Goal: Task Accomplishment & Management: Manage account settings

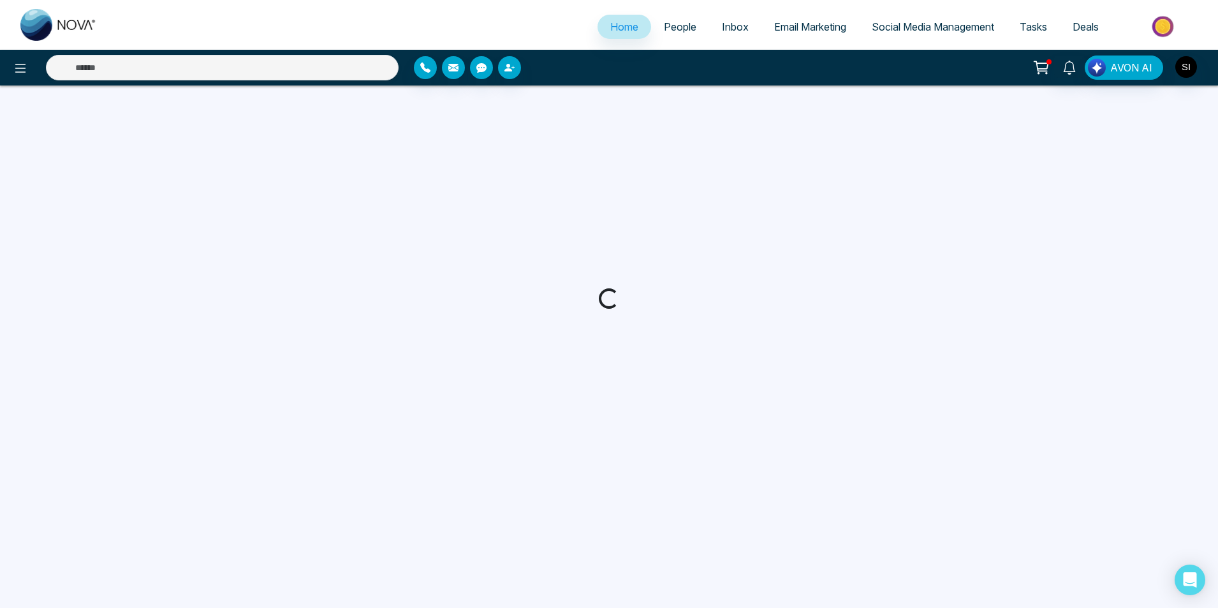
select select "*"
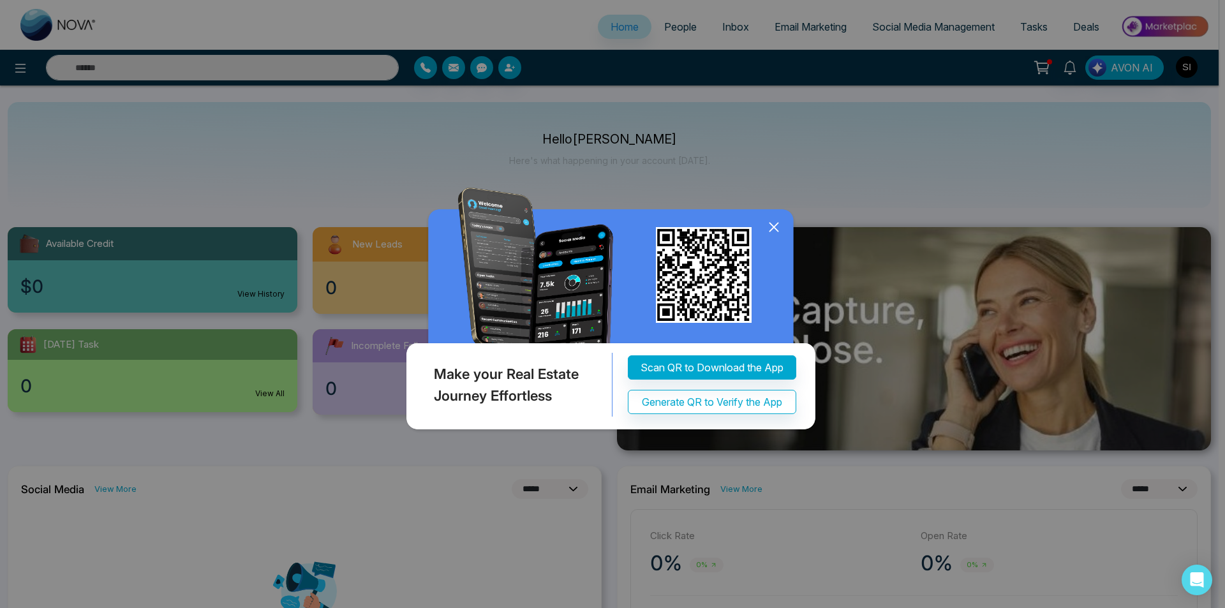
click at [771, 230] on icon at bounding box center [773, 227] width 8 height 8
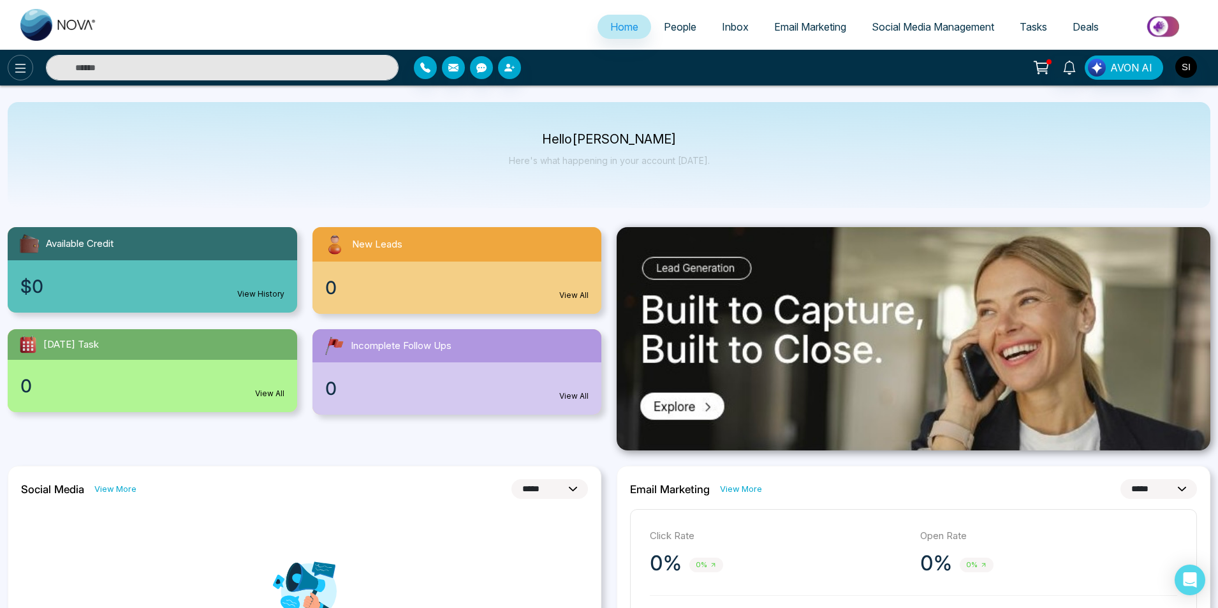
click at [22, 71] on icon at bounding box center [20, 68] width 15 height 15
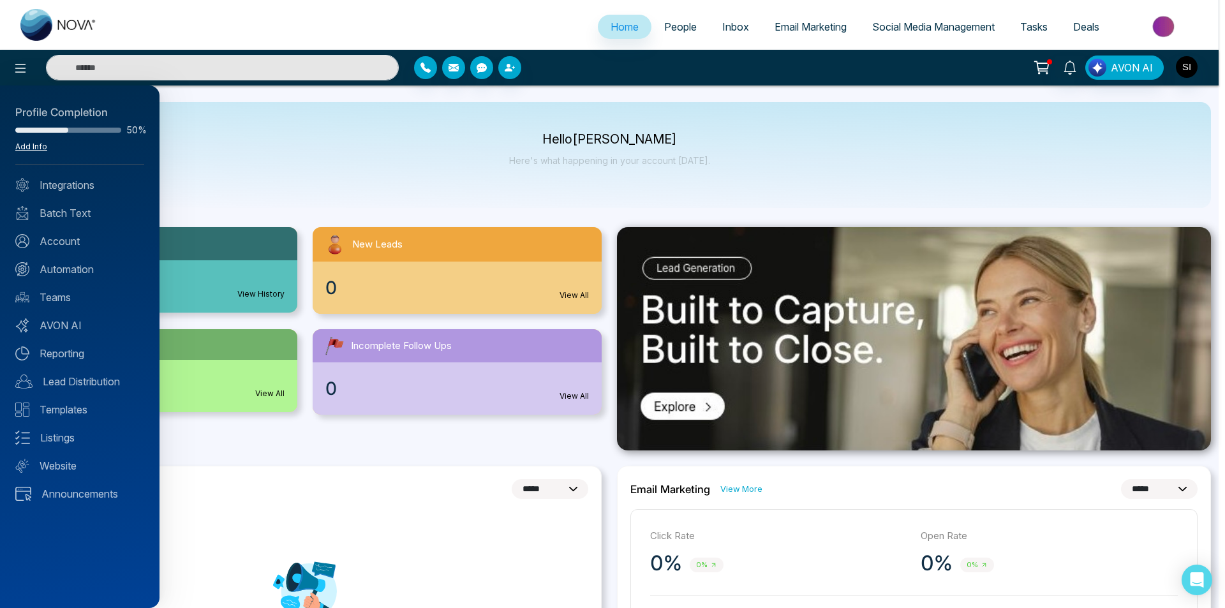
click at [41, 147] on link "Add Info" at bounding box center [31, 147] width 32 height 10
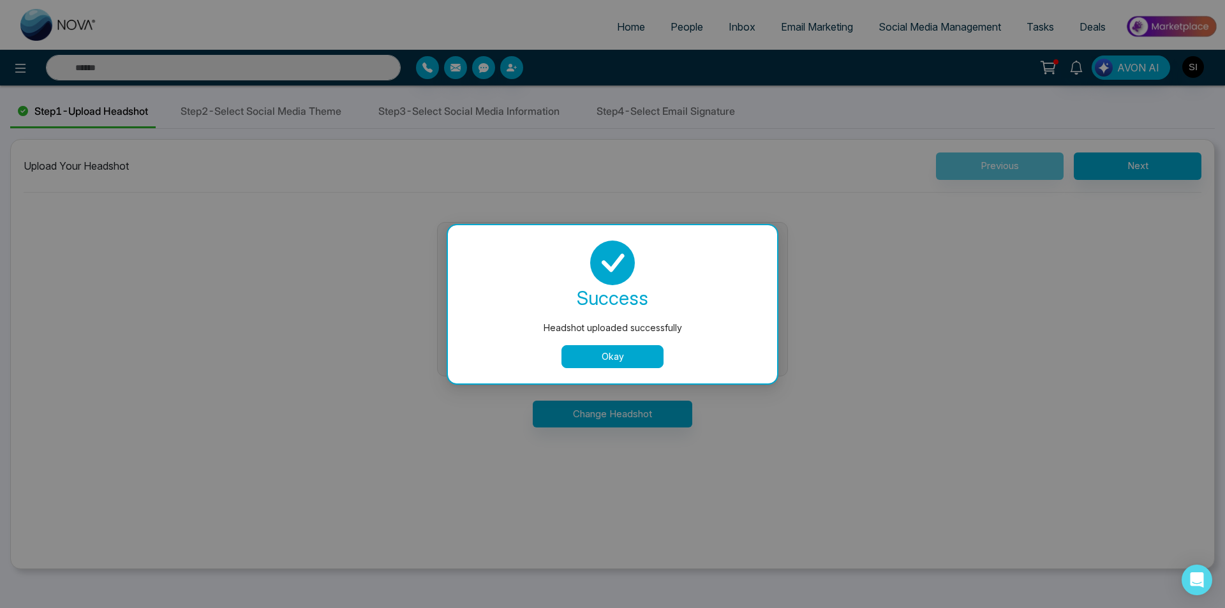
click at [625, 357] on button "Okay" at bounding box center [612, 356] width 102 height 23
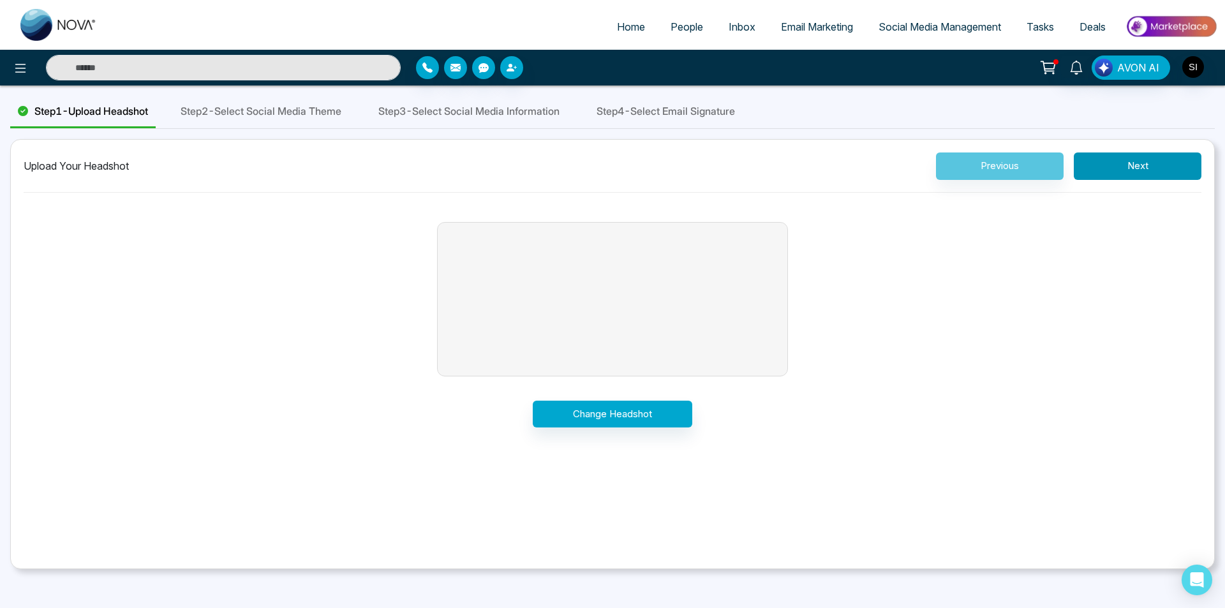
click at [1137, 163] on button "Next" at bounding box center [1138, 165] width 128 height 27
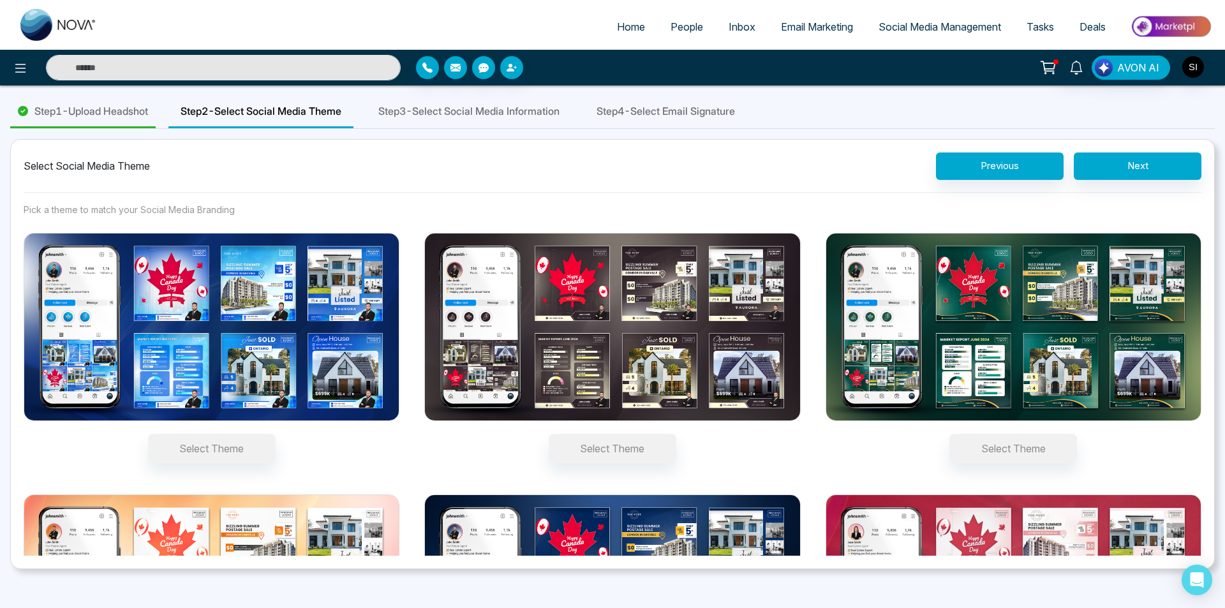
click at [348, 237] on img at bounding box center [212, 327] width 376 height 188
click at [276, 434] on button "Select Theme" at bounding box center [212, 448] width 128 height 29
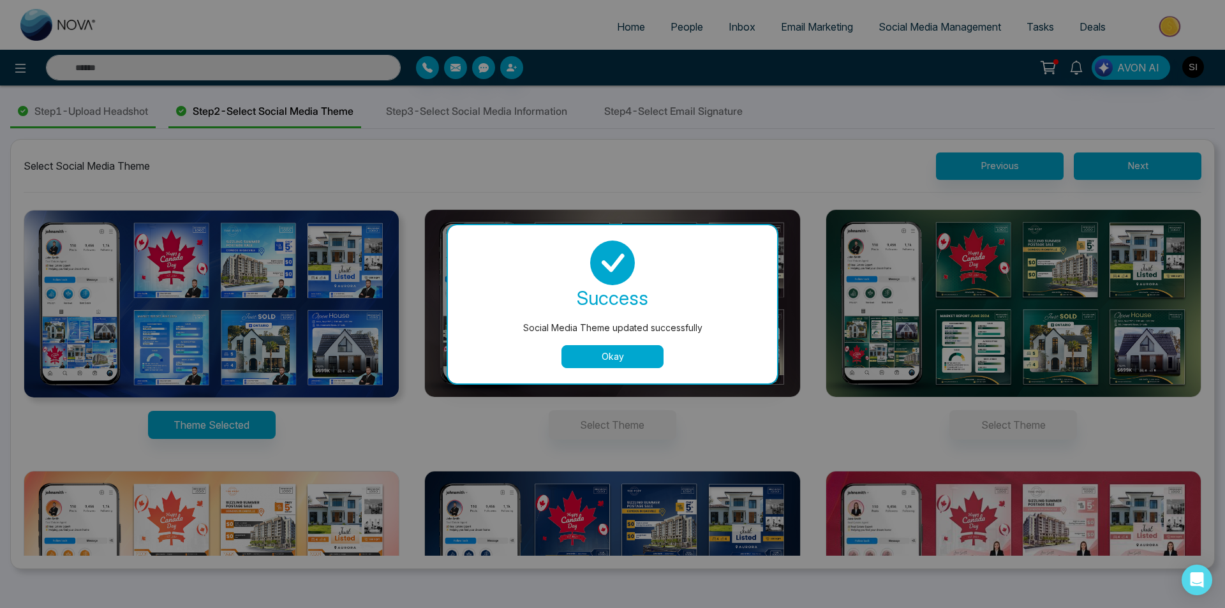
click at [615, 362] on button "Okay" at bounding box center [612, 356] width 102 height 23
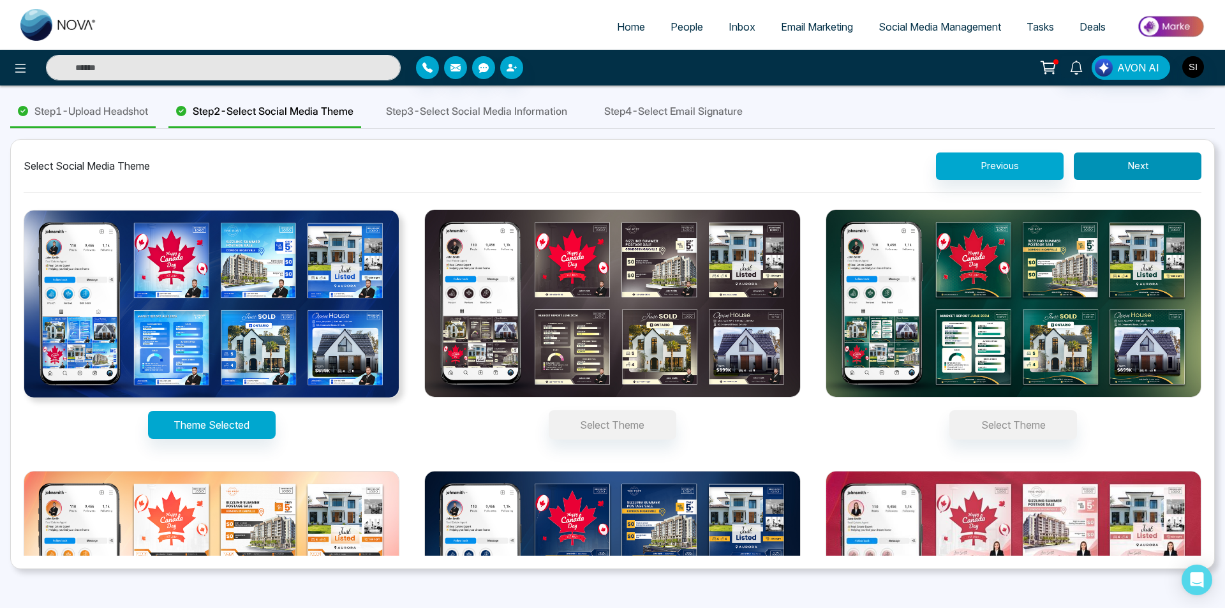
click at [1146, 159] on button "Next" at bounding box center [1138, 165] width 128 height 27
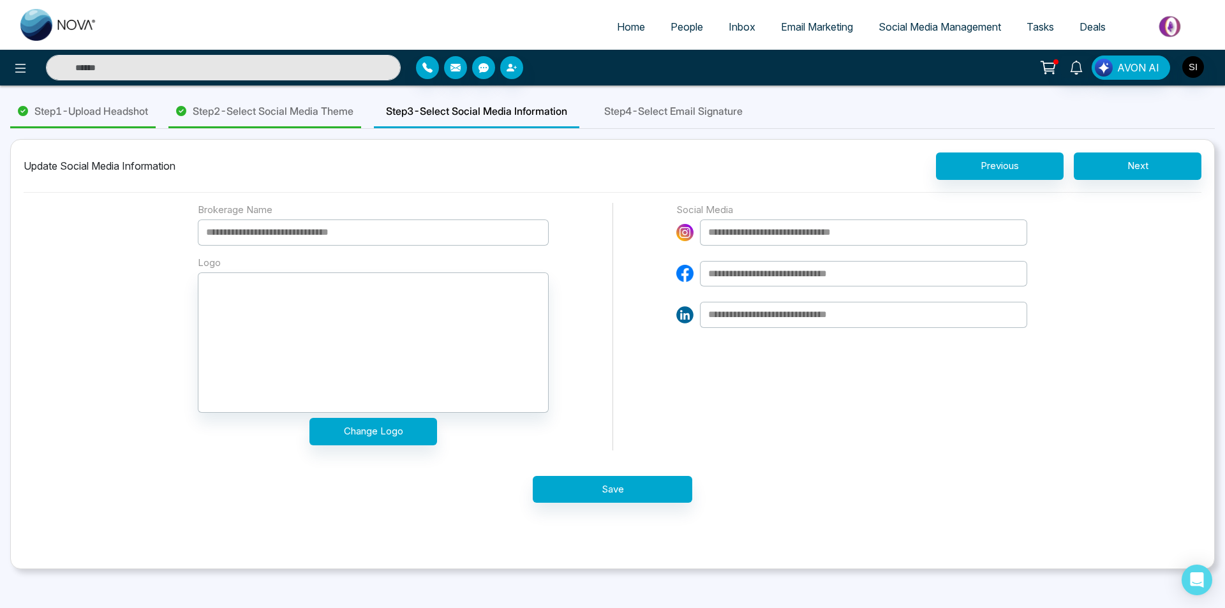
click at [302, 233] on input at bounding box center [373, 232] width 351 height 26
click at [298, 234] on input "**********" at bounding box center [373, 232] width 351 height 26
type input "**********"
click at [737, 243] on input at bounding box center [863, 232] width 327 height 26
paste input "**********"
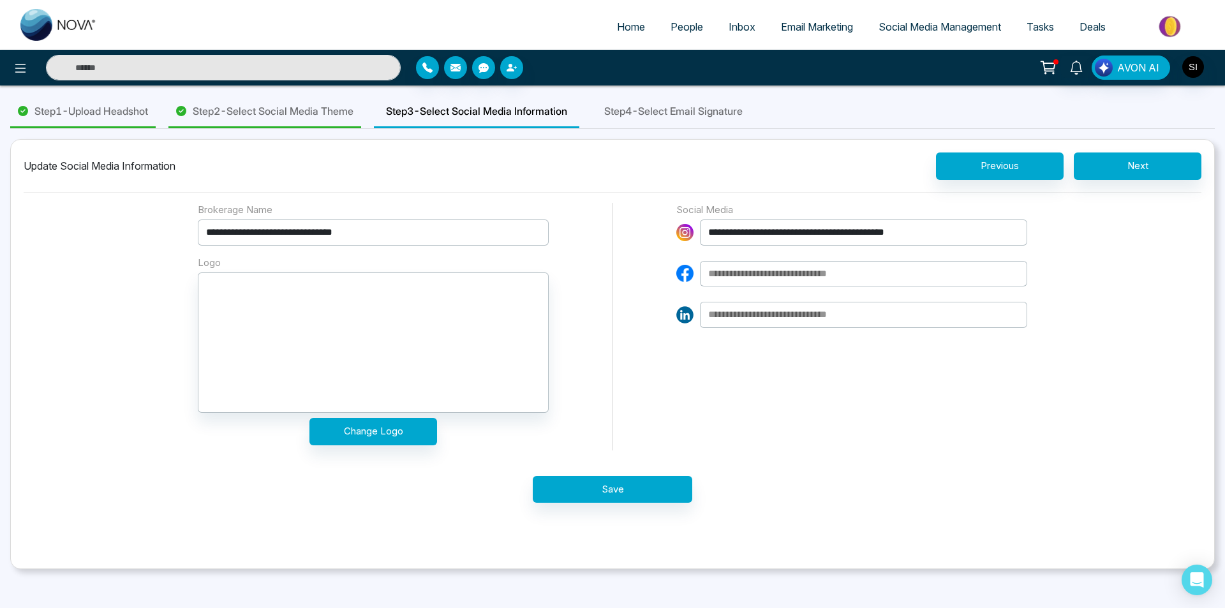
type input "**********"
click at [745, 270] on input at bounding box center [863, 274] width 327 height 26
paste input "**********"
type input "**********"
click at [778, 322] on input at bounding box center [863, 315] width 327 height 26
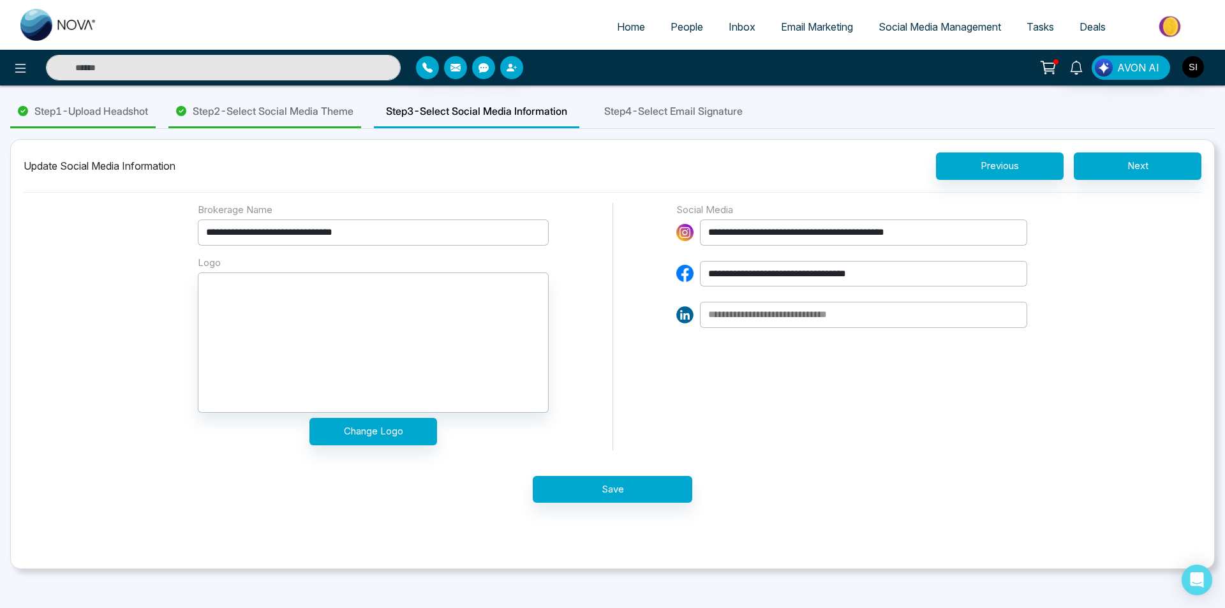
paste input "**********"
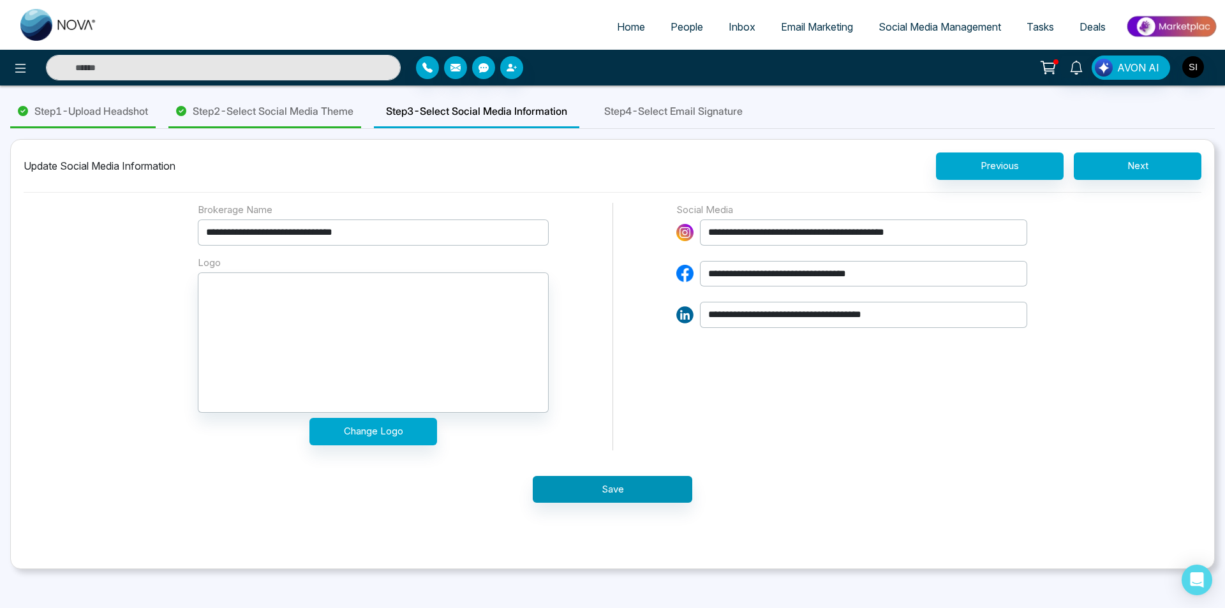
type input "**********"
click at [635, 491] on button "Save" at bounding box center [612, 489] width 159 height 27
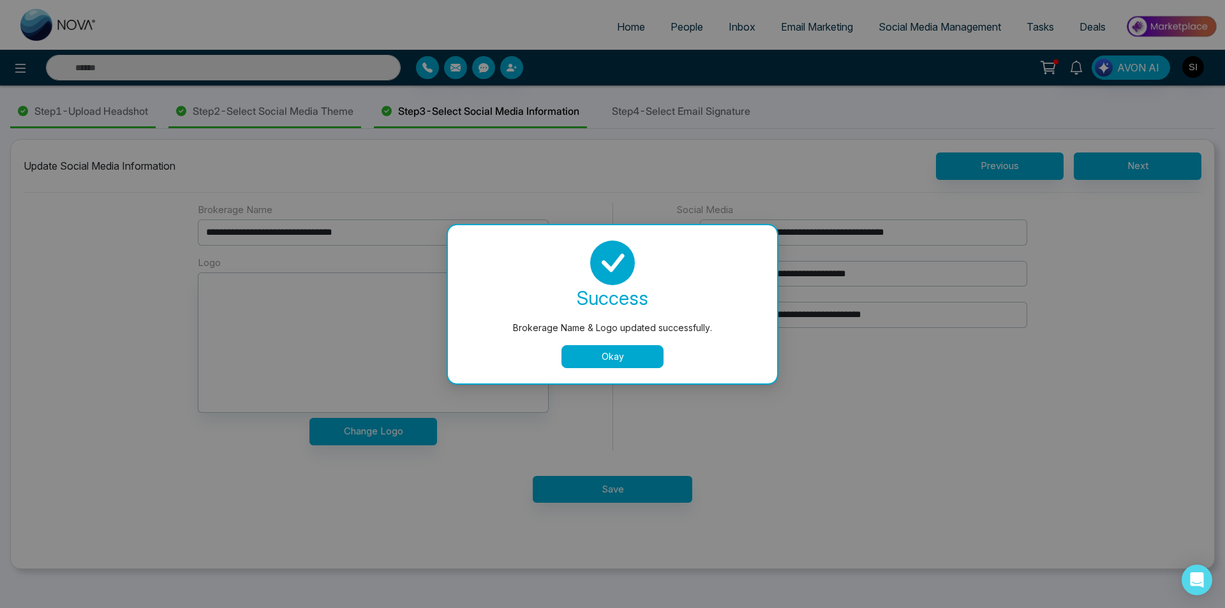
click at [603, 361] on button "Okay" at bounding box center [612, 356] width 102 height 23
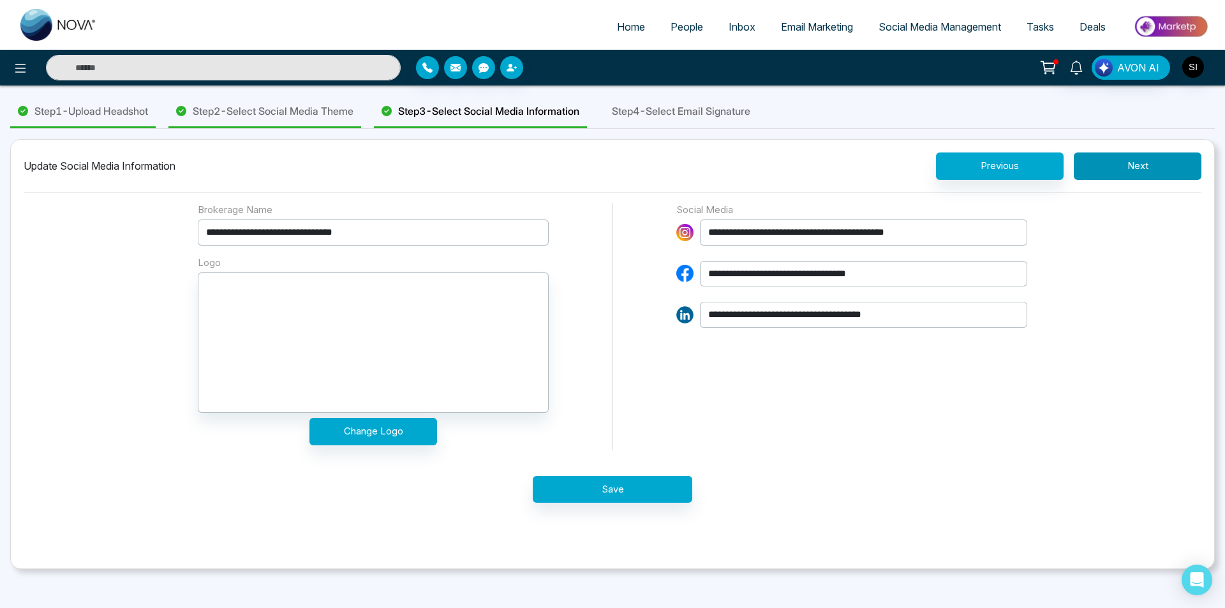
click at [1162, 164] on button "Next" at bounding box center [1138, 165] width 128 height 27
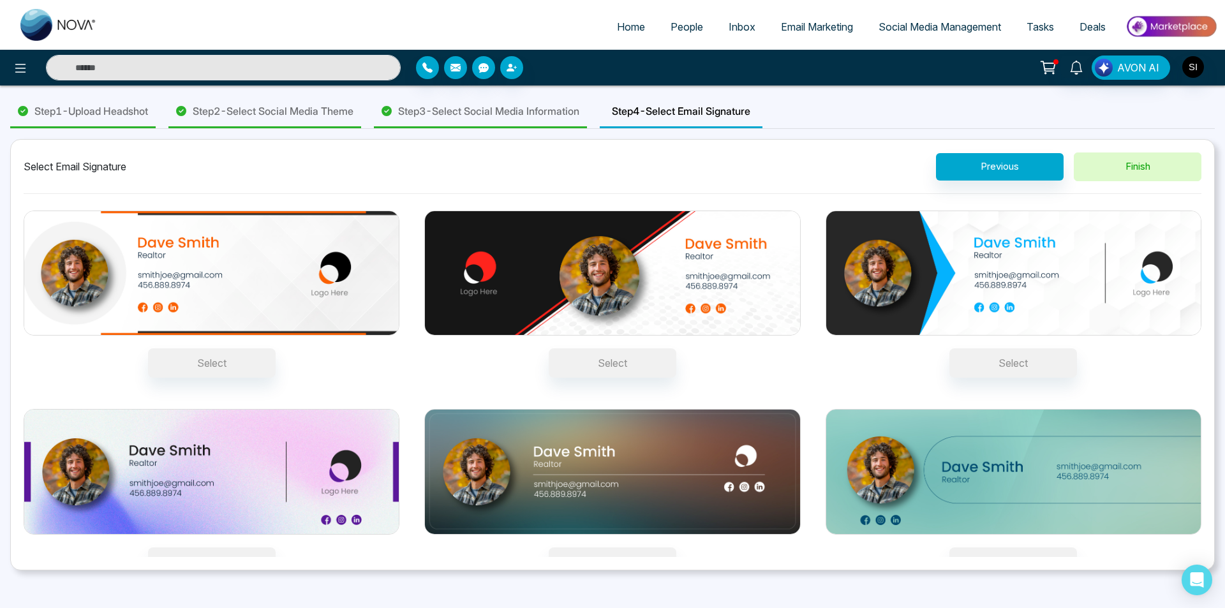
scroll to position [18, 0]
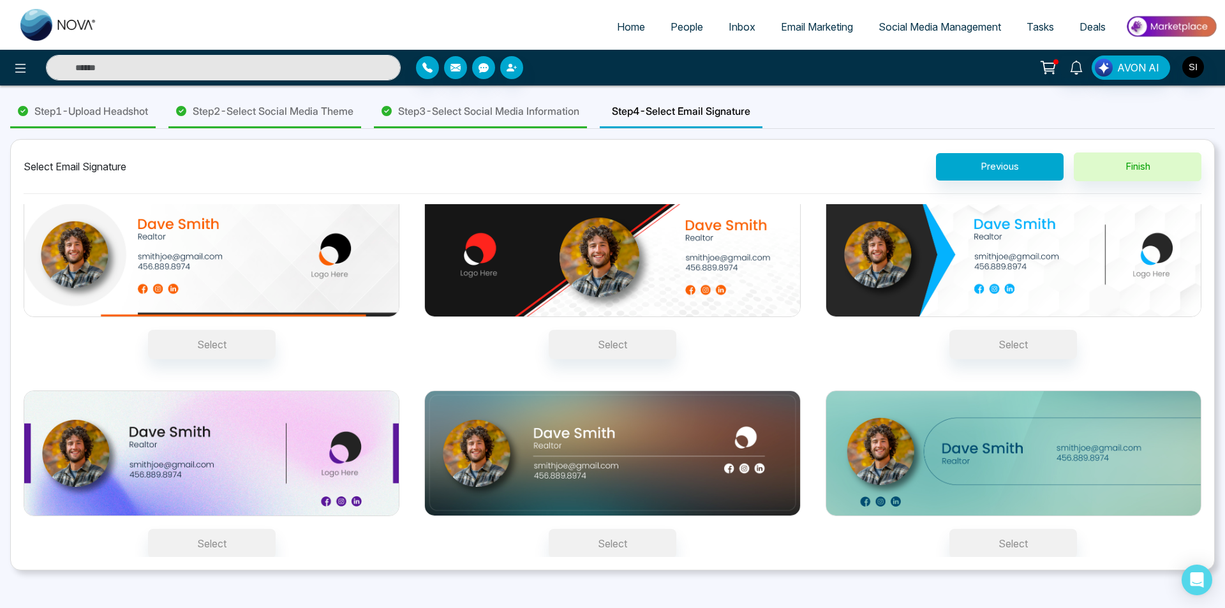
drag, startPoint x: 977, startPoint y: 489, endPoint x: 974, endPoint y: 512, distance: 23.7
click at [977, 489] on img at bounding box center [1013, 453] width 376 height 126
click at [977, 529] on button "Select" at bounding box center [1013, 543] width 128 height 29
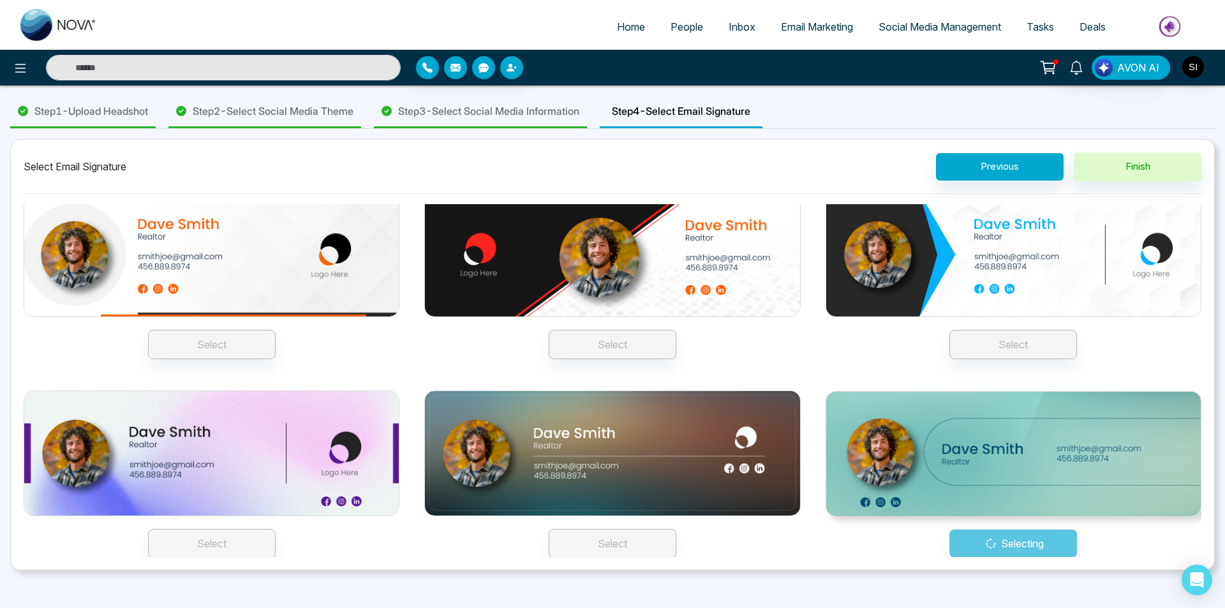
scroll to position [19, 0]
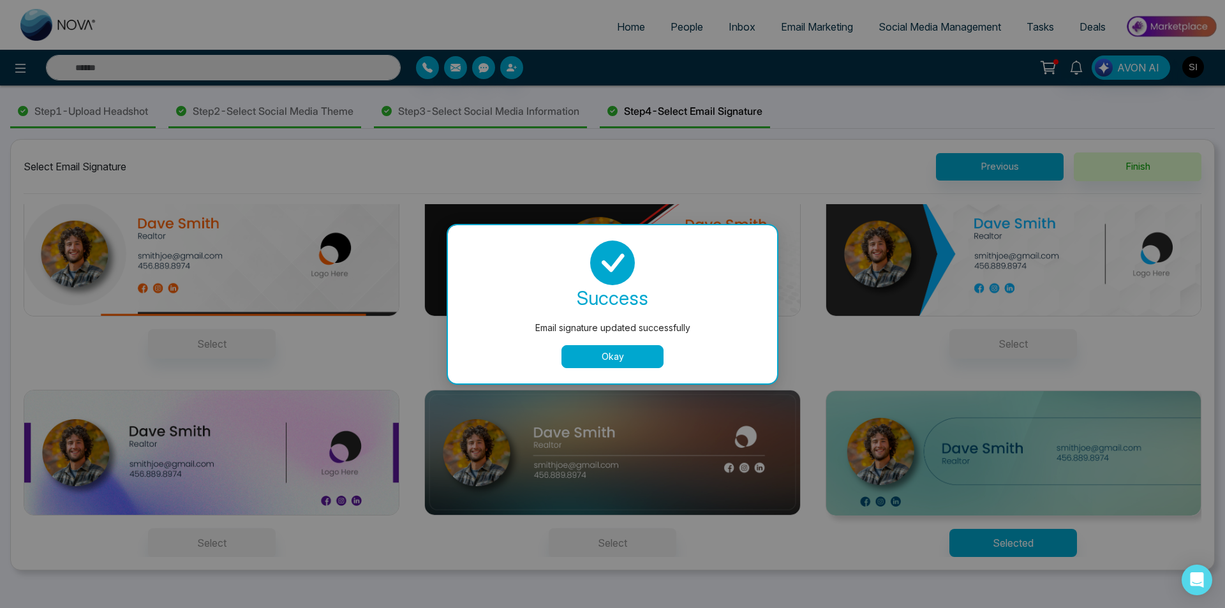
click at [593, 356] on button "Okay" at bounding box center [612, 356] width 102 height 23
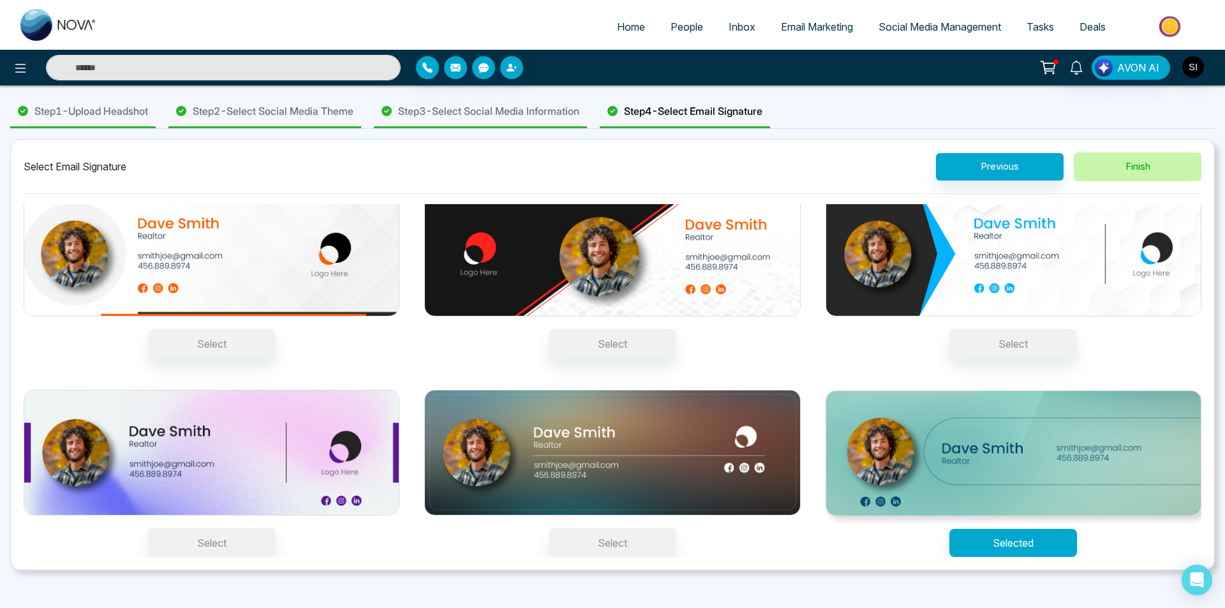
click at [1141, 165] on button "Finish" at bounding box center [1138, 166] width 128 height 29
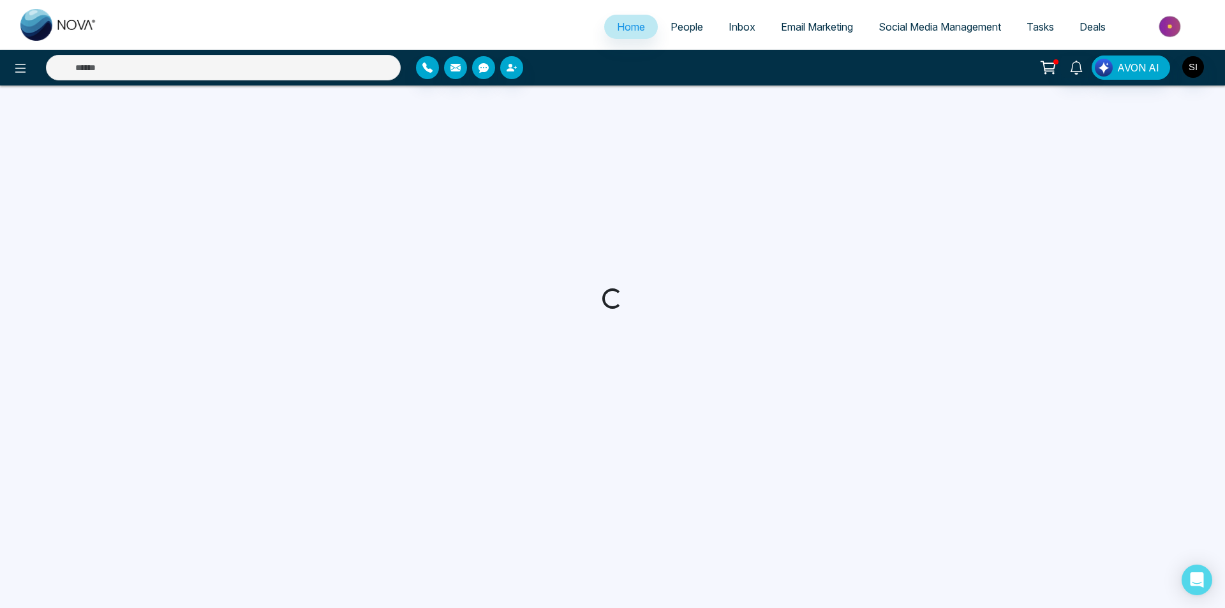
select select "*"
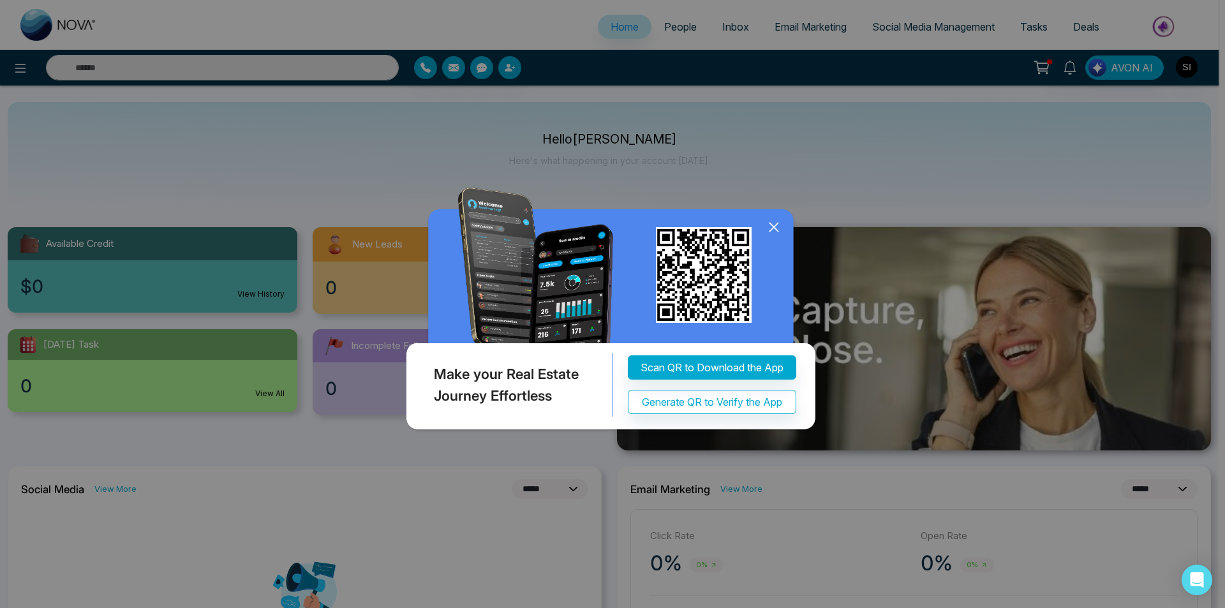
click at [771, 224] on icon at bounding box center [773, 227] width 8 height 8
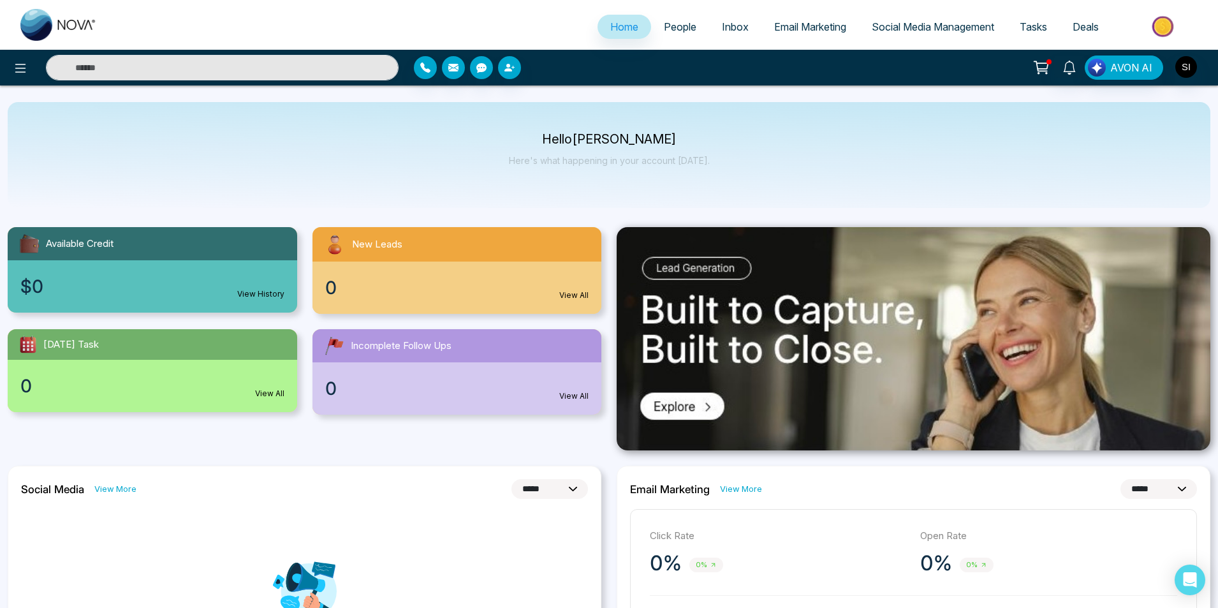
click at [1149, 20] on img at bounding box center [1164, 26] width 92 height 29
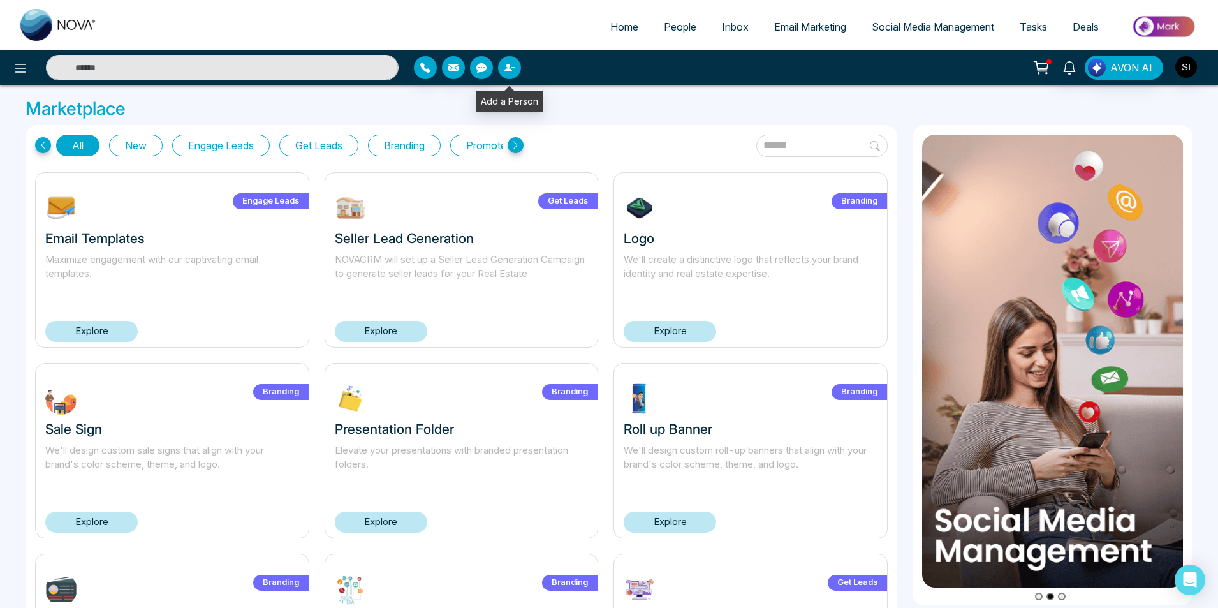
click at [510, 69] on icon "button" at bounding box center [509, 68] width 8 height 8
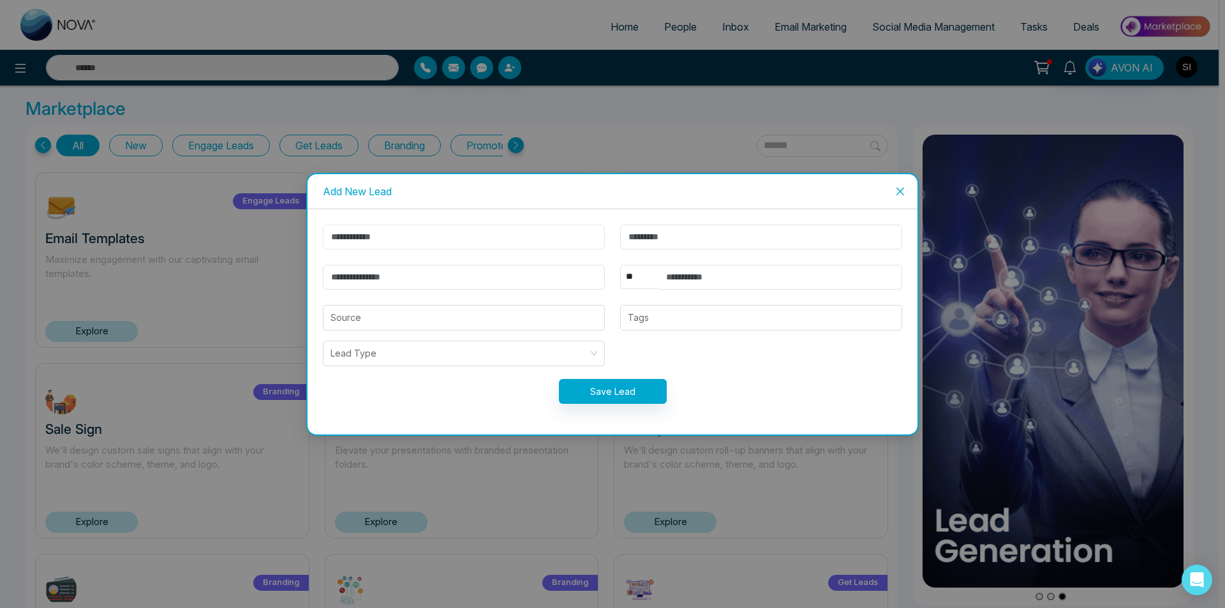
click at [450, 239] on input "text" at bounding box center [464, 237] width 282 height 25
type input "*****"
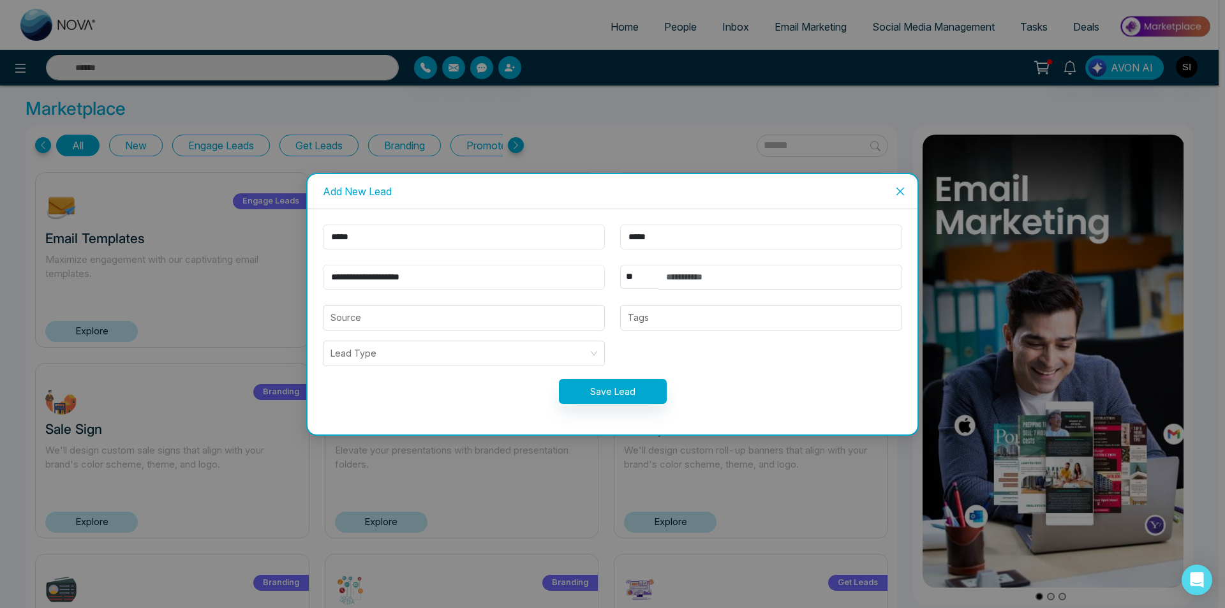
type input "**********"
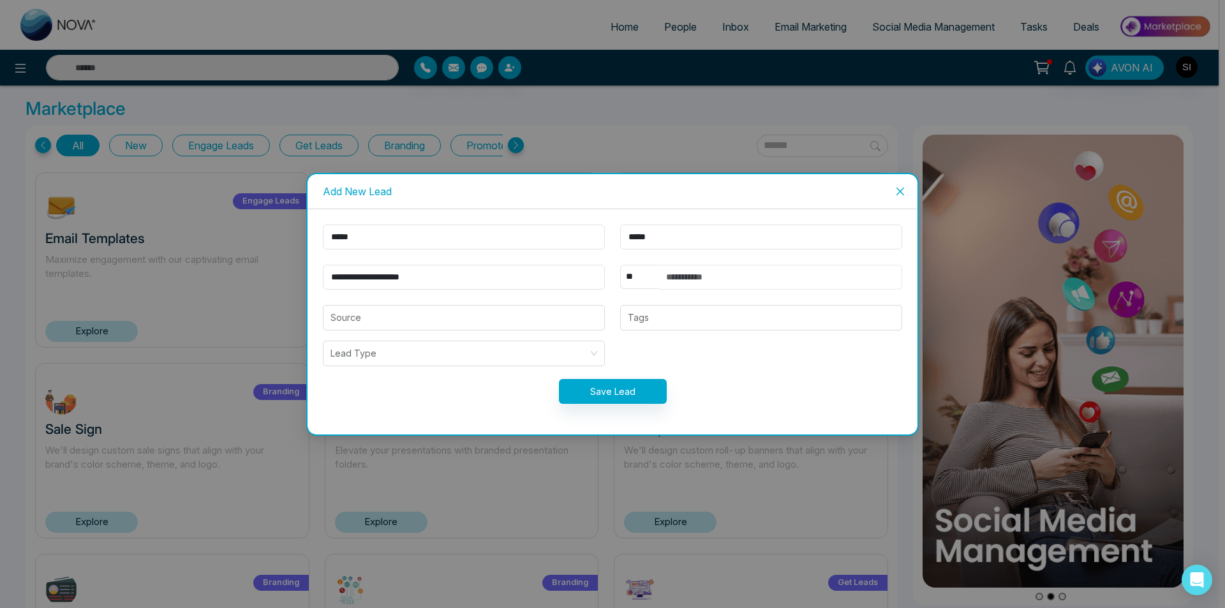
click at [740, 279] on input "text" at bounding box center [780, 277] width 244 height 25
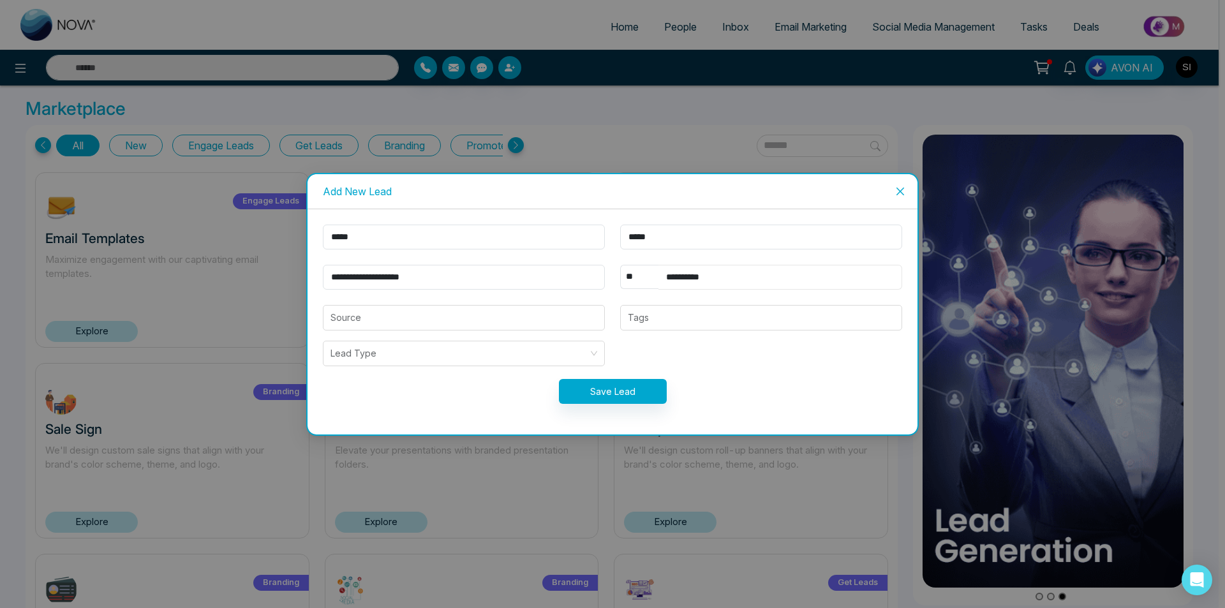
type input "**********"
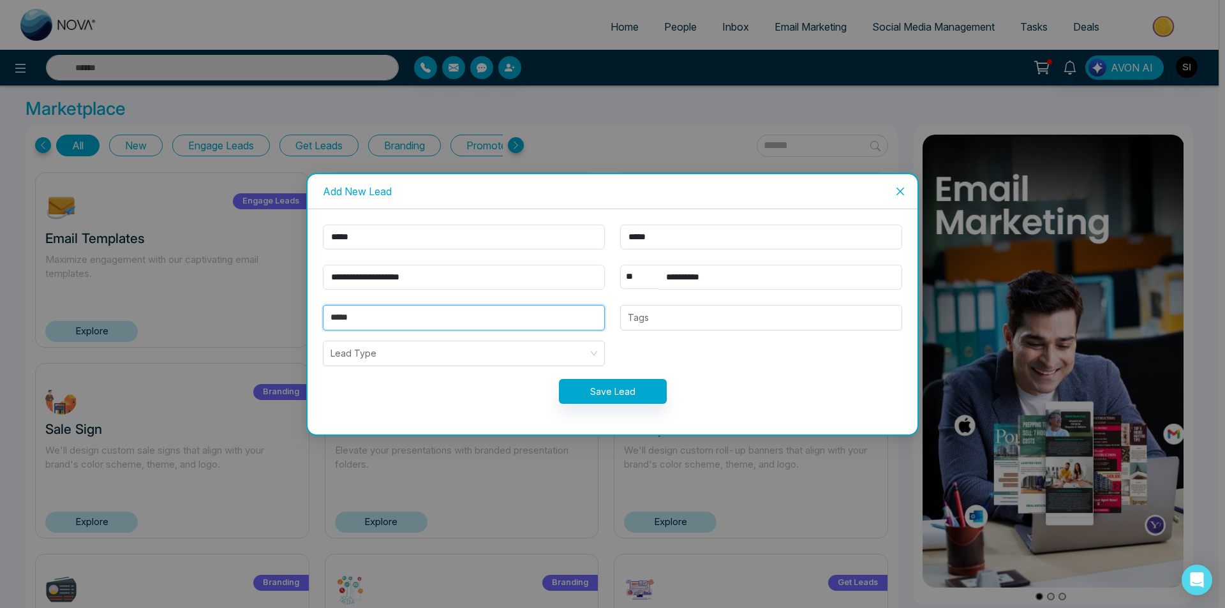
type input "*****"
click at [505, 332] on form "**********" at bounding box center [612, 322] width 595 height 195
click at [511, 311] on input "*****" at bounding box center [463, 318] width 267 height 24
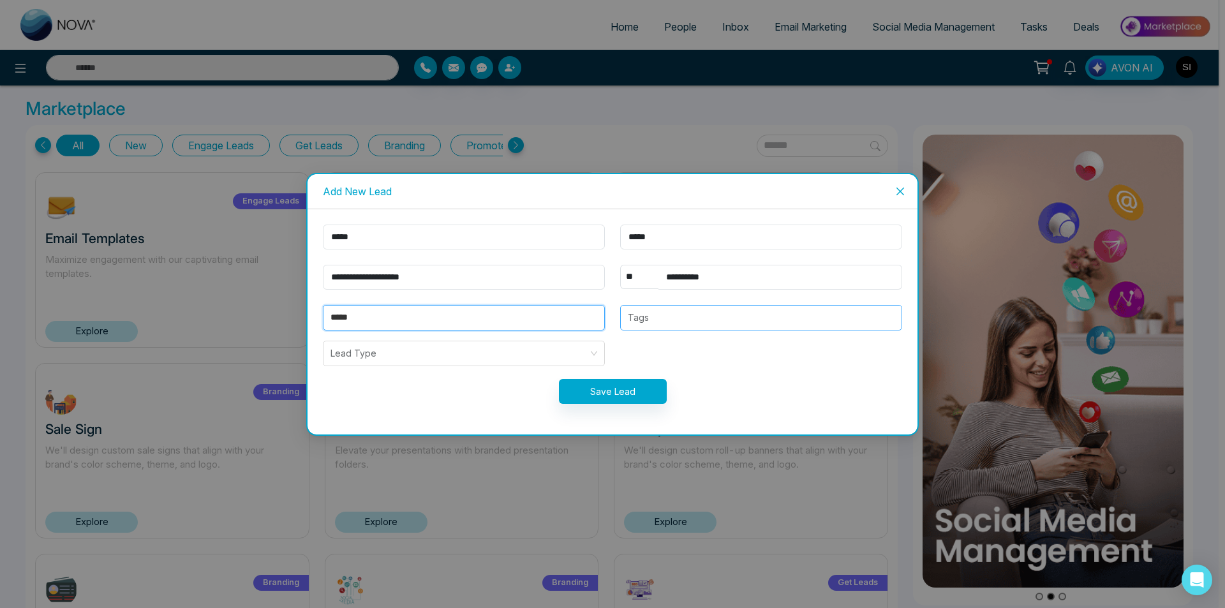
click at [647, 315] on div at bounding box center [761, 317] width 274 height 15
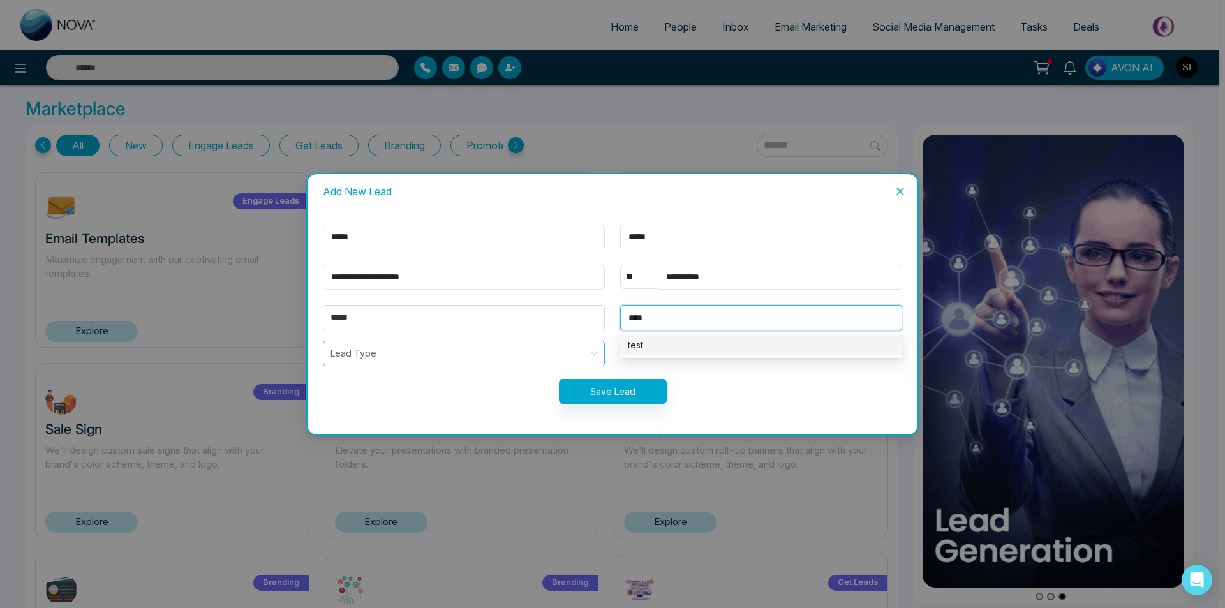
type input "****"
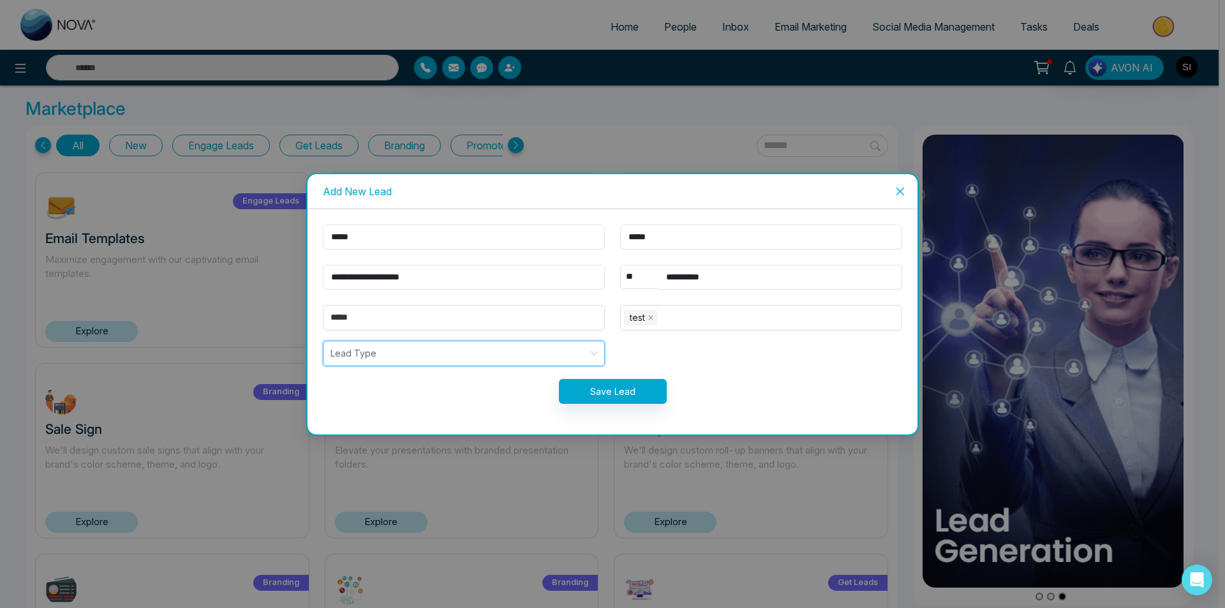
click at [484, 344] on input "search" at bounding box center [459, 353] width 258 height 24
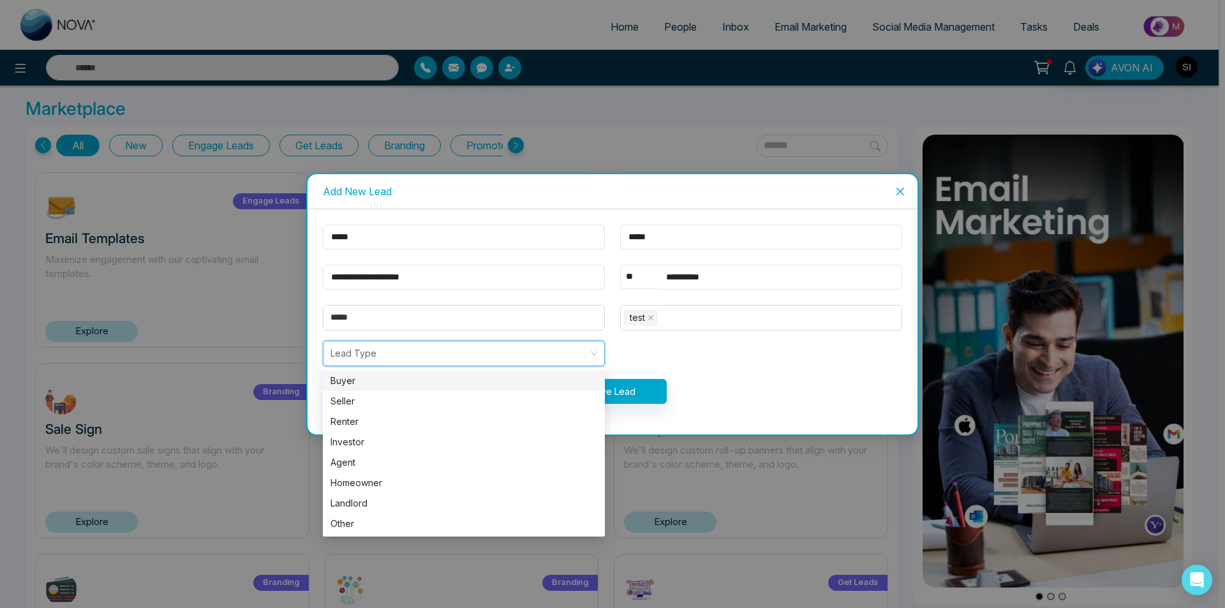
click at [441, 381] on div "Buyer" at bounding box center [463, 381] width 267 height 14
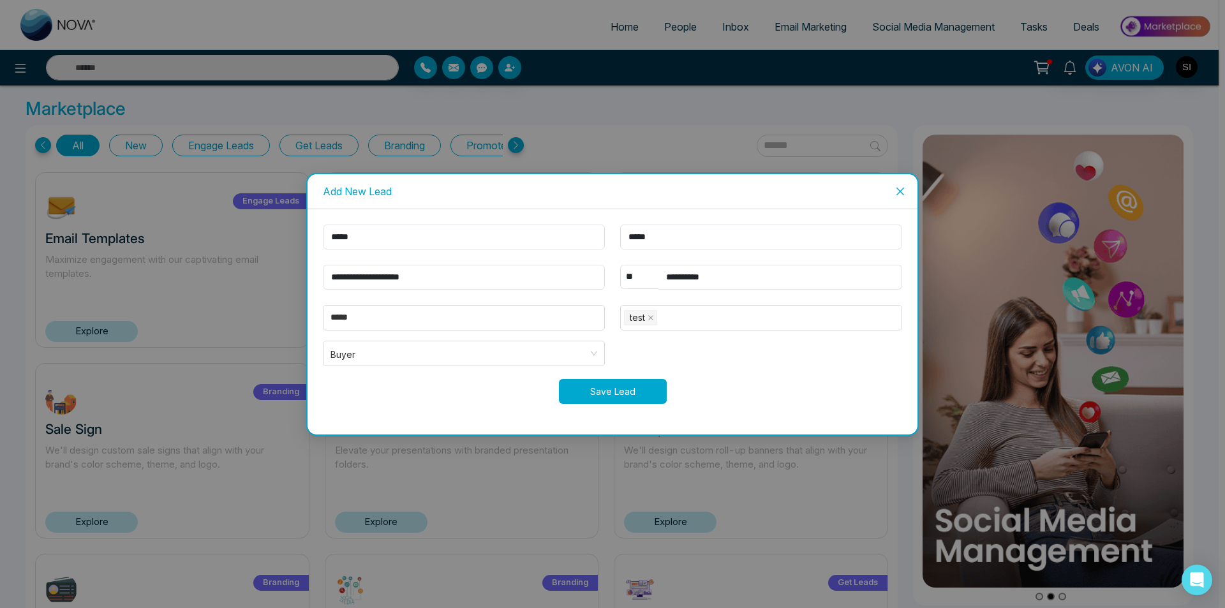
click at [610, 390] on button "Save Lead" at bounding box center [613, 391] width 108 height 25
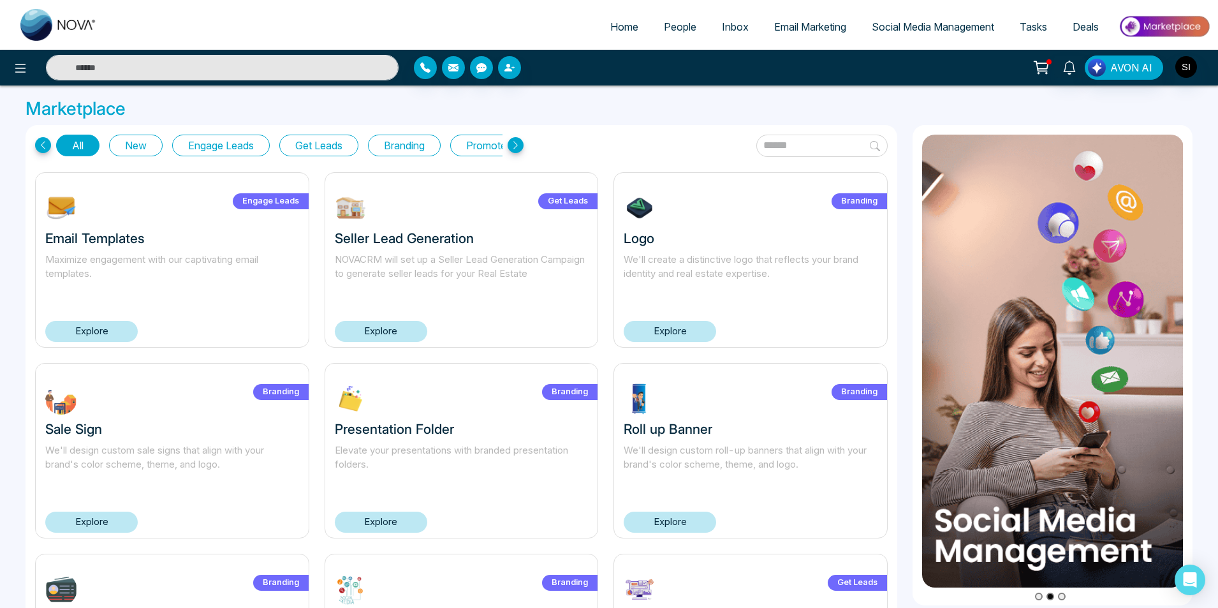
click at [675, 25] on span "People" at bounding box center [680, 26] width 33 height 13
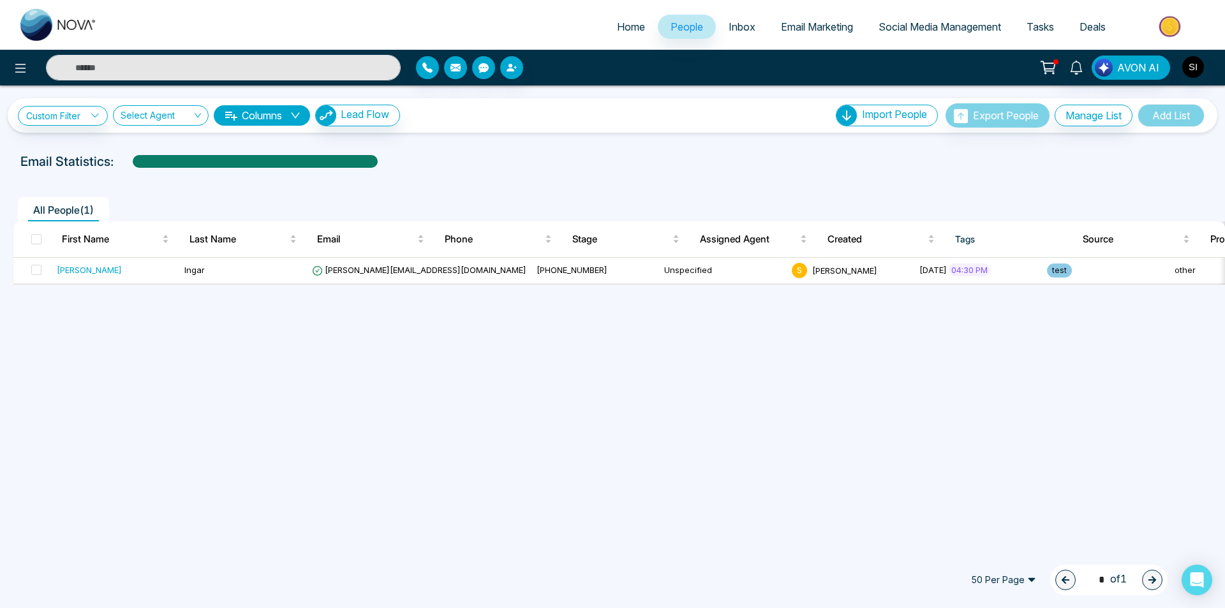
click at [289, 117] on button "Columns" at bounding box center [262, 115] width 96 height 20
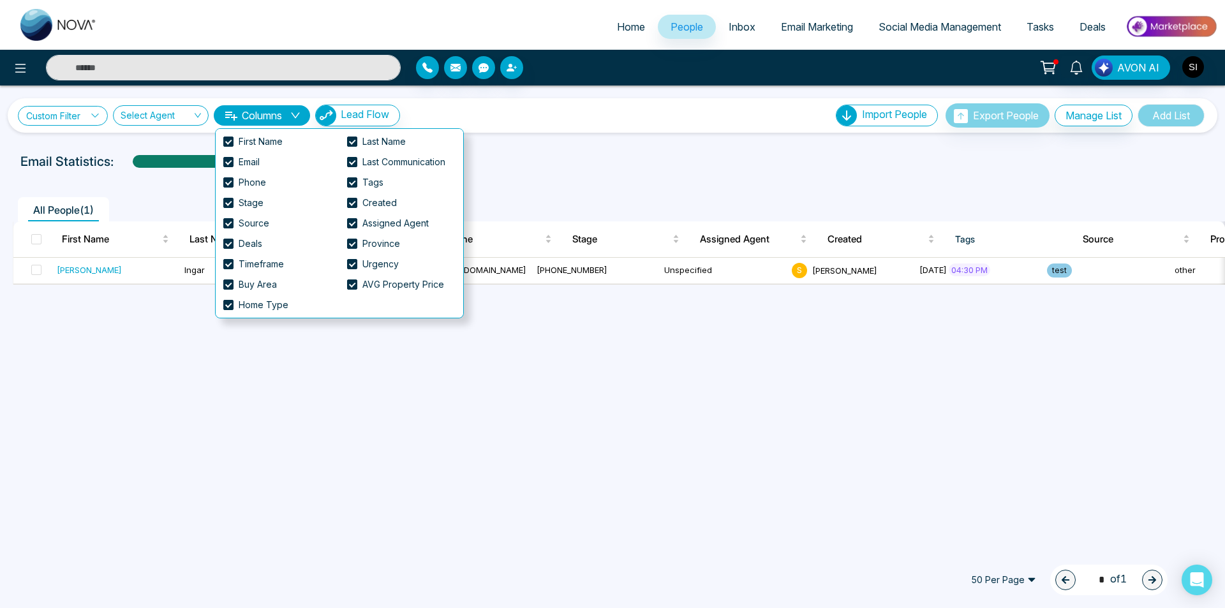
click at [87, 114] on link "Custom Filter" at bounding box center [63, 116] width 90 height 20
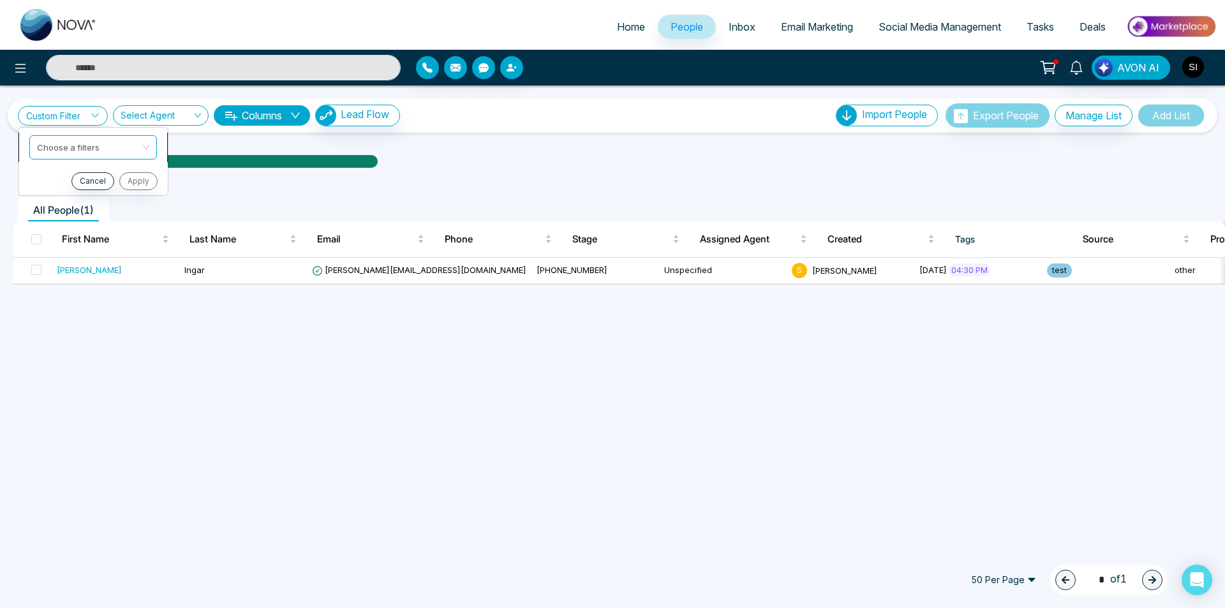
click at [103, 149] on input "search" at bounding box center [88, 145] width 103 height 19
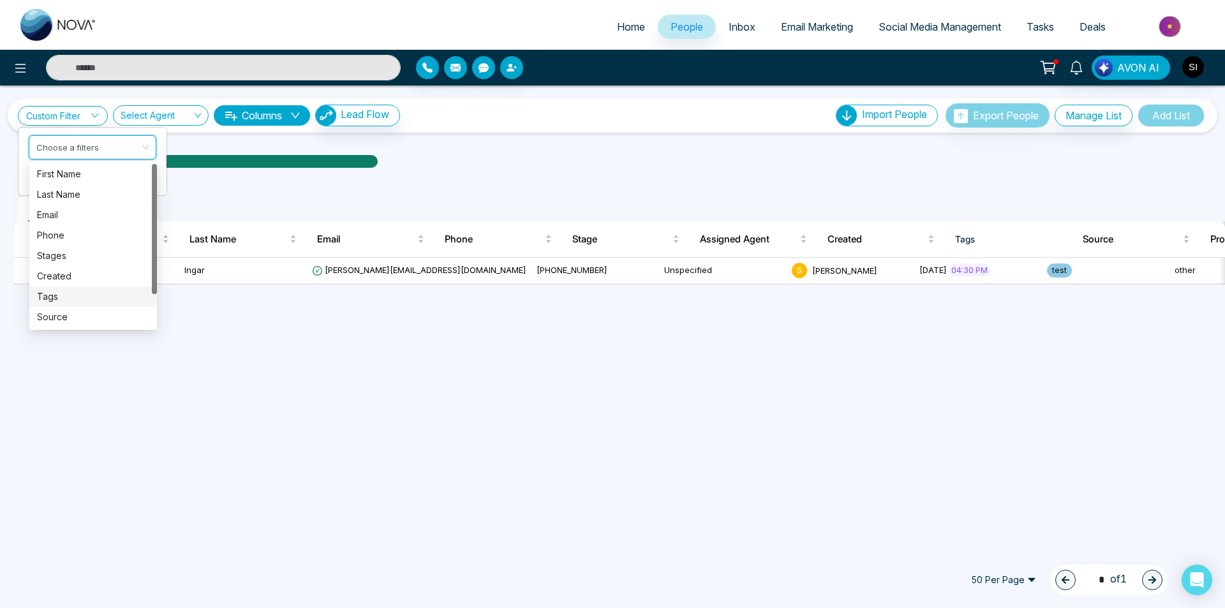
click at [58, 295] on div "Tags" at bounding box center [93, 297] width 112 height 14
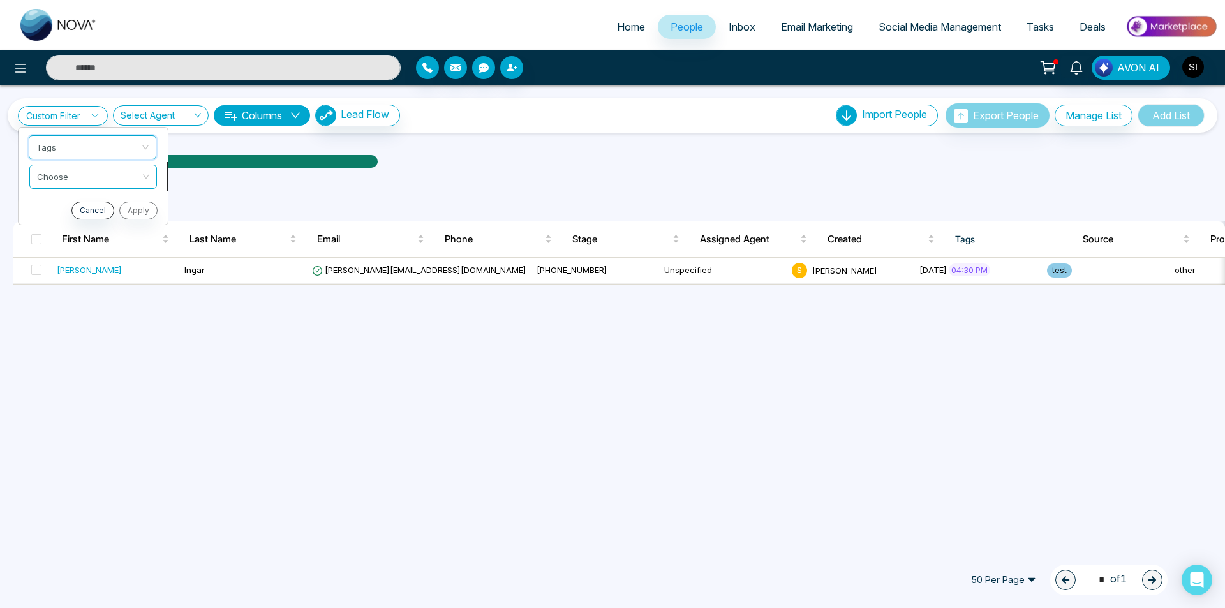
click at [79, 175] on input "search" at bounding box center [88, 174] width 103 height 19
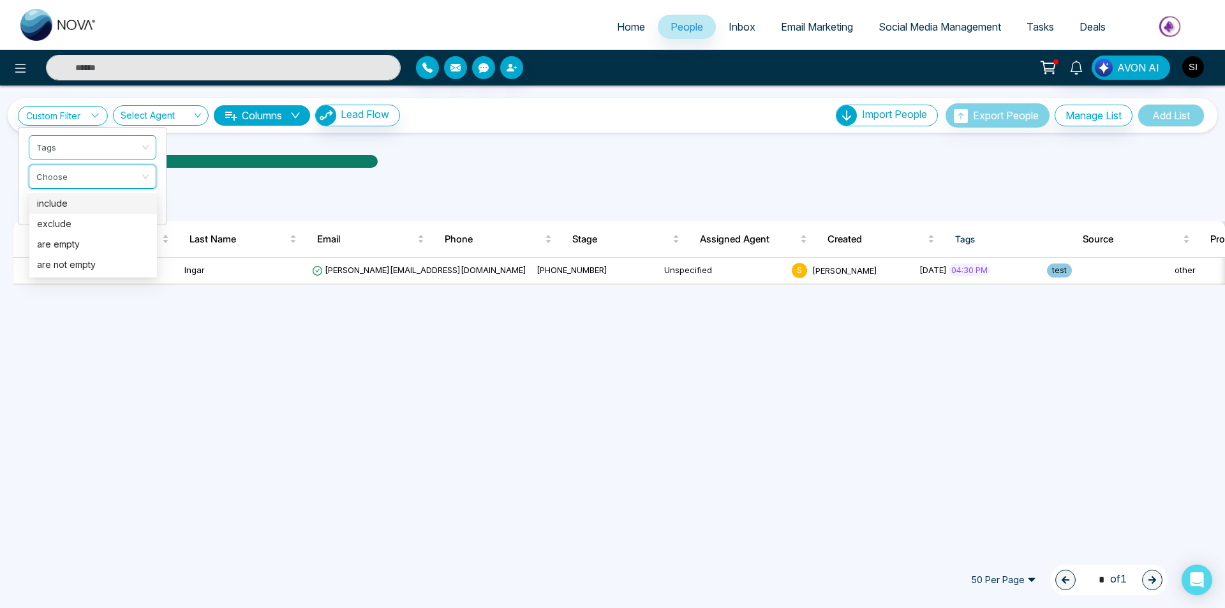
click at [66, 207] on div "include" at bounding box center [93, 203] width 112 height 14
click at [66, 207] on input "search" at bounding box center [87, 204] width 103 height 19
click at [59, 235] on div "test" at bounding box center [93, 233] width 112 height 14
click at [136, 239] on button "Apply" at bounding box center [137, 240] width 38 height 18
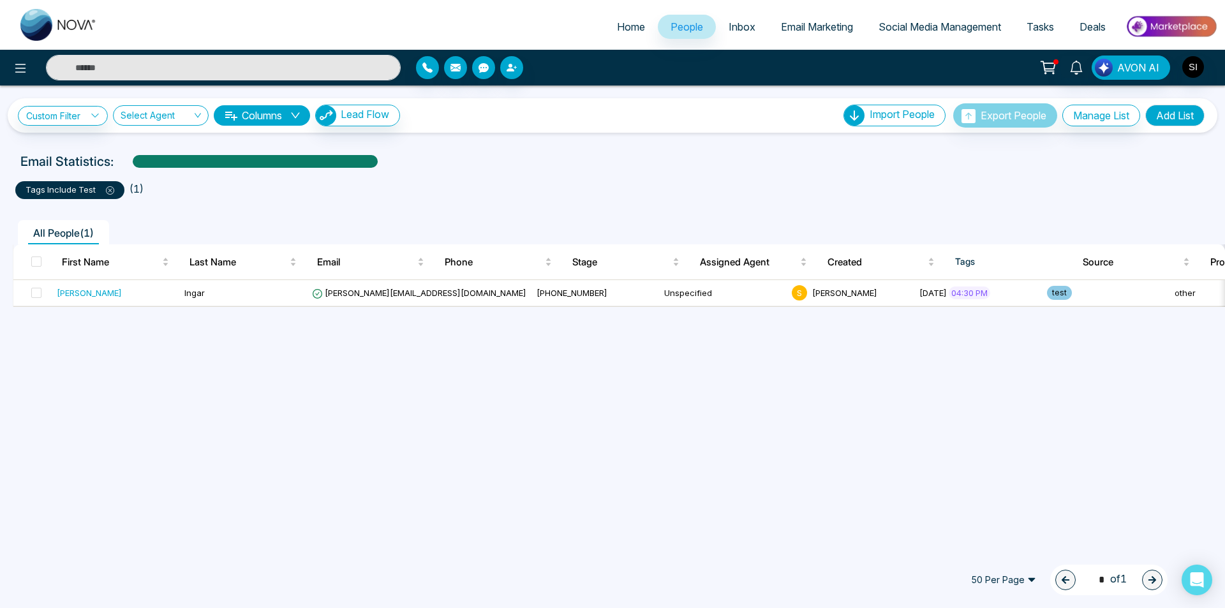
click at [108, 190] on icon at bounding box center [110, 191] width 4 height 4
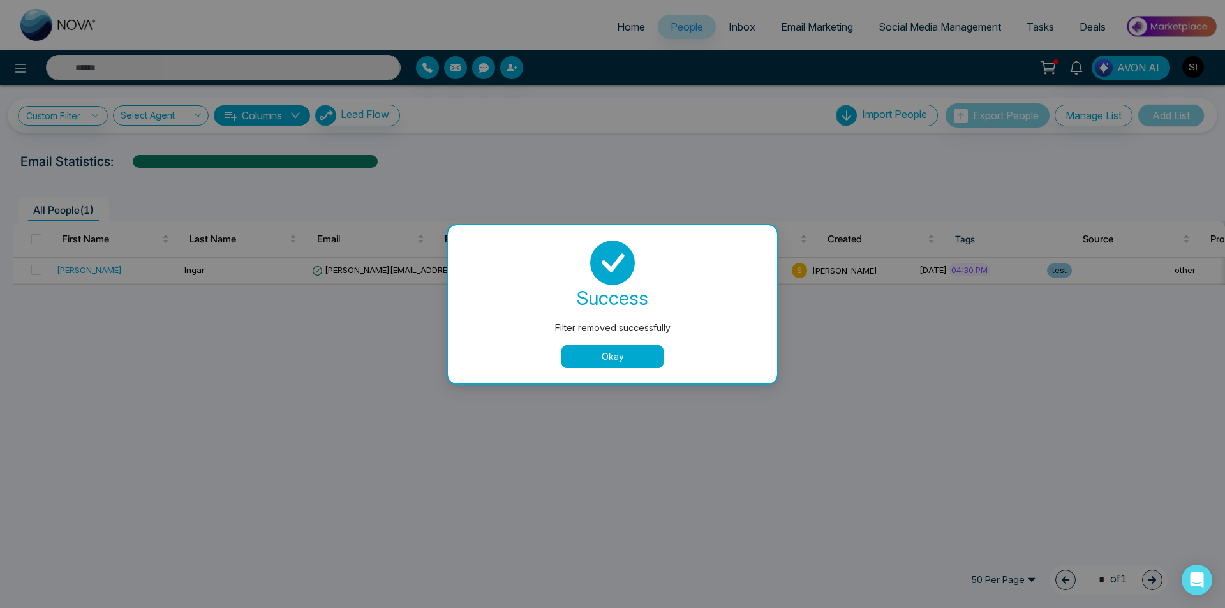
click at [624, 353] on button "Okay" at bounding box center [612, 356] width 102 height 23
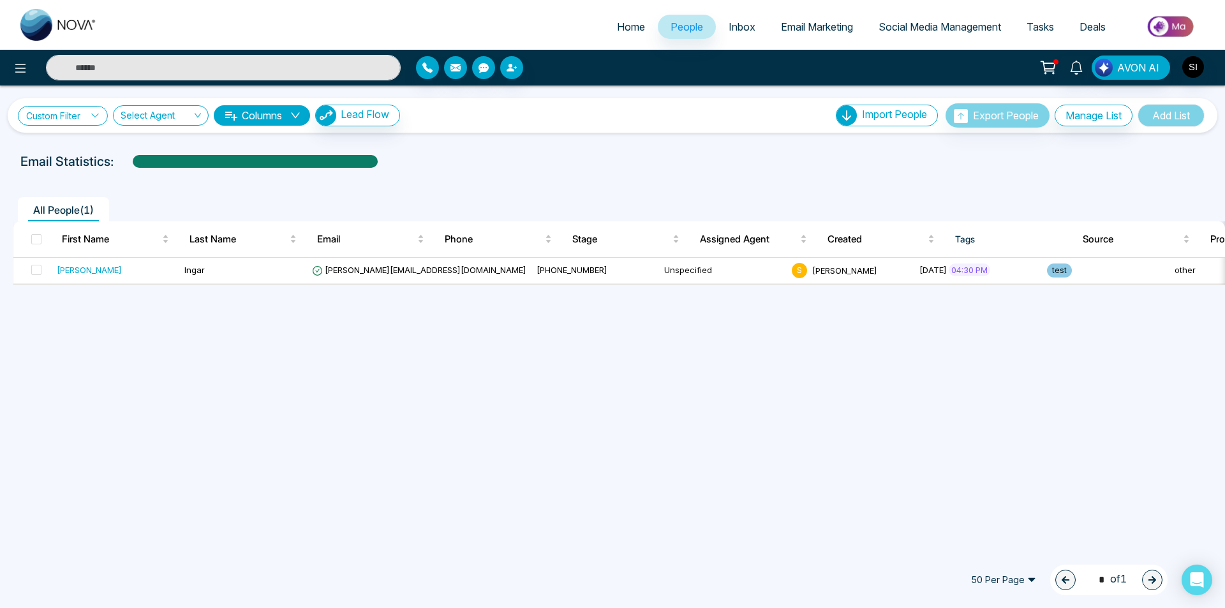
click at [98, 122] on link "Custom Filter" at bounding box center [63, 116] width 90 height 20
click at [89, 145] on input "search" at bounding box center [88, 145] width 103 height 19
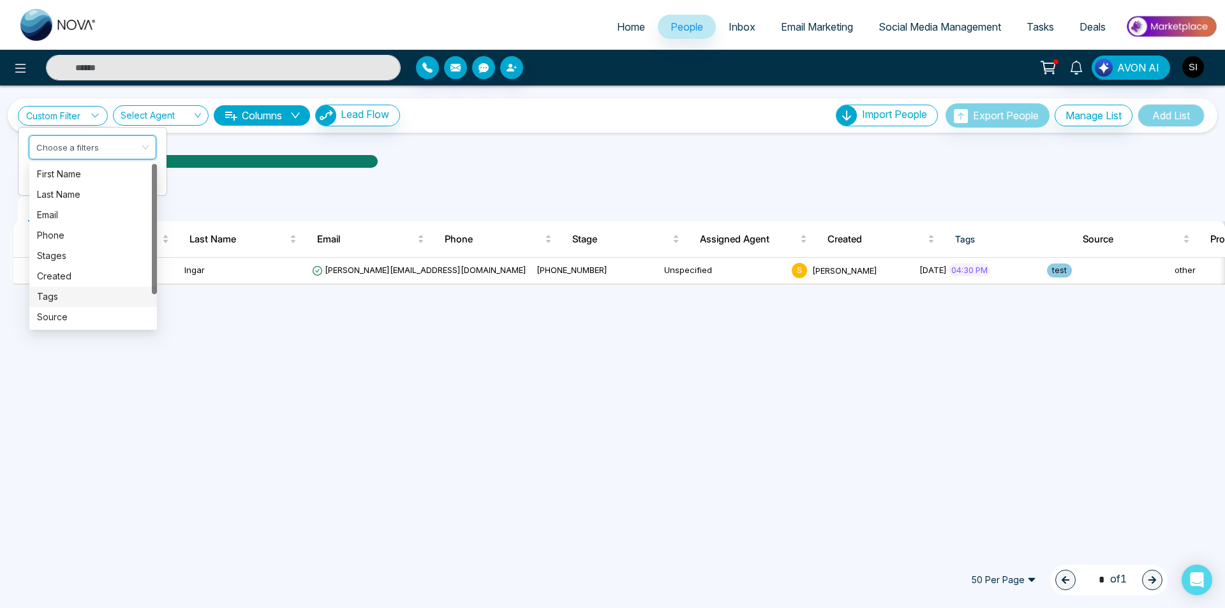
click at [63, 299] on div "Tags" at bounding box center [93, 297] width 112 height 14
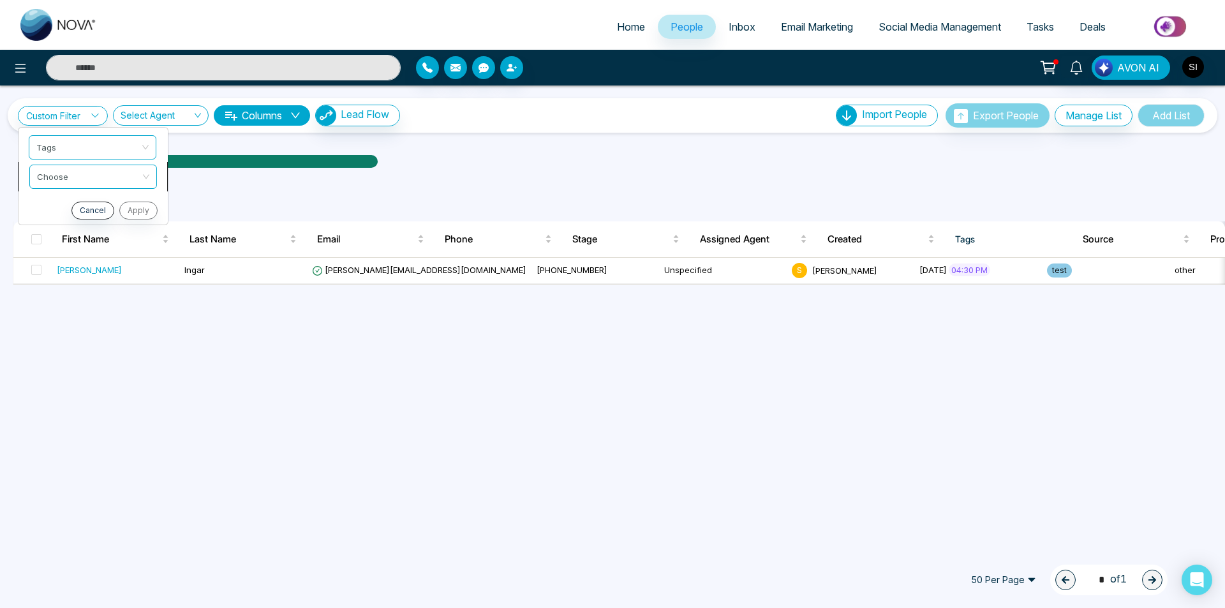
click at [63, 181] on input "search" at bounding box center [88, 174] width 103 height 19
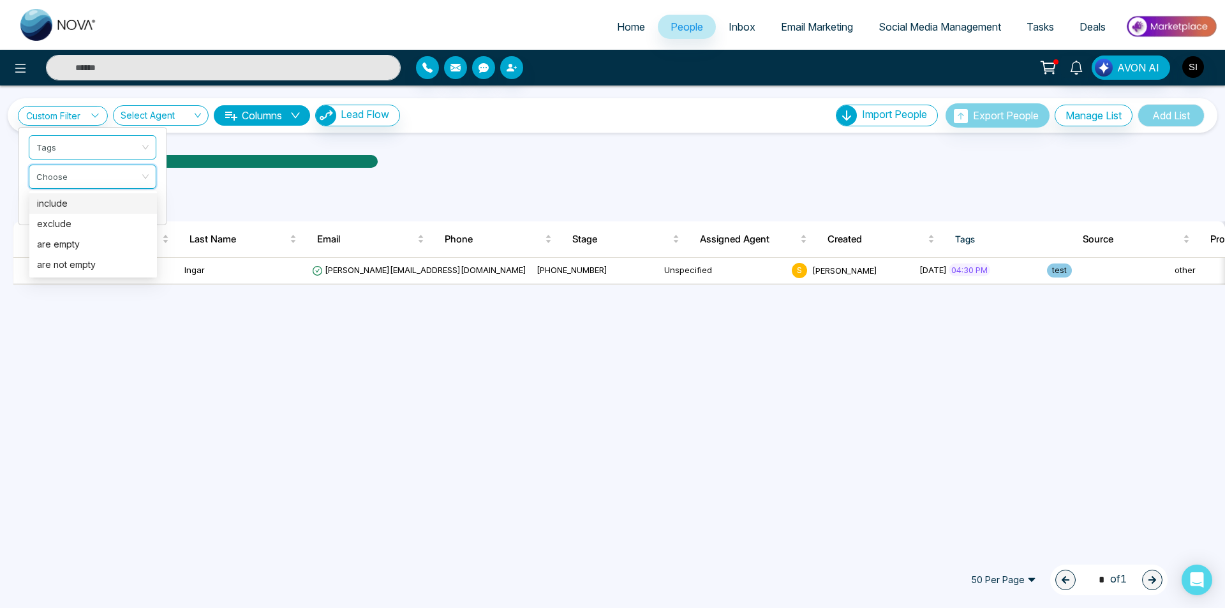
click at [62, 204] on div "include" at bounding box center [93, 203] width 112 height 14
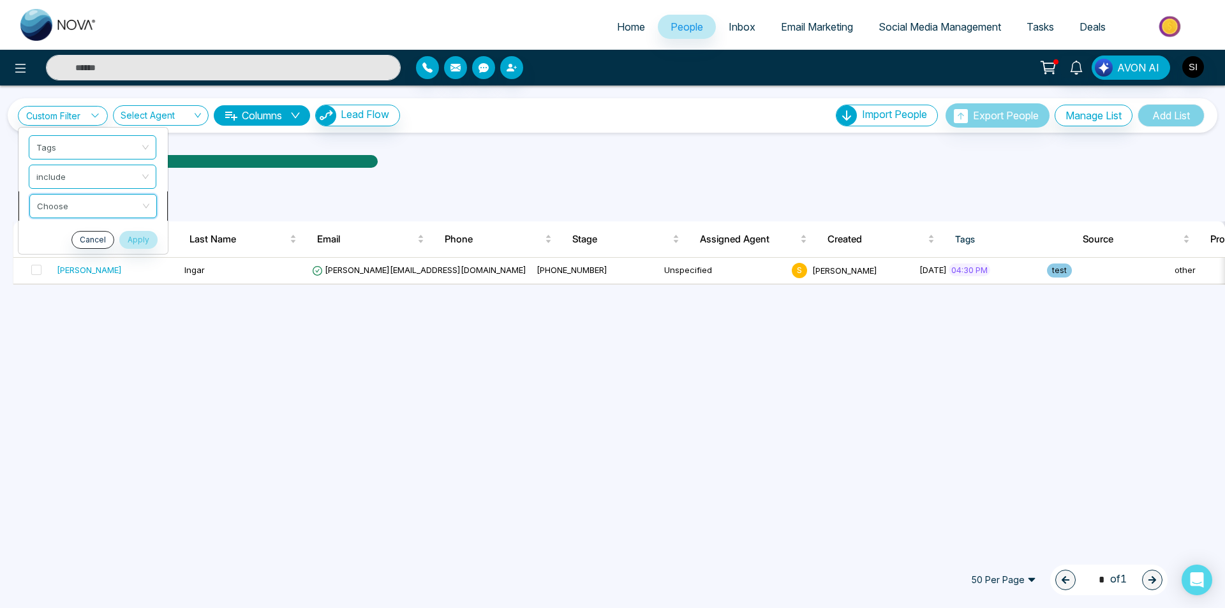
click at [50, 205] on input "search" at bounding box center [88, 204] width 103 height 19
click at [48, 238] on div "test" at bounding box center [93, 233] width 112 height 14
click at [138, 235] on button "Apply" at bounding box center [137, 240] width 38 height 18
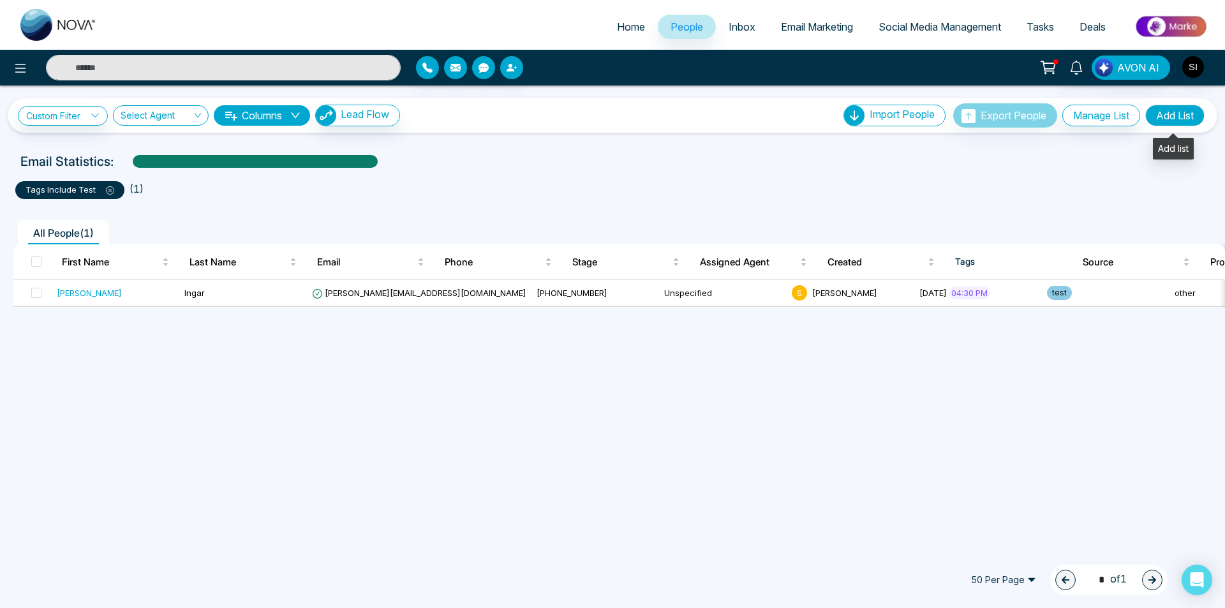
click at [1164, 116] on button "Add List" at bounding box center [1174, 116] width 59 height 22
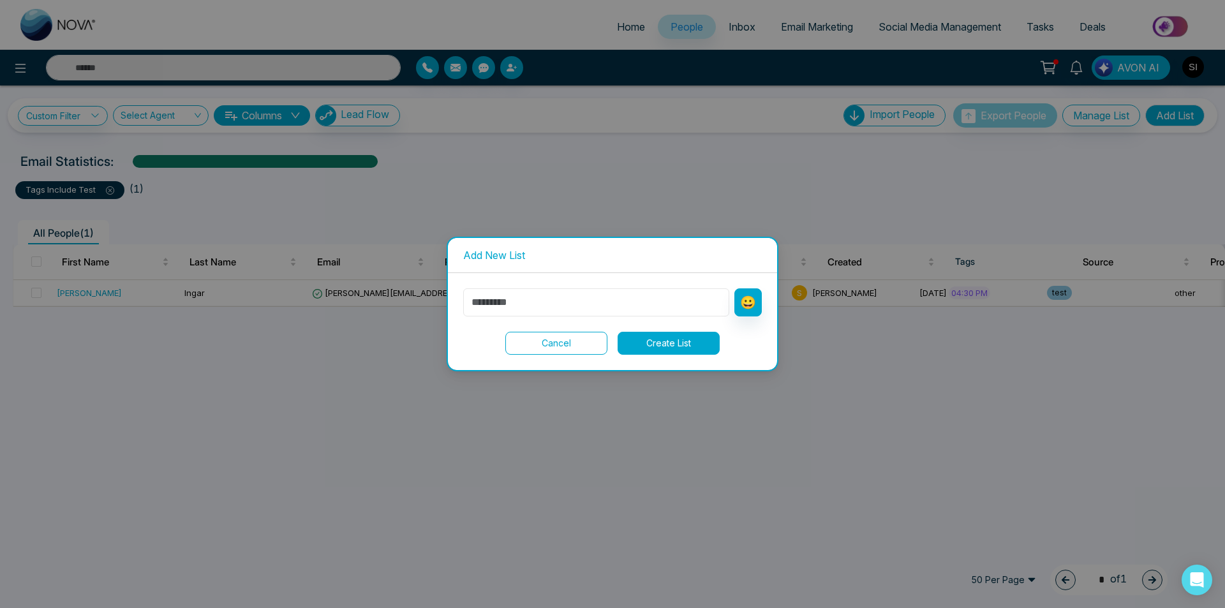
click at [568, 309] on input "text" at bounding box center [596, 302] width 266 height 28
type input "**********"
click at [689, 343] on button "Create List" at bounding box center [668, 343] width 102 height 23
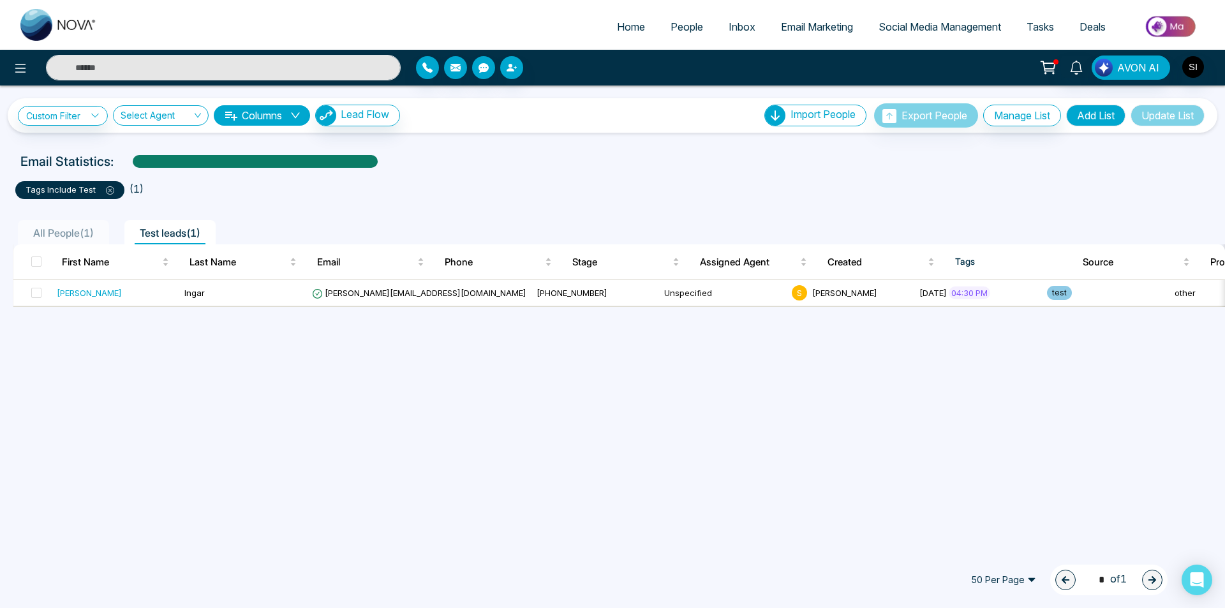
click at [640, 355] on div "Custom Filter Choose a filters Cancel Apply Select Agent Columns Lead Flow Impo…" at bounding box center [612, 315] width 1225 height 461
click at [78, 234] on span "All People ( 1 )" at bounding box center [63, 232] width 71 height 13
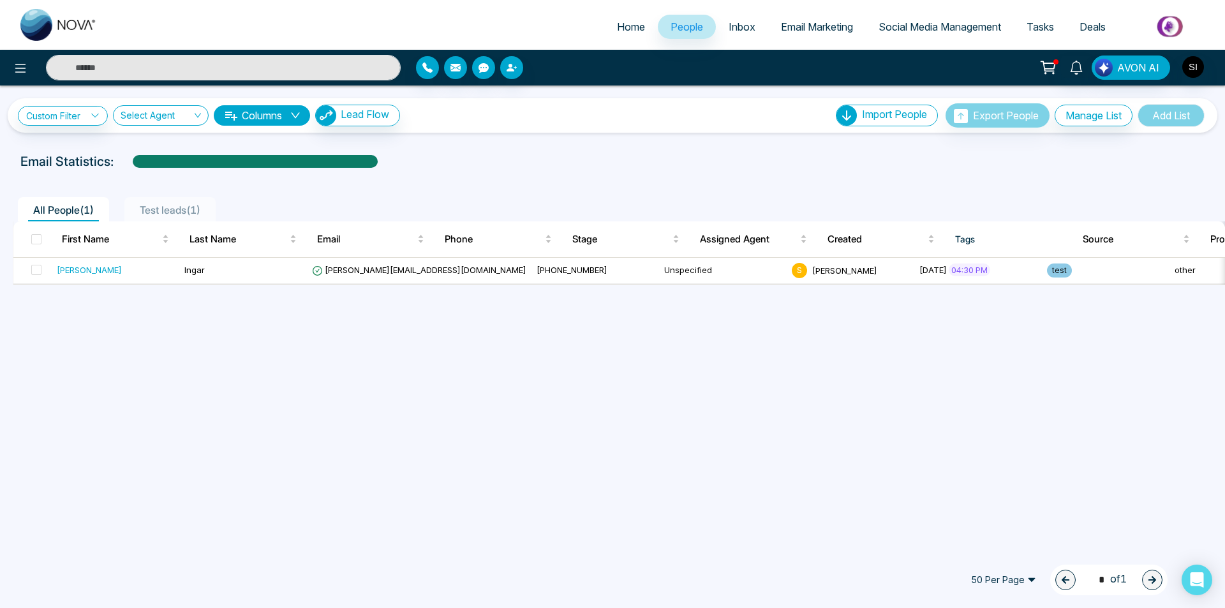
click at [183, 206] on span "Test leads ( 1 )" at bounding box center [170, 209] width 71 height 13
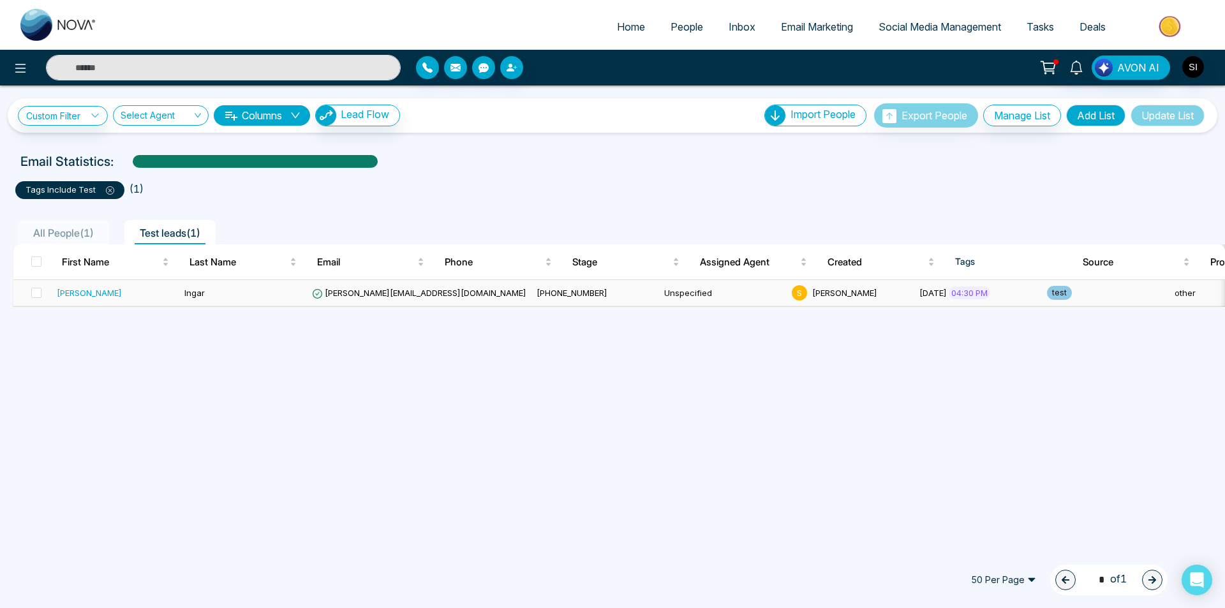
click at [90, 296] on div "[PERSON_NAME]" at bounding box center [115, 292] width 117 height 13
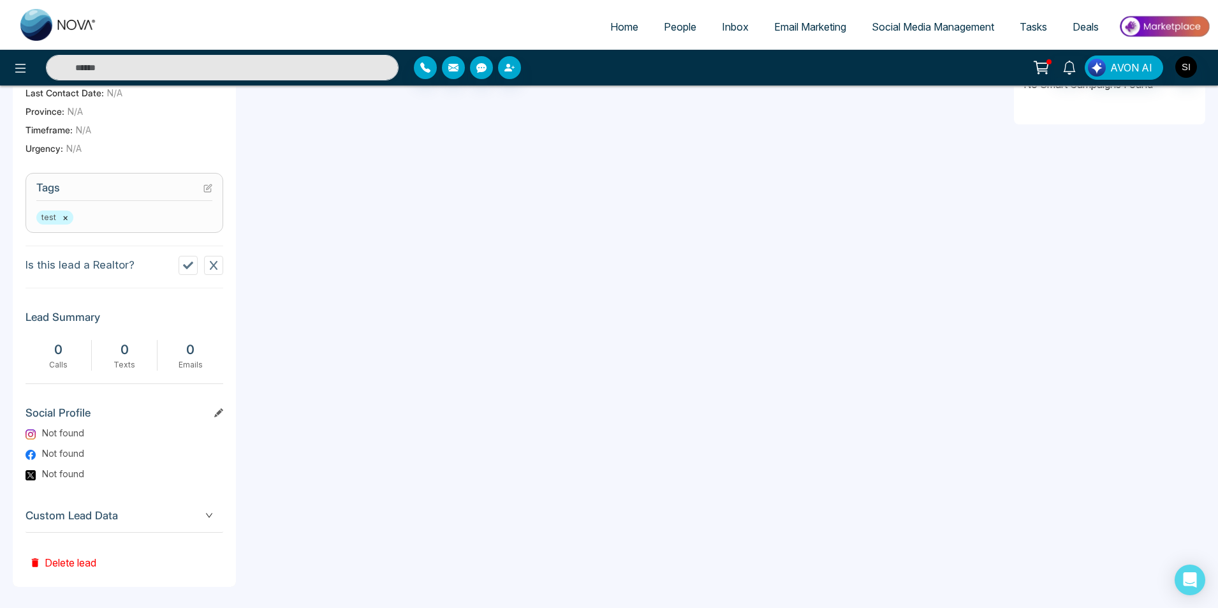
scroll to position [450, 0]
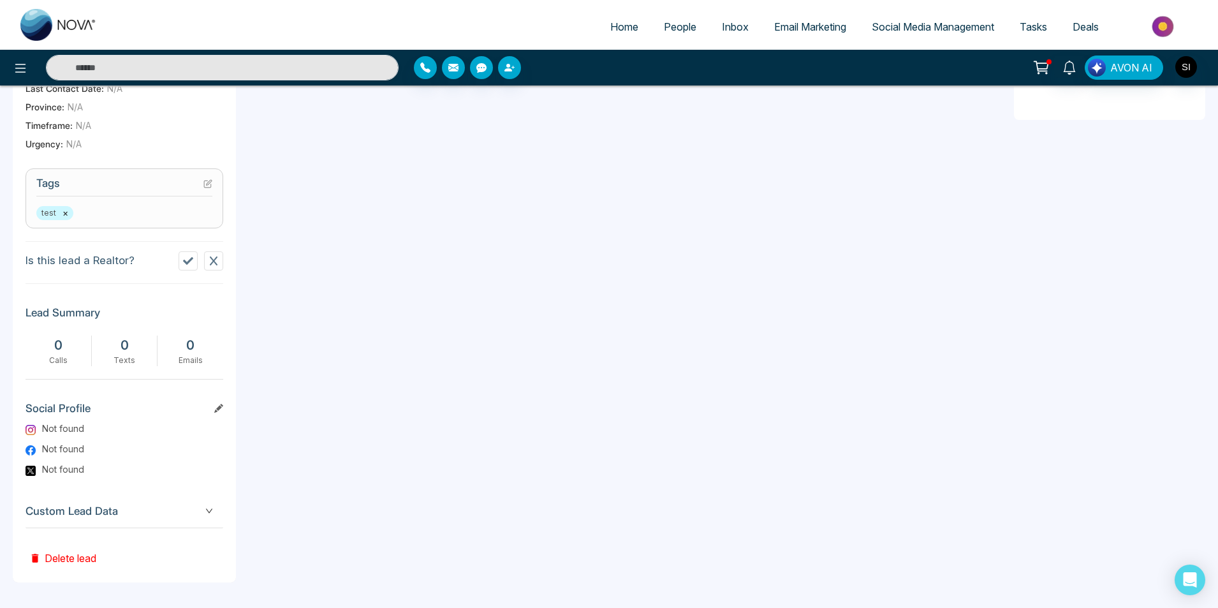
click at [206, 510] on icon "down" at bounding box center [209, 511] width 8 height 8
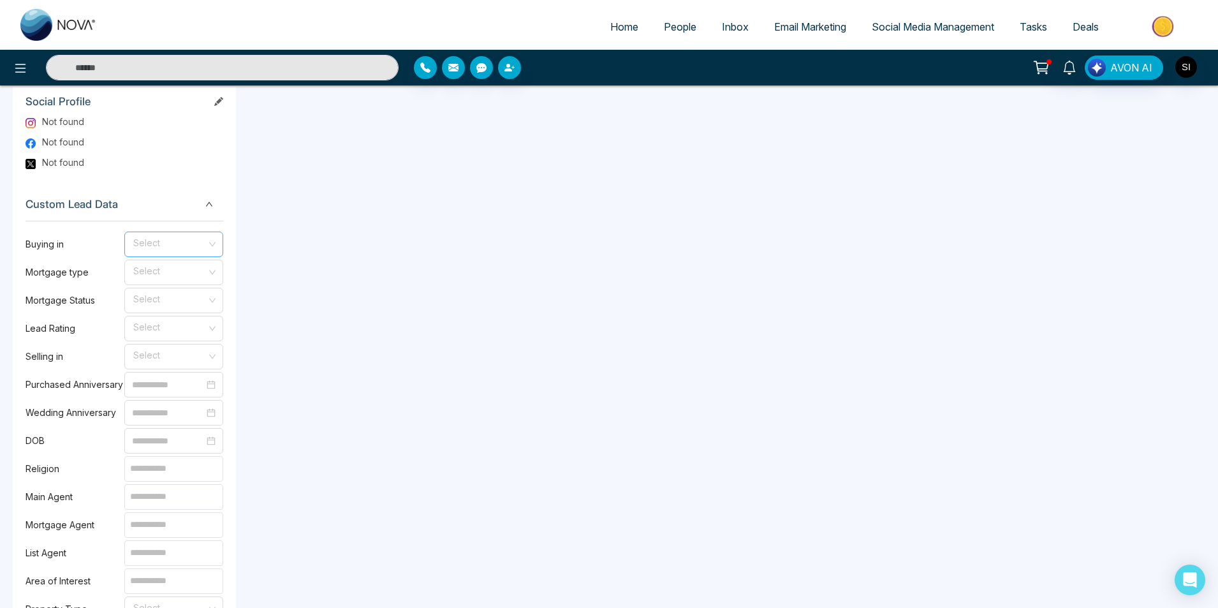
scroll to position [758, 0]
click at [212, 241] on div "Select" at bounding box center [173, 243] width 99 height 26
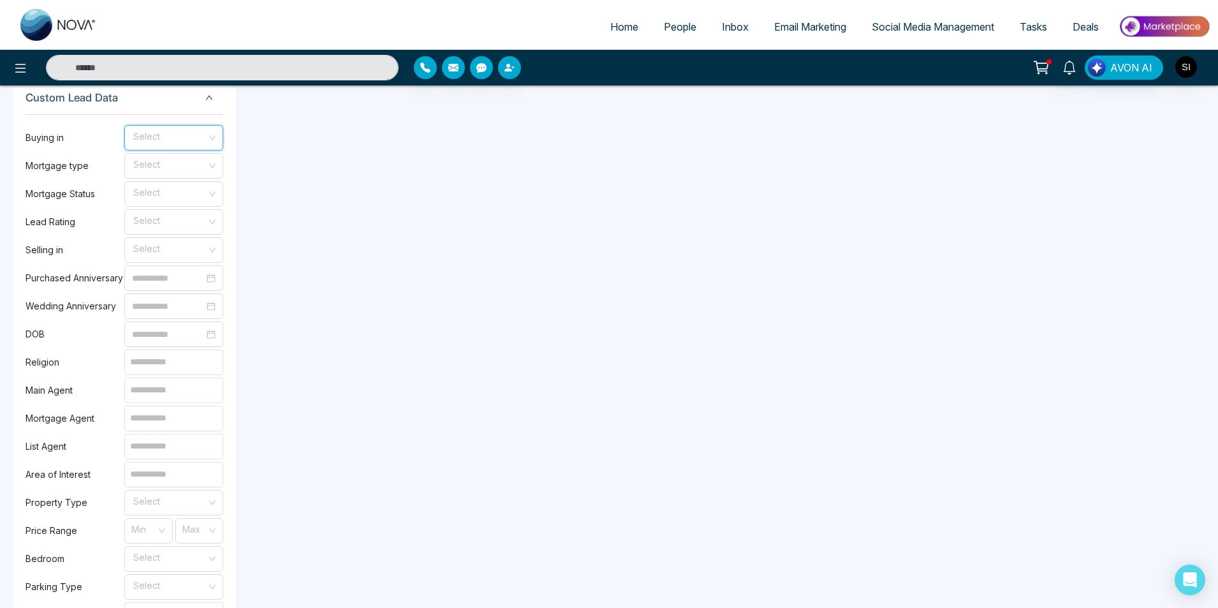
scroll to position [0, 0]
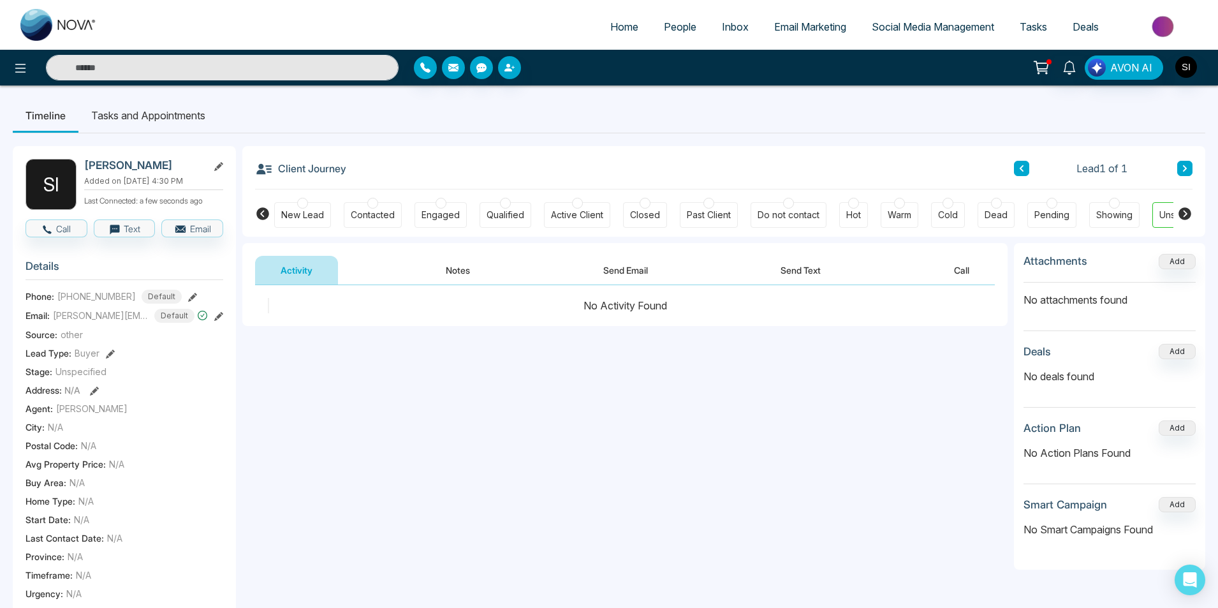
click at [300, 209] on div "New Lead" at bounding box center [302, 215] width 43 height 13
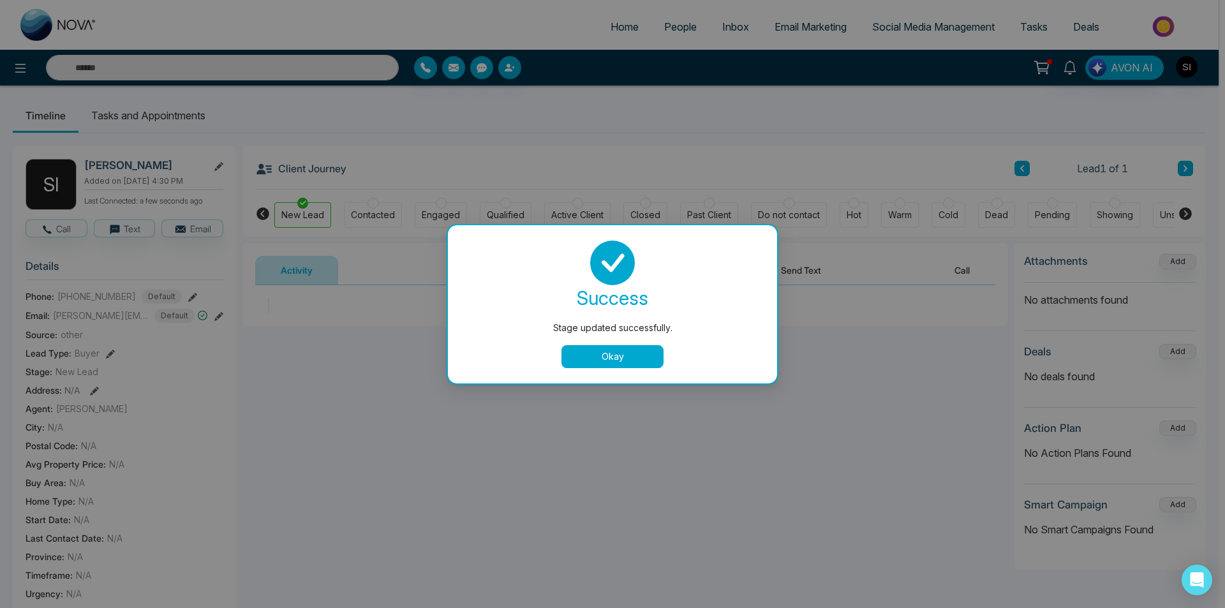
click at [617, 354] on button "Okay" at bounding box center [612, 356] width 102 height 23
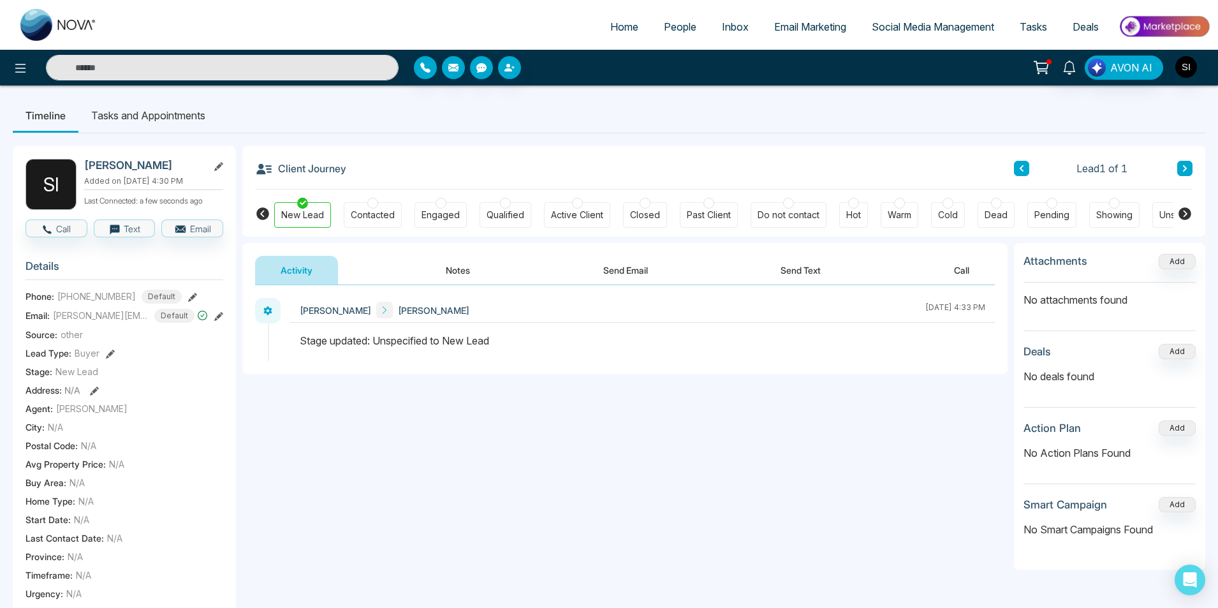
click at [1186, 214] on icon at bounding box center [1185, 213] width 15 height 15
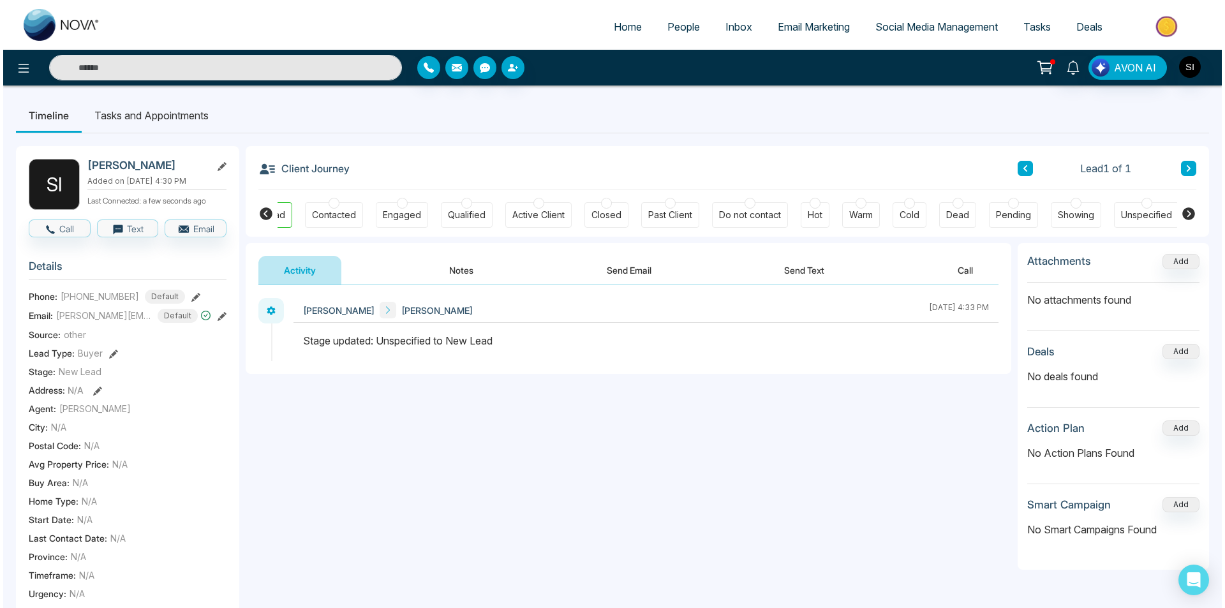
scroll to position [0, 43]
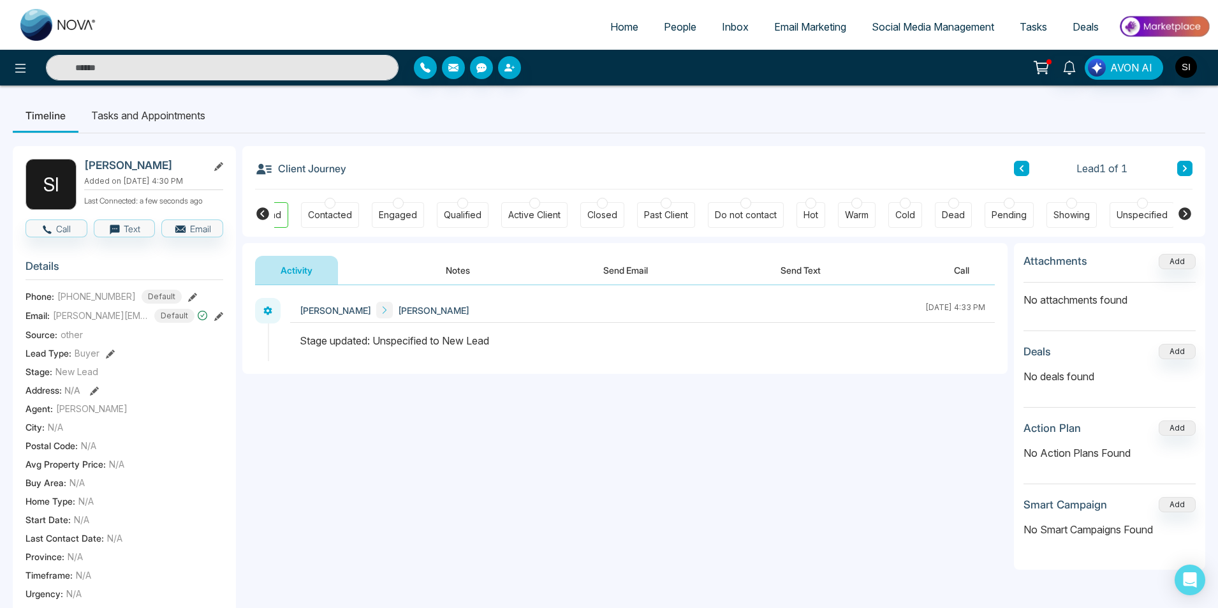
click at [281, 271] on button "Activity" at bounding box center [296, 270] width 83 height 29
click at [448, 272] on button "Notes" at bounding box center [457, 270] width 75 height 29
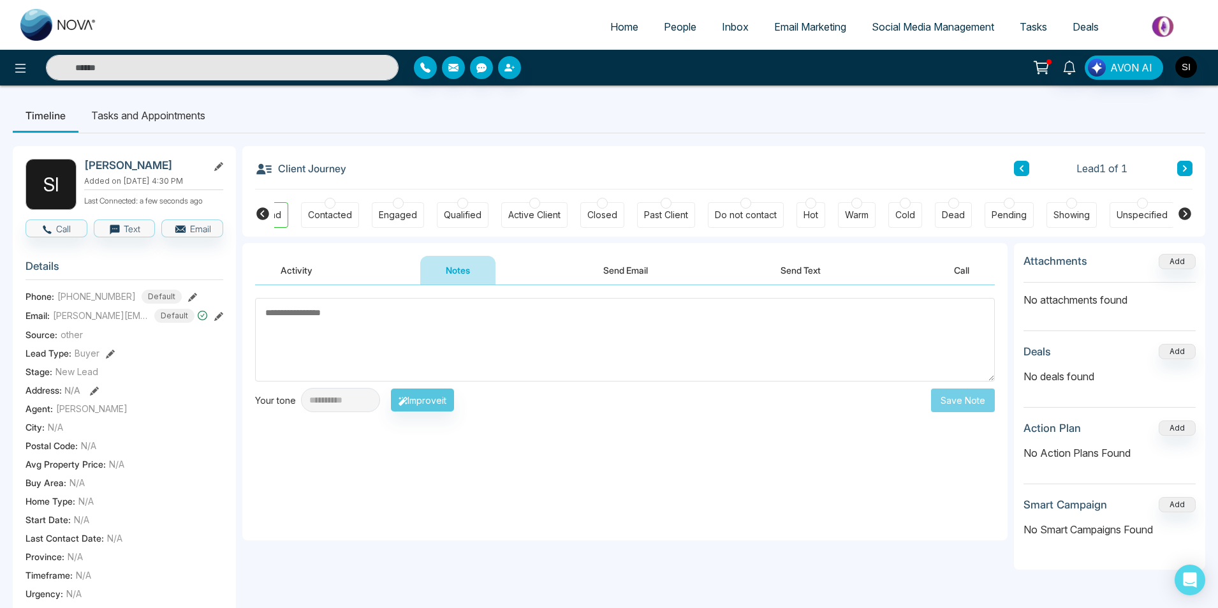
click at [633, 271] on button "Send Email" at bounding box center [626, 270] width 96 height 29
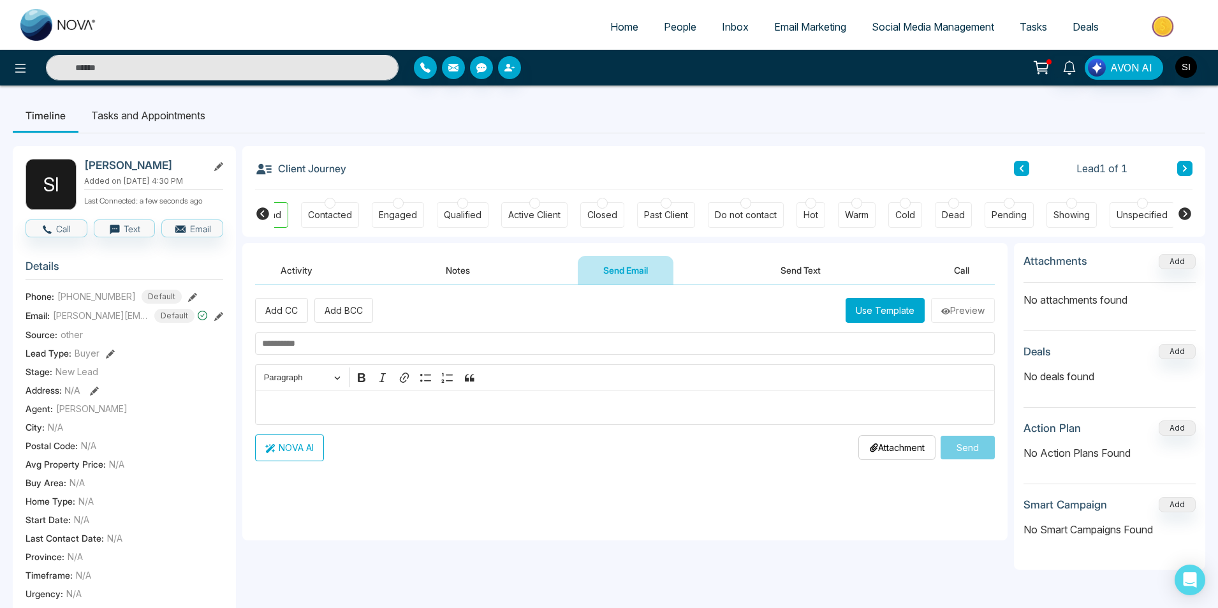
click at [304, 450] on button "NOVA AI" at bounding box center [289, 447] width 69 height 27
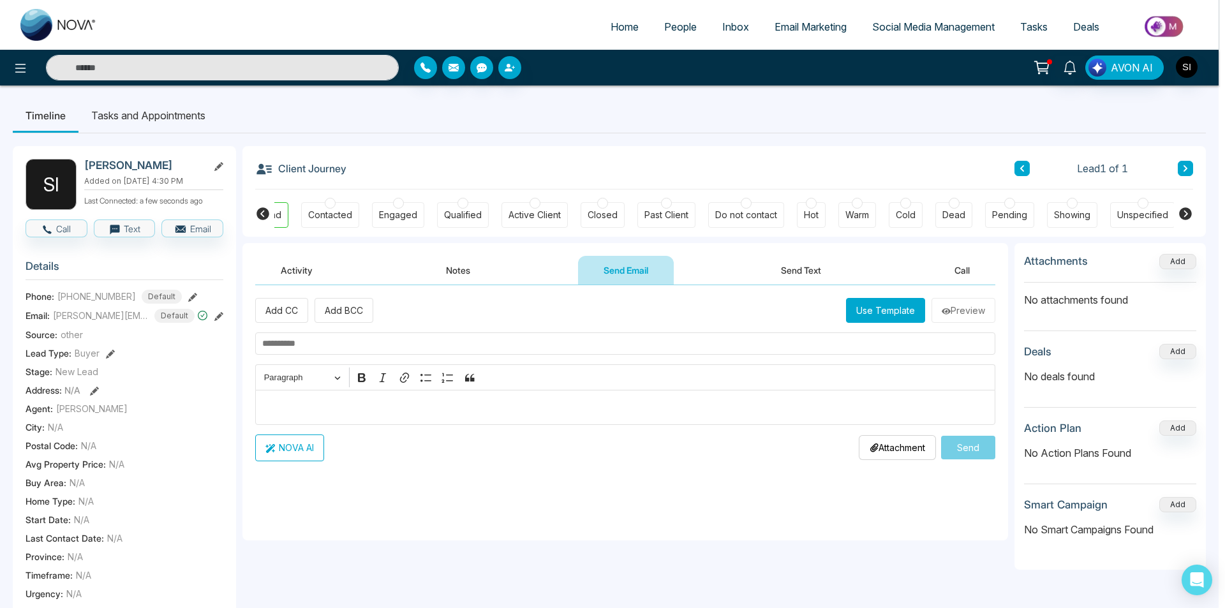
scroll to position [0, 36]
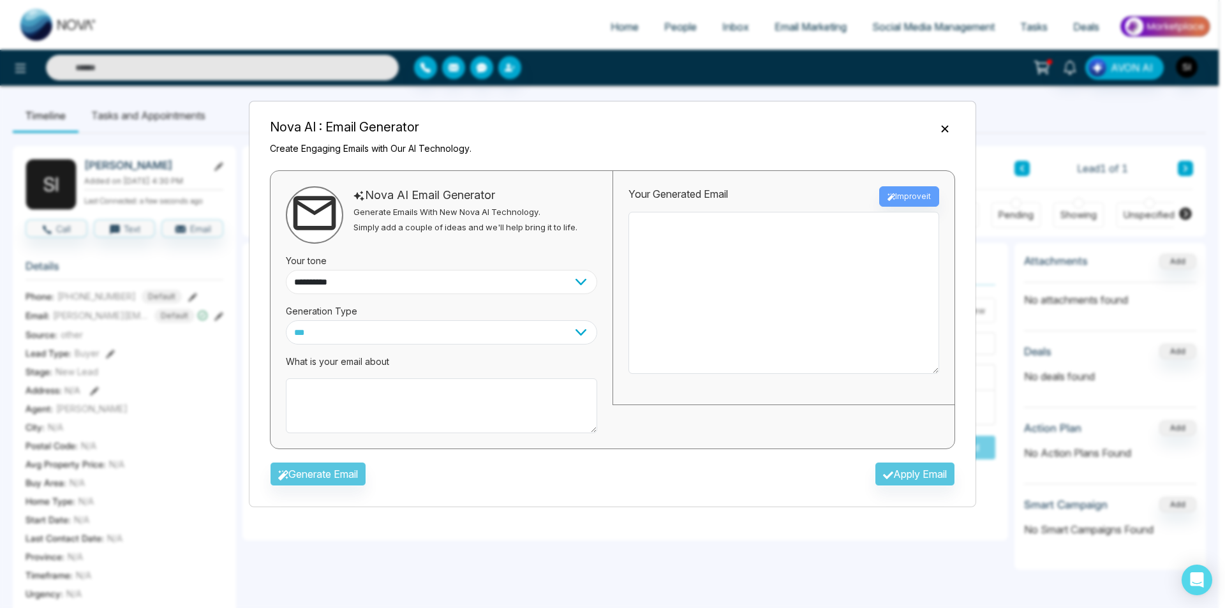
click at [577, 284] on select "**********" at bounding box center [441, 282] width 311 height 24
select select "**********"
click at [286, 270] on select "**********" at bounding box center [441, 282] width 311 height 24
click at [408, 330] on select "*** ***** ******* ******* ********" at bounding box center [441, 332] width 311 height 24
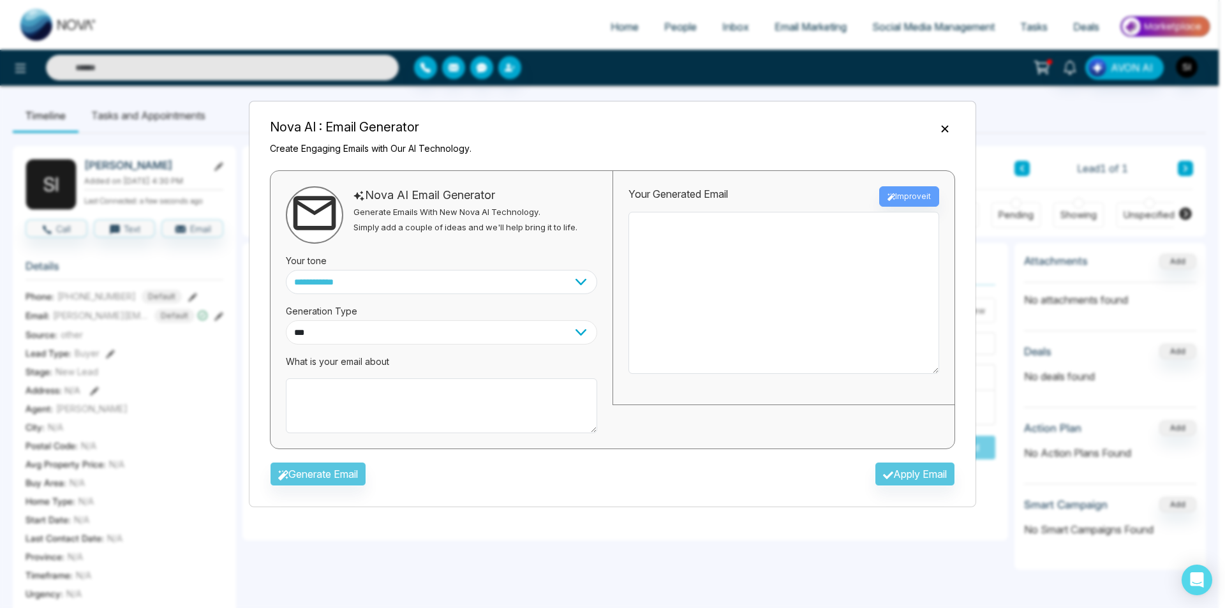
click at [408, 330] on select "*** ***** ******* ******* ********" at bounding box center [441, 332] width 311 height 24
click at [370, 394] on textarea at bounding box center [441, 405] width 311 height 55
type textarea "**********"
click at [345, 475] on button "Generate Email" at bounding box center [318, 474] width 96 height 24
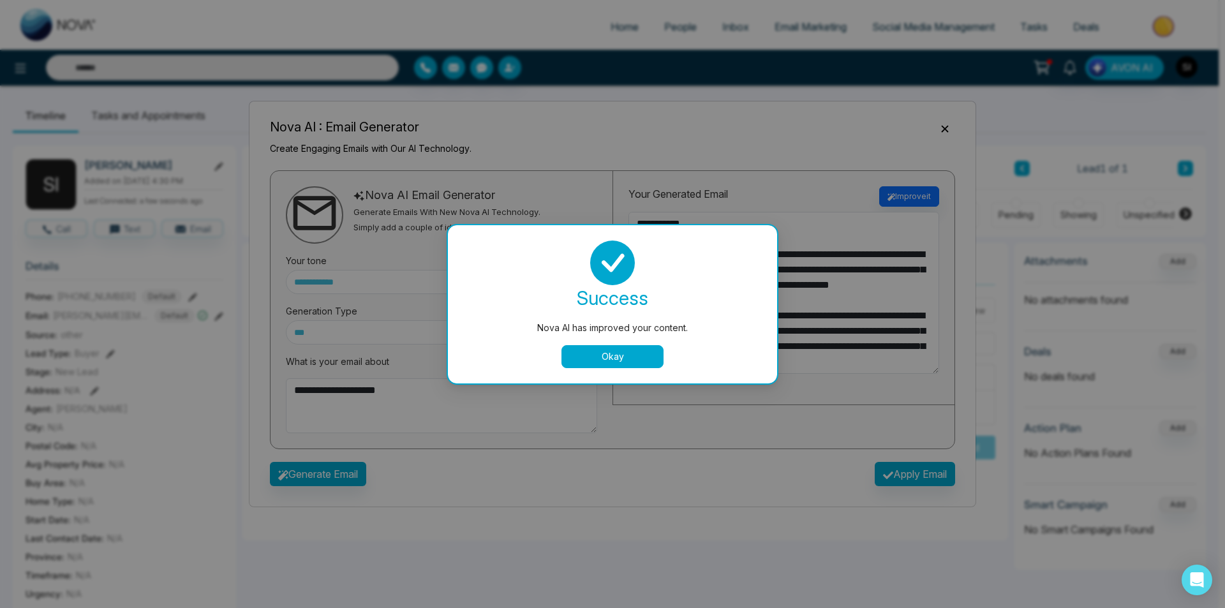
click at [616, 357] on button "Okay" at bounding box center [612, 356] width 102 height 23
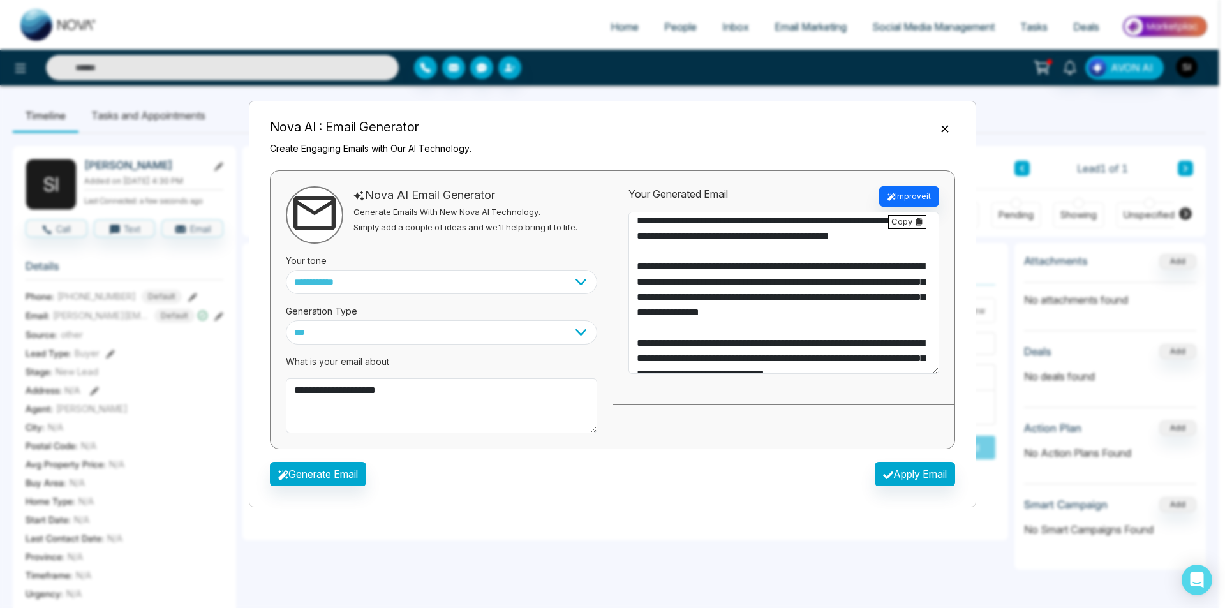
scroll to position [55, 0]
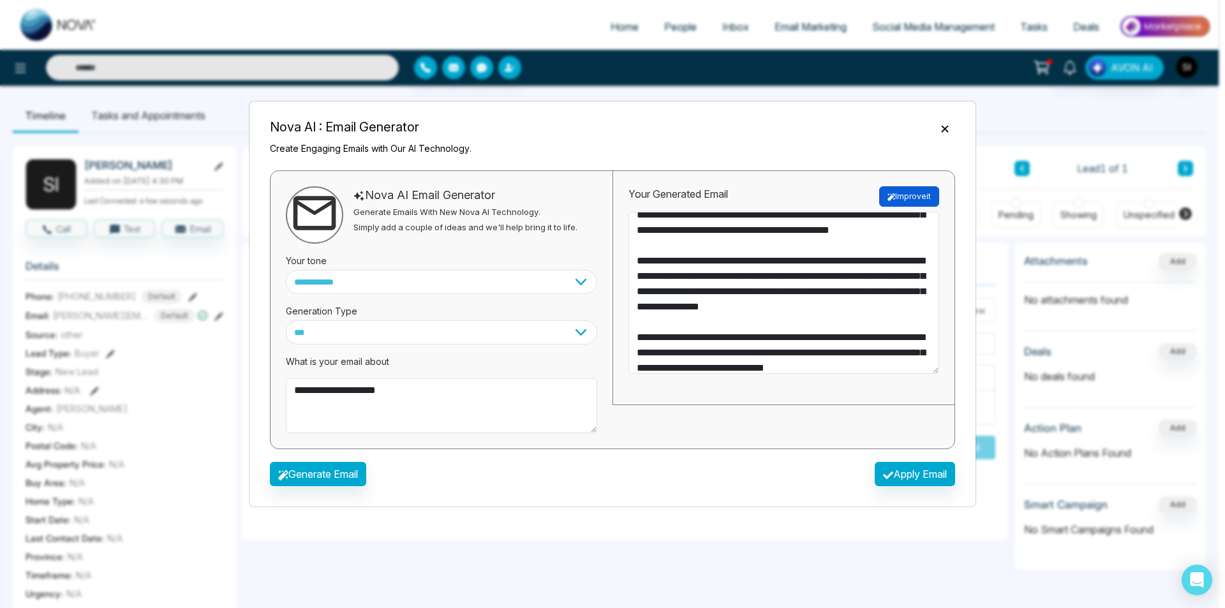
click at [916, 197] on button "Improve it" at bounding box center [909, 196] width 60 height 20
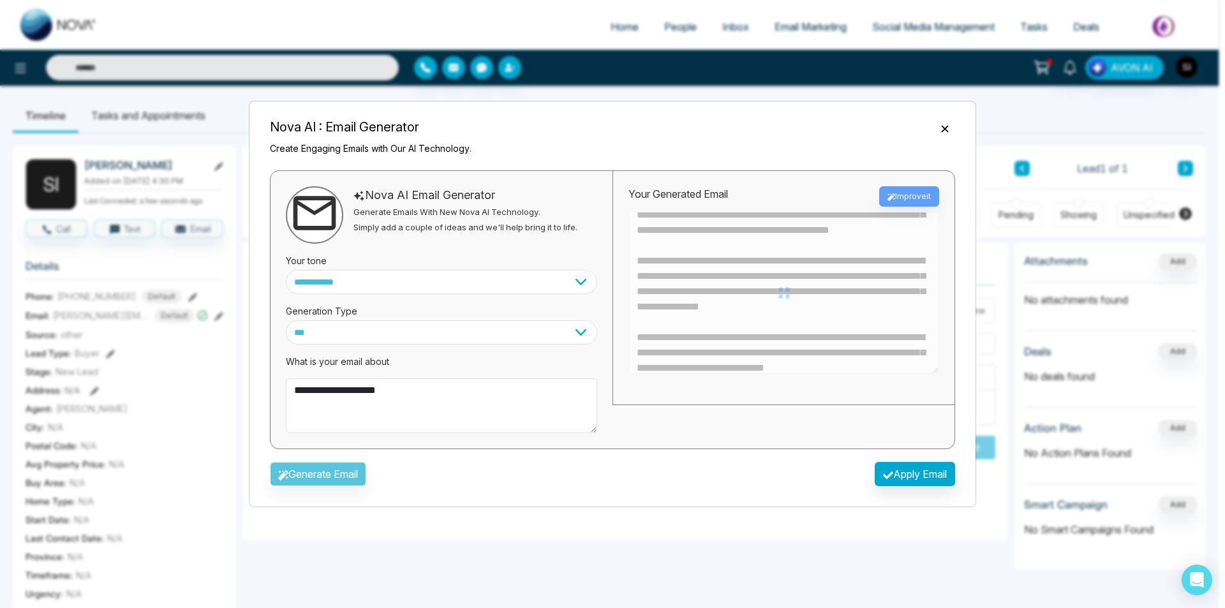
type textarea "**********"
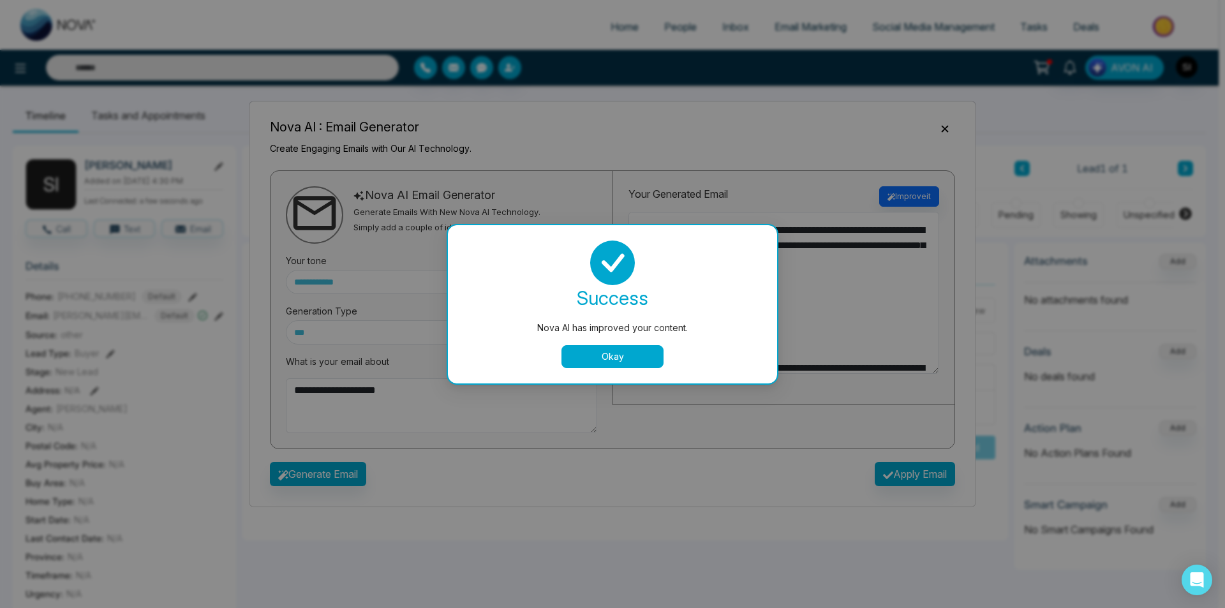
click at [607, 360] on button "Okay" at bounding box center [612, 356] width 102 height 23
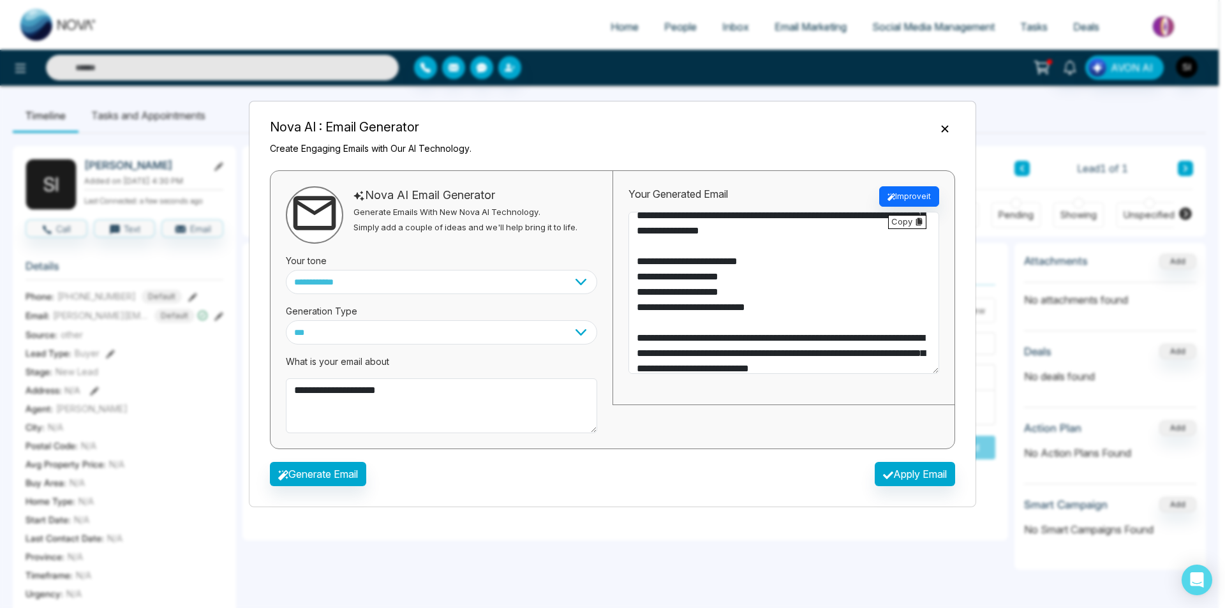
scroll to position [0, 0]
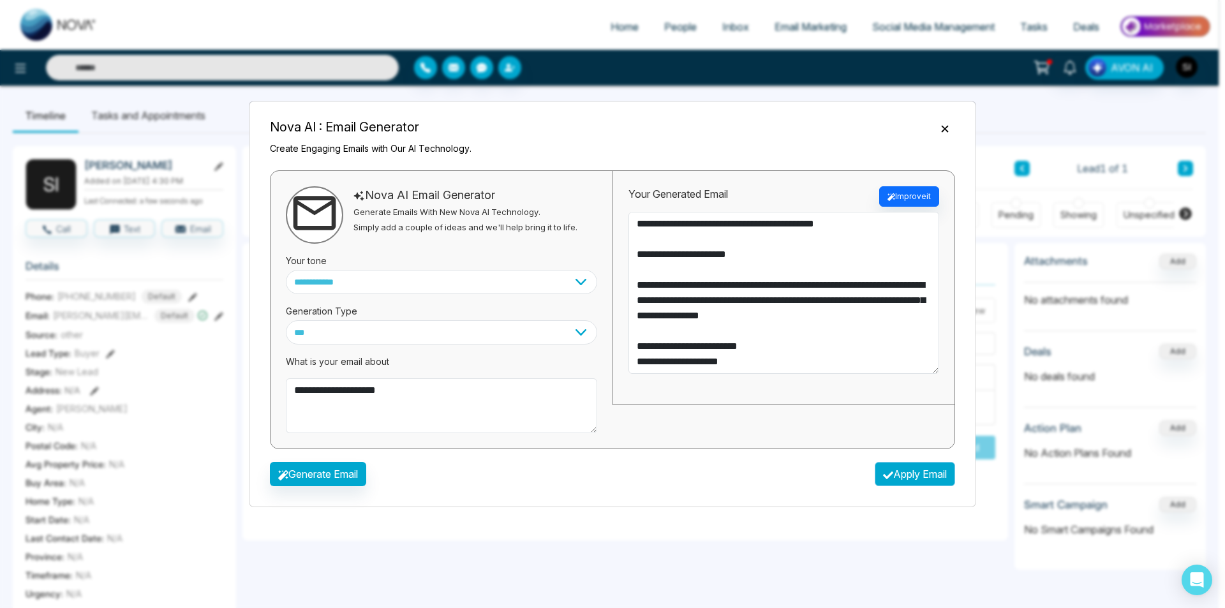
click at [906, 471] on button "Apply Email" at bounding box center [915, 474] width 80 height 24
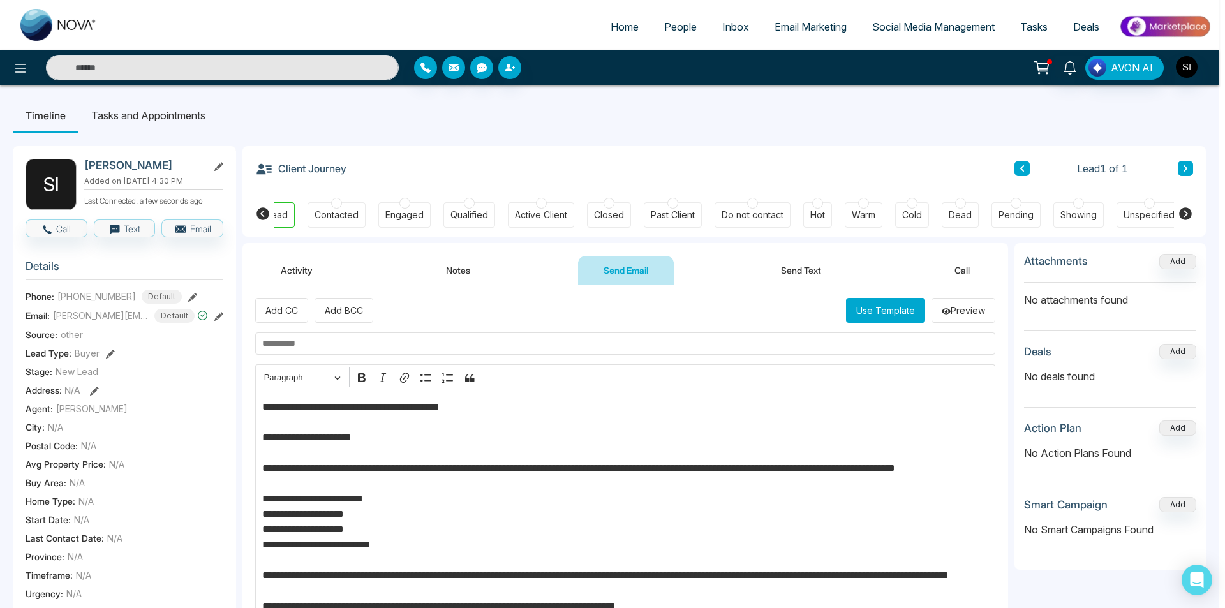
type textarea "**********"
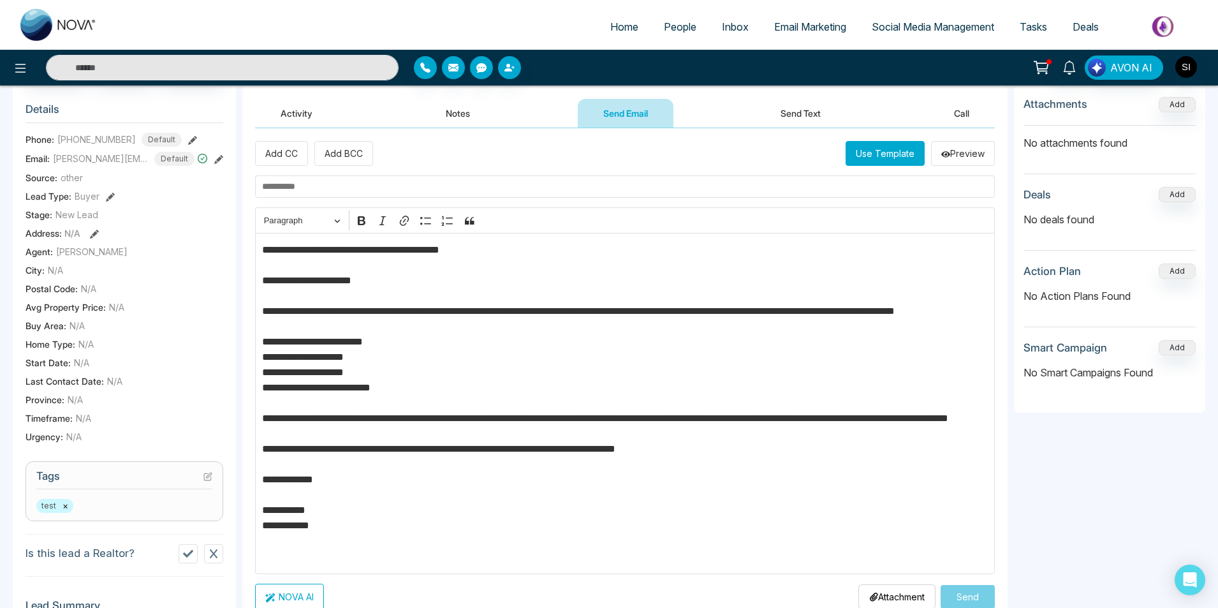
scroll to position [148, 0]
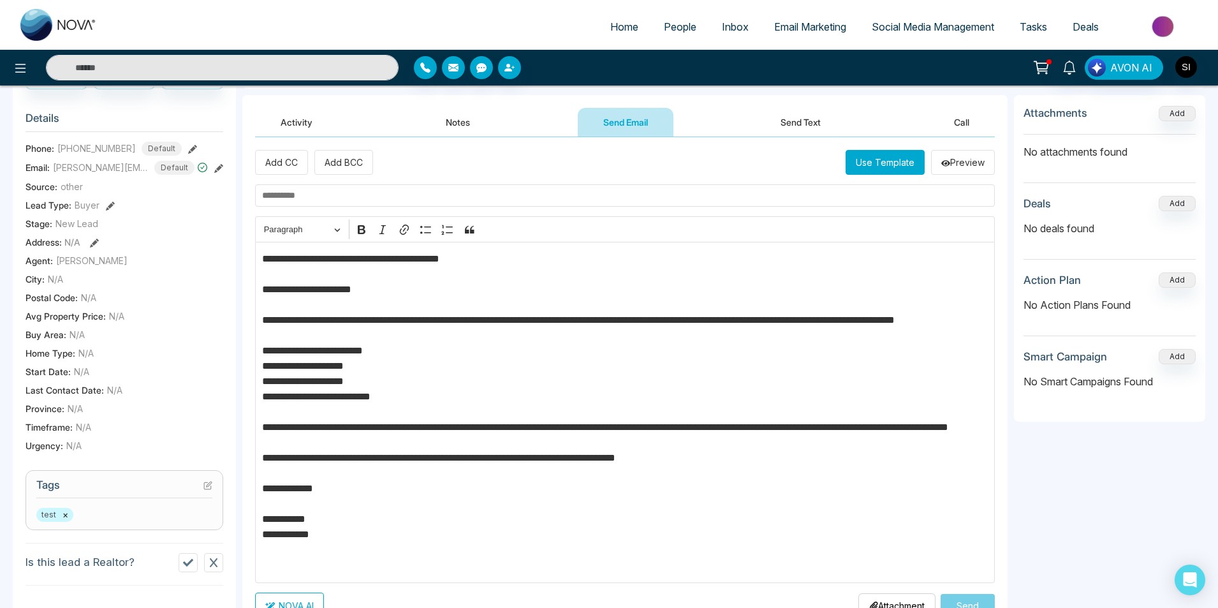
click at [285, 194] on input "text" at bounding box center [625, 195] width 740 height 22
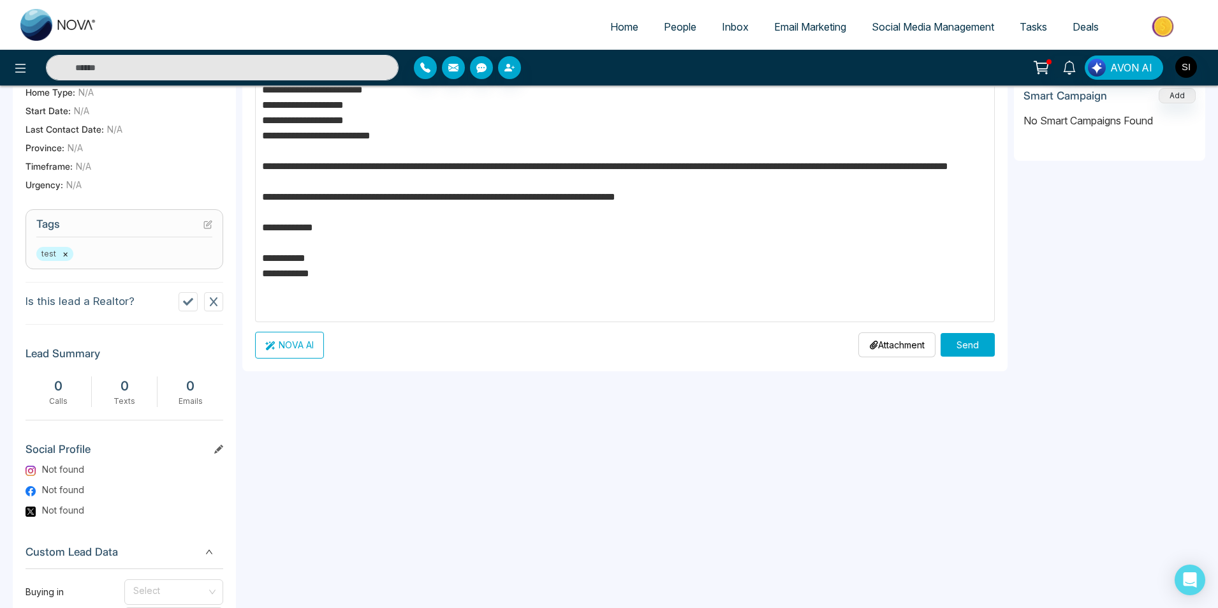
scroll to position [421, 0]
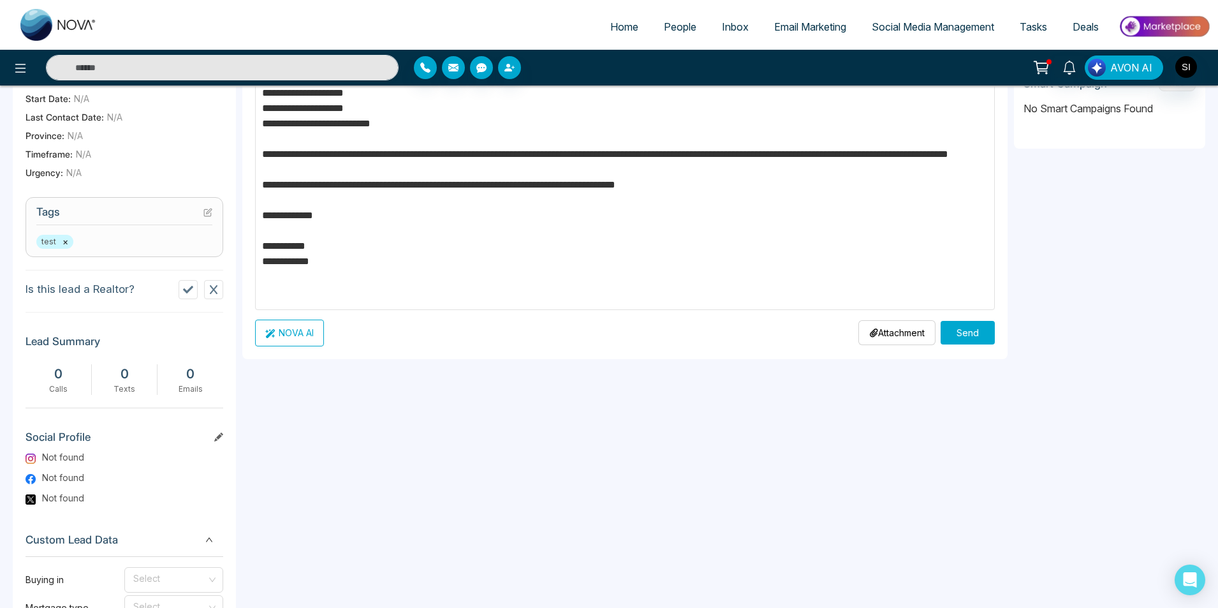
type input "**********"
click at [977, 336] on button "Send" at bounding box center [968, 333] width 54 height 24
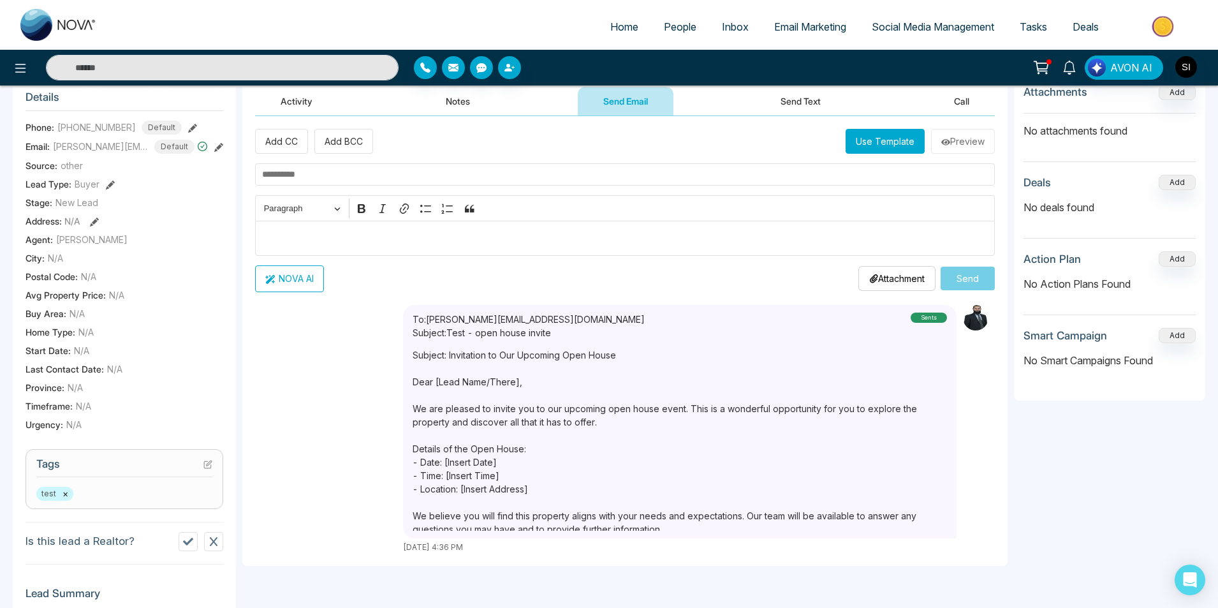
scroll to position [133, 0]
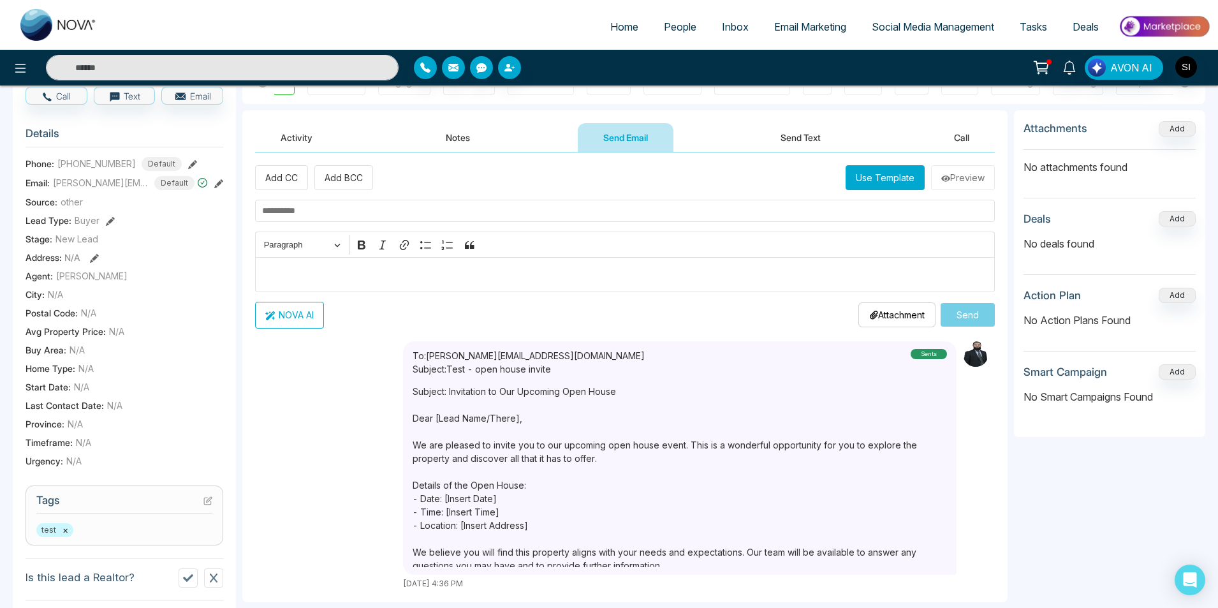
click at [778, 29] on span "Email Marketing" at bounding box center [810, 26] width 72 height 13
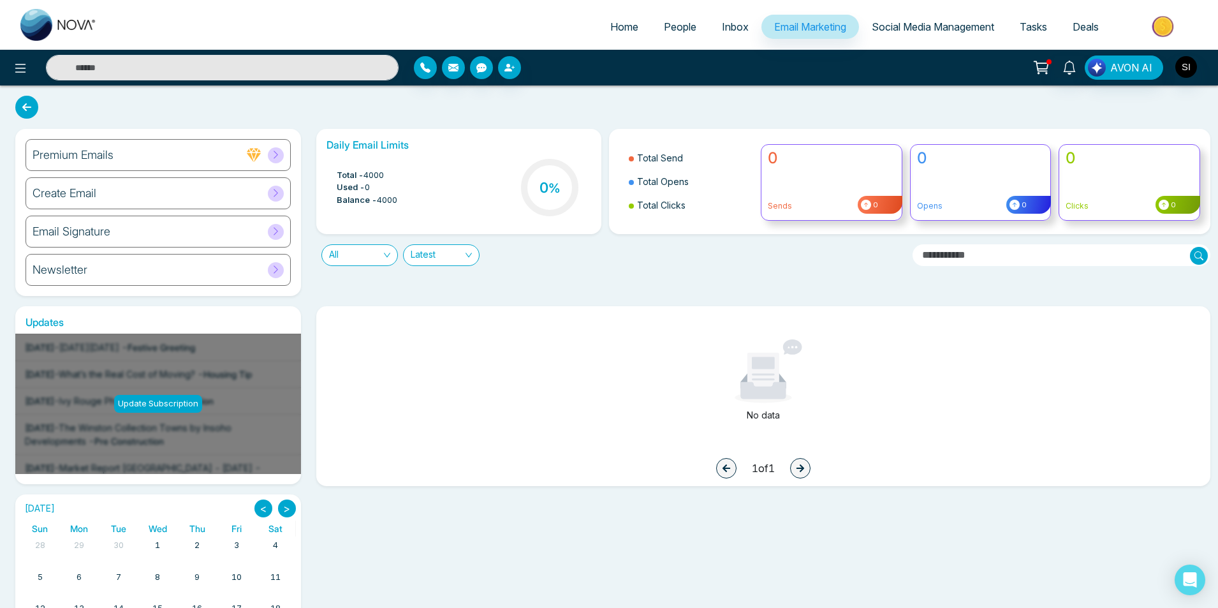
click at [274, 236] on span at bounding box center [276, 232] width 16 height 16
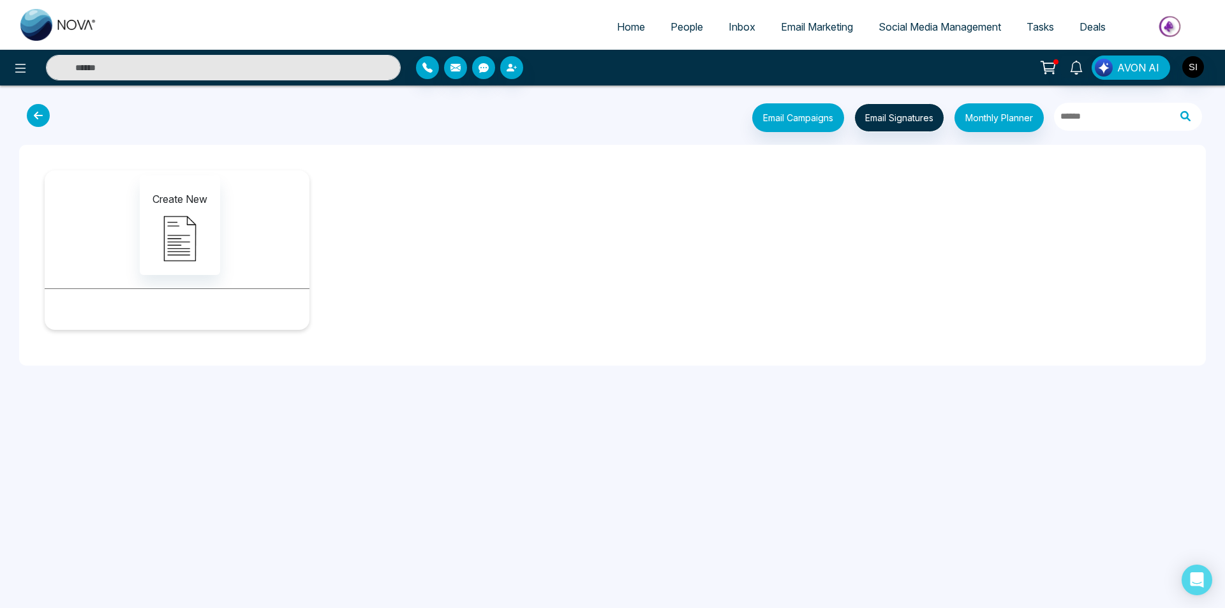
click at [48, 112] on icon at bounding box center [38, 115] width 23 height 23
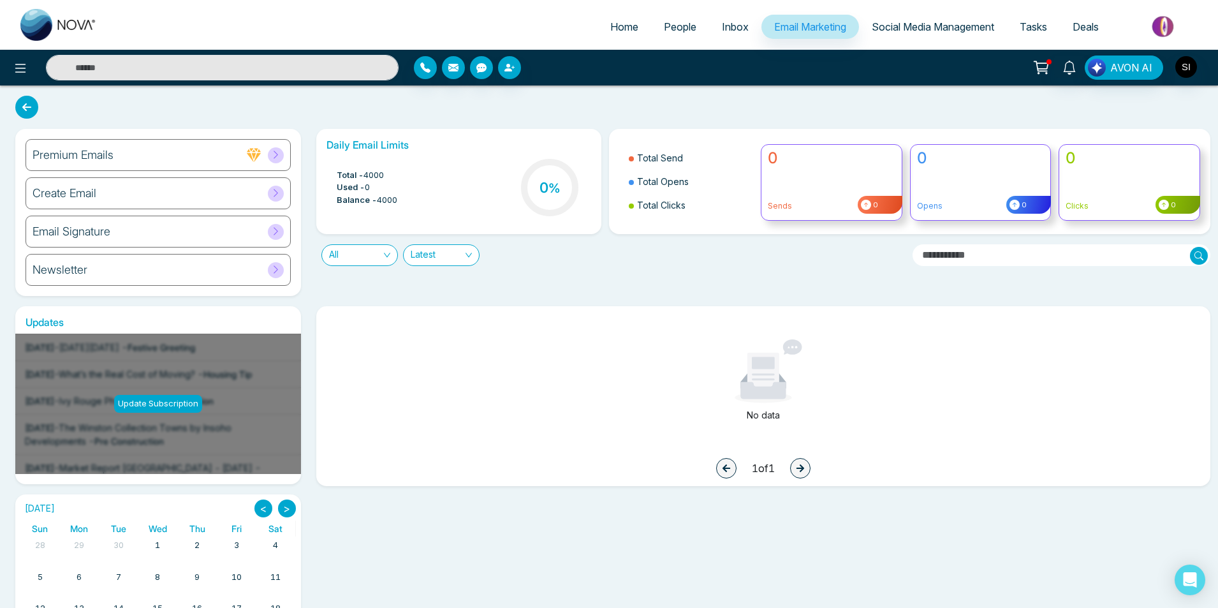
click at [283, 271] on span at bounding box center [276, 270] width 16 height 16
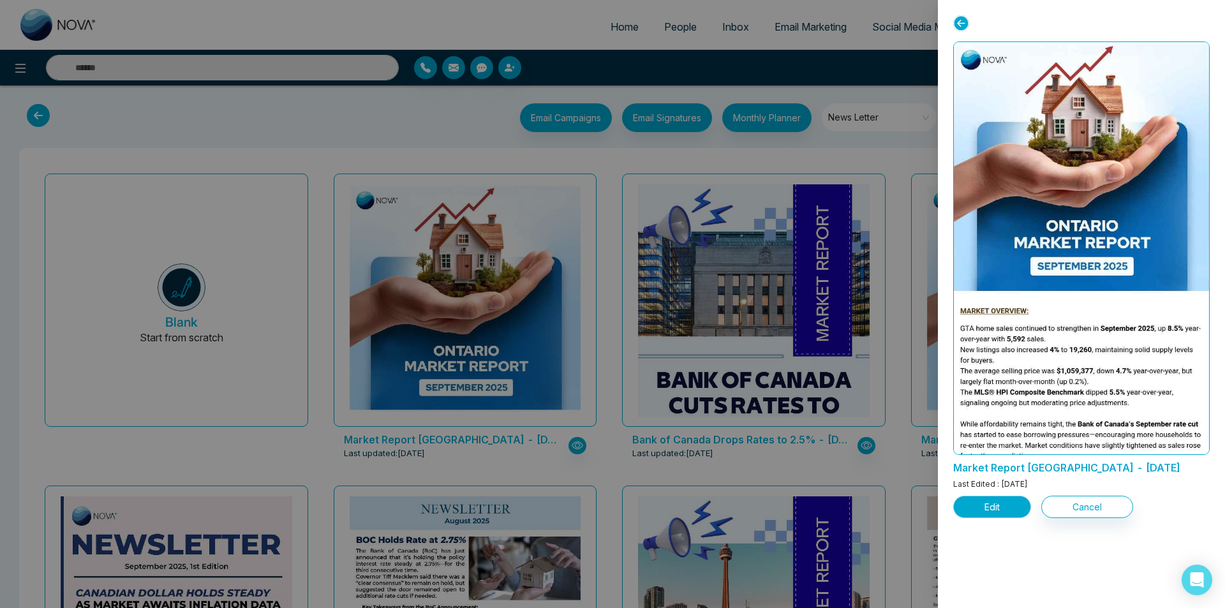
click at [1008, 508] on button "Edit" at bounding box center [992, 507] width 78 height 22
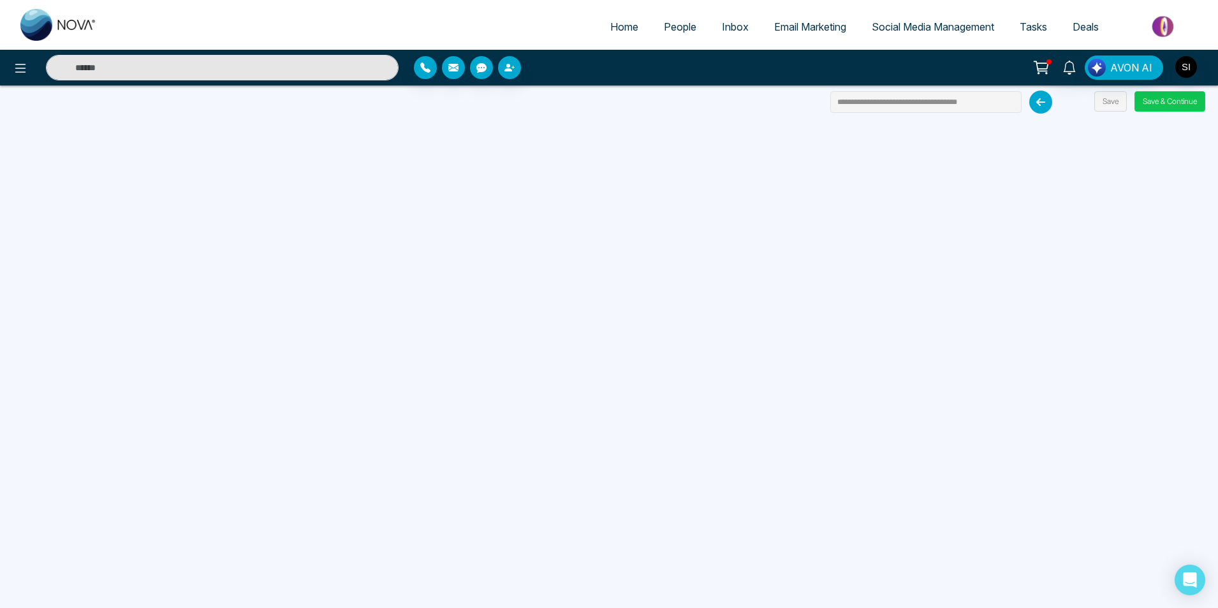
click at [1188, 104] on button "Save & Continue" at bounding box center [1170, 101] width 71 height 20
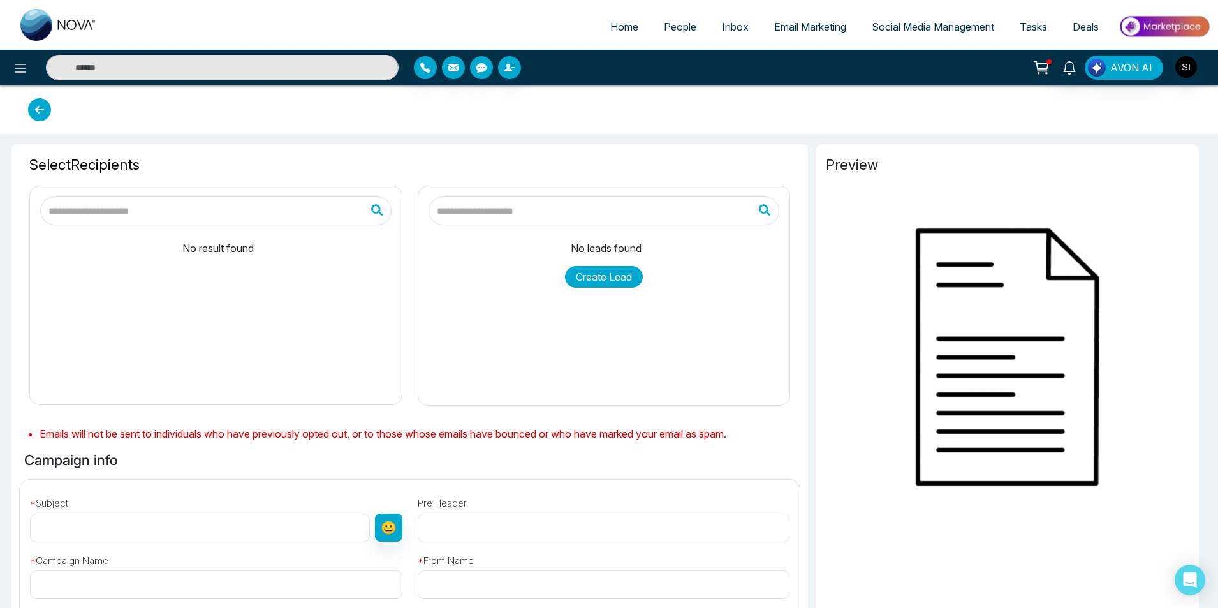
type input "**********"
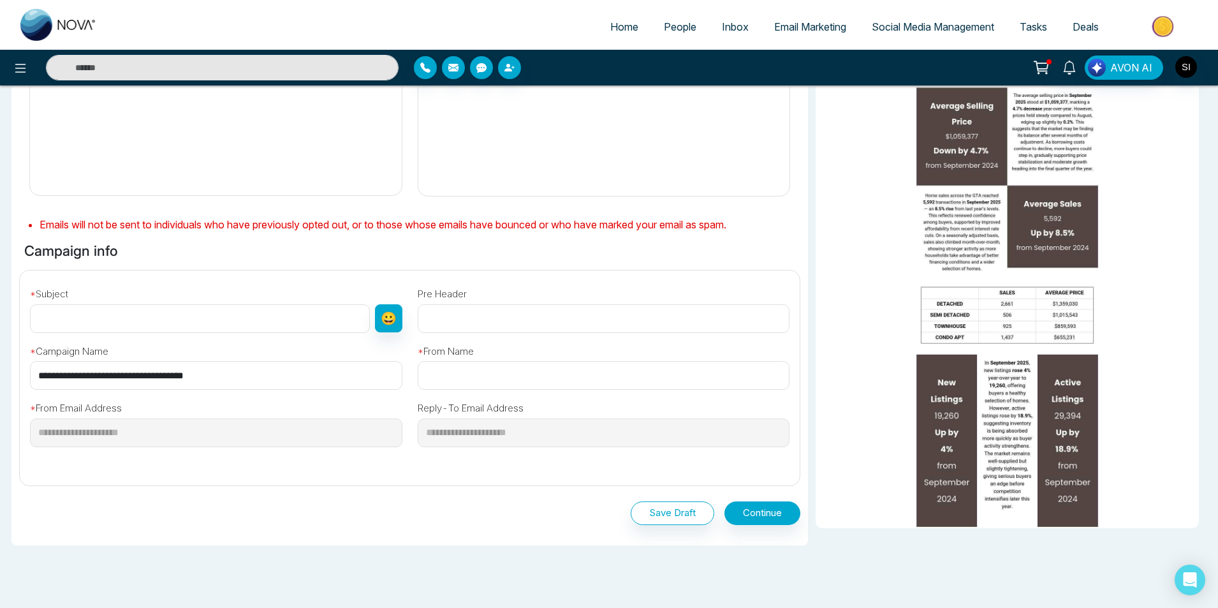
scroll to position [263, 0]
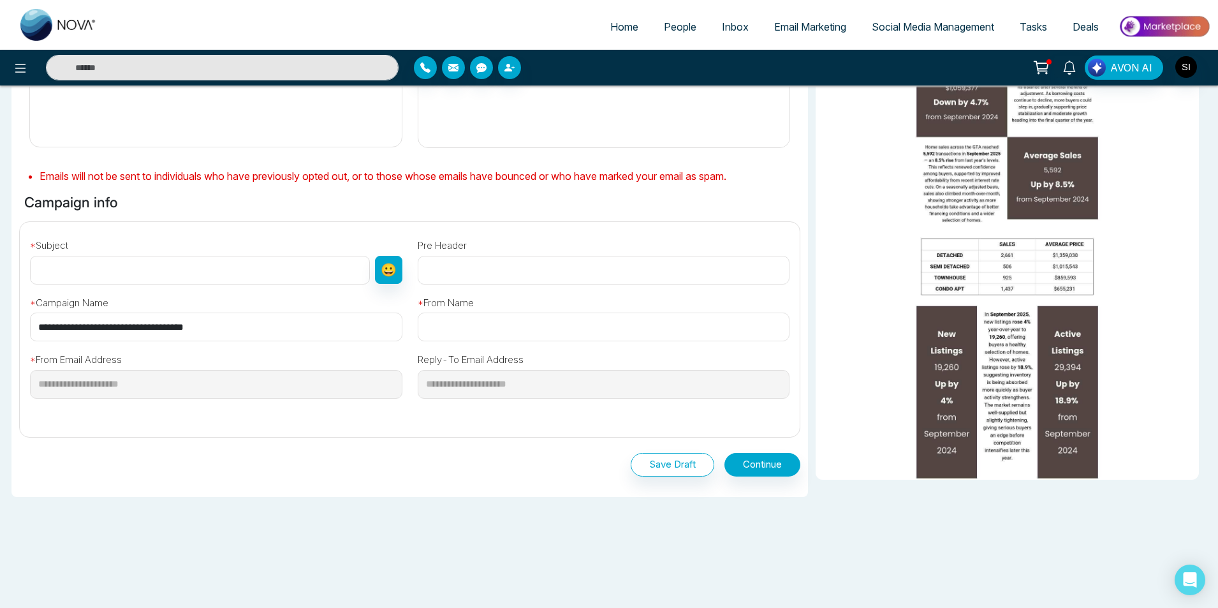
click at [151, 271] on input "text" at bounding box center [200, 270] width 340 height 29
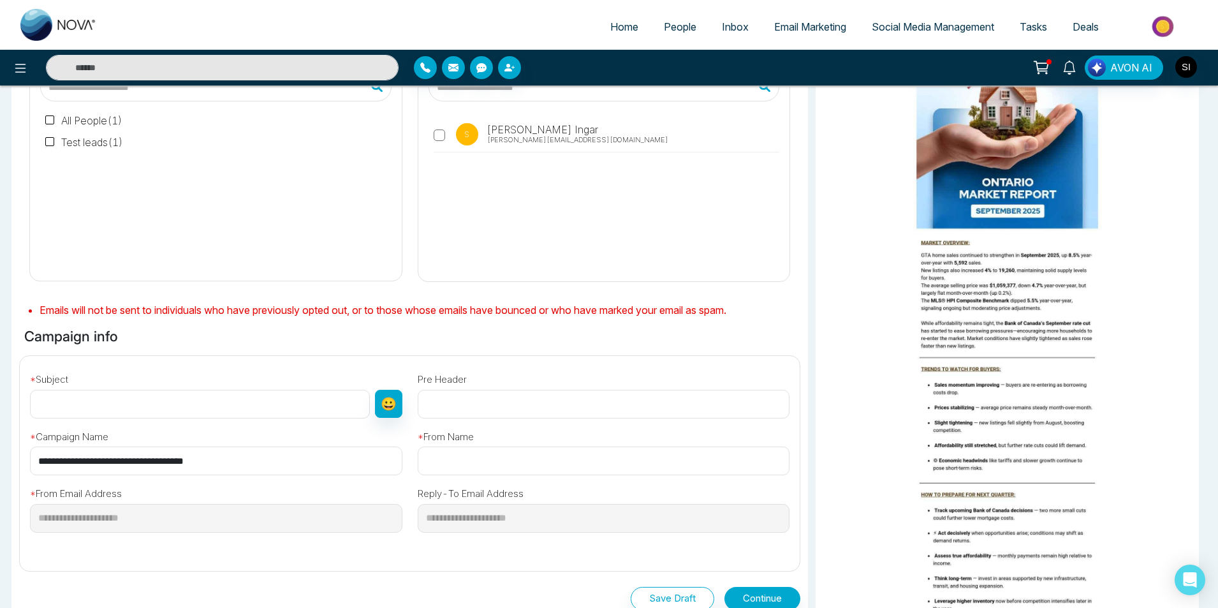
scroll to position [137, 0]
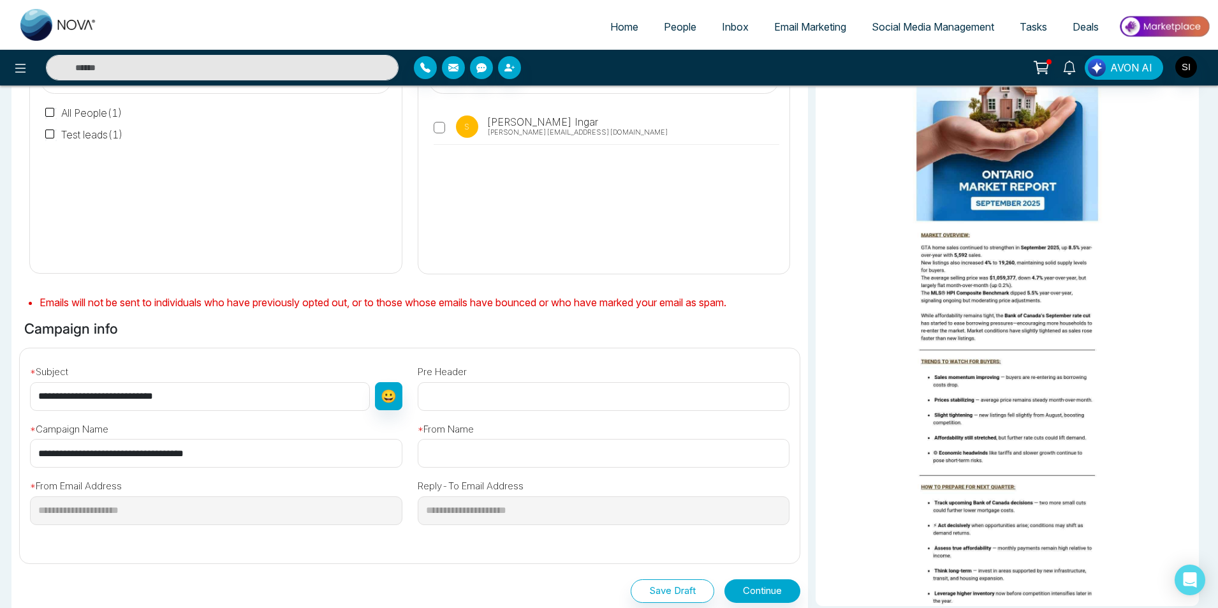
click at [132, 394] on input "**********" at bounding box center [200, 396] width 340 height 29
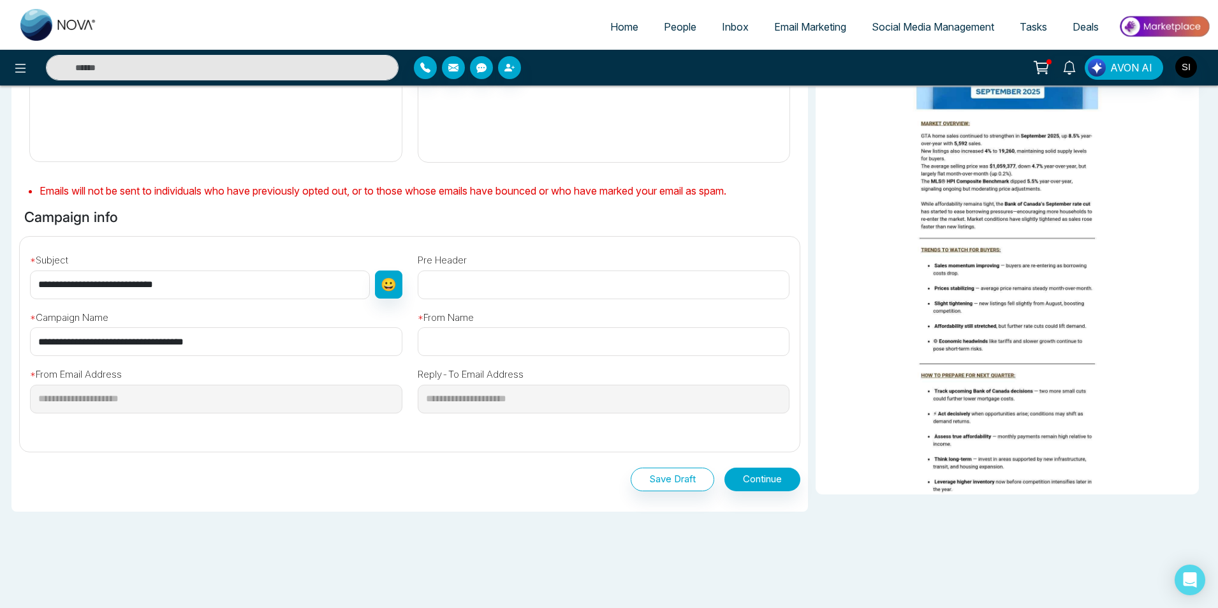
scroll to position [252, 0]
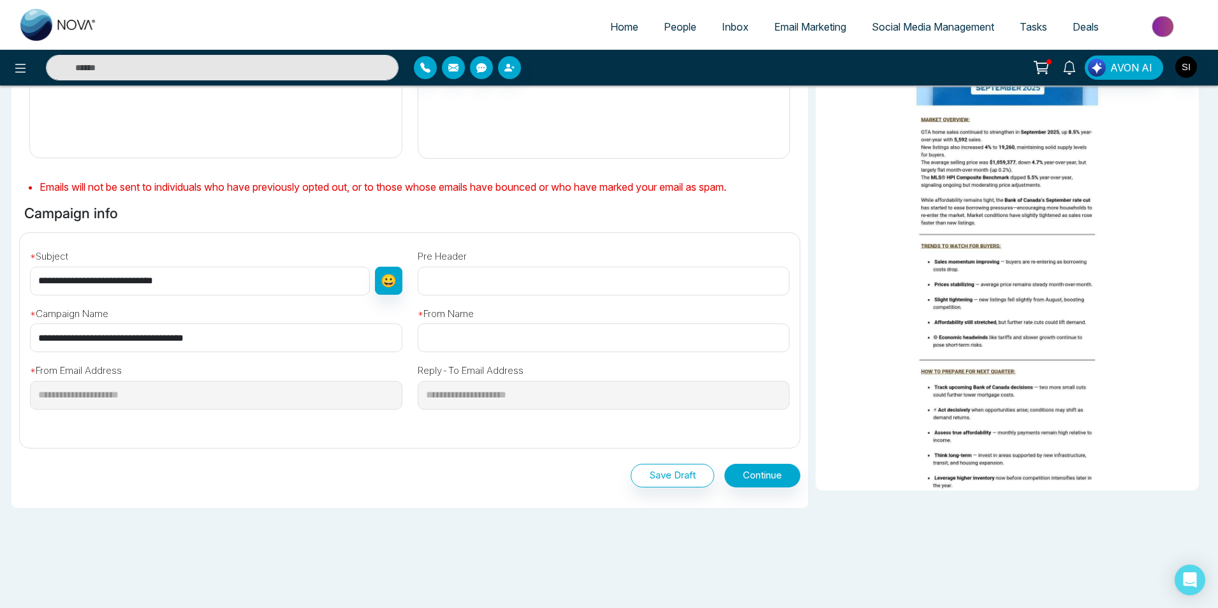
type input "**********"
click at [469, 338] on input "text" at bounding box center [604, 337] width 373 height 29
type input "**********"
click at [783, 478] on button "Continue" at bounding box center [763, 476] width 76 height 24
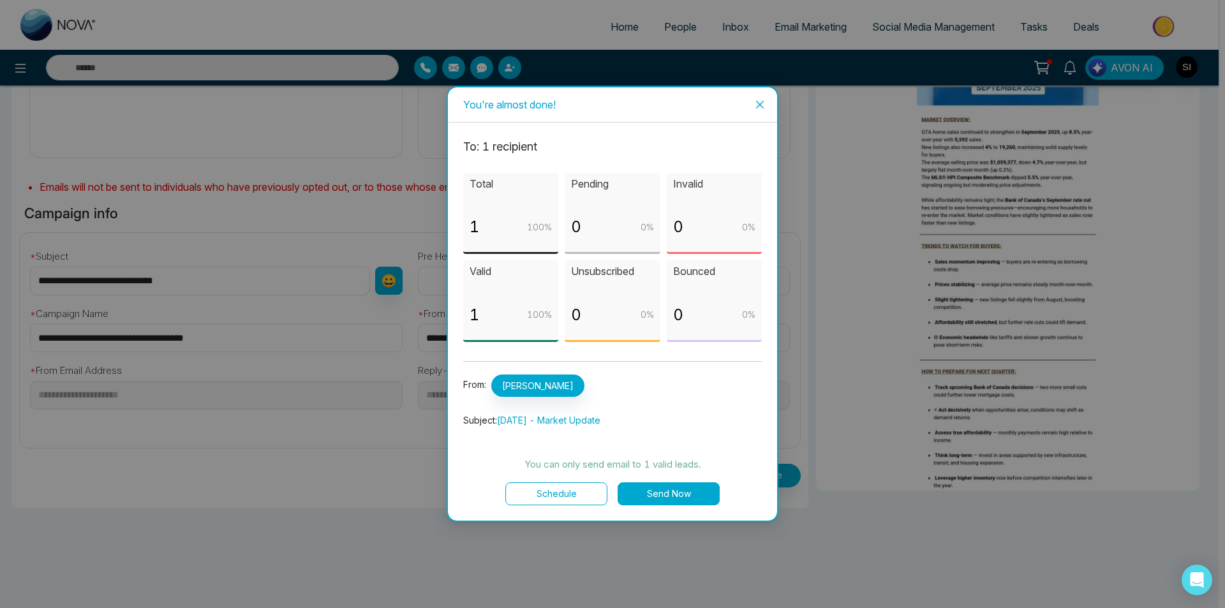
click at [683, 492] on button "Send Now" at bounding box center [668, 493] width 102 height 23
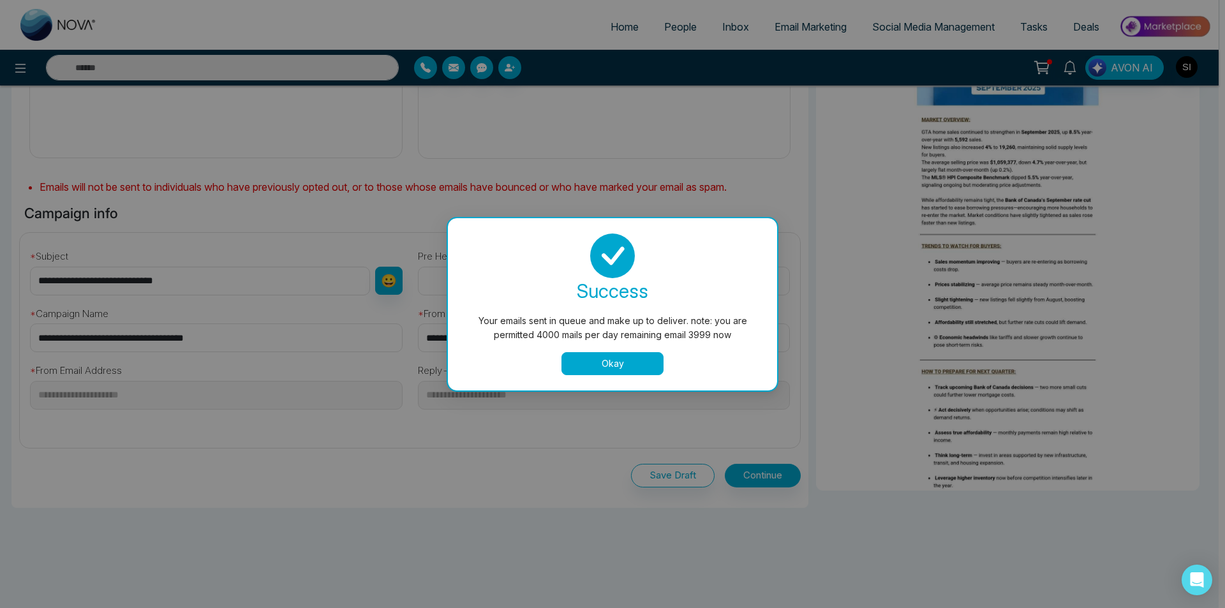
click at [596, 364] on button "Okay" at bounding box center [612, 363] width 102 height 23
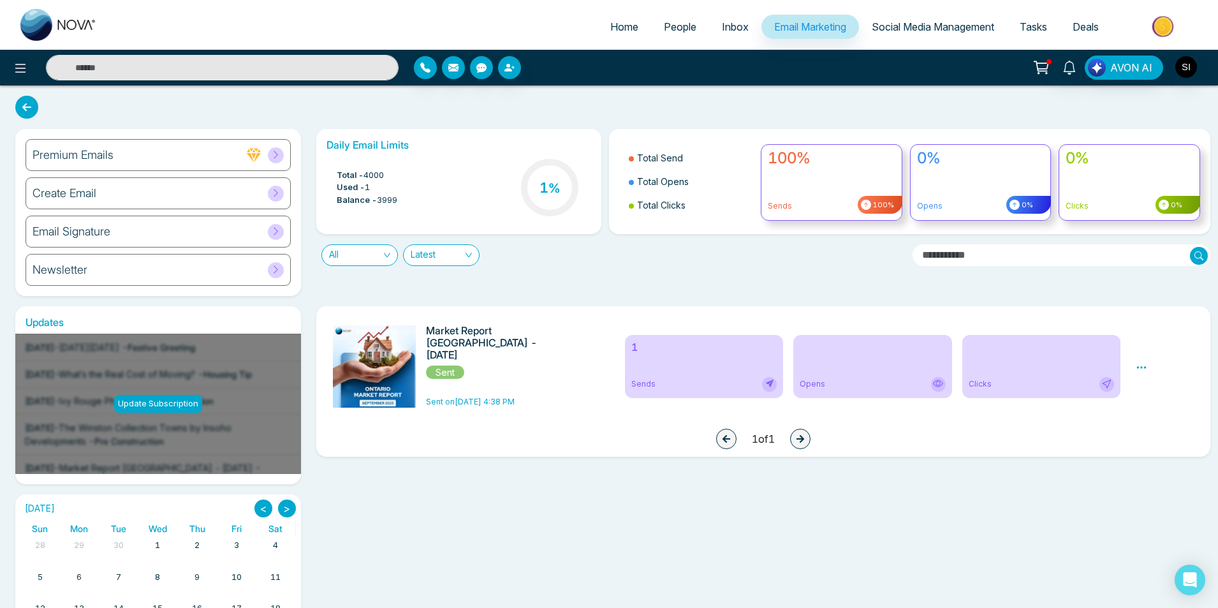
click at [908, 24] on span "Social Media Management" at bounding box center [933, 26] width 122 height 13
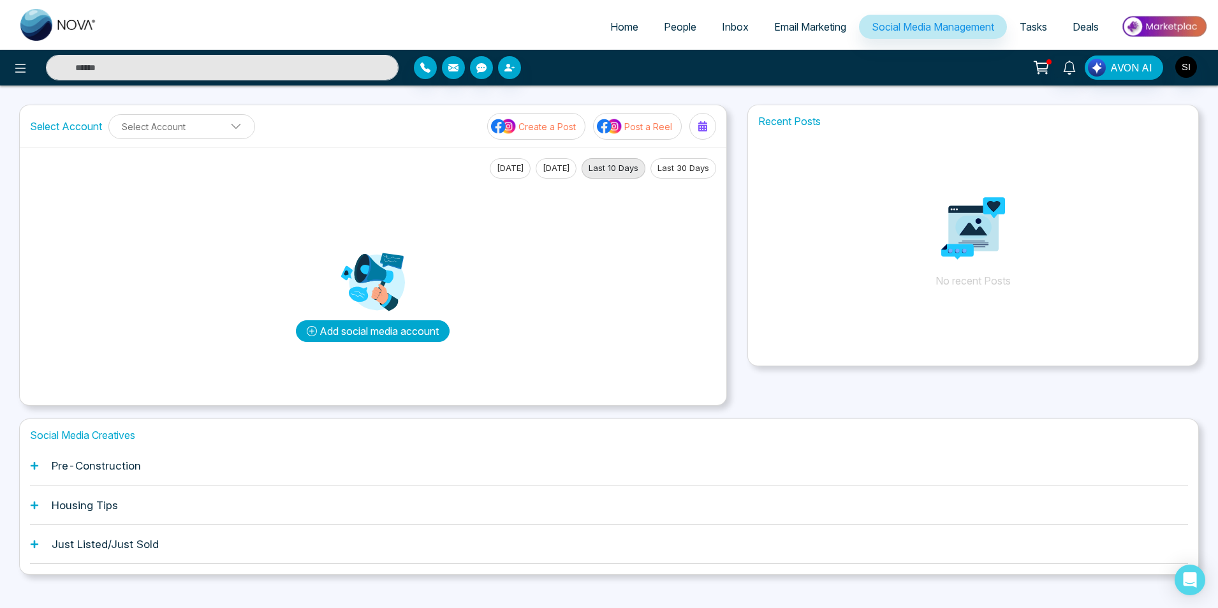
click at [403, 333] on button "Add social media account" at bounding box center [373, 331] width 154 height 22
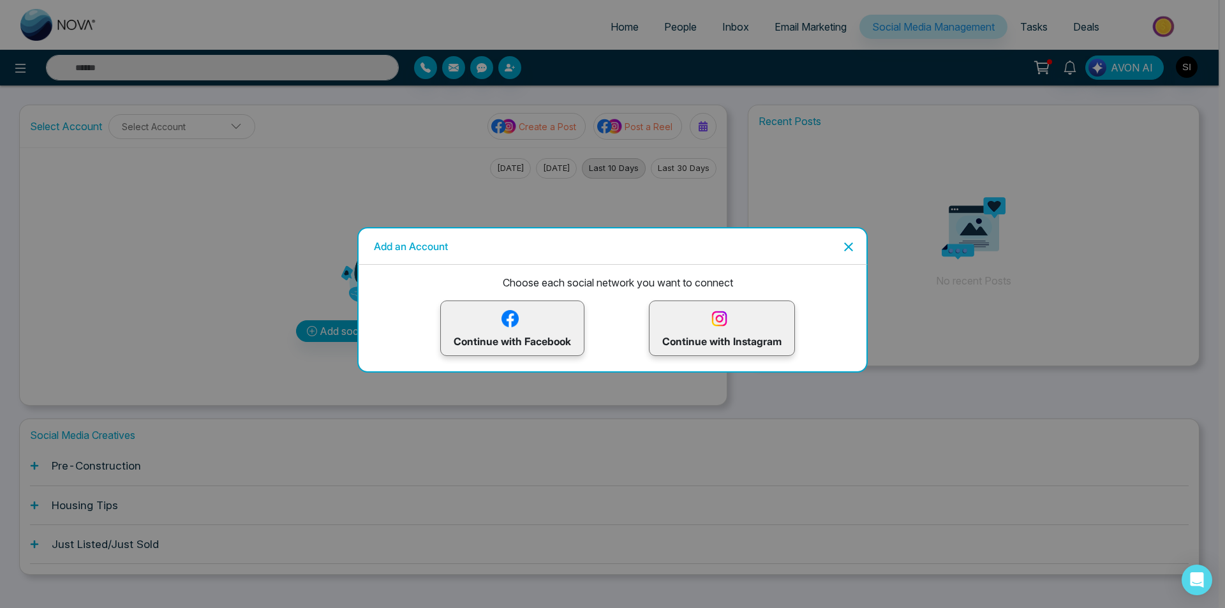
click at [725, 325] on img at bounding box center [719, 318] width 22 height 22
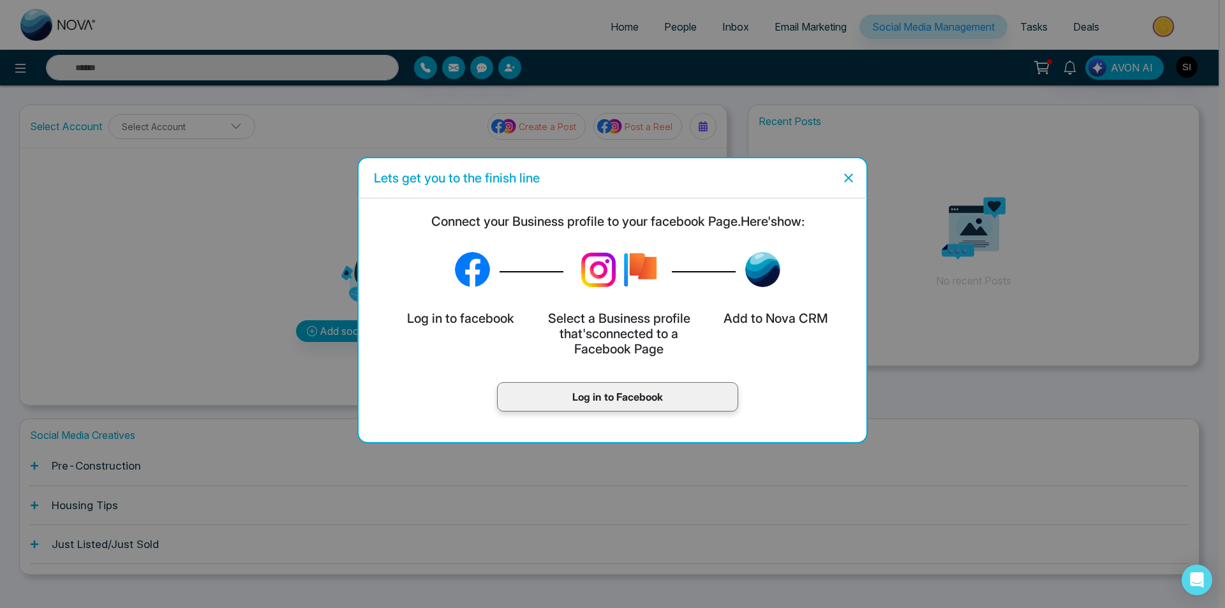
click at [619, 393] on p "Log in to Facebook" at bounding box center [617, 396] width 214 height 15
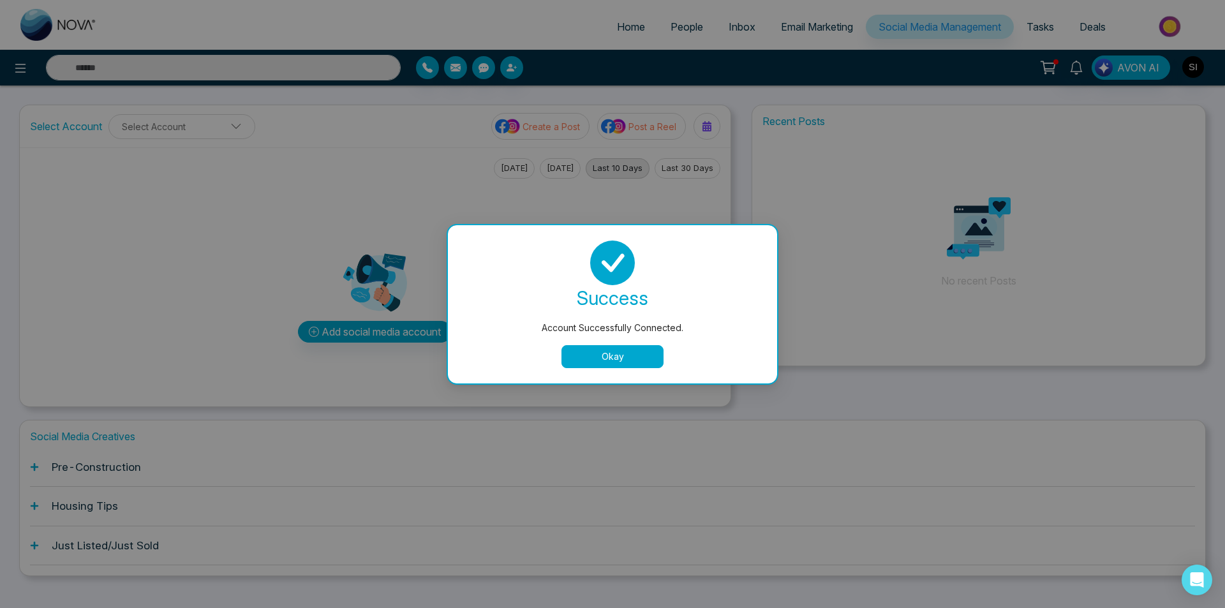
click at [632, 366] on button "Okay" at bounding box center [612, 356] width 102 height 23
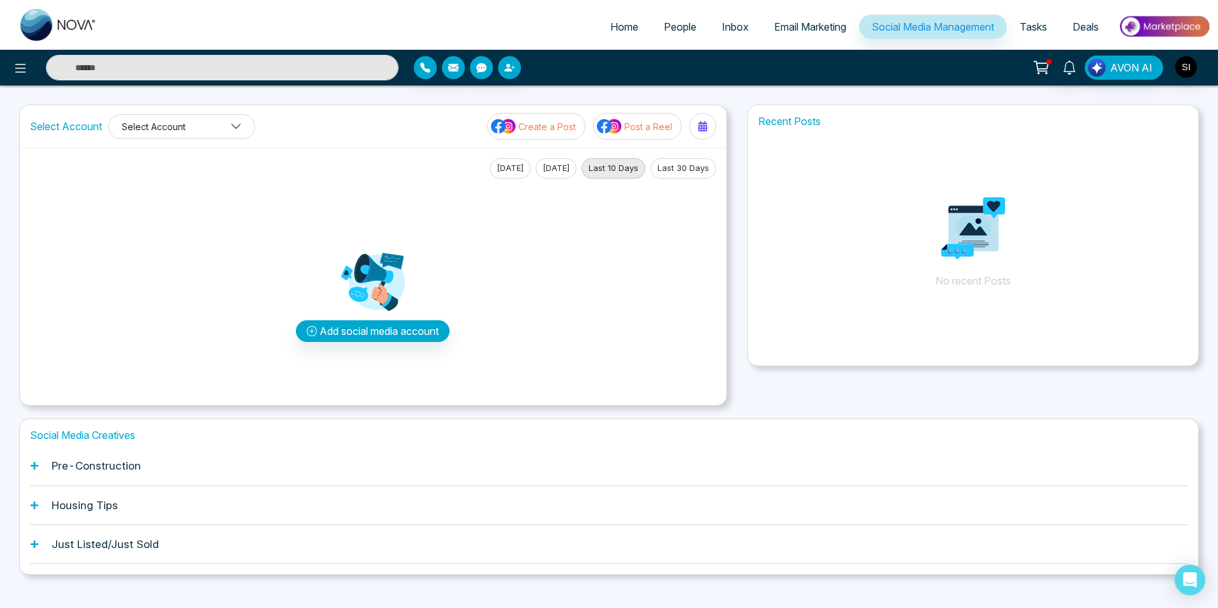
click at [231, 121] on icon at bounding box center [235, 126] width 11 height 11
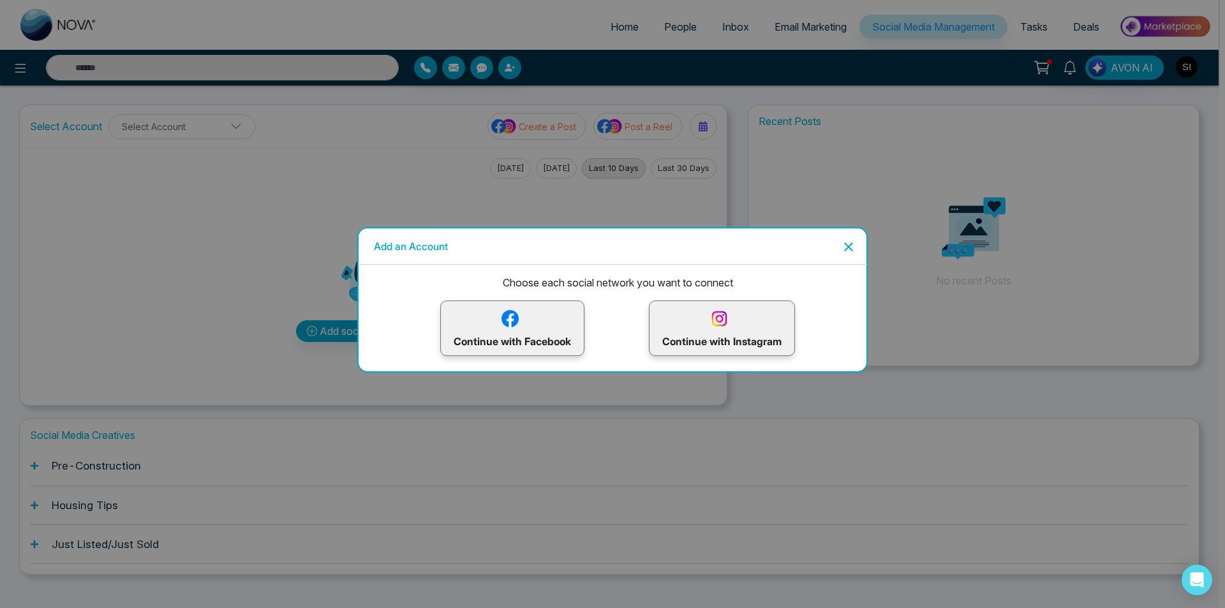
click at [850, 246] on icon "Close" at bounding box center [848, 246] width 15 height 15
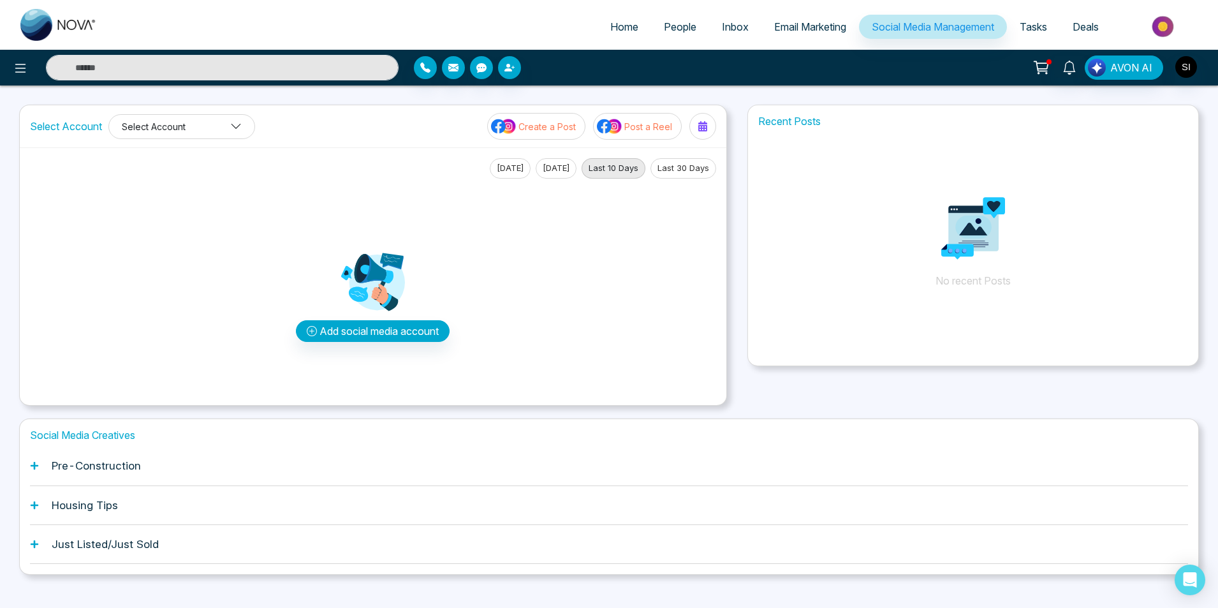
click at [219, 126] on button "Select Account" at bounding box center [181, 126] width 147 height 25
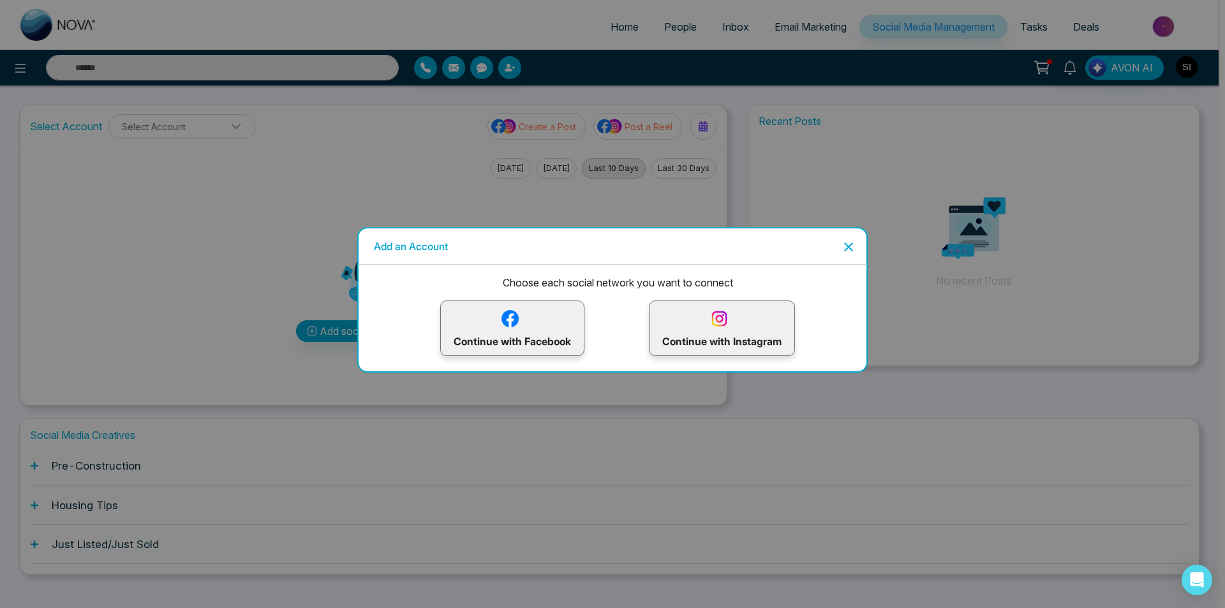
click at [765, 325] on p "Continue with Instagram" at bounding box center [721, 327] width 119 height 41
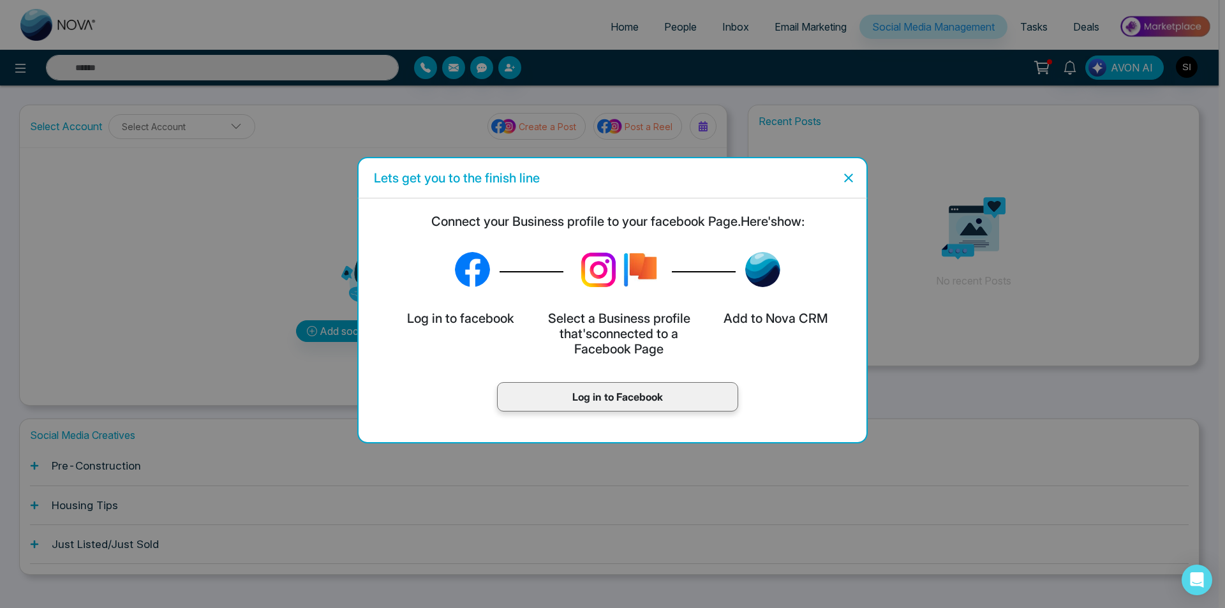
click at [848, 175] on icon "Close" at bounding box center [848, 177] width 15 height 15
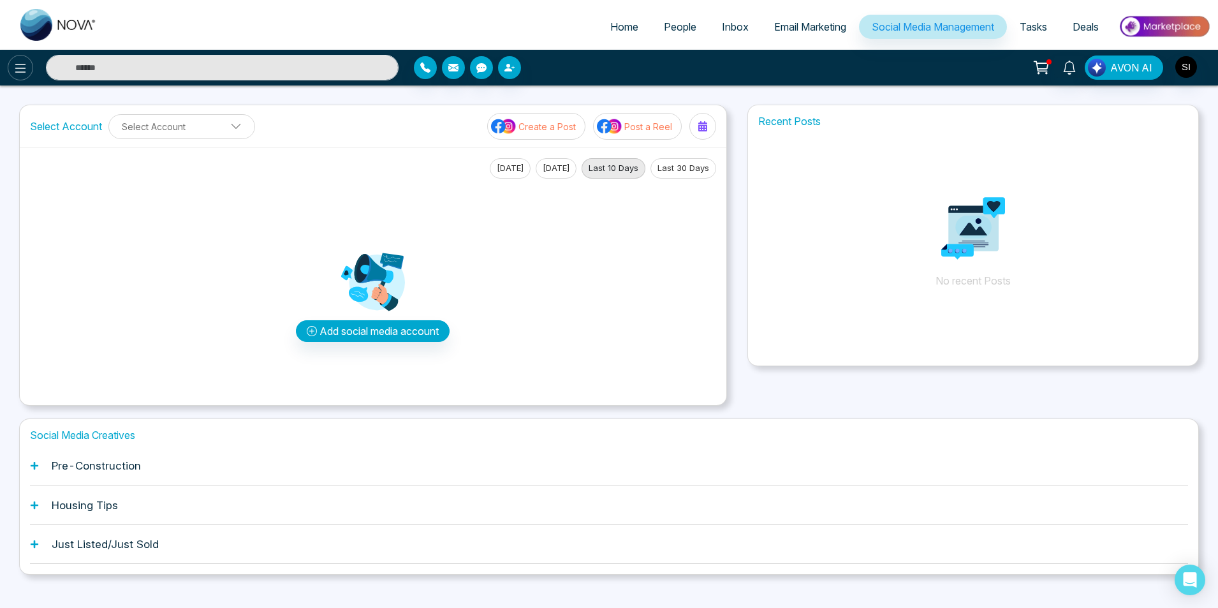
click at [17, 72] on icon at bounding box center [20, 68] width 11 height 9
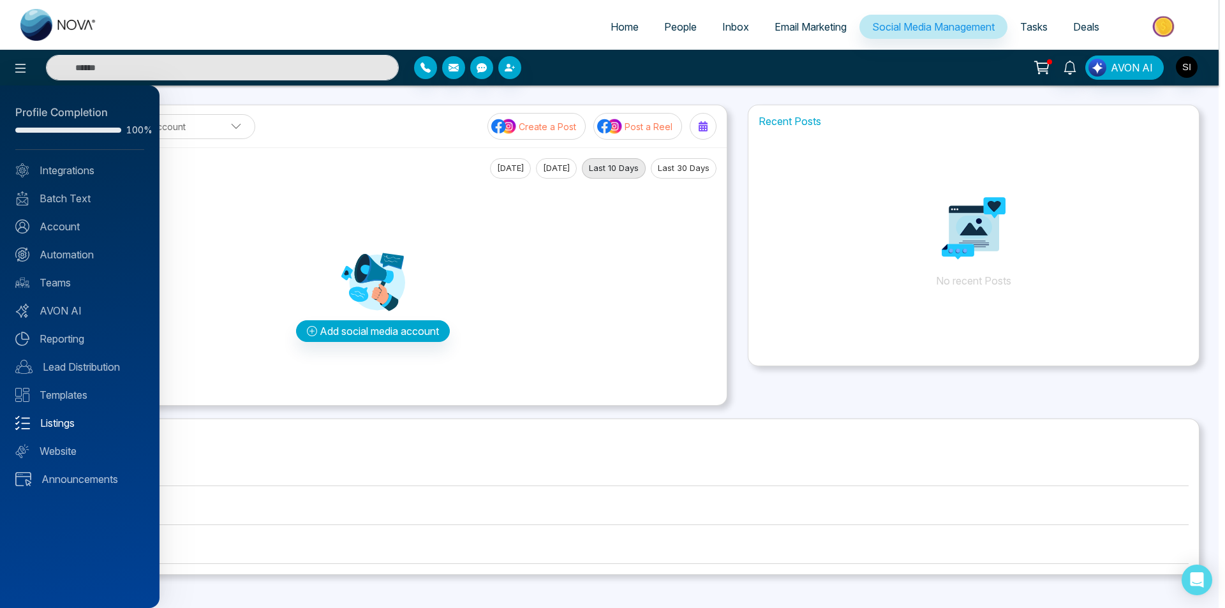
click at [54, 420] on link "Listings" at bounding box center [79, 422] width 129 height 15
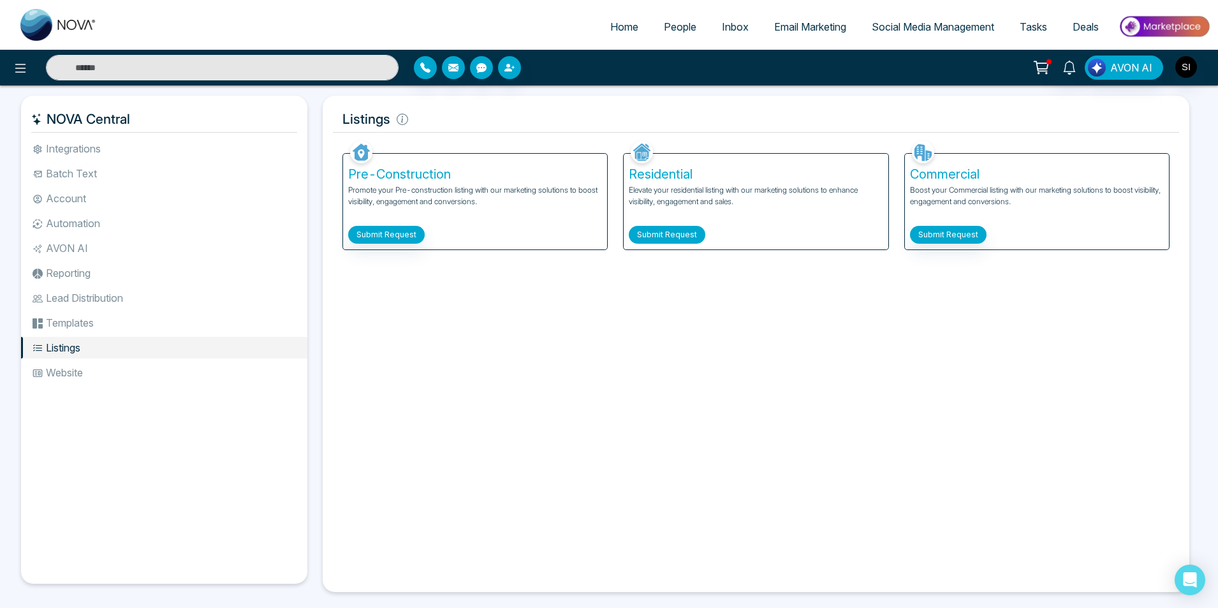
click at [667, 233] on button "Submit Request" at bounding box center [667, 235] width 77 height 18
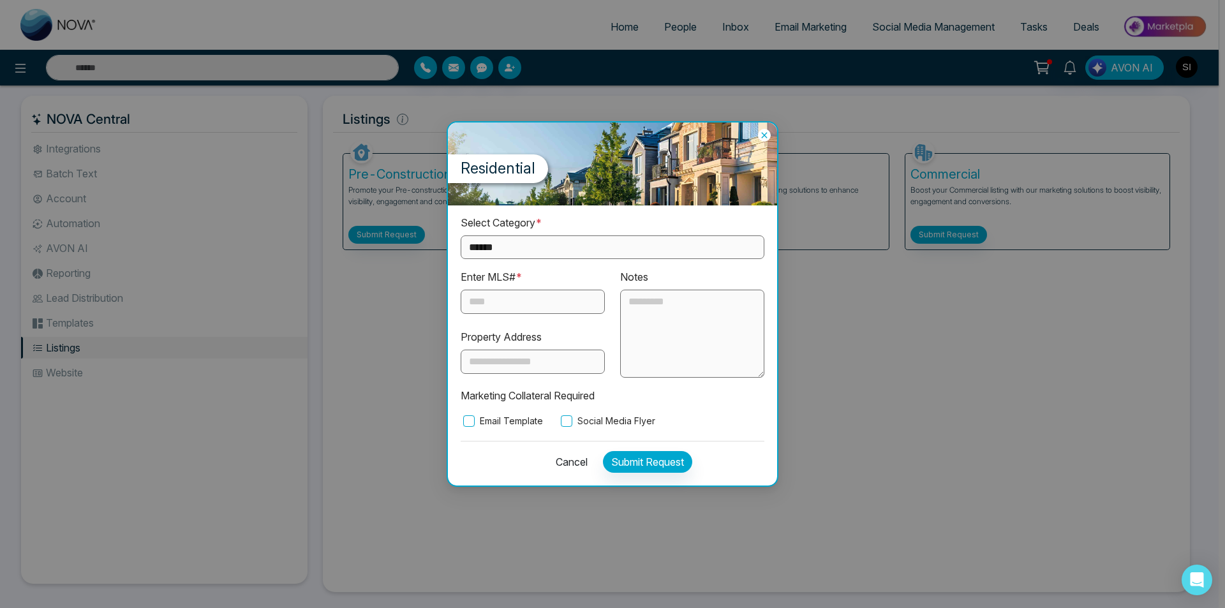
click at [632, 253] on select "**********" at bounding box center [613, 247] width 304 height 24
select select "**********"
click at [461, 235] on select "**********" at bounding box center [613, 247] width 304 height 24
click at [526, 300] on input "text" at bounding box center [533, 302] width 144 height 24
click at [762, 134] on icon at bounding box center [764, 135] width 13 height 13
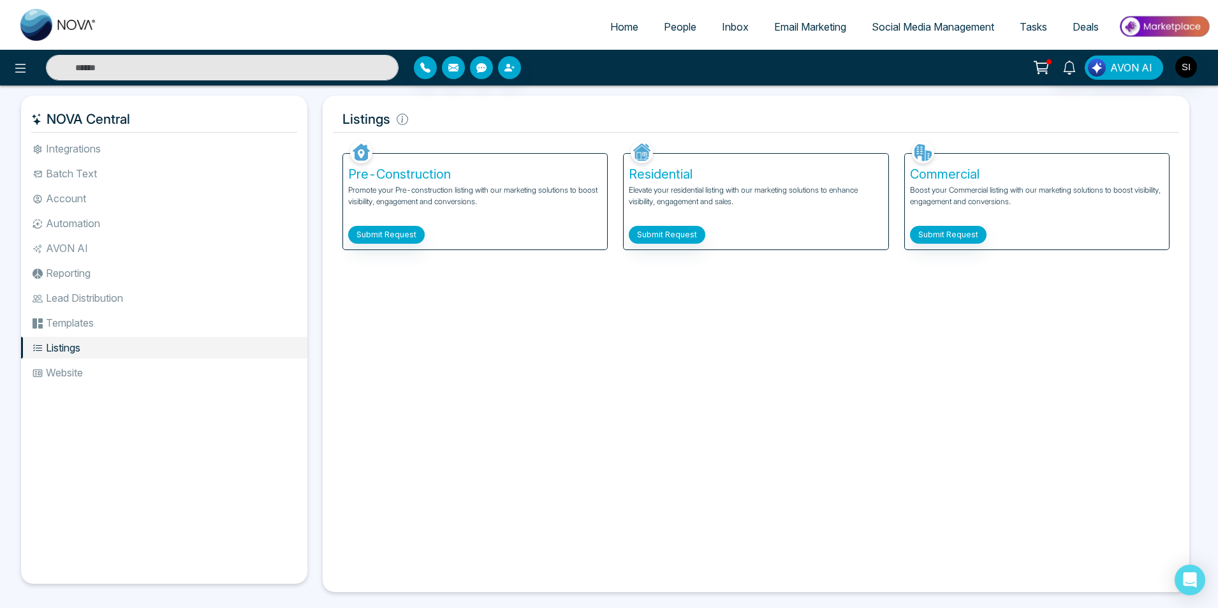
click at [807, 26] on span "Email Marketing" at bounding box center [810, 26] width 72 height 13
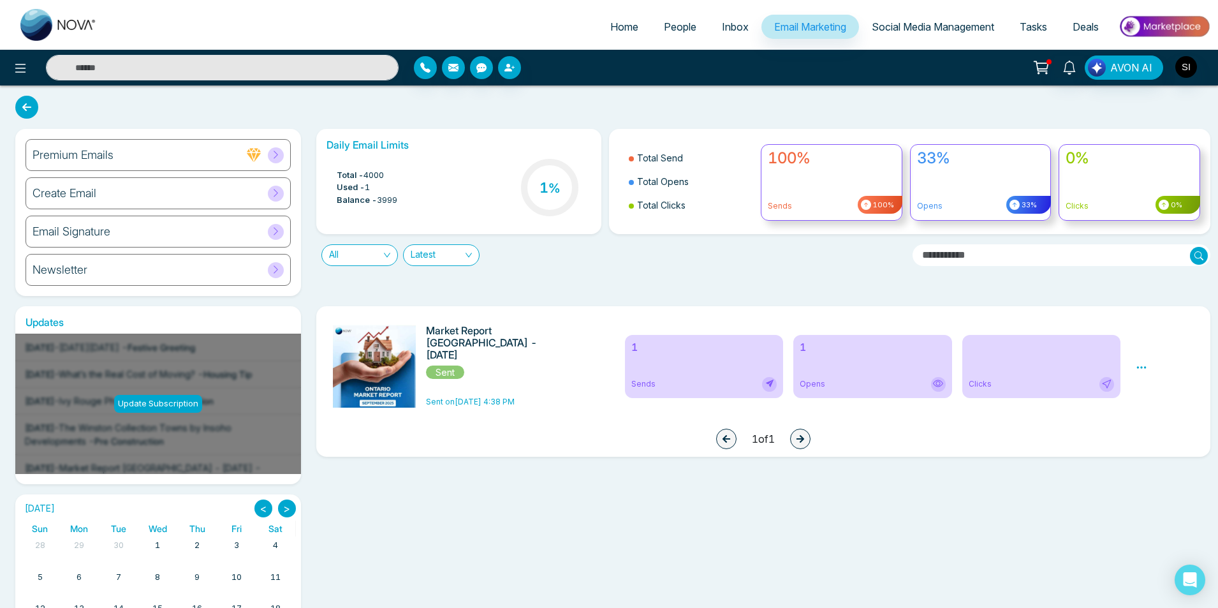
click at [223, 194] on div "Create Email" at bounding box center [158, 193] width 265 height 32
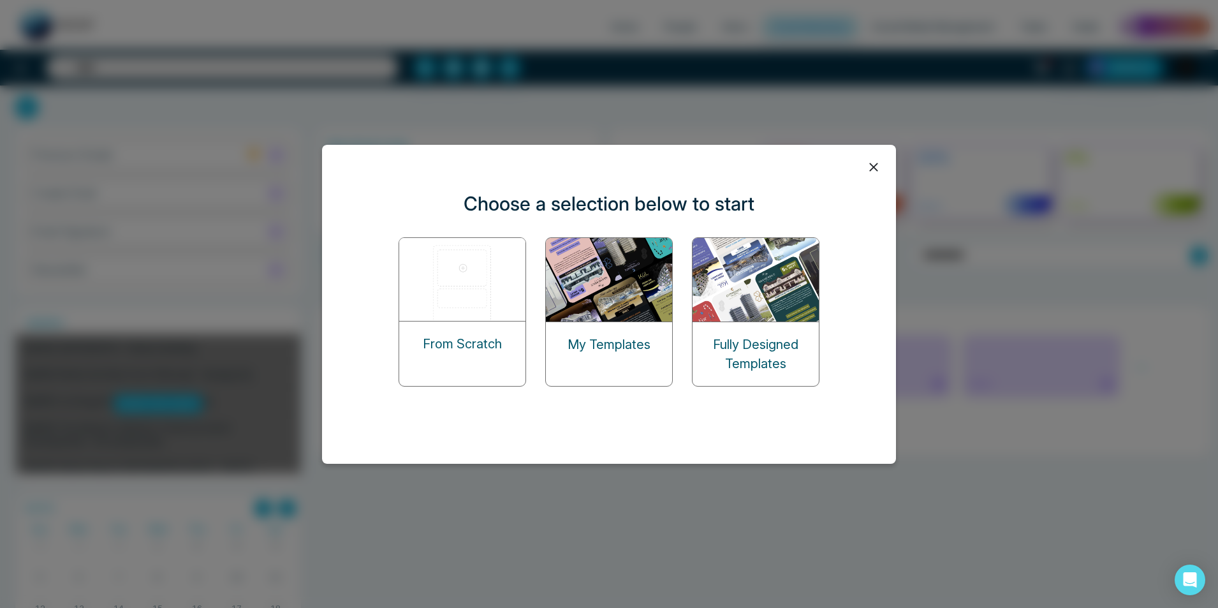
click at [638, 296] on img at bounding box center [610, 280] width 128 height 84
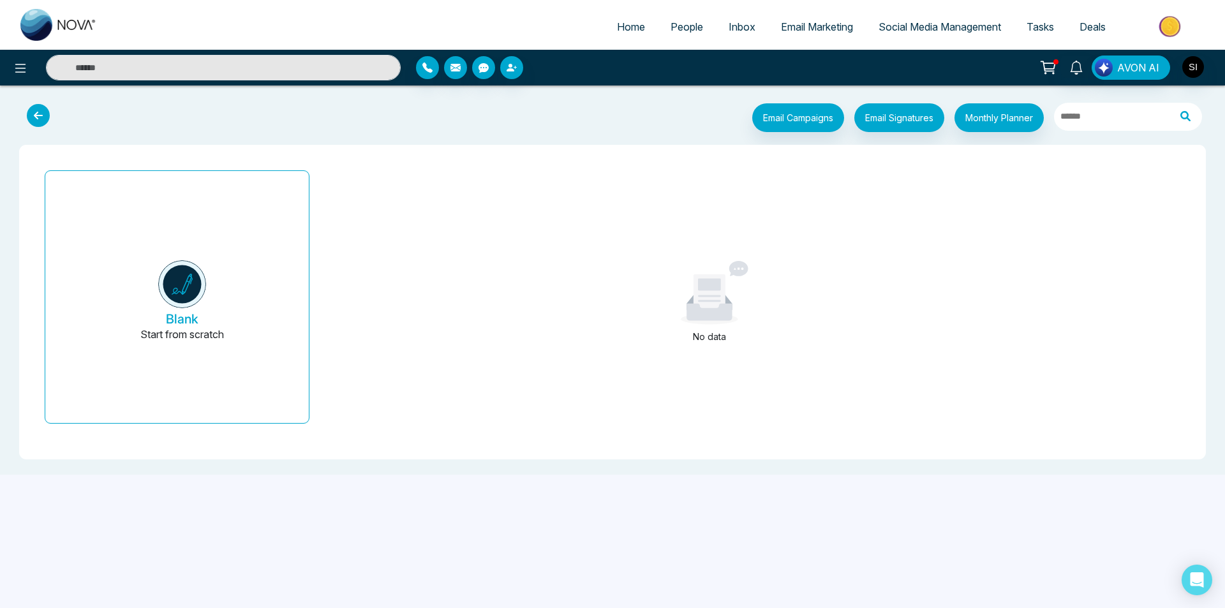
click at [936, 27] on span "Social Media Management" at bounding box center [939, 26] width 122 height 13
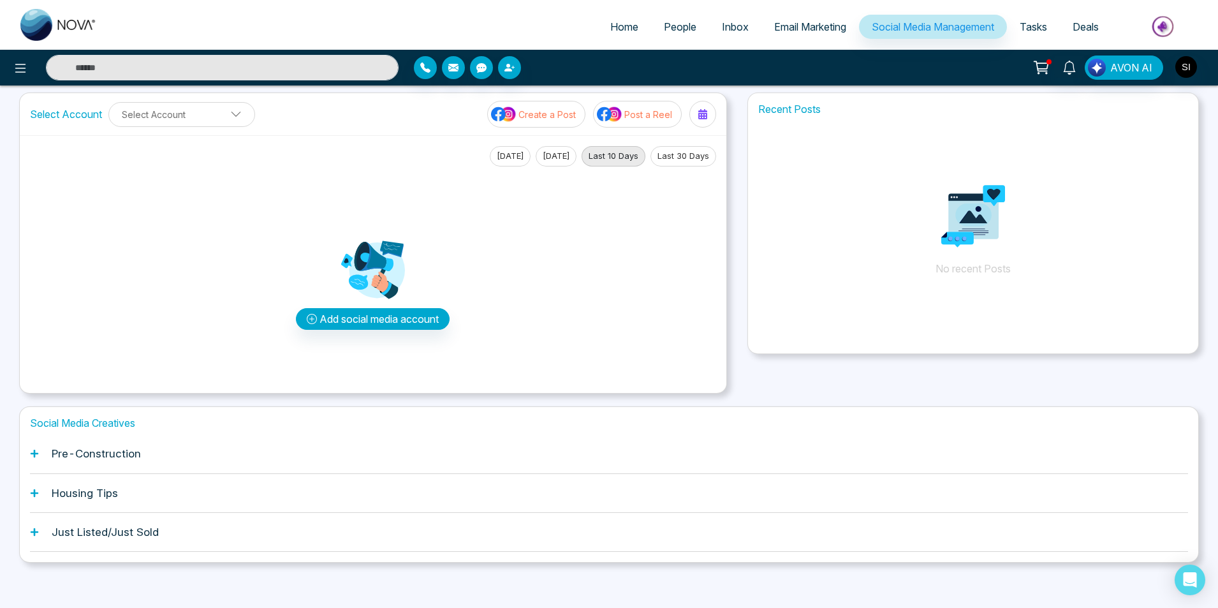
scroll to position [18, 0]
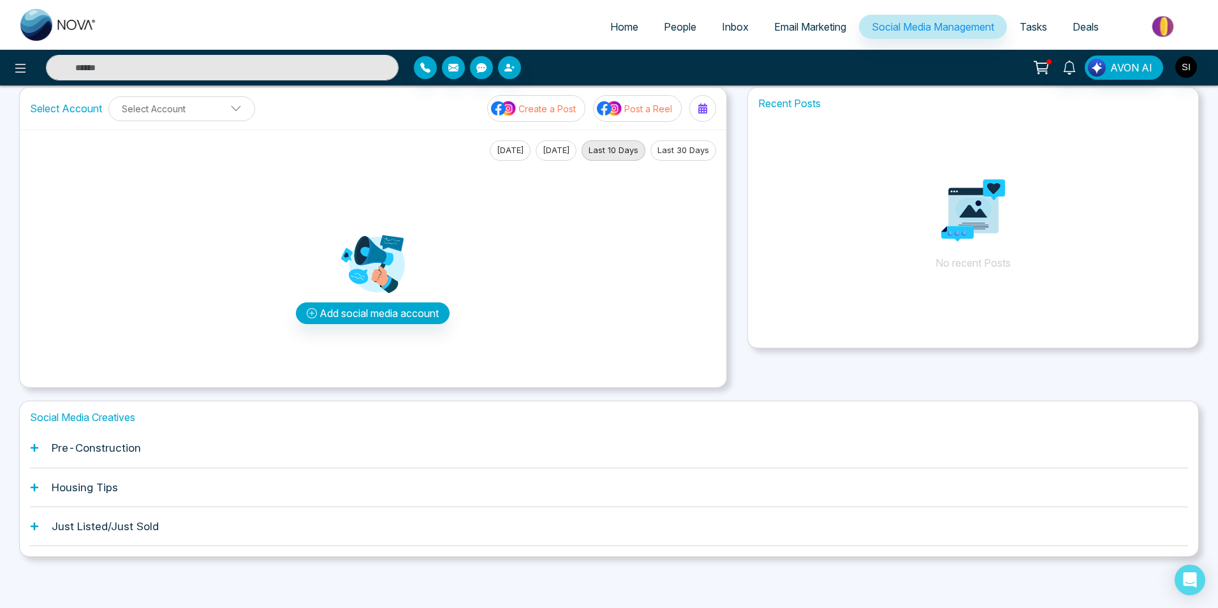
click at [36, 531] on icon at bounding box center [34, 526] width 9 height 9
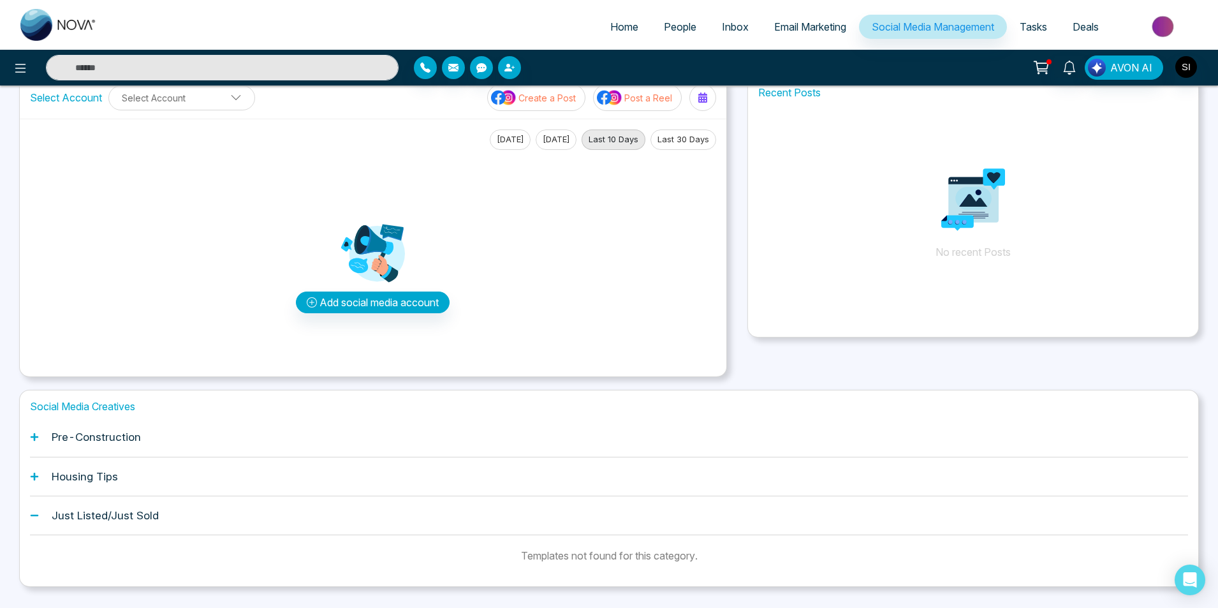
scroll to position [0, 0]
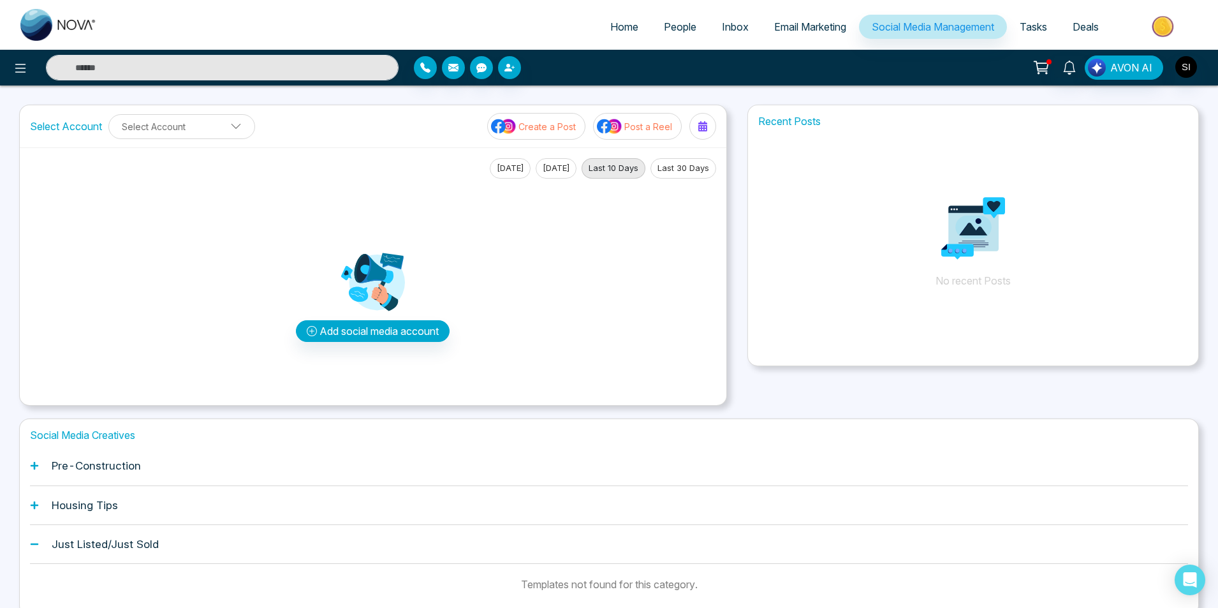
click at [1089, 24] on span "Deals" at bounding box center [1086, 26] width 26 height 13
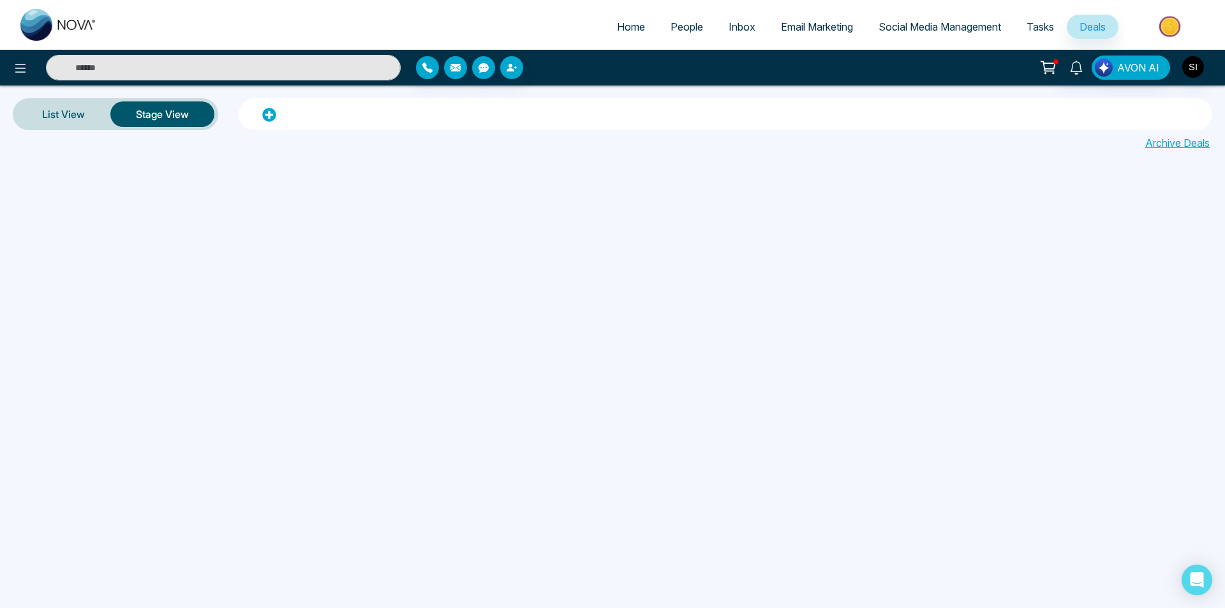
click at [265, 114] on icon at bounding box center [268, 114] width 13 height 13
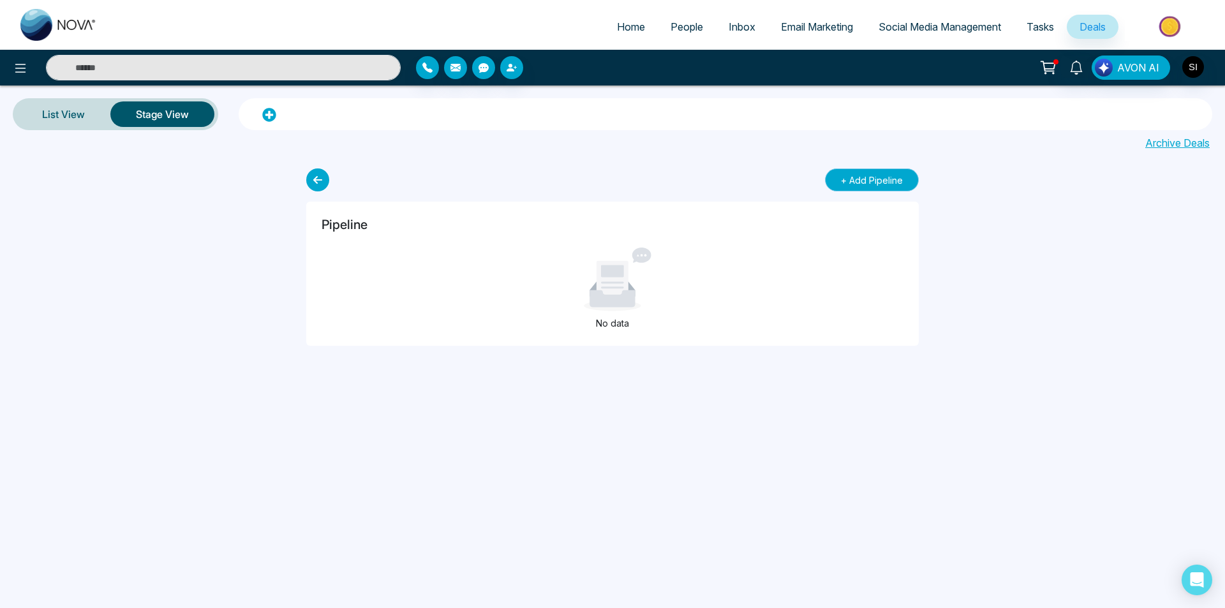
click at [863, 179] on button "+ Add Pipeline" at bounding box center [872, 179] width 94 height 23
click at [526, 183] on input "text" at bounding box center [562, 179] width 453 height 22
type input "**********"
click at [832, 180] on button "Save" at bounding box center [826, 179] width 54 height 22
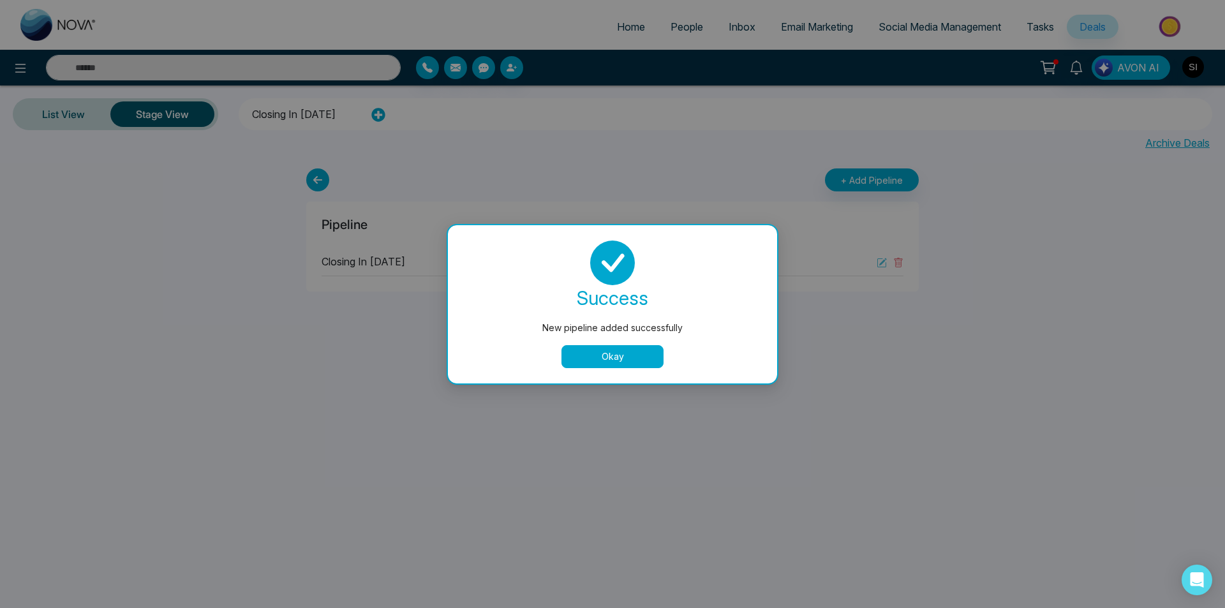
click at [608, 357] on button "Okay" at bounding box center [612, 356] width 102 height 23
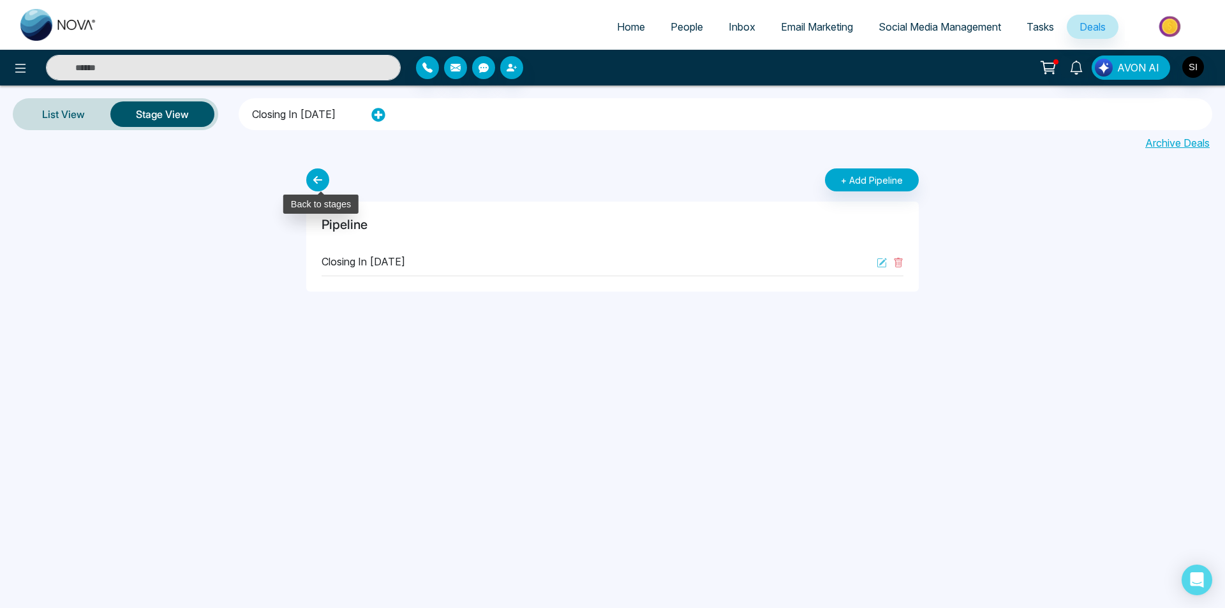
click at [323, 187] on icon at bounding box center [317, 179] width 23 height 23
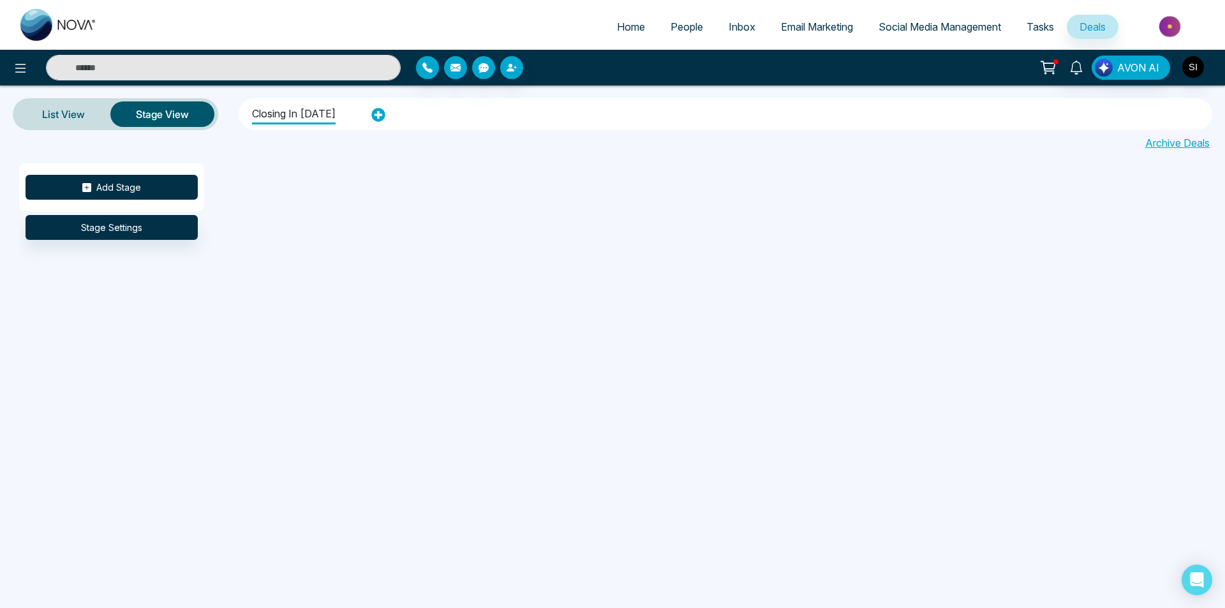
click at [120, 186] on button "Add Stage" at bounding box center [112, 187] width 172 height 25
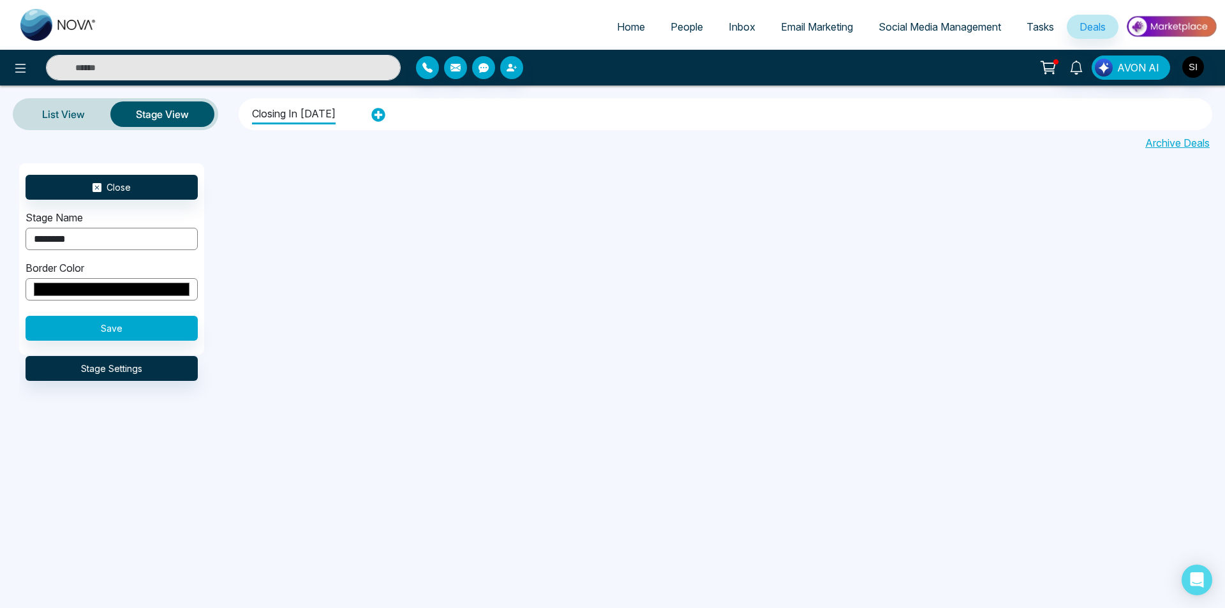
type input "********"
click at [144, 292] on input "*******" at bounding box center [112, 289] width 172 height 22
drag, startPoint x: 243, startPoint y: 288, endPoint x: 173, endPoint y: 309, distance: 73.4
click at [216, 293] on div "Close Stage Name ******** Border Color ******* Save Stage Settings" at bounding box center [631, 330] width 1225 height 334
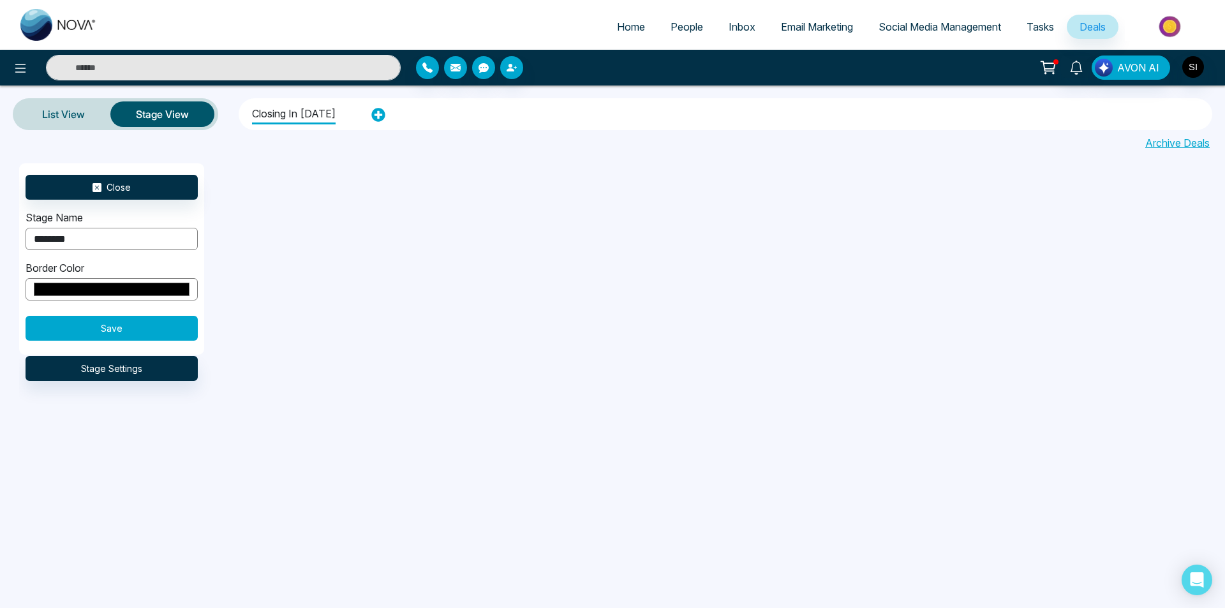
click at [144, 325] on button "Save" at bounding box center [112, 328] width 172 height 25
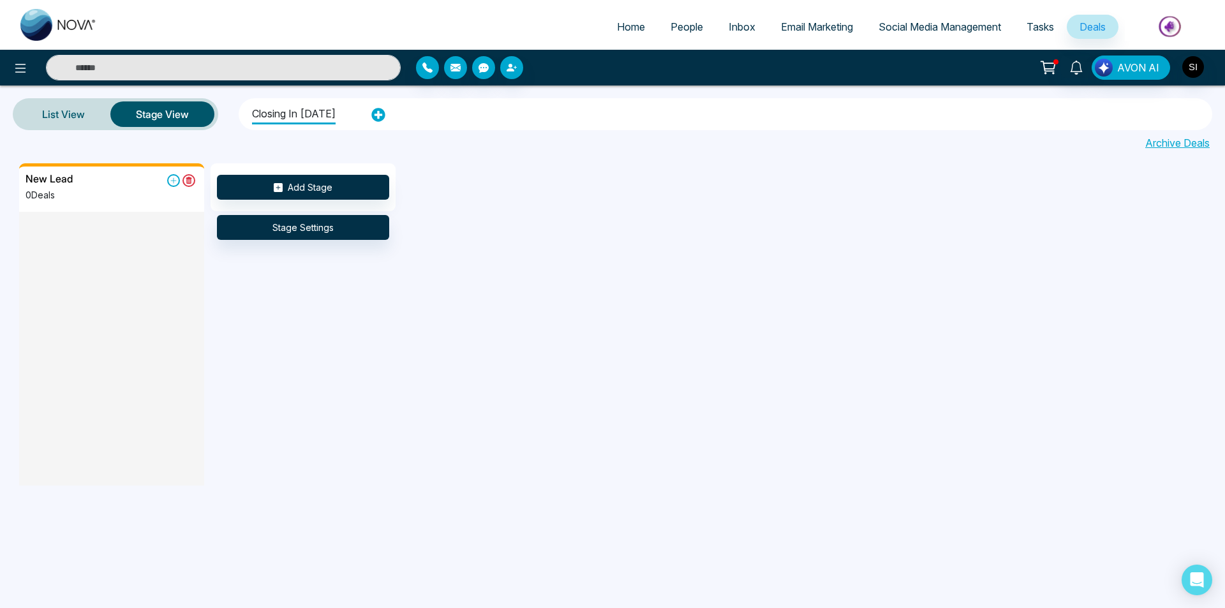
click at [632, 360] on div "New Lead 0 Deals Add Stage Stage Settings" at bounding box center [631, 330] width 1225 height 334
click at [290, 189] on button "Add Stage" at bounding box center [303, 187] width 172 height 25
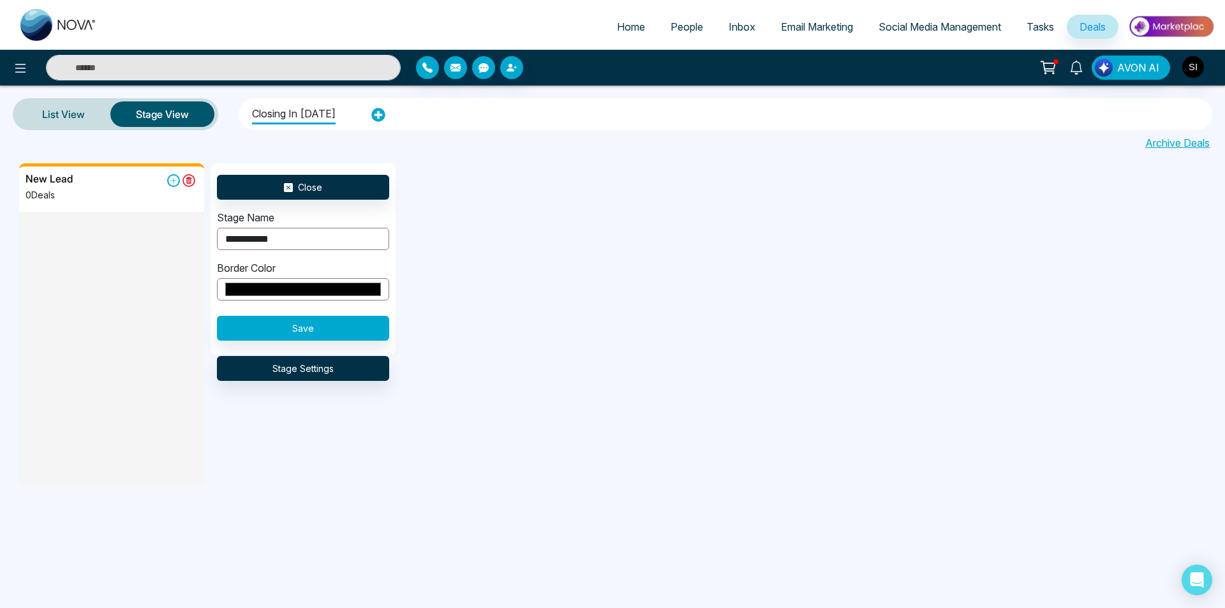
type input "**********"
click at [295, 293] on input "*******" at bounding box center [303, 289] width 172 height 22
click at [410, 317] on div "**********" at bounding box center [631, 330] width 1225 height 334
click at [348, 292] on input "*******" at bounding box center [303, 289] width 172 height 22
type input "*******"
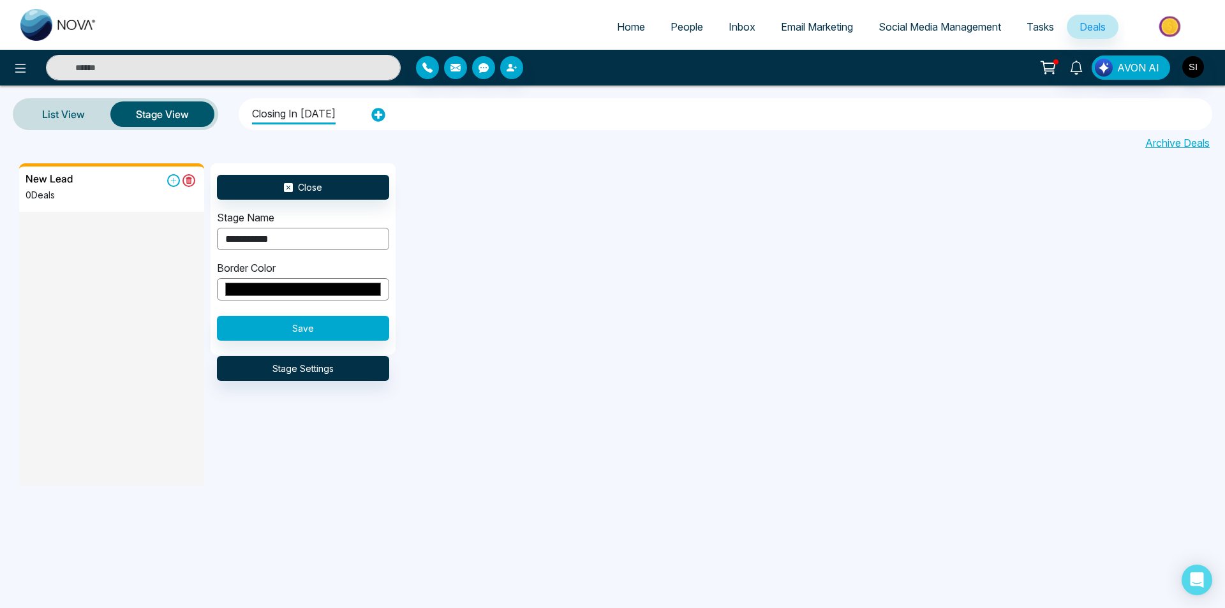
drag, startPoint x: 460, startPoint y: 299, endPoint x: 449, endPoint y: 299, distance: 10.8
click at [449, 299] on div "**********" at bounding box center [631, 330] width 1225 height 334
click at [341, 330] on button "Save" at bounding box center [303, 328] width 172 height 25
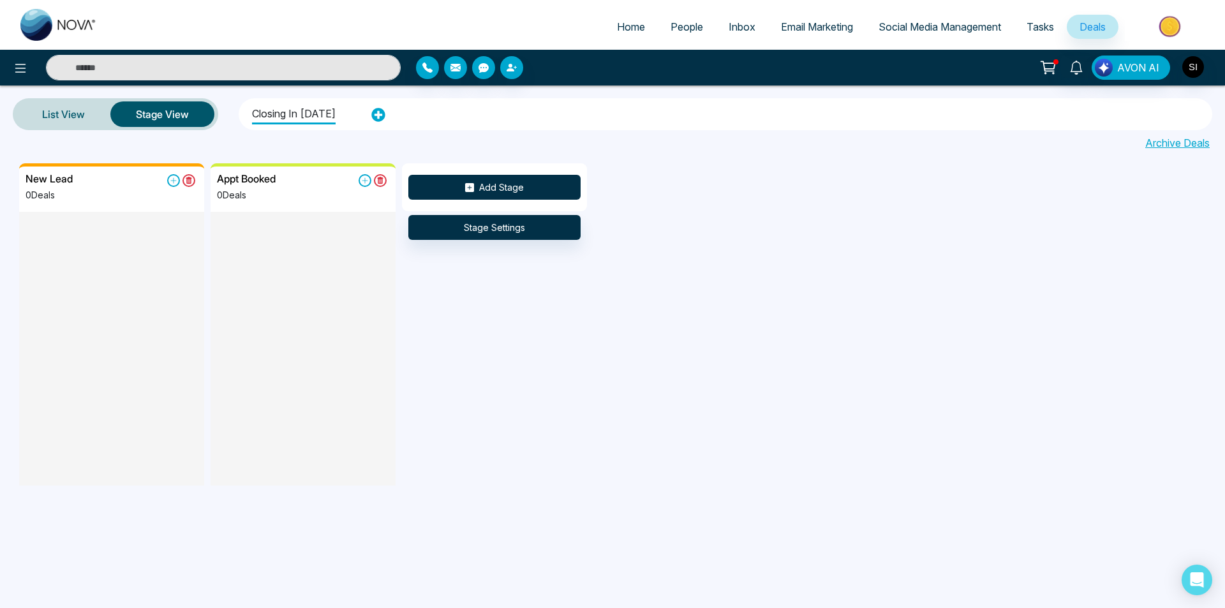
click at [515, 192] on button "Add Stage" at bounding box center [494, 187] width 172 height 25
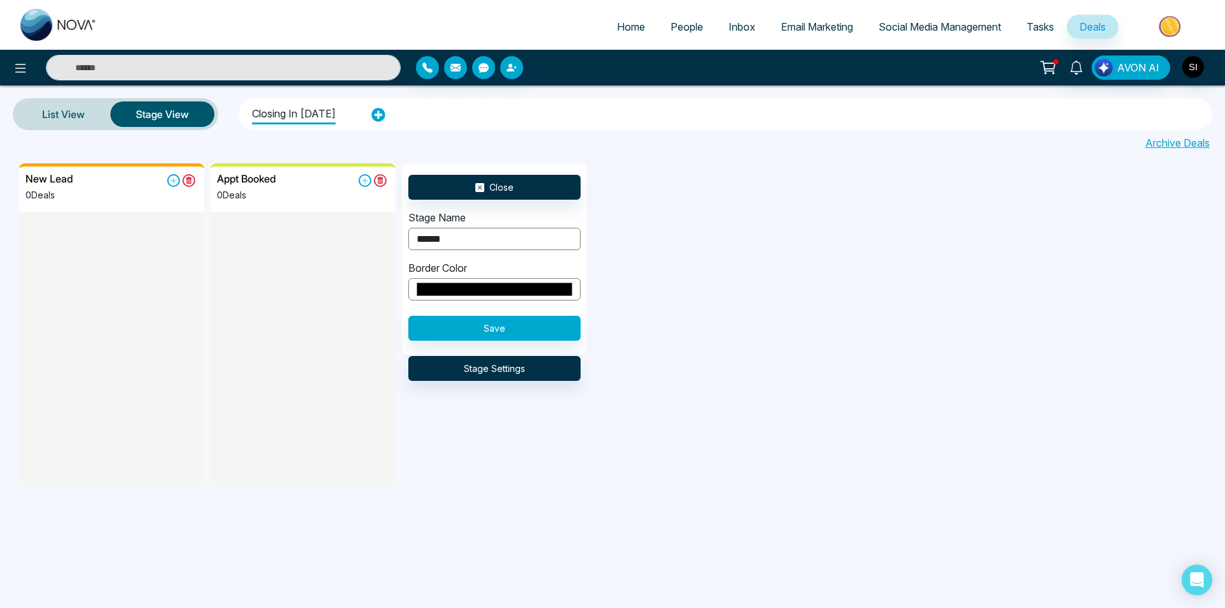
type input "******"
click at [514, 295] on input "*******" at bounding box center [494, 289] width 172 height 22
type input "*******"
click at [617, 310] on div "New Lead 0 Deals Appt Booked 0 Deals Close Stage Name ****** Border Color *****…" at bounding box center [631, 330] width 1225 height 334
click at [522, 325] on button "Save" at bounding box center [494, 328] width 172 height 25
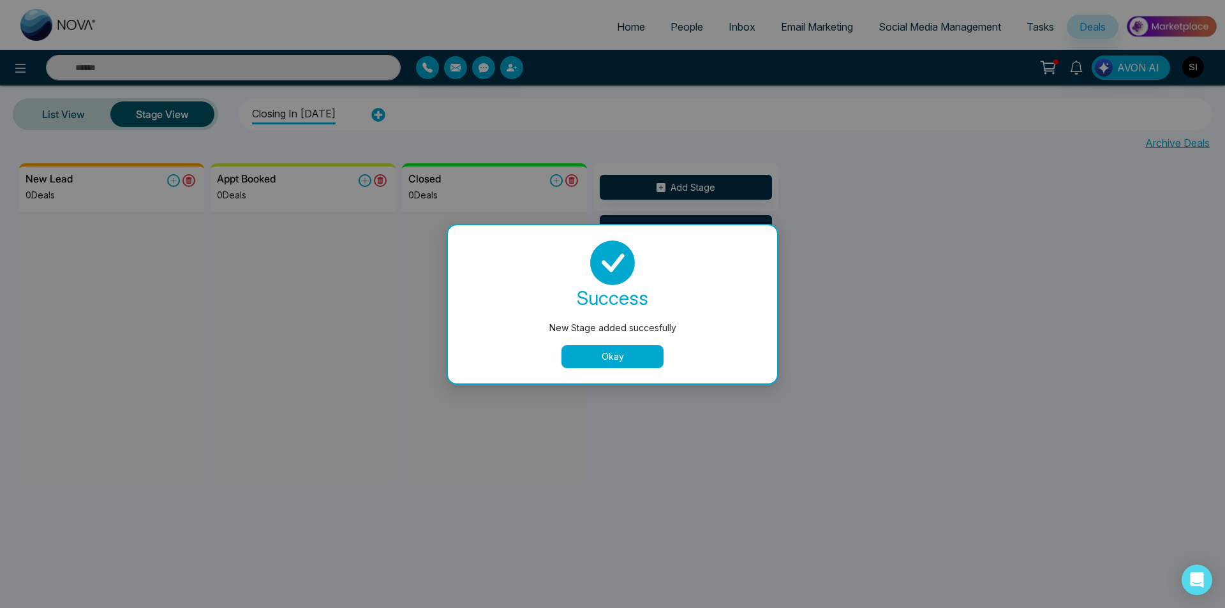
click at [586, 353] on button "Okay" at bounding box center [612, 356] width 102 height 23
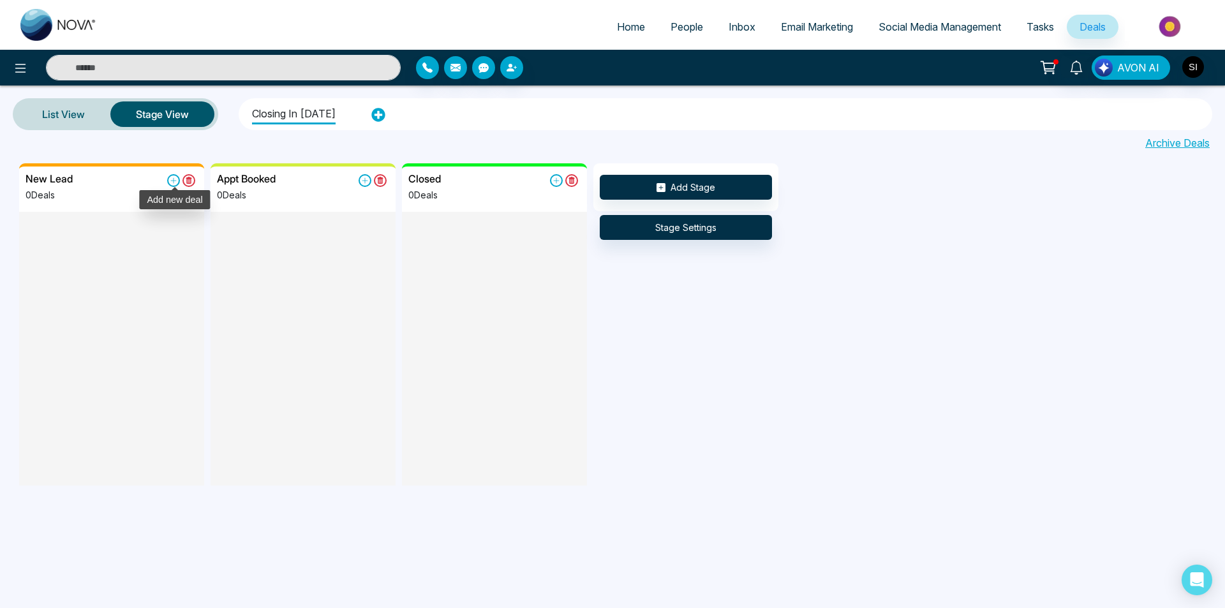
click at [175, 177] on icon at bounding box center [173, 180] width 13 height 13
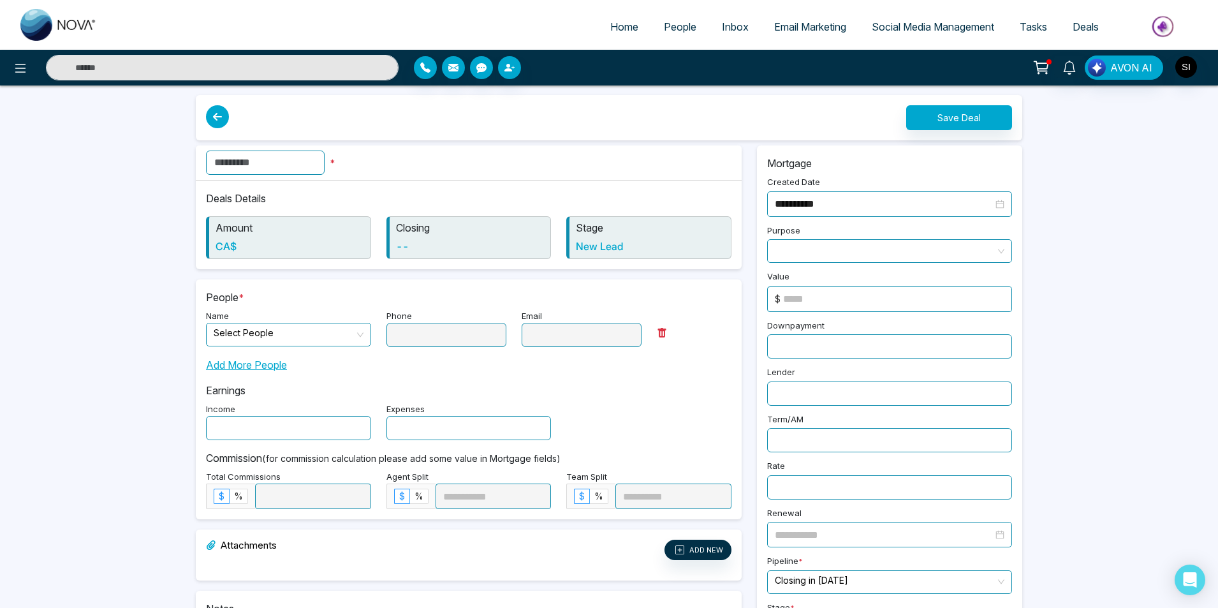
scroll to position [11, 0]
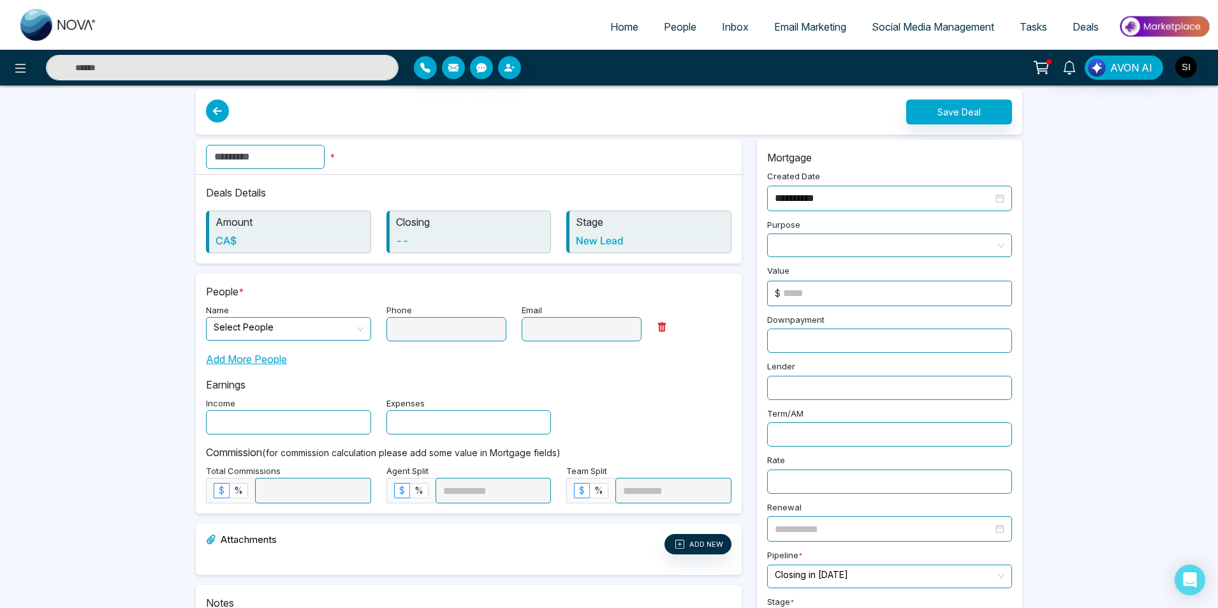
click at [311, 156] on input "text" at bounding box center [265, 157] width 119 height 24
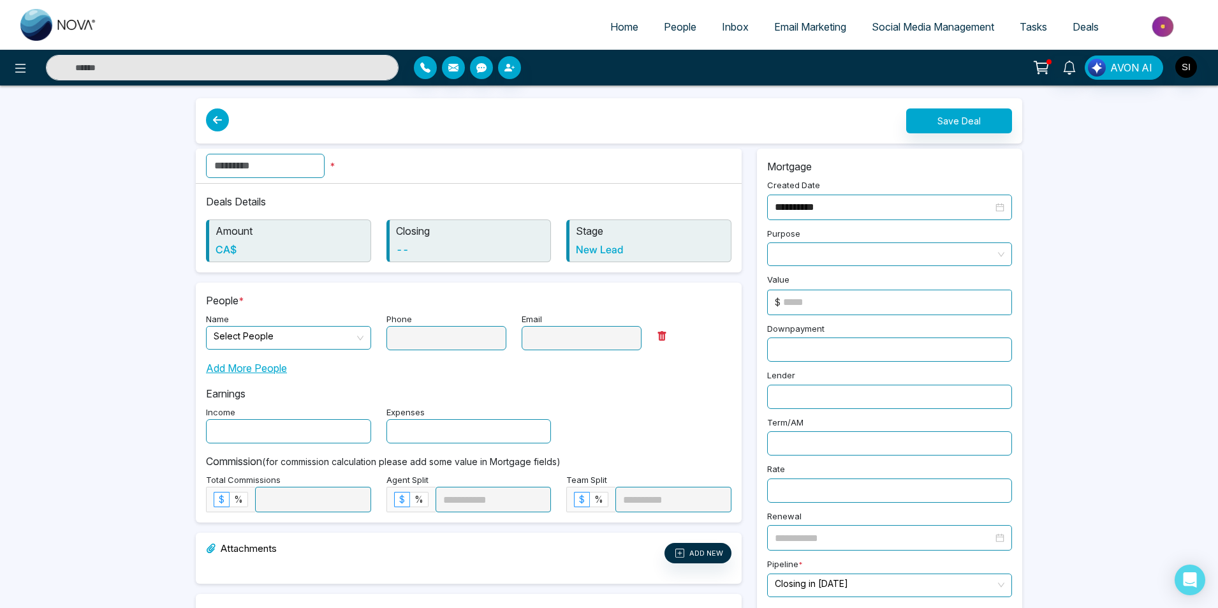
scroll to position [0, 0]
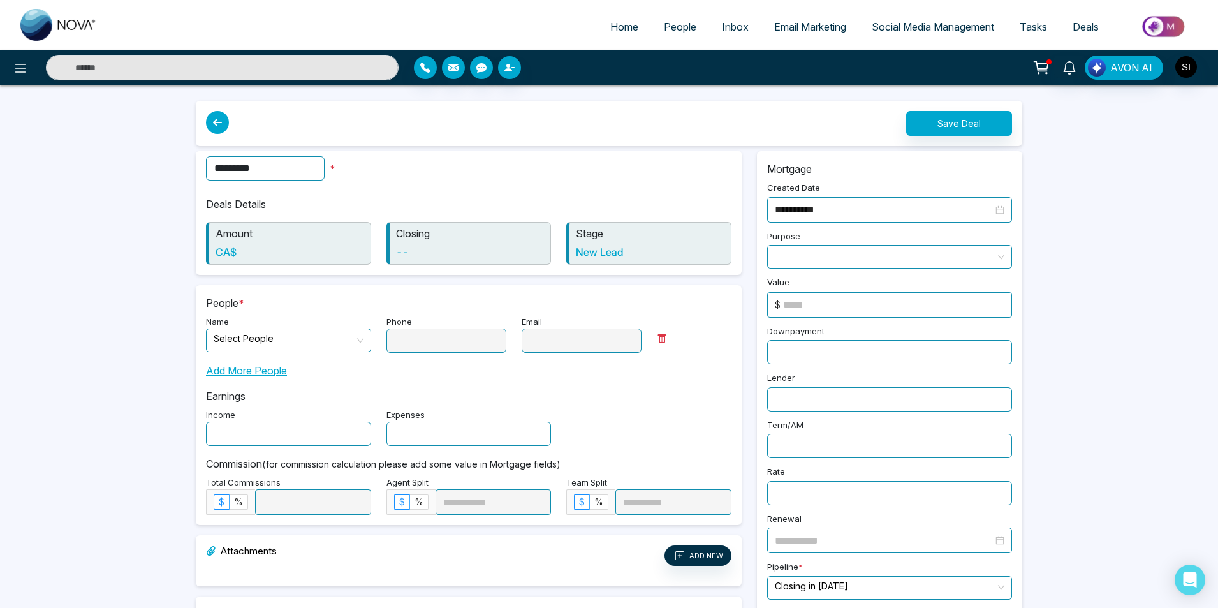
type input "*********"
click at [350, 336] on input "search" at bounding box center [284, 338] width 141 height 19
click at [262, 376] on div "[PERSON_NAME]" at bounding box center [288, 367] width 165 height 20
type input "**********"
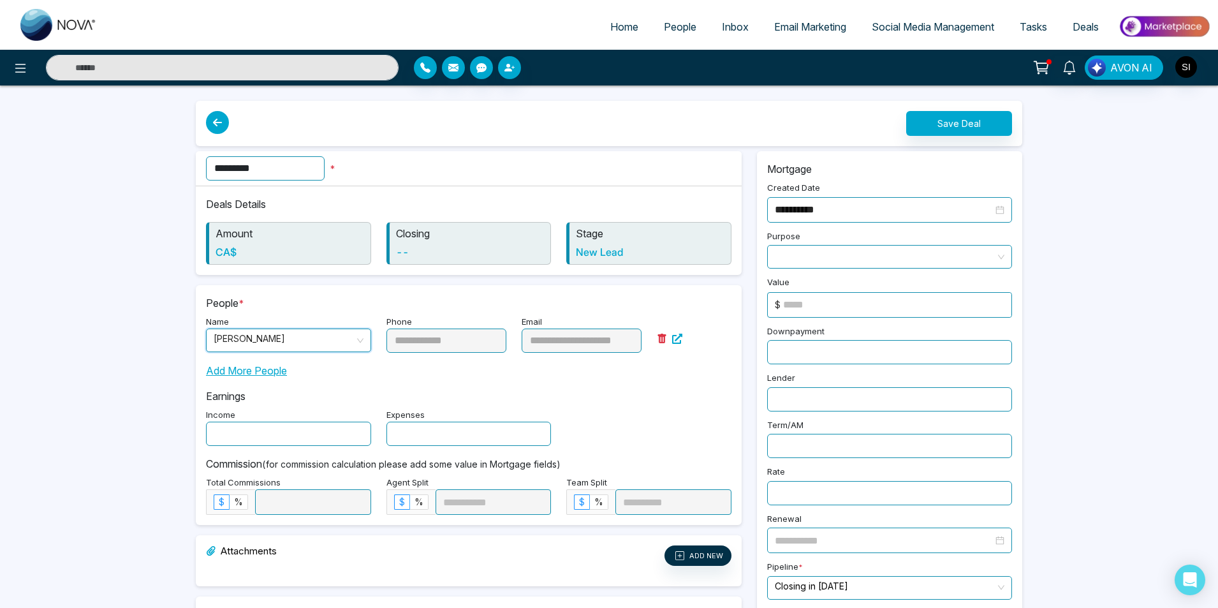
click at [1004, 253] on span at bounding box center [890, 257] width 230 height 22
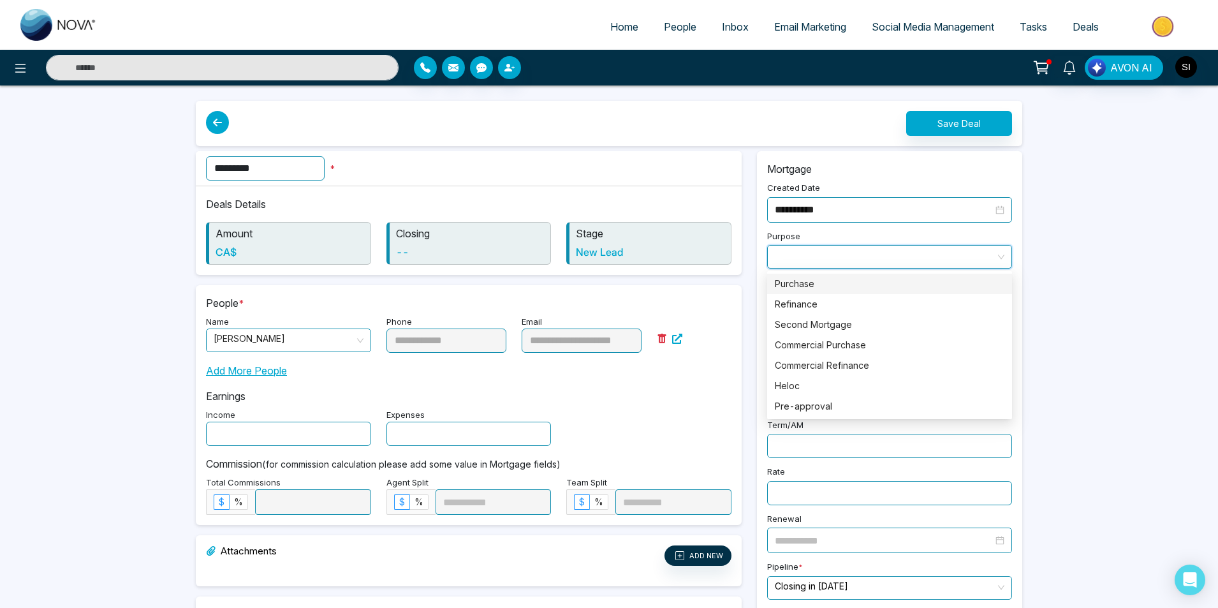
click at [812, 288] on div "Purchase" at bounding box center [890, 284] width 230 height 14
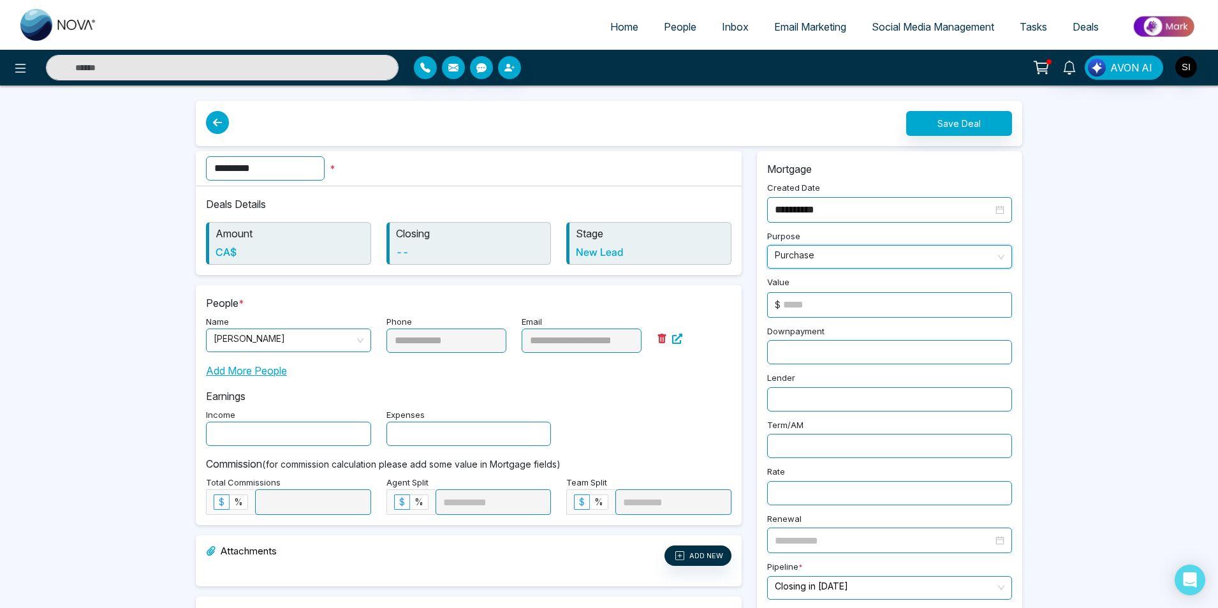
click at [892, 306] on input at bounding box center [897, 305] width 228 height 24
type input "*******"
click at [836, 353] on input "text" at bounding box center [889, 352] width 245 height 24
type input "******"
click at [973, 123] on button "Save Deal" at bounding box center [959, 123] width 106 height 25
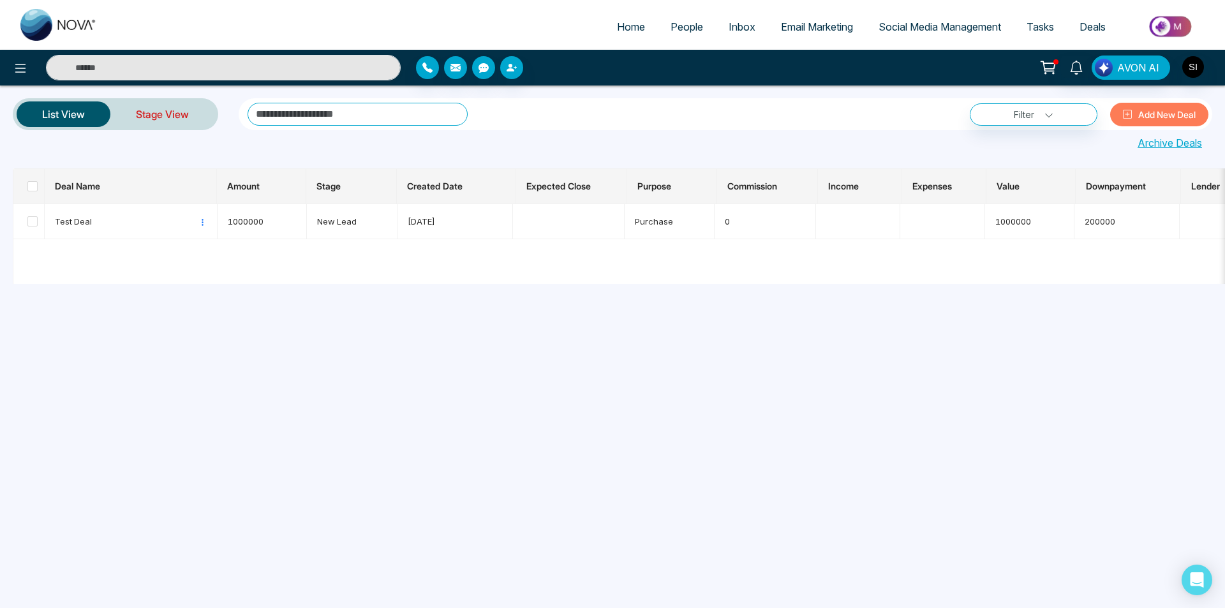
click at [178, 124] on link "Stage View" at bounding box center [162, 114] width 104 height 31
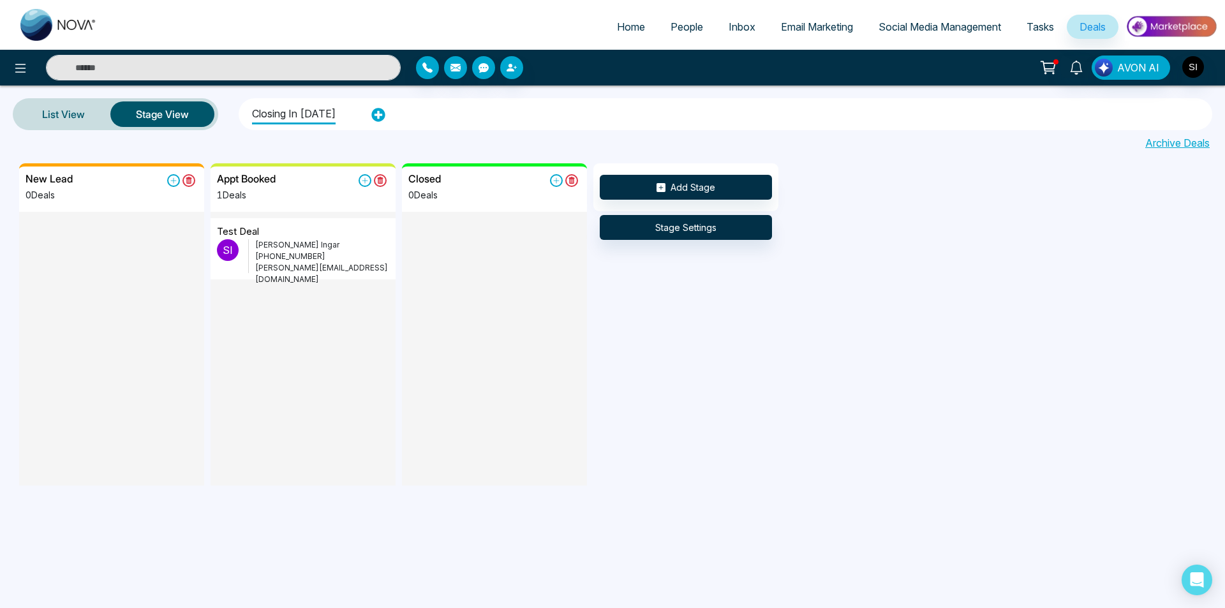
click at [300, 246] on p "Sohel Ingar" at bounding box center [322, 244] width 134 height 11
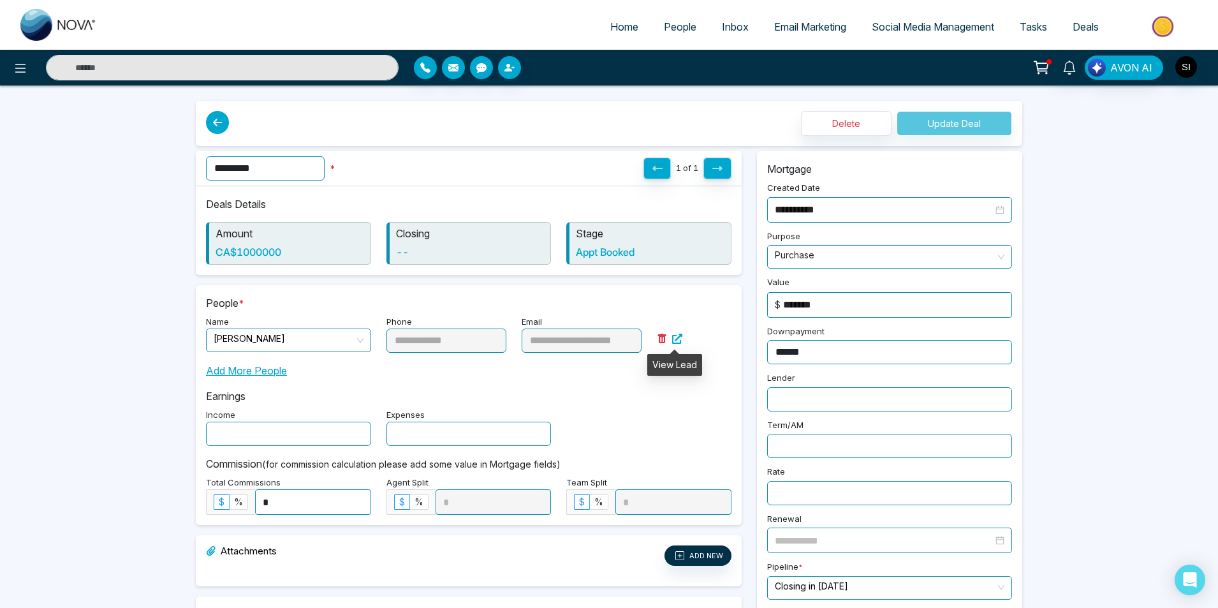
click at [679, 337] on icon at bounding box center [677, 339] width 10 height 10
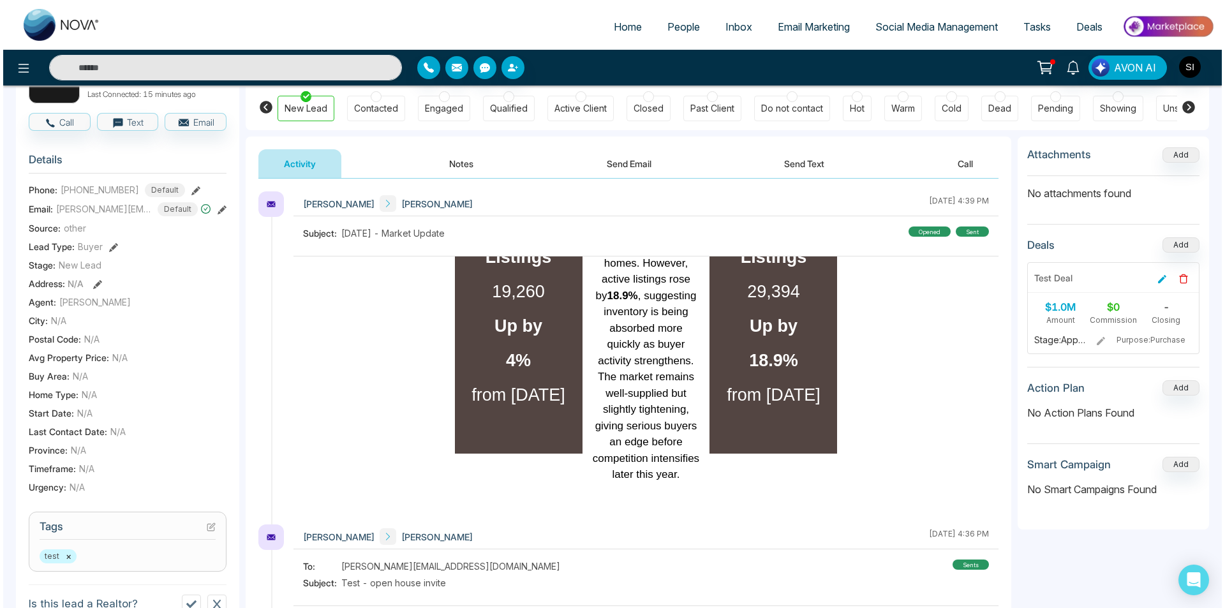
scroll to position [101, 0]
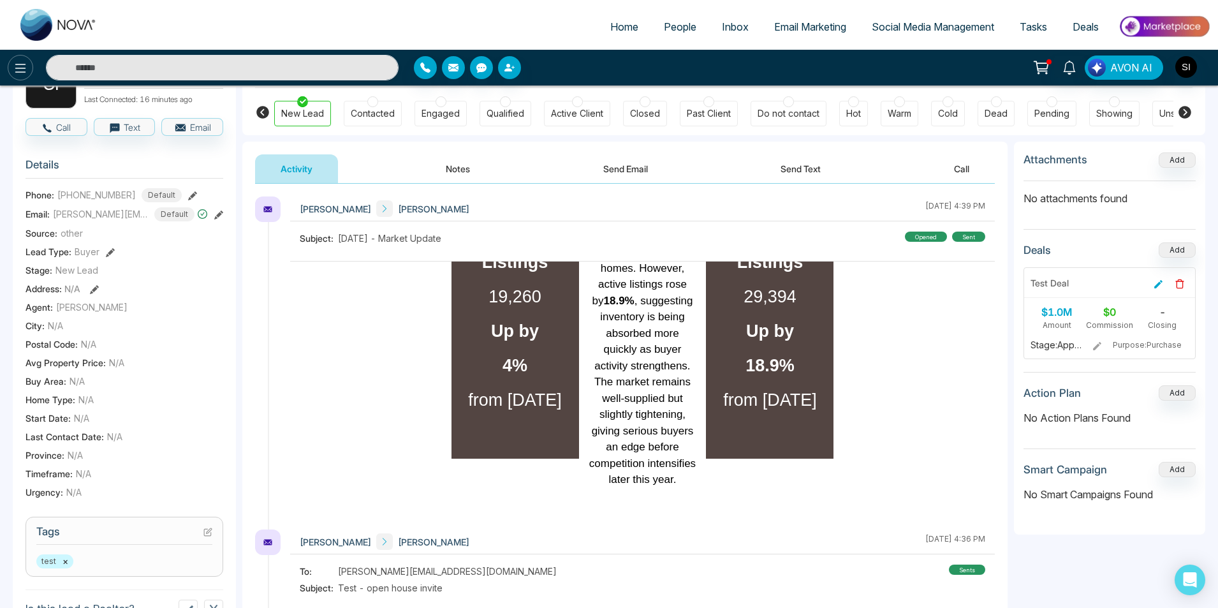
click at [27, 74] on icon at bounding box center [20, 68] width 15 height 15
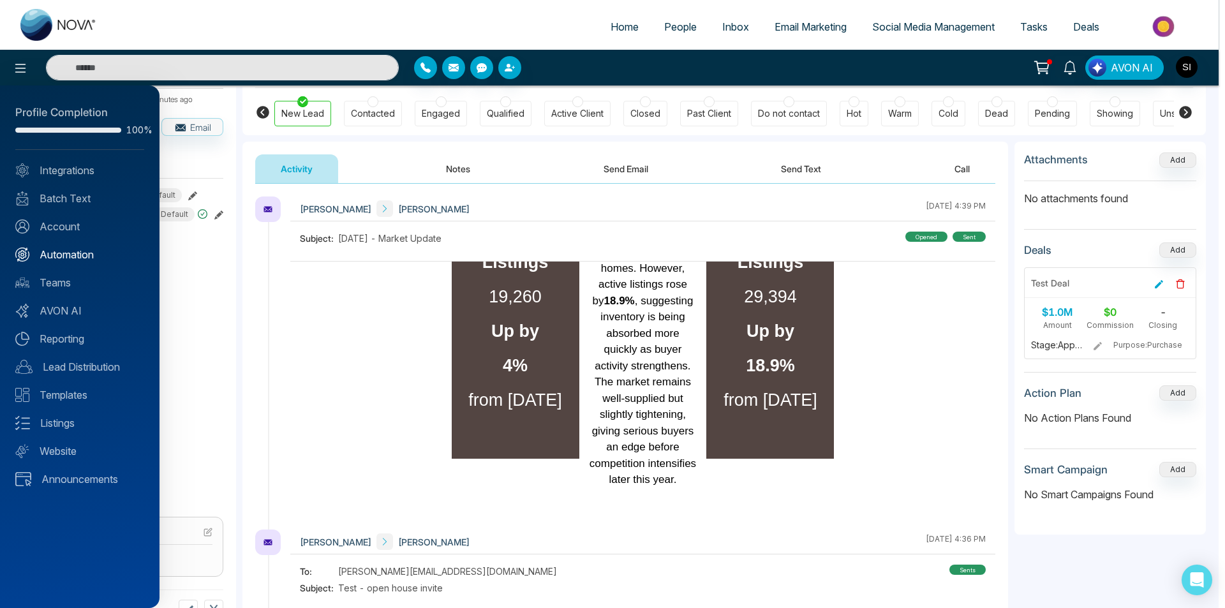
click at [60, 248] on link "Automation" at bounding box center [79, 254] width 129 height 15
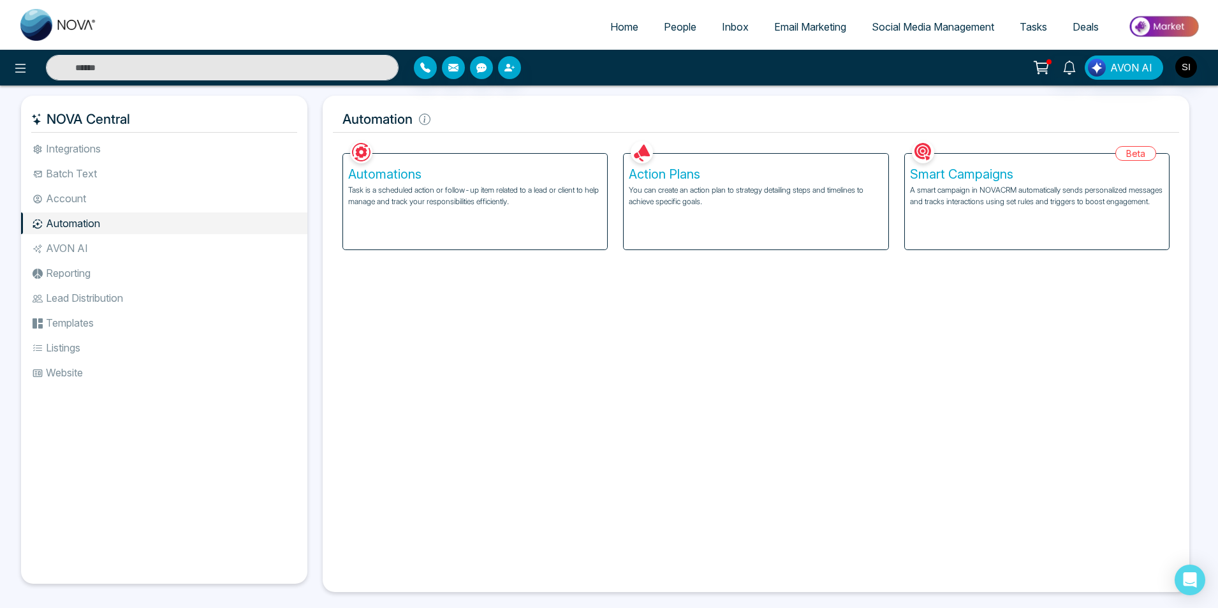
click at [940, 188] on p "A smart campaign in NOVACRM automatically sends personalized messages and track…" at bounding box center [1037, 195] width 254 height 23
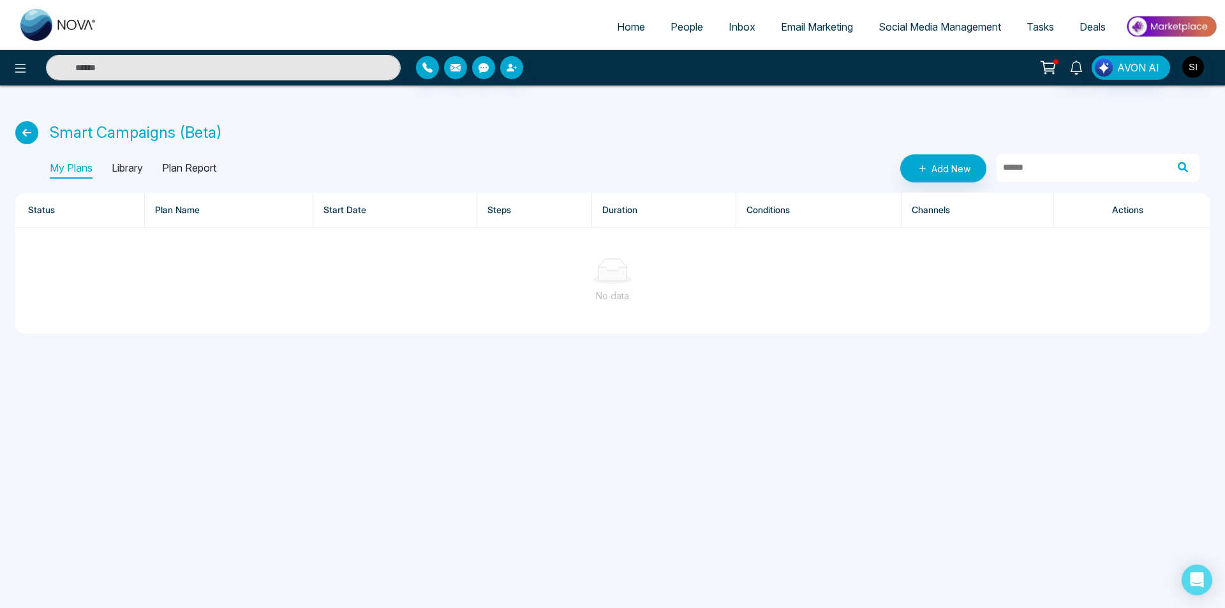
click at [126, 175] on p "Library" at bounding box center [127, 168] width 31 height 20
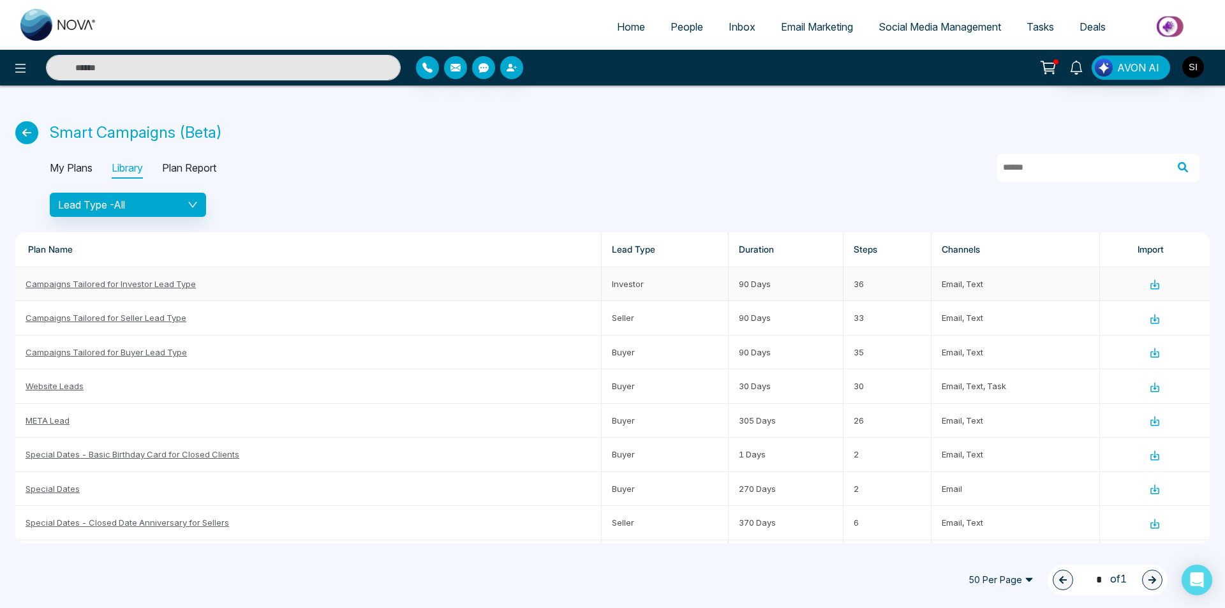
click at [173, 288] on link "Campaigns Tailored for Investor Lead Type" at bounding box center [111, 284] width 170 height 10
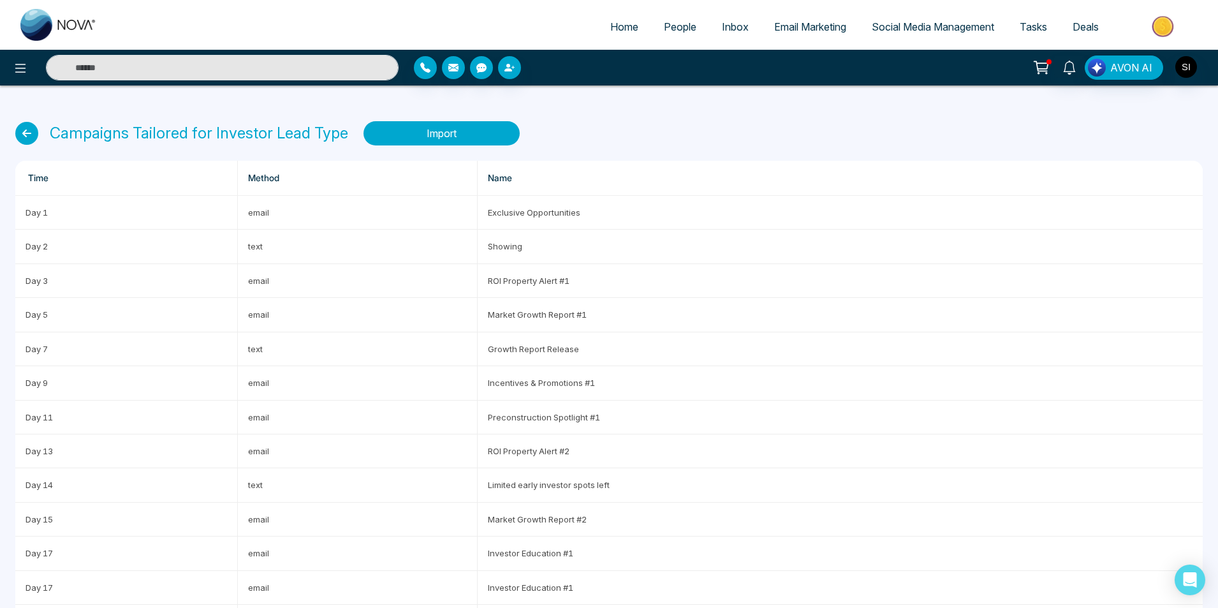
click at [456, 133] on button "Import" at bounding box center [442, 133] width 156 height 24
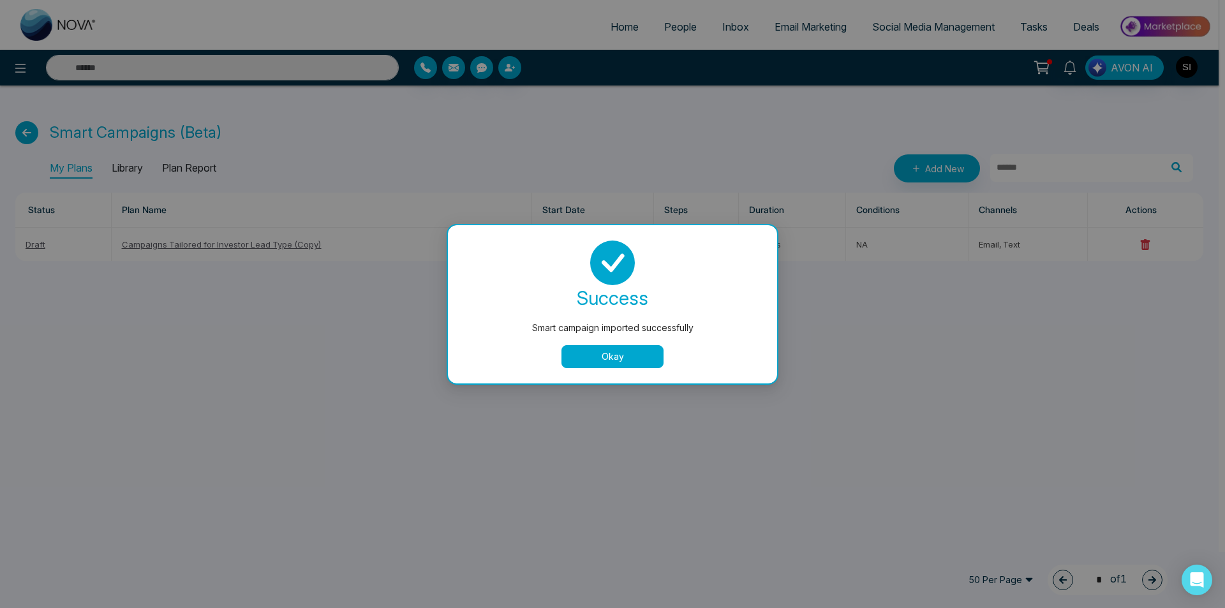
click at [633, 359] on button "Okay" at bounding box center [612, 356] width 102 height 23
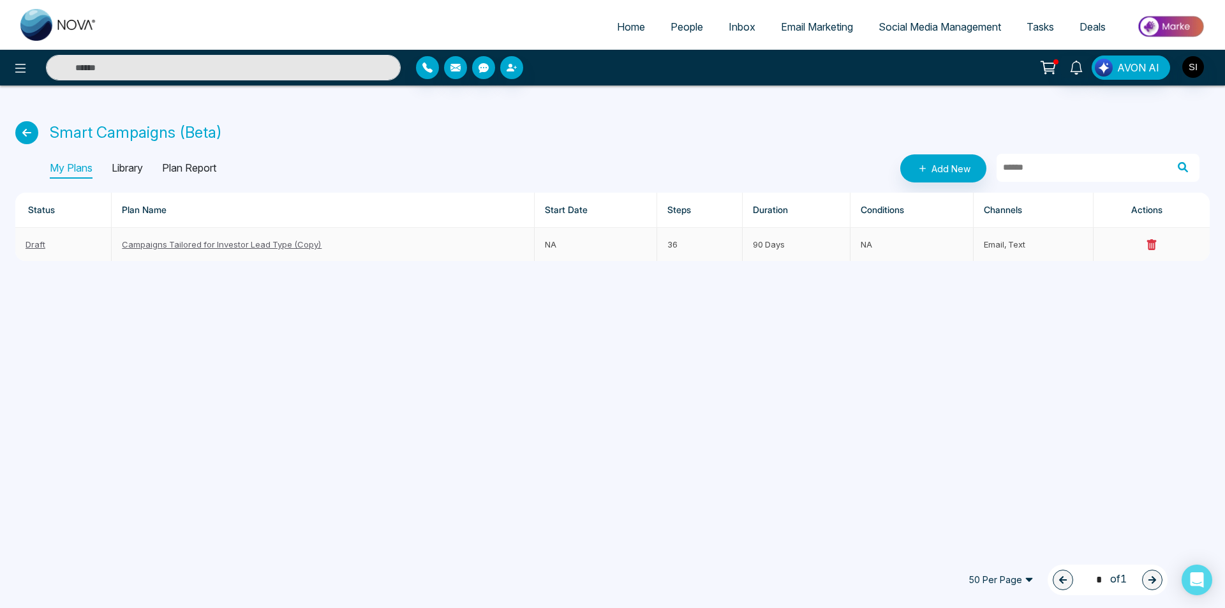
click at [254, 242] on link "Campaigns Tailored for Investor Lead Type (Copy)" at bounding box center [222, 244] width 200 height 10
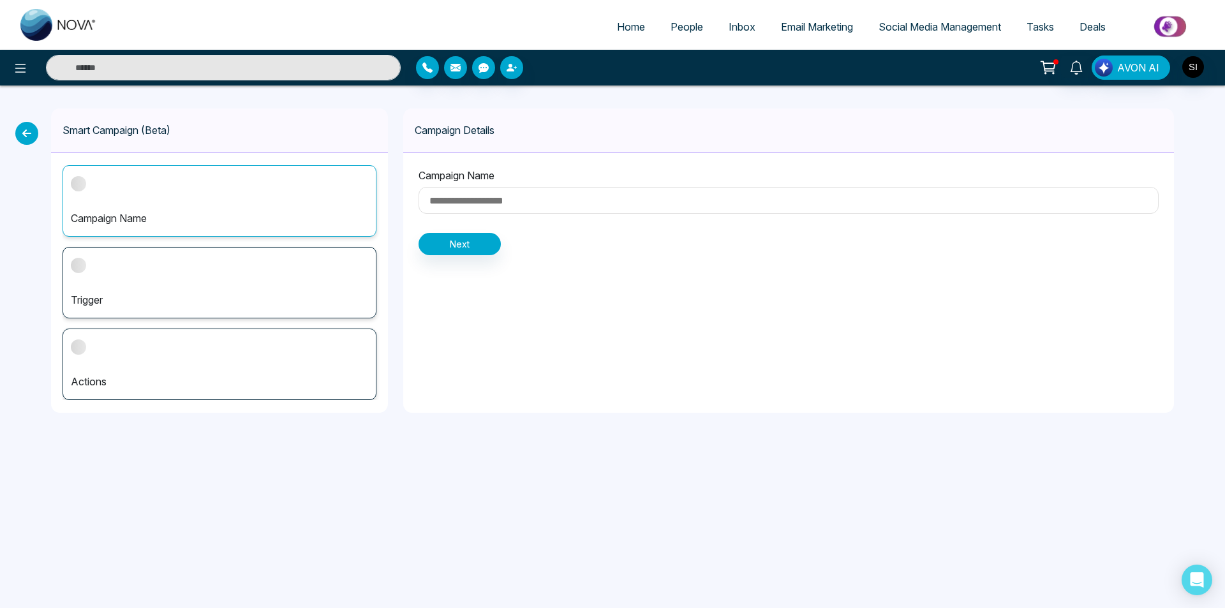
type input "**********"
click at [677, 200] on input "**********" at bounding box center [788, 200] width 740 height 27
click at [462, 247] on button "Next" at bounding box center [459, 244] width 82 height 22
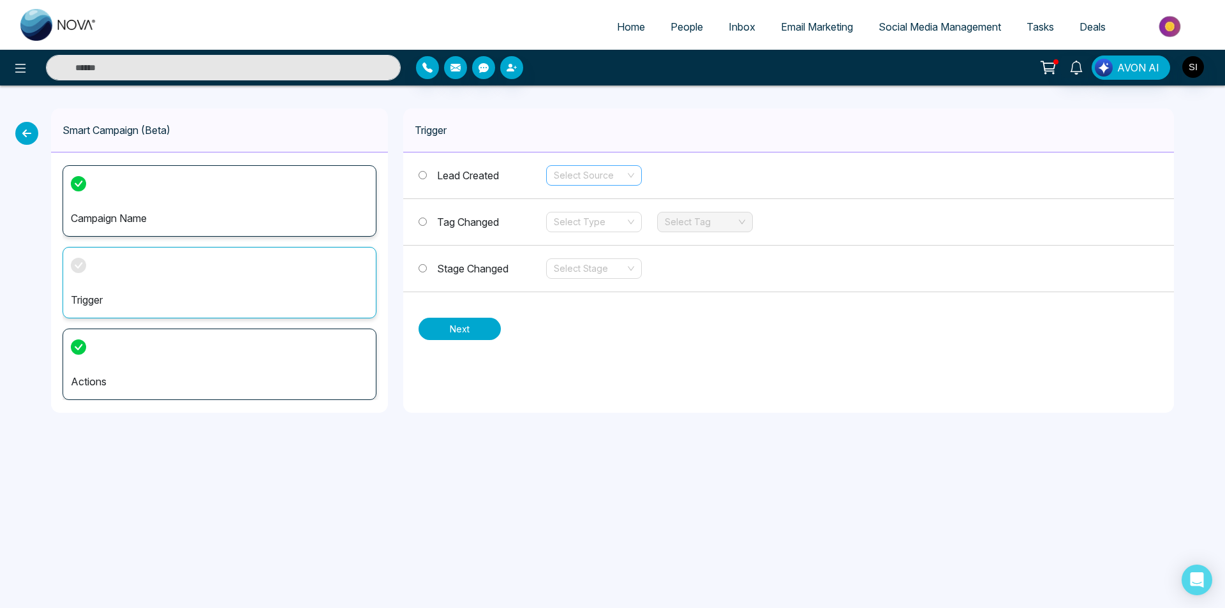
click at [632, 177] on div "Select Source" at bounding box center [594, 175] width 96 height 20
click at [441, 269] on span "Stage Changed" at bounding box center [472, 268] width 71 height 13
click at [601, 265] on input "search" at bounding box center [589, 268] width 71 height 19
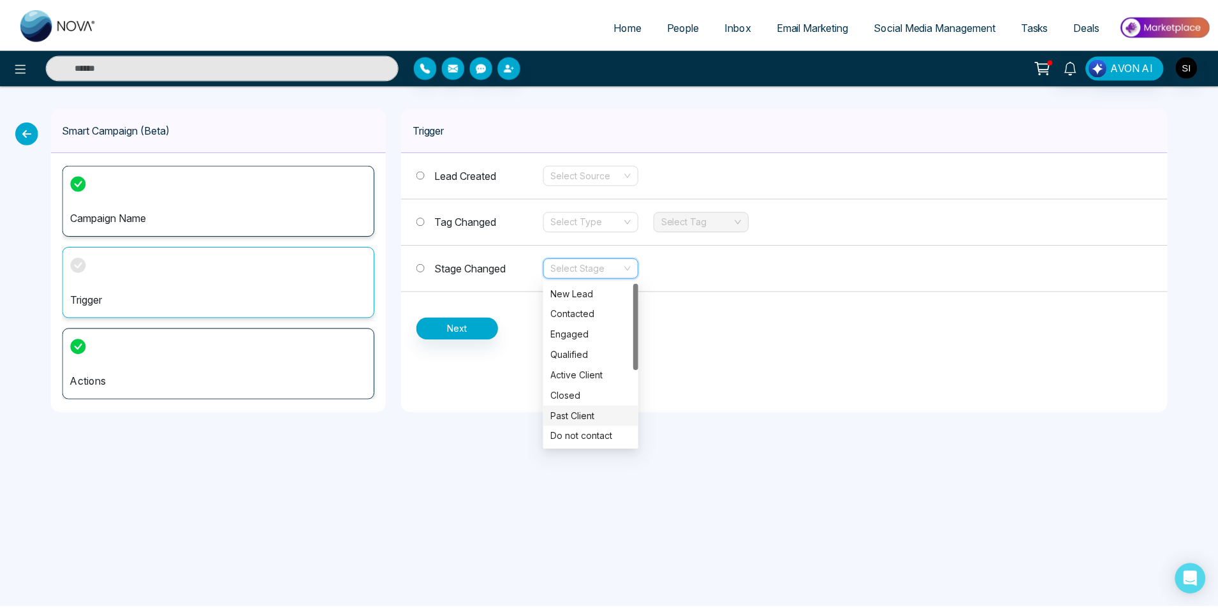
scroll to position [143, 0]
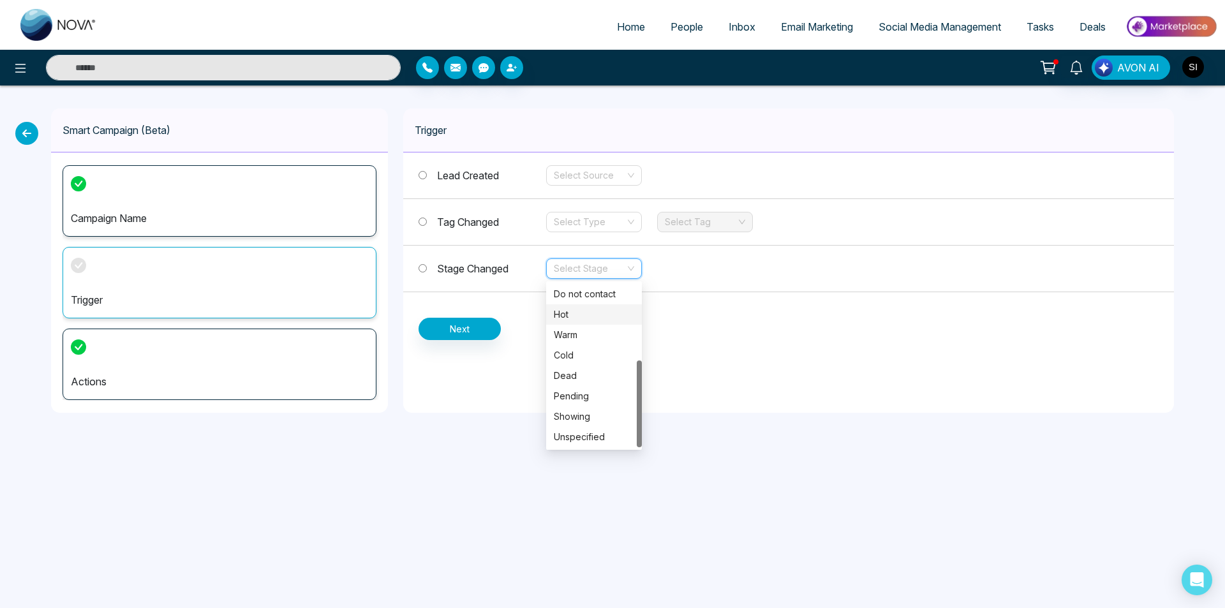
click at [575, 314] on div "Hot" at bounding box center [594, 314] width 80 height 14
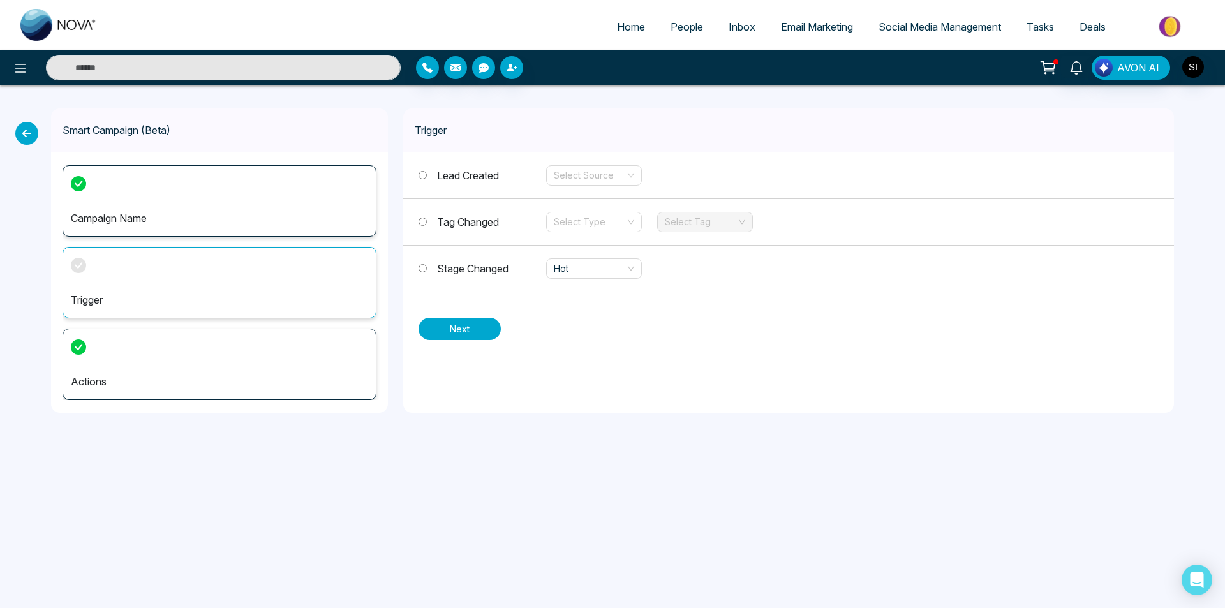
click at [469, 336] on button "Next" at bounding box center [459, 329] width 82 height 22
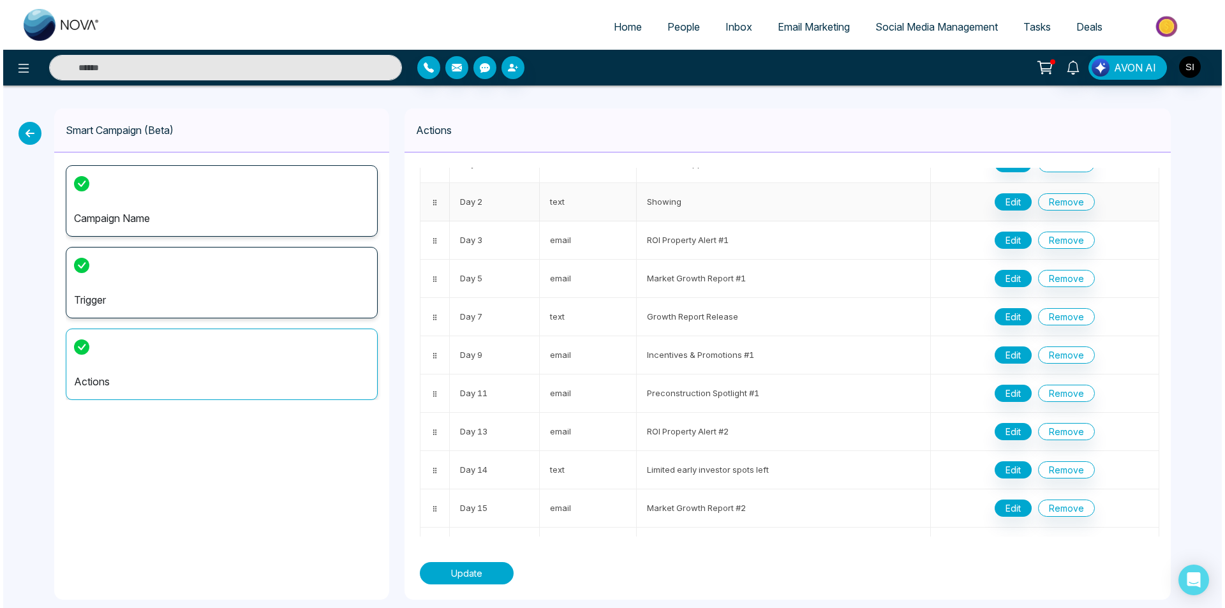
scroll to position [0, 0]
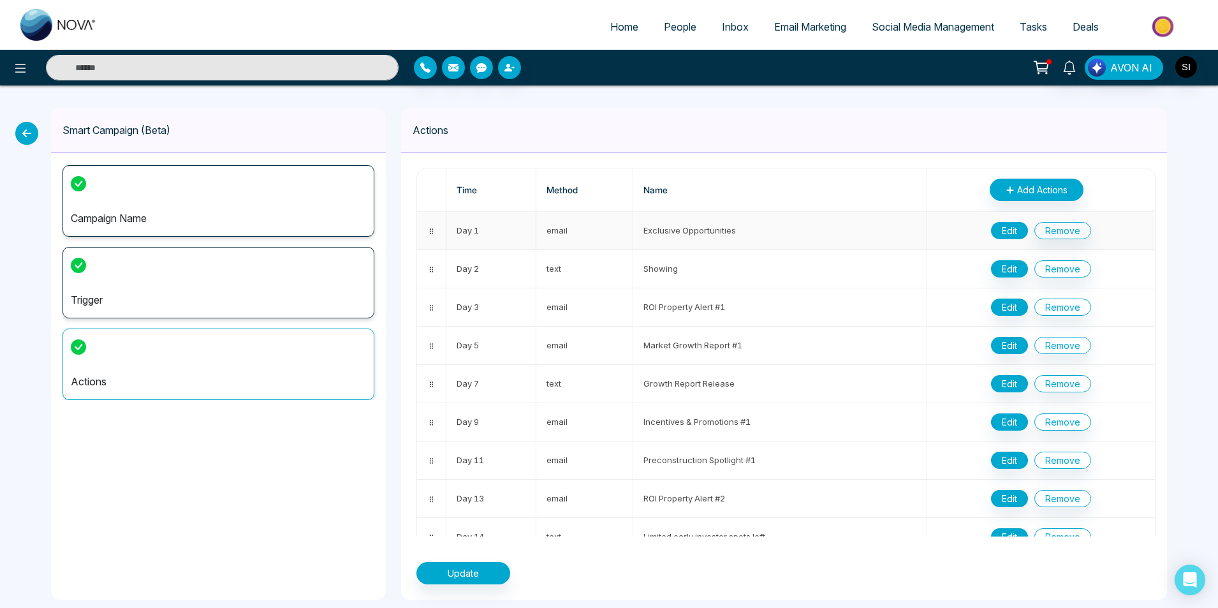
click at [1006, 227] on button "Edit" at bounding box center [1009, 230] width 37 height 17
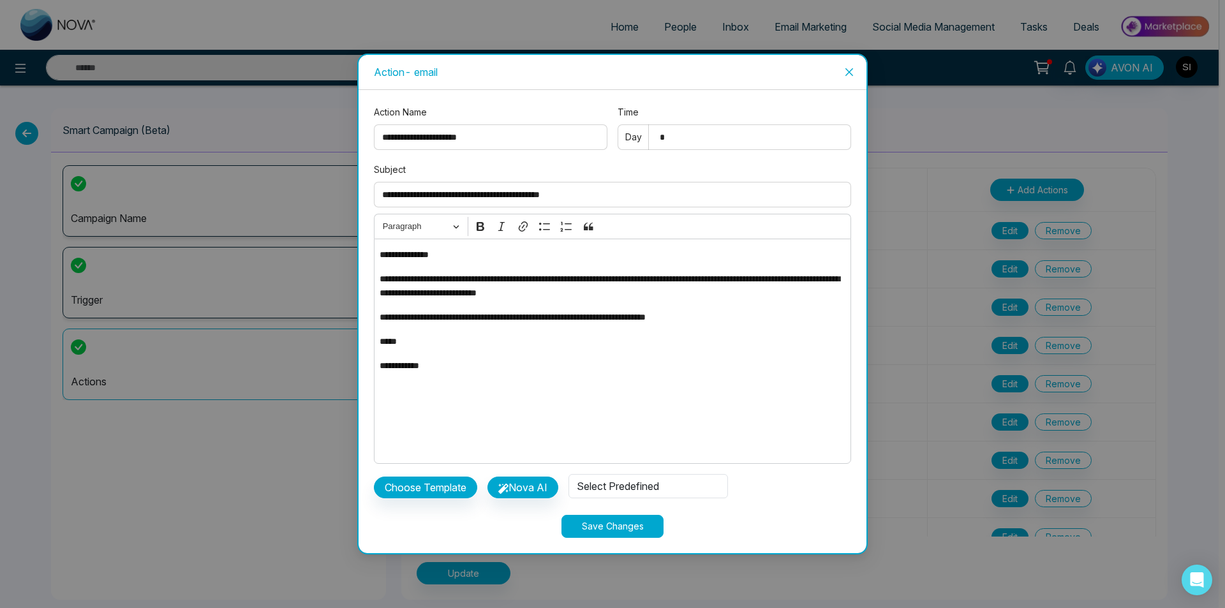
click at [846, 68] on icon "close" at bounding box center [849, 72] width 10 height 10
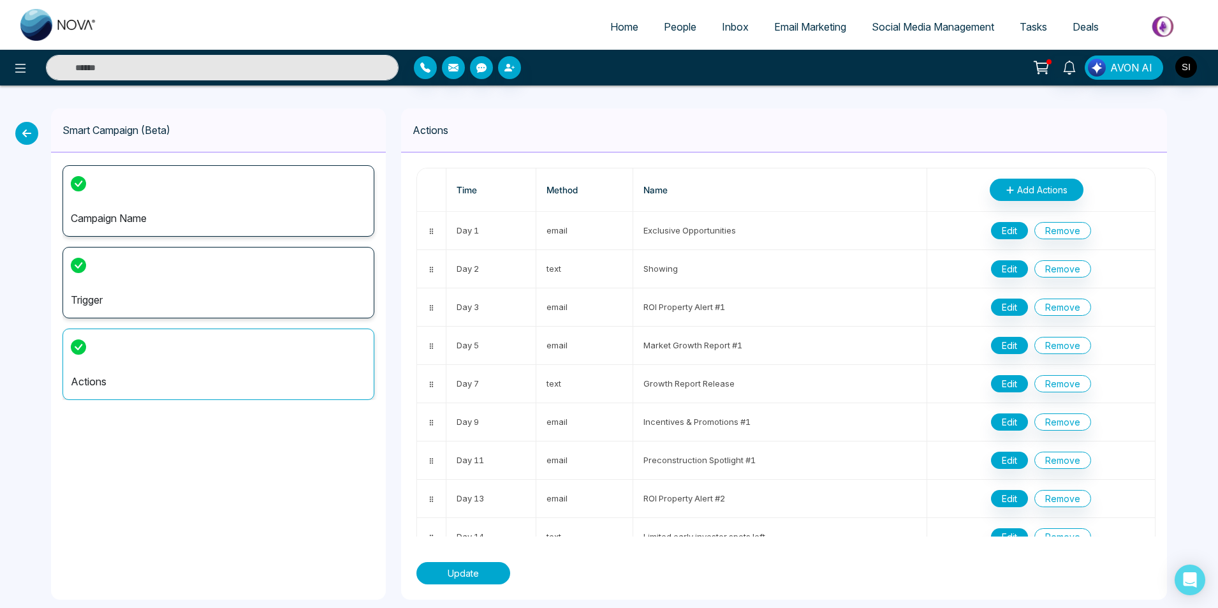
click at [450, 579] on button "Update" at bounding box center [464, 573] width 94 height 22
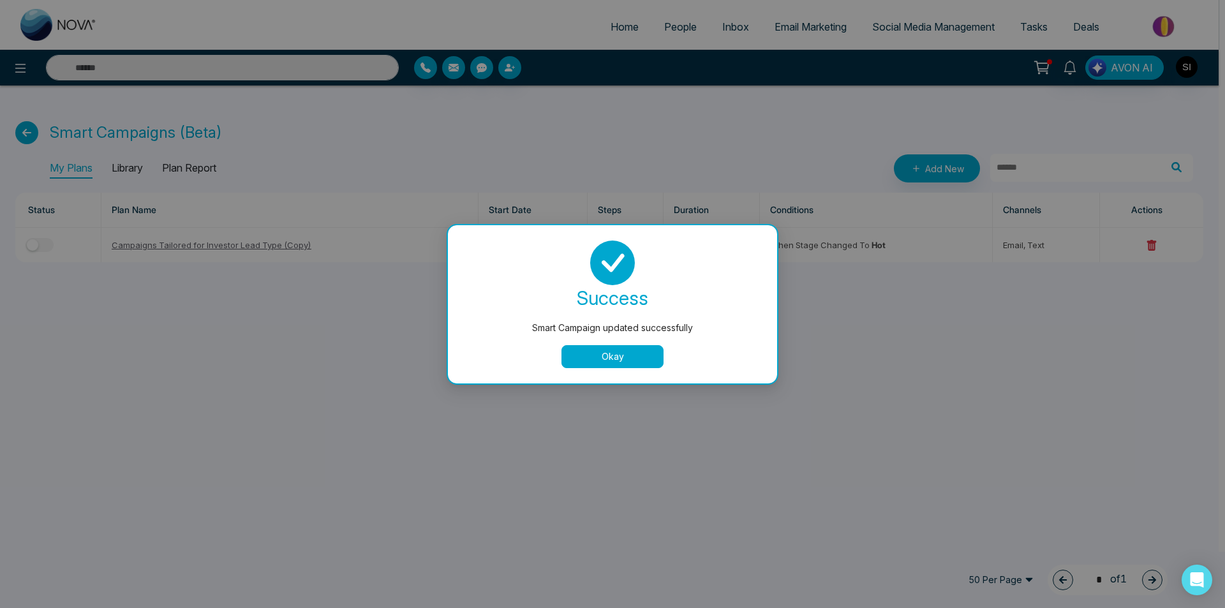
click at [583, 361] on button "Okay" at bounding box center [612, 356] width 102 height 23
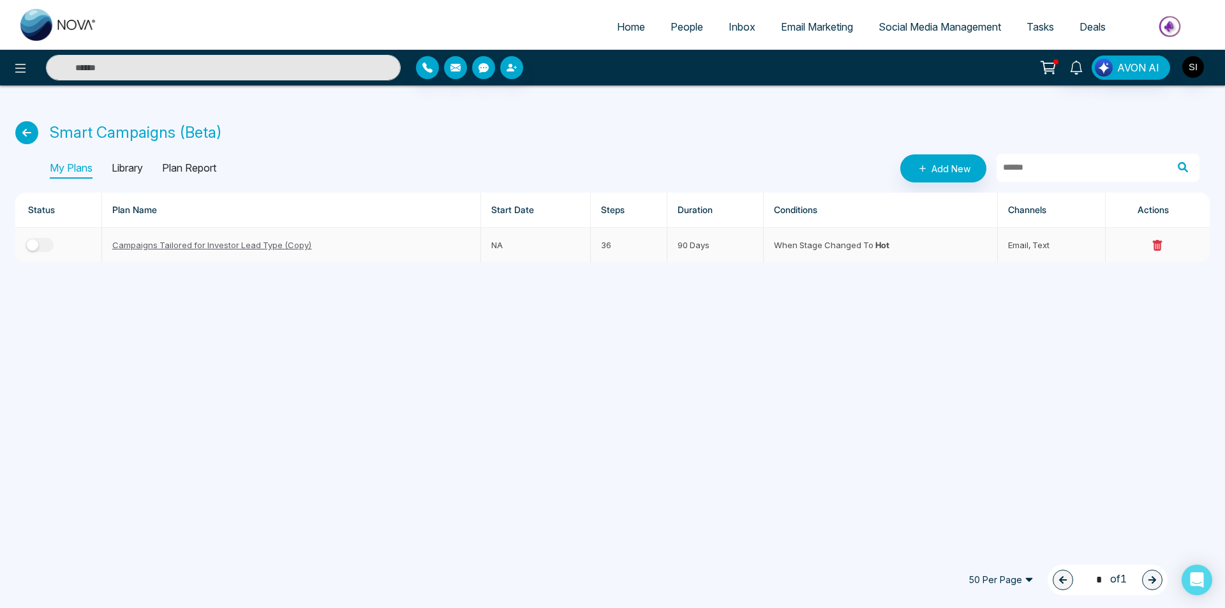
click at [38, 244] on div "button" at bounding box center [32, 244] width 11 height 11
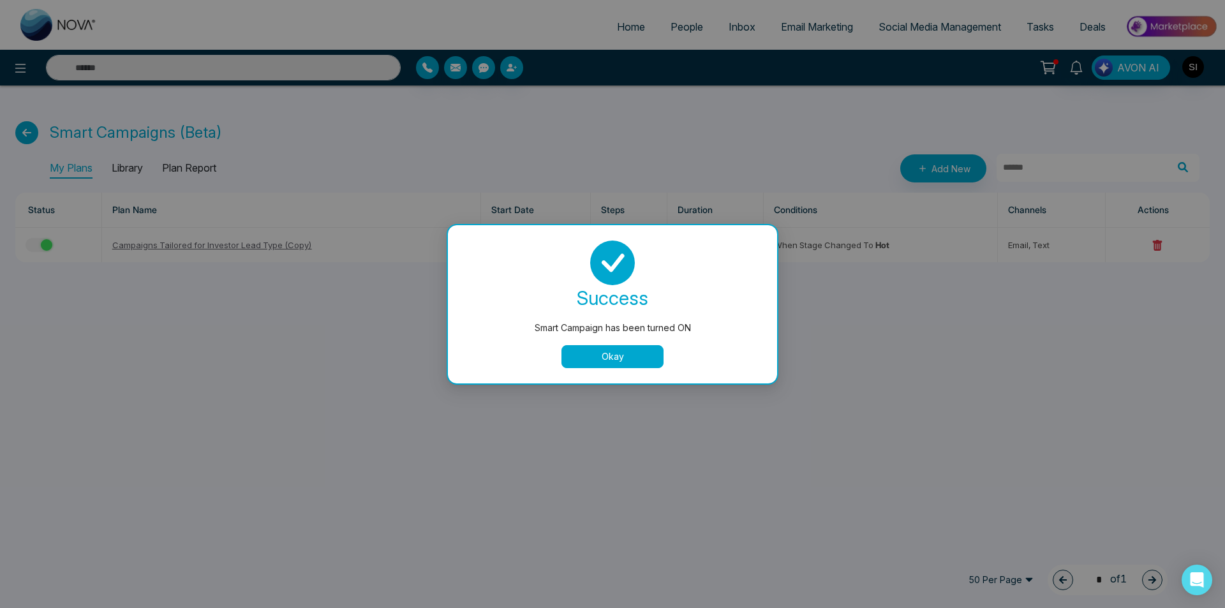
click at [639, 362] on button "Okay" at bounding box center [612, 356] width 102 height 23
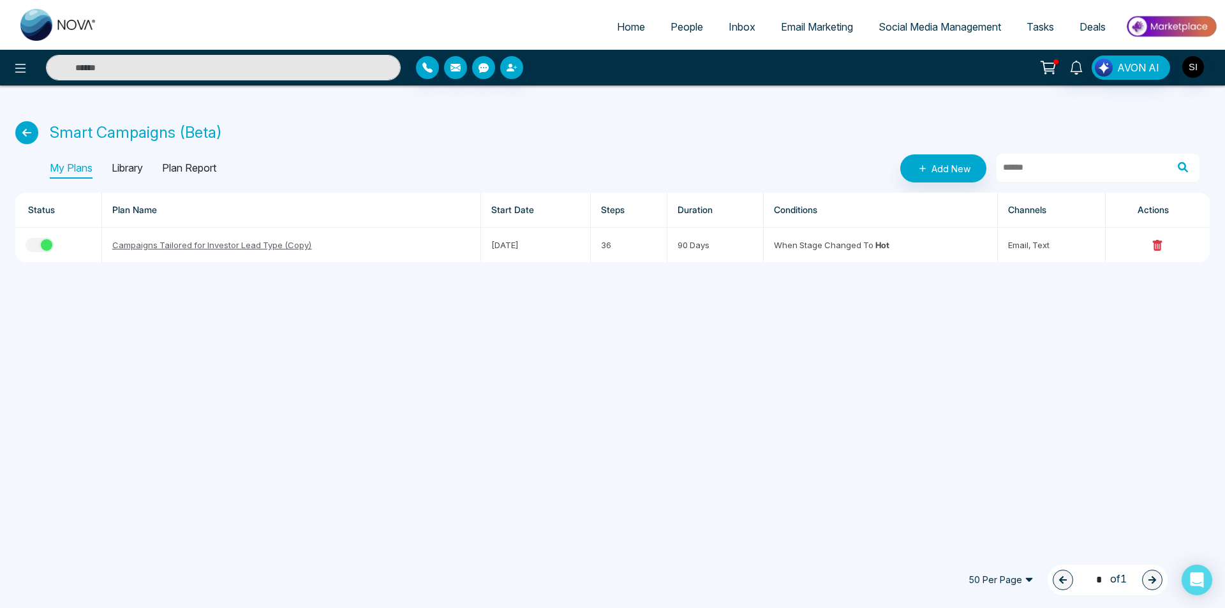
click at [677, 29] on span "People" at bounding box center [686, 26] width 33 height 13
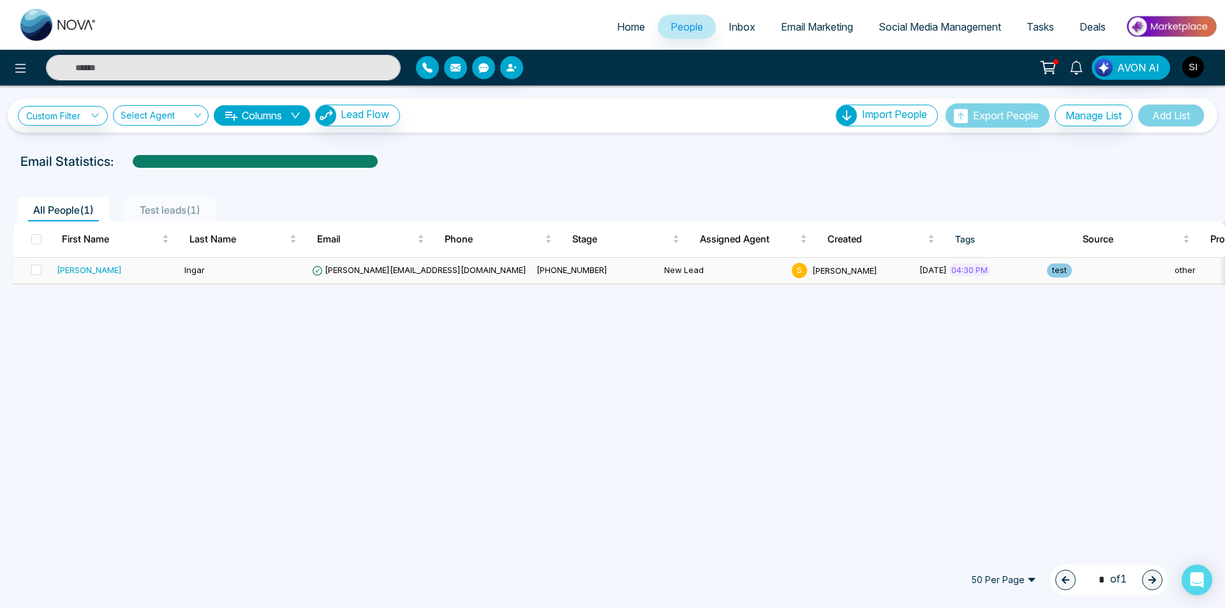
click at [48, 269] on td at bounding box center [32, 271] width 38 height 26
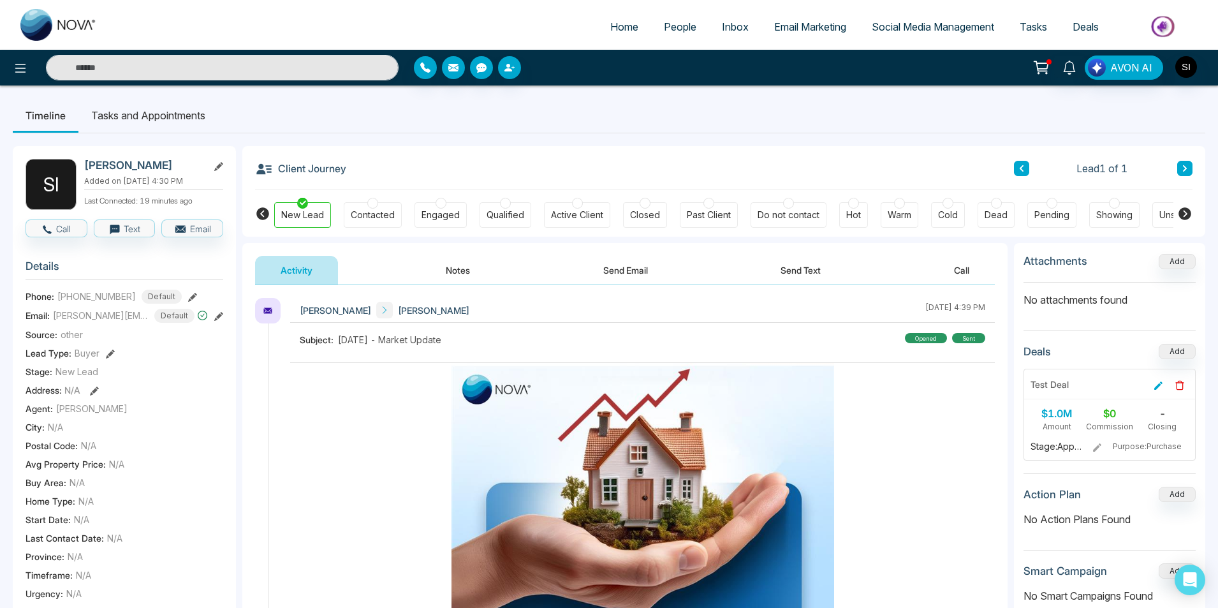
click at [853, 206] on div at bounding box center [853, 203] width 11 height 11
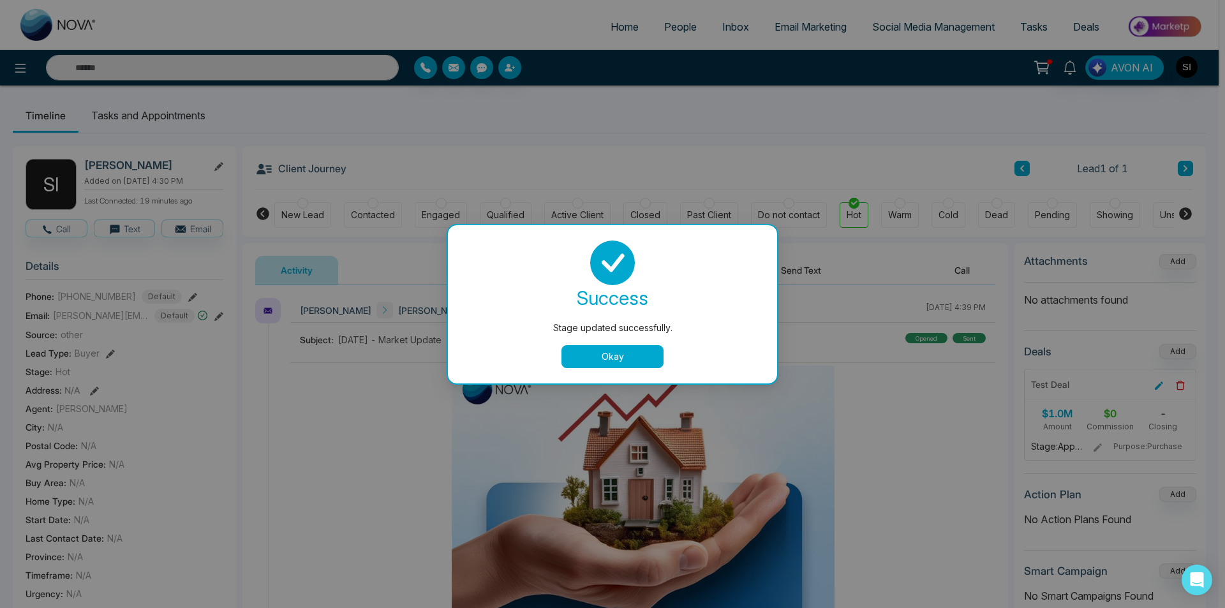
click at [600, 355] on button "Okay" at bounding box center [612, 356] width 102 height 23
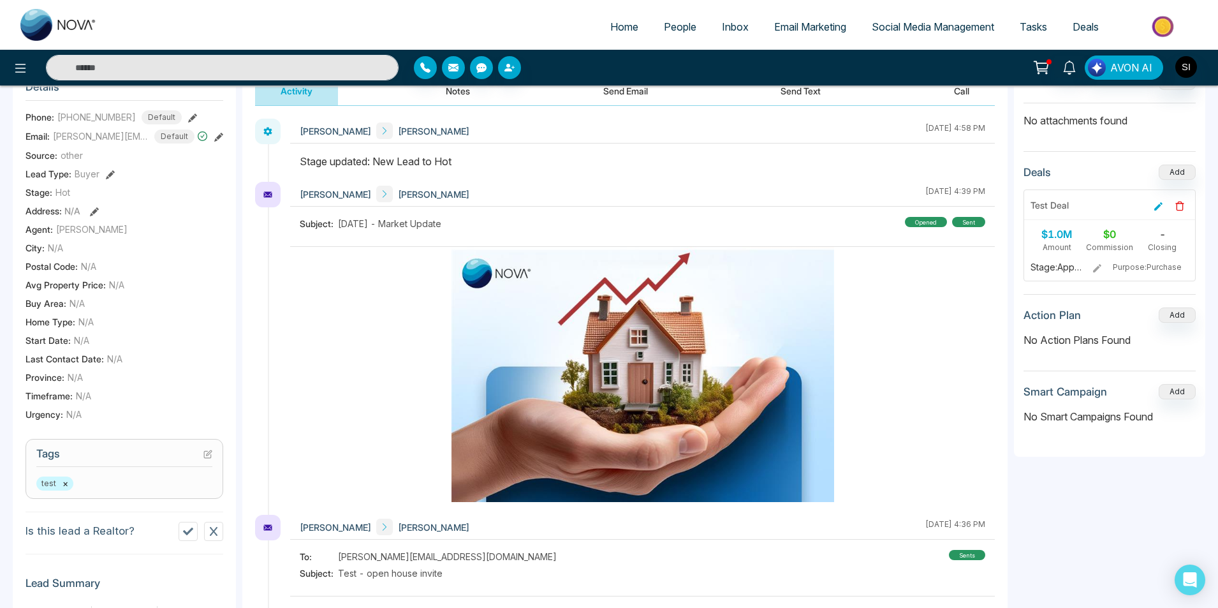
scroll to position [183, 0]
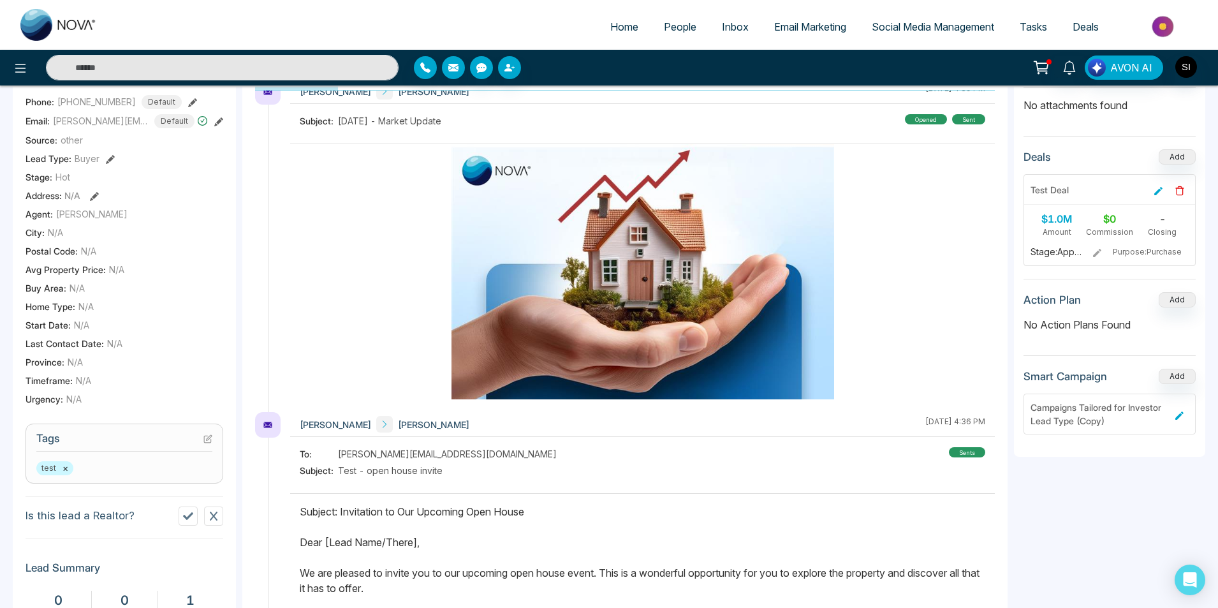
scroll to position [0, 43]
click at [1043, 27] on span "Tasks" at bounding box center [1033, 26] width 27 height 13
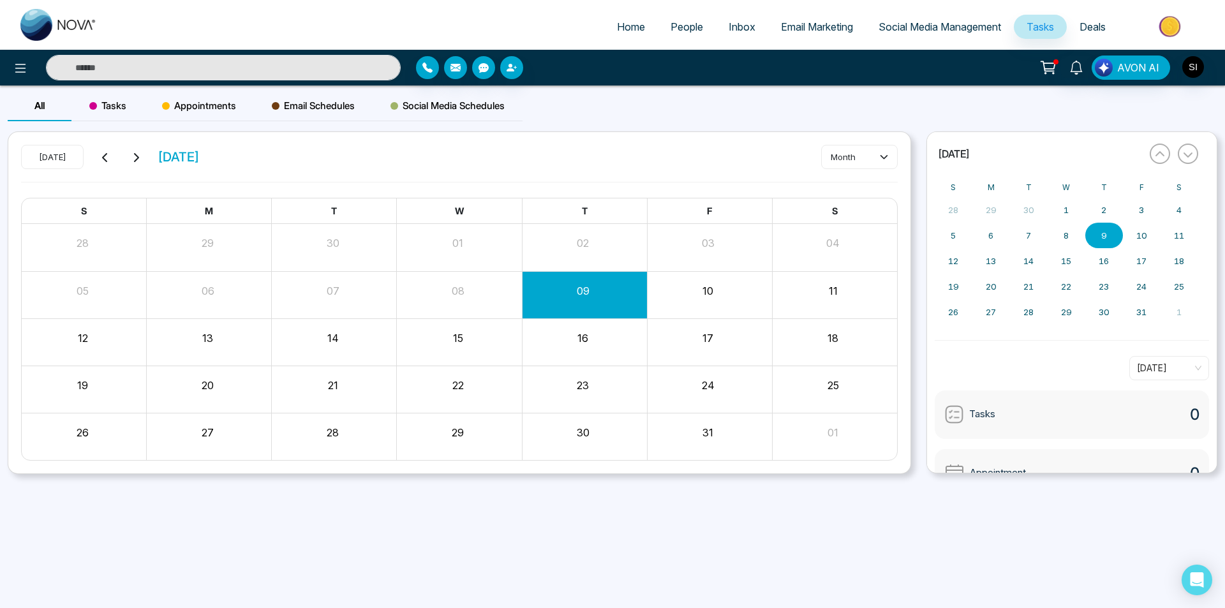
click at [681, 27] on span "People" at bounding box center [686, 26] width 33 height 13
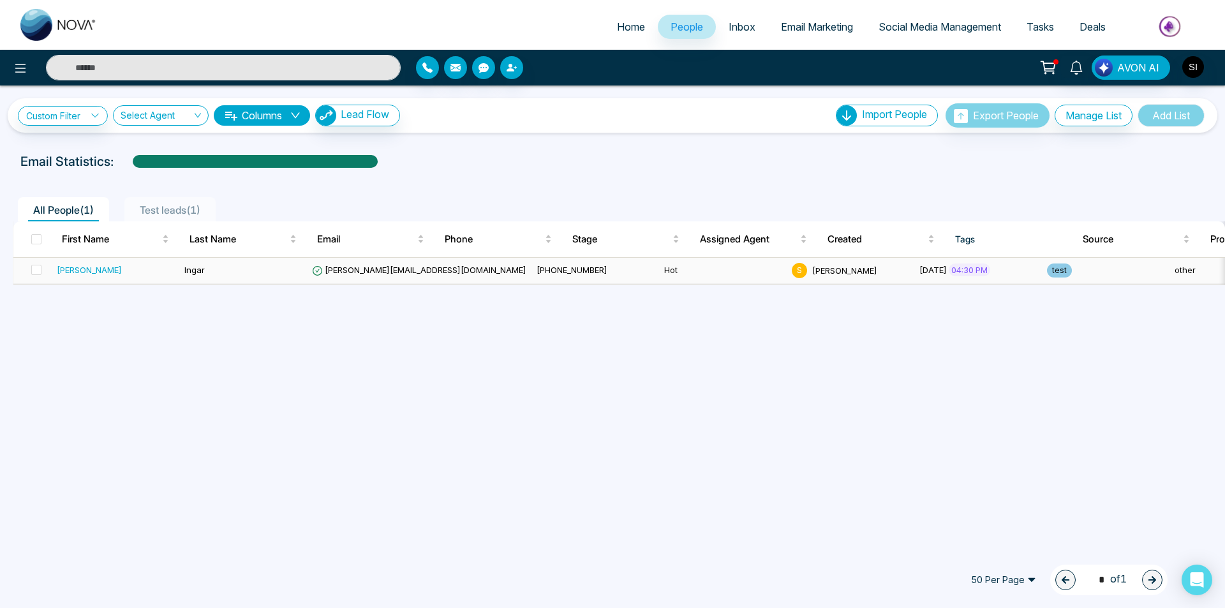
click at [81, 269] on div "[PERSON_NAME]" at bounding box center [115, 269] width 117 height 13
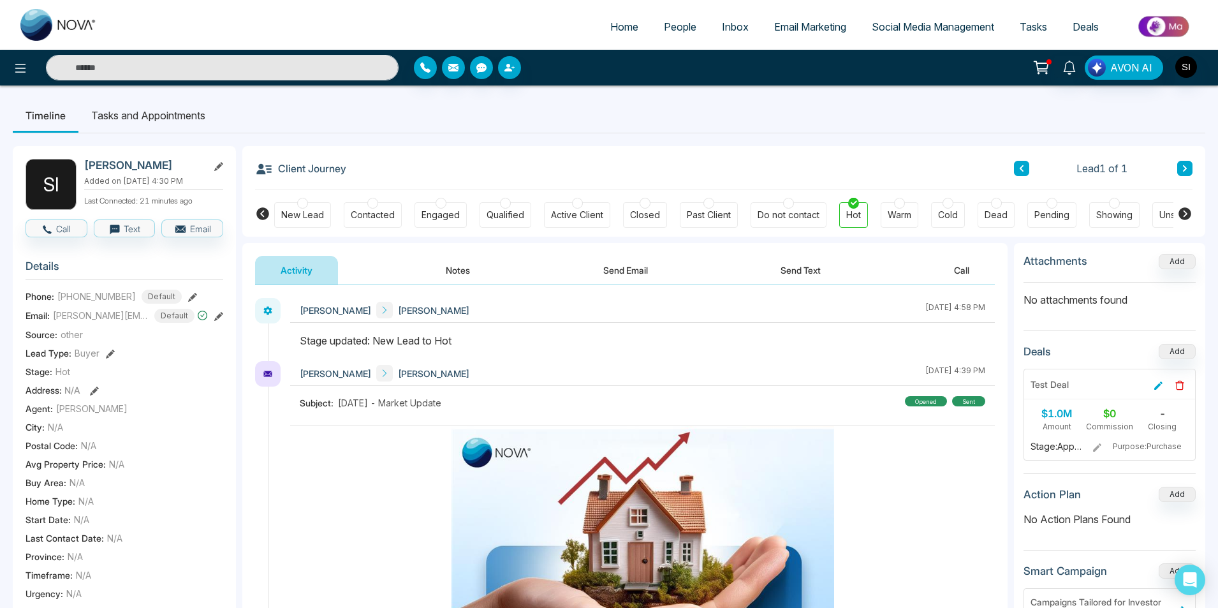
click at [122, 117] on li "Tasks and Appointments" at bounding box center [148, 115] width 140 height 34
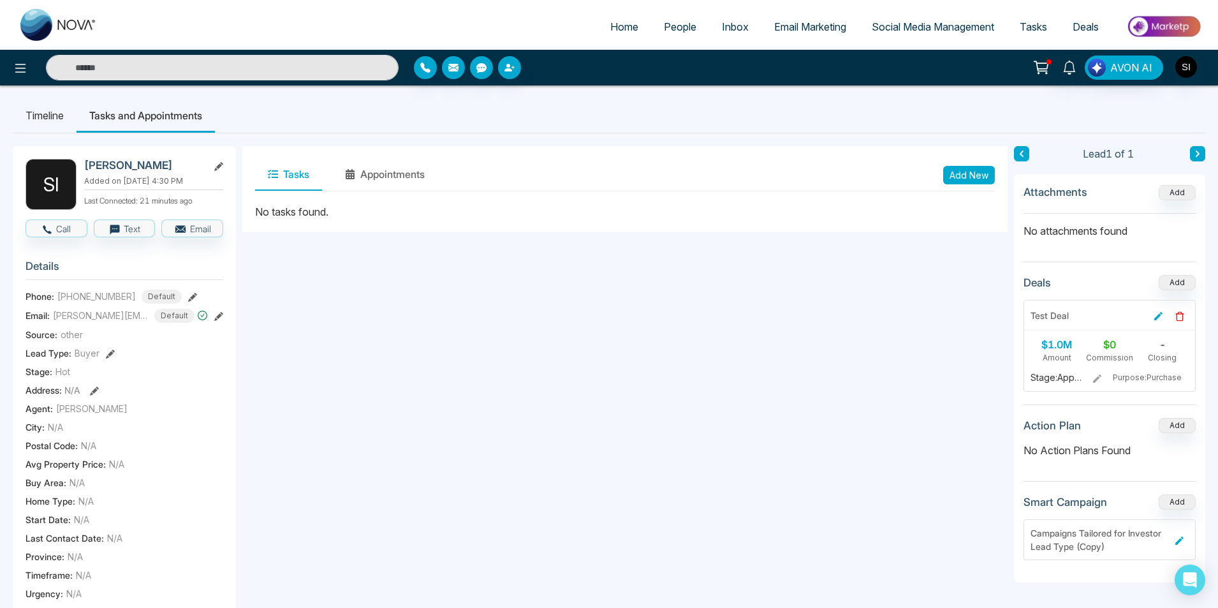
click at [982, 176] on button "Add New" at bounding box center [969, 175] width 52 height 18
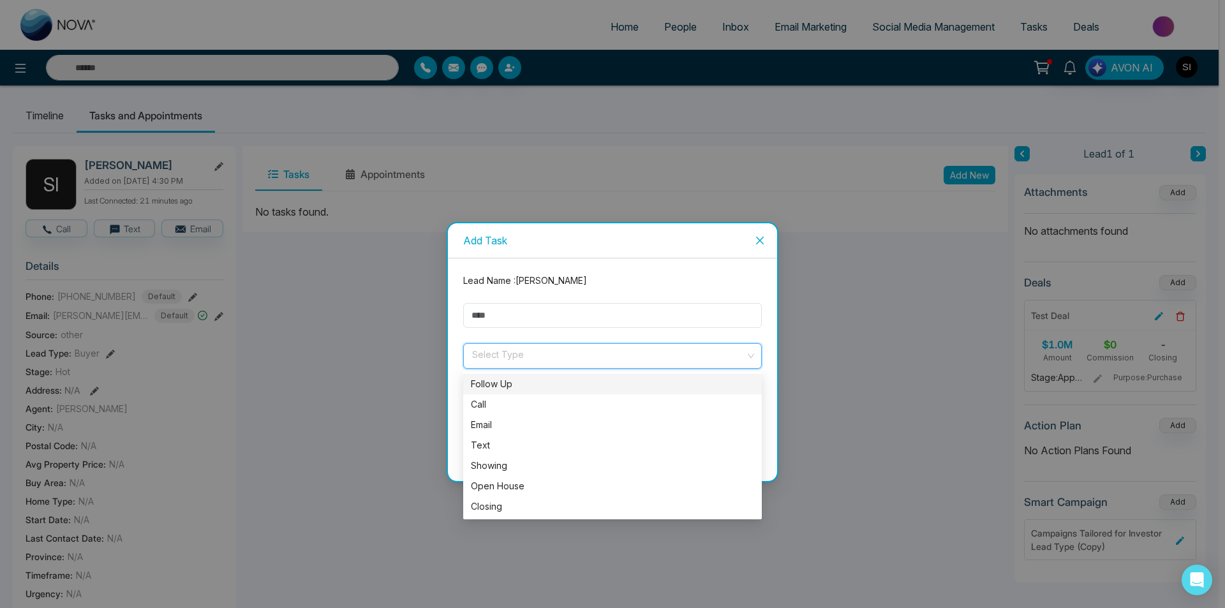
click at [513, 351] on input "search" at bounding box center [608, 353] width 274 height 19
click at [512, 383] on div "Follow Up" at bounding box center [612, 384] width 283 height 14
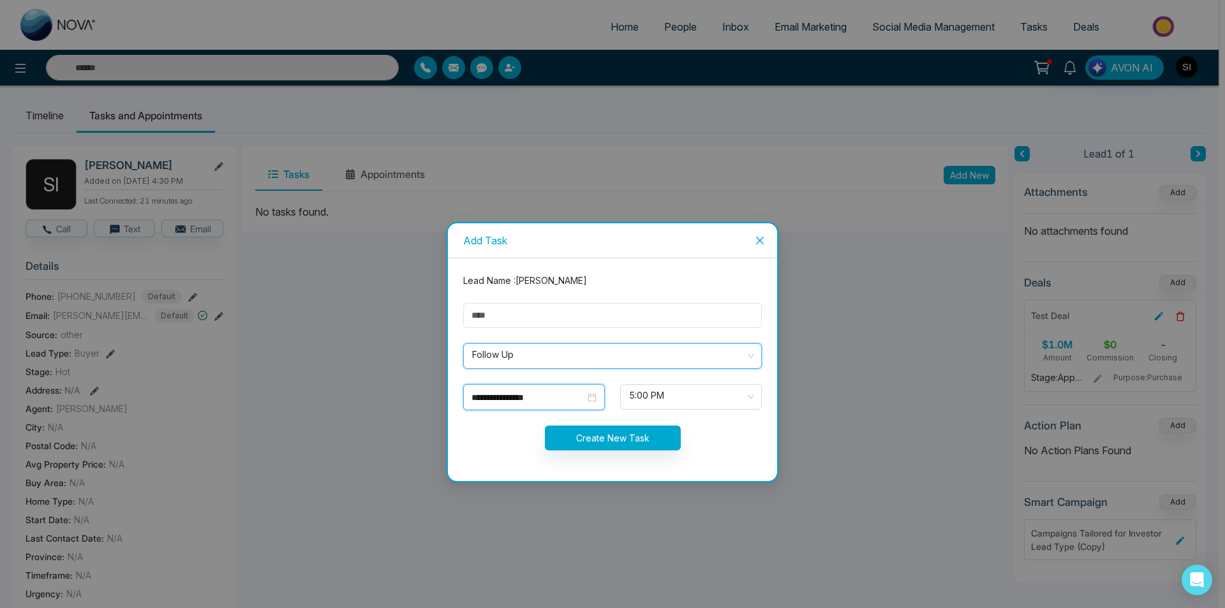
click at [546, 401] on input "**********" at bounding box center [528, 397] width 114 height 14
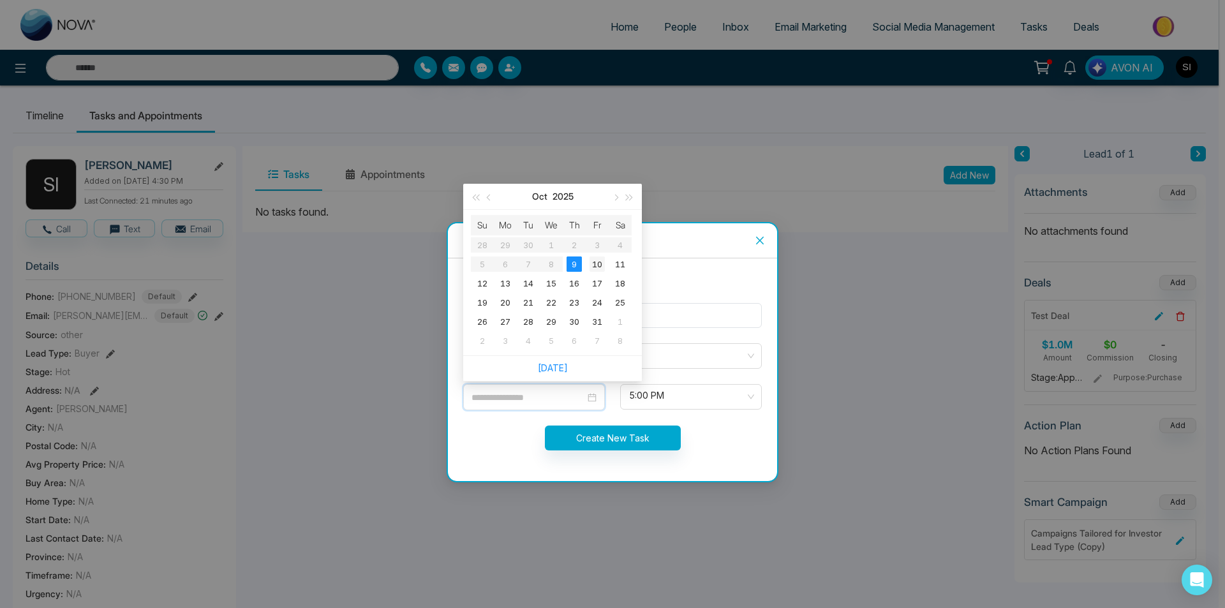
type input "**********"
click at [602, 262] on div "10" at bounding box center [596, 263] width 15 height 15
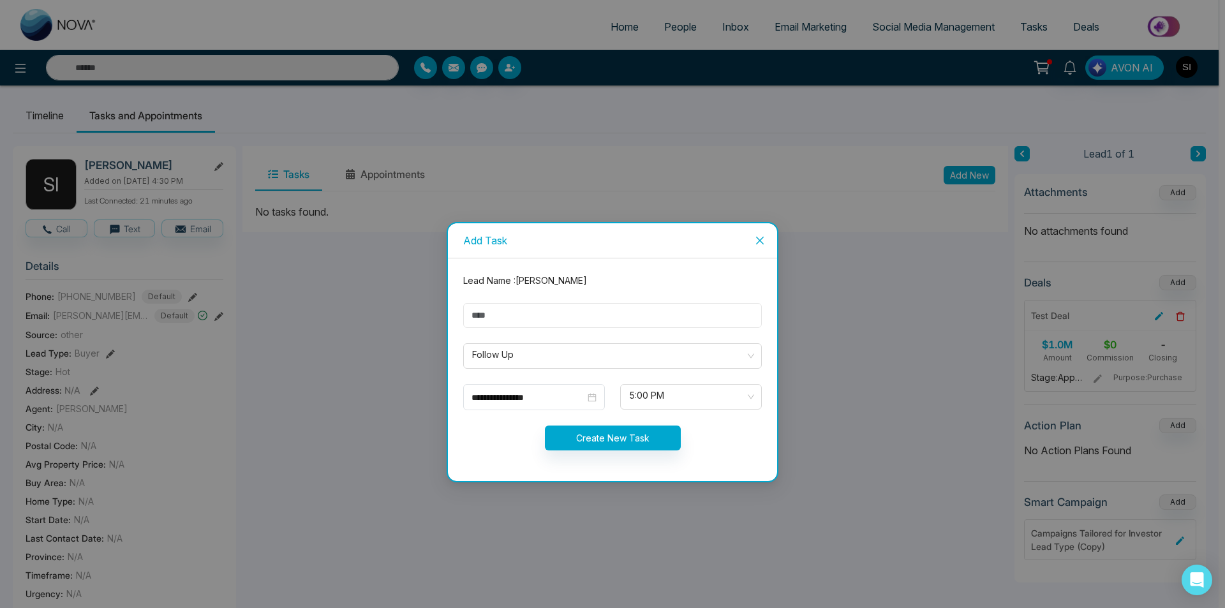
click at [517, 314] on input "text" at bounding box center [612, 315] width 299 height 25
type input "**********"
click at [583, 440] on button "Create New Task" at bounding box center [613, 437] width 136 height 25
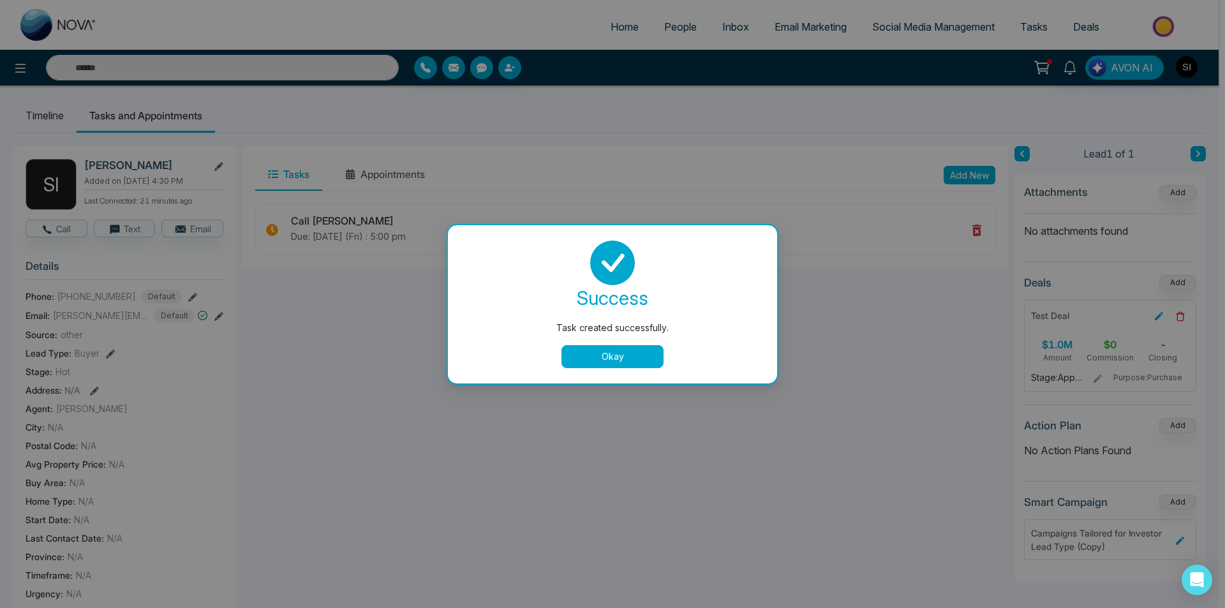
click at [617, 360] on button "Okay" at bounding box center [612, 356] width 102 height 23
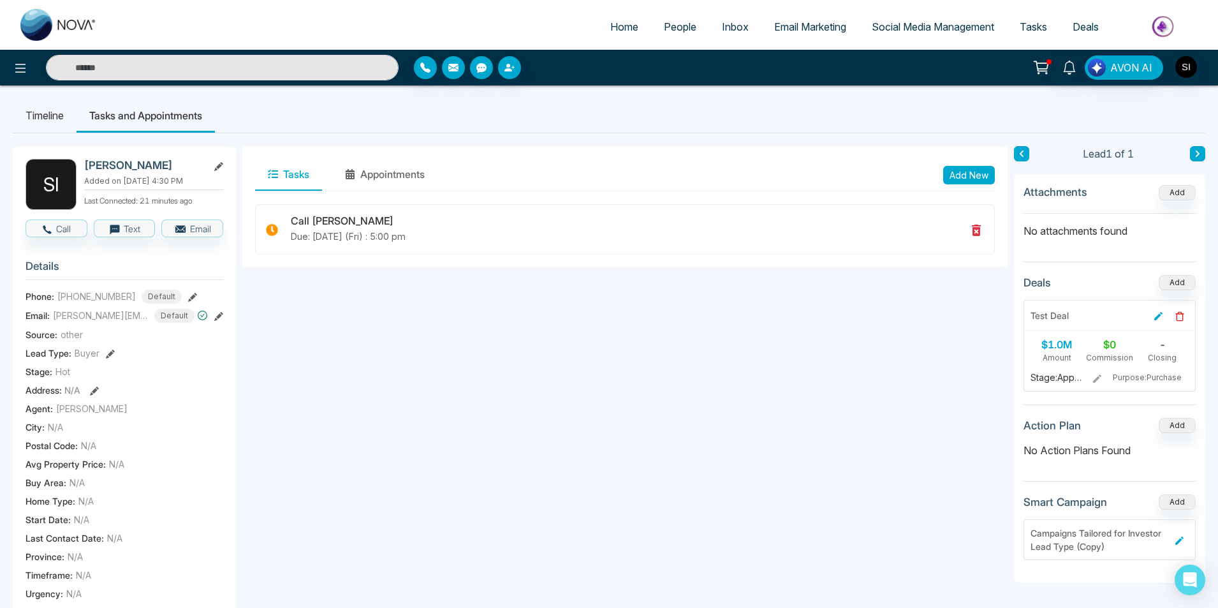
click at [1037, 24] on span "Tasks" at bounding box center [1033, 26] width 27 height 13
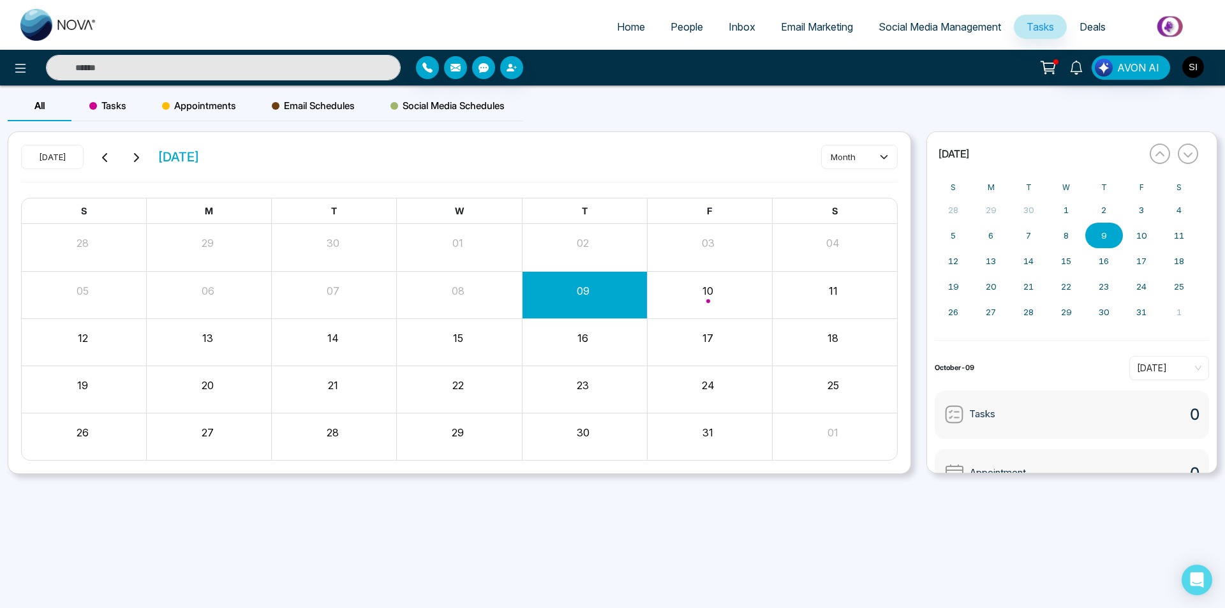
click at [672, 29] on span "People" at bounding box center [686, 26] width 33 height 13
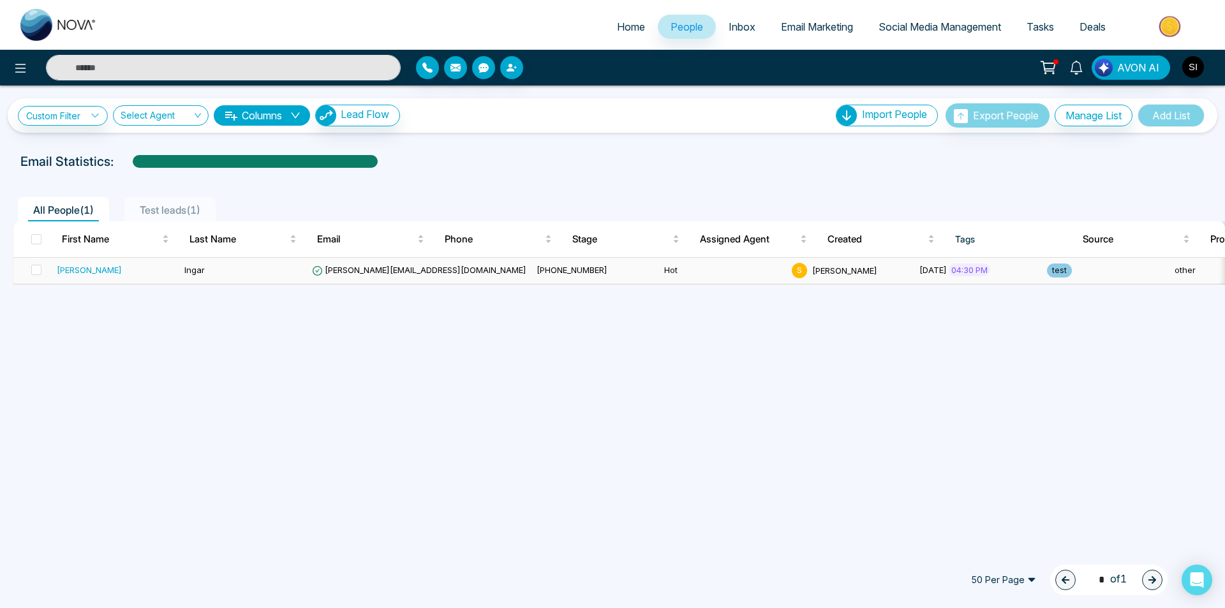
click at [76, 275] on div "[PERSON_NAME]" at bounding box center [89, 269] width 65 height 13
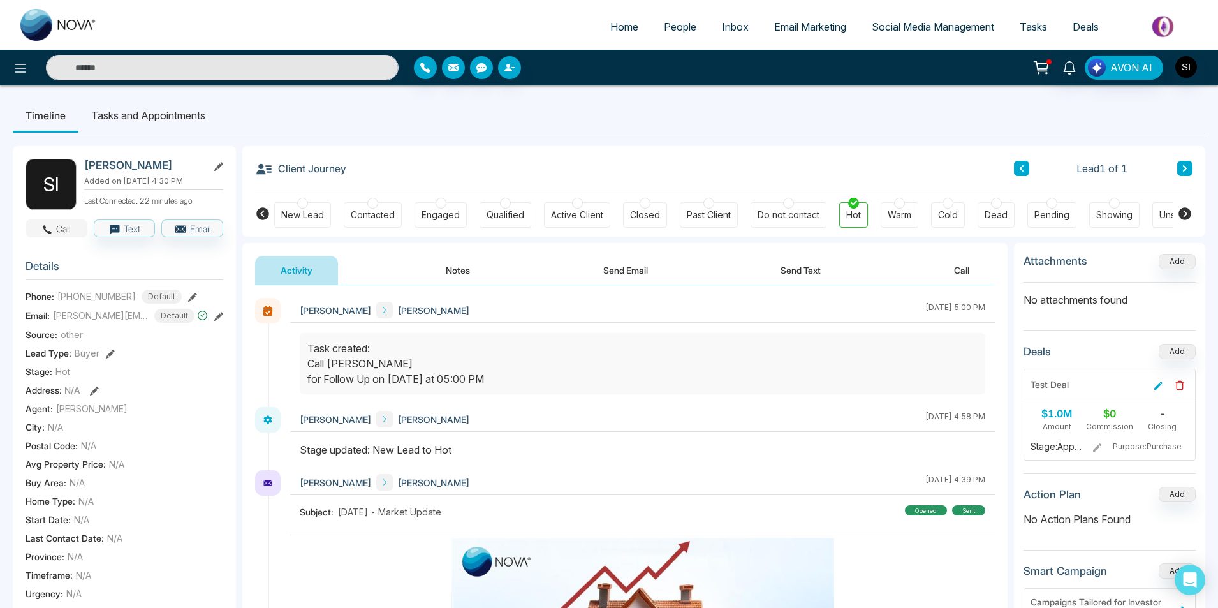
click at [61, 230] on button "Call" at bounding box center [57, 228] width 62 height 18
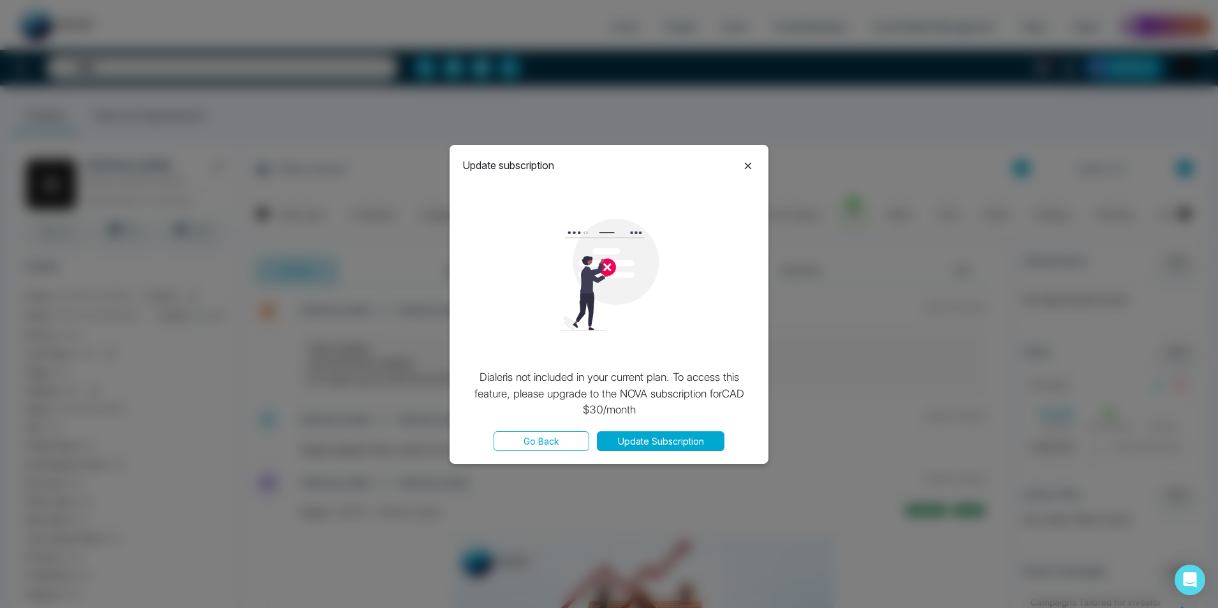
click at [529, 442] on button "Go Back" at bounding box center [542, 441] width 96 height 20
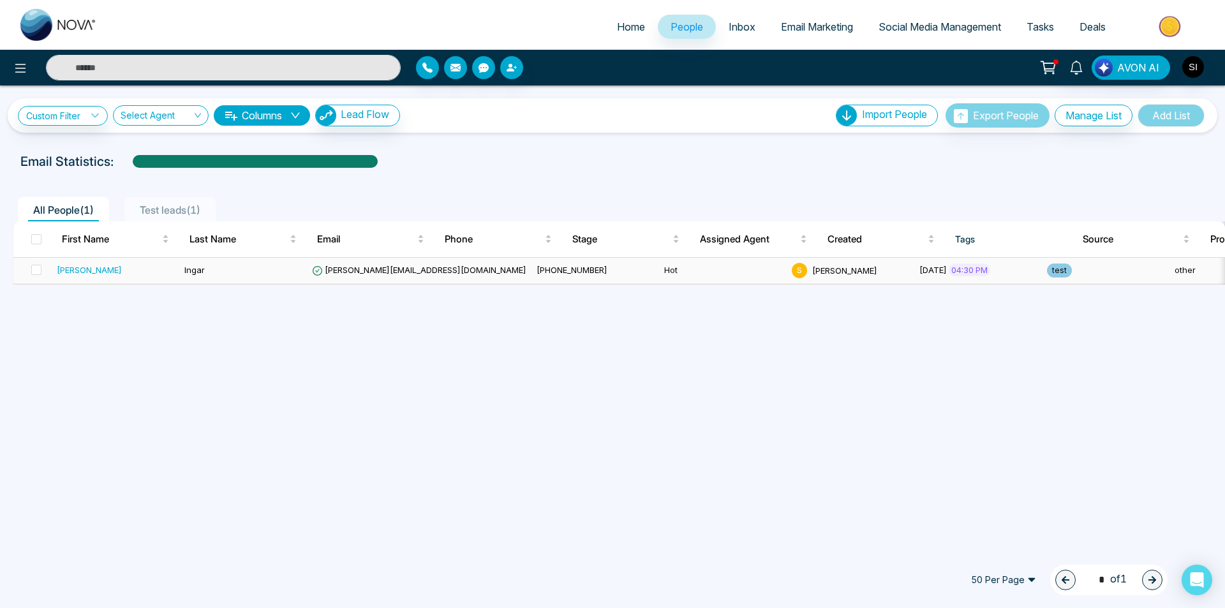
click at [73, 269] on div "Sohel" at bounding box center [89, 269] width 65 height 13
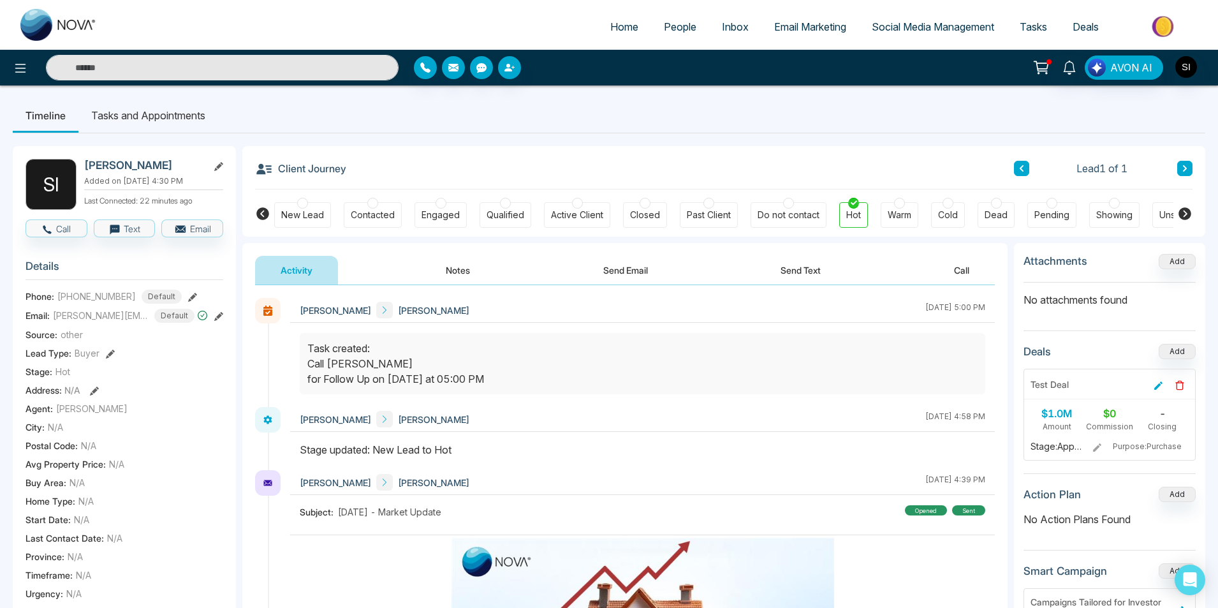
click at [831, 26] on span "Email Marketing" at bounding box center [810, 26] width 72 height 13
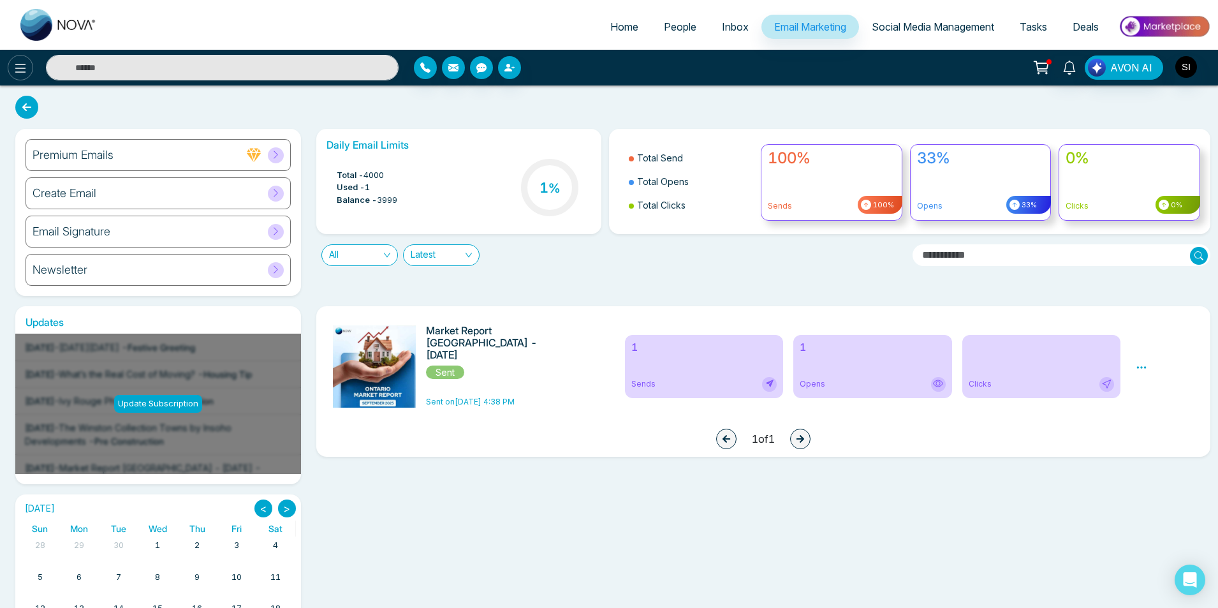
click at [22, 72] on icon at bounding box center [20, 68] width 11 height 9
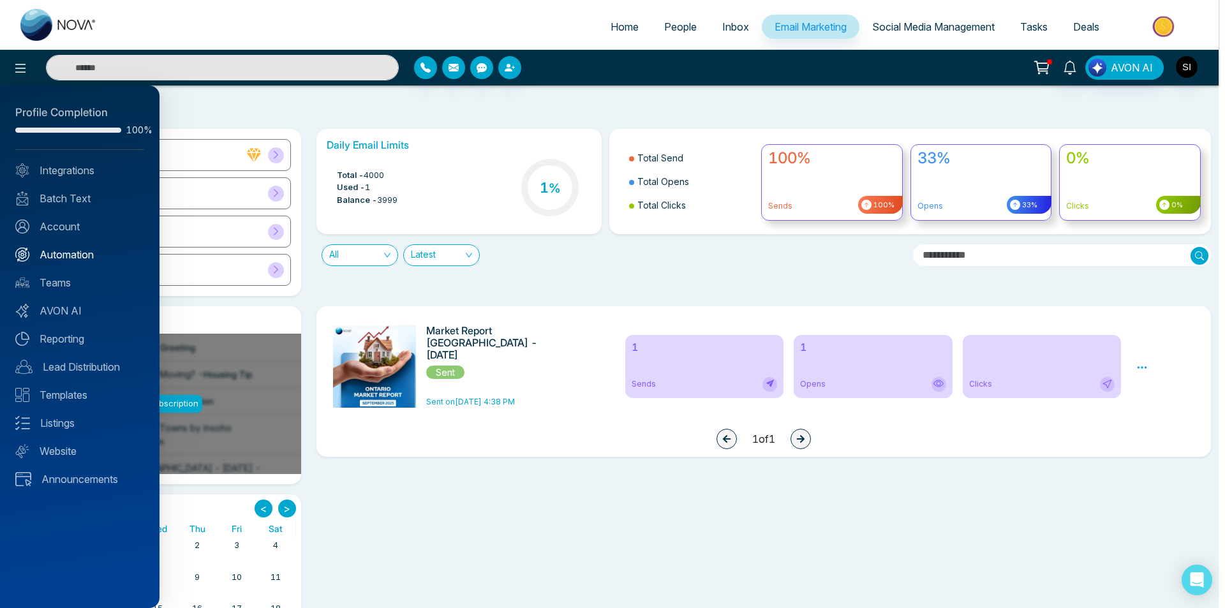
click at [53, 260] on link "Automation" at bounding box center [79, 254] width 129 height 15
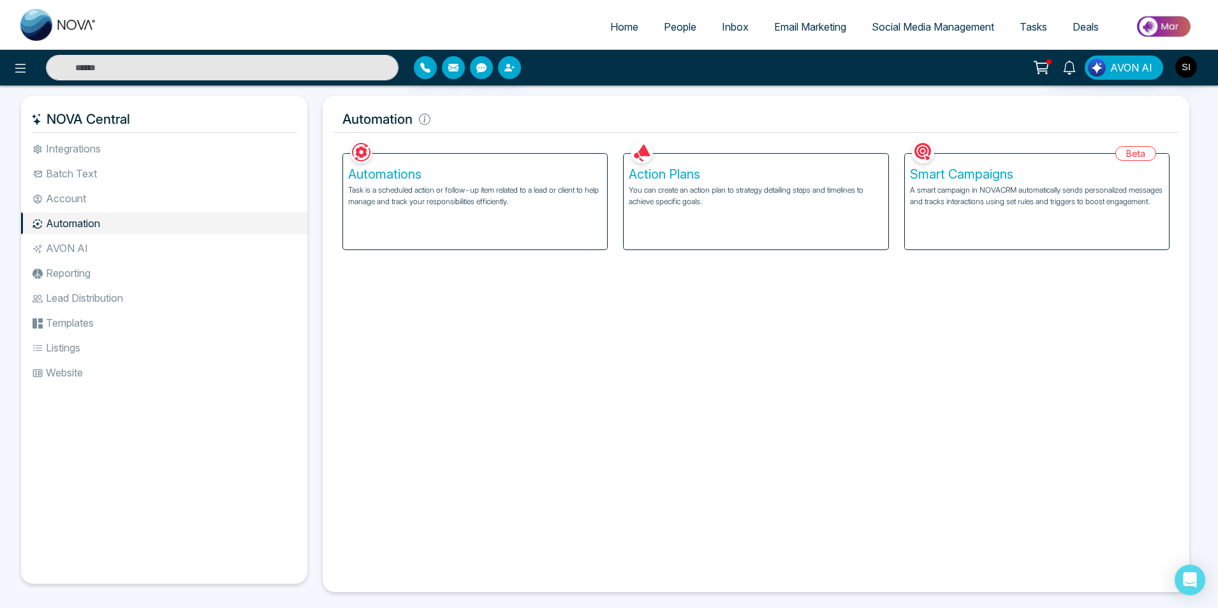
click at [1021, 186] on p "A smart campaign in NOVACRM automatically sends personalized messages and track…" at bounding box center [1037, 195] width 254 height 23
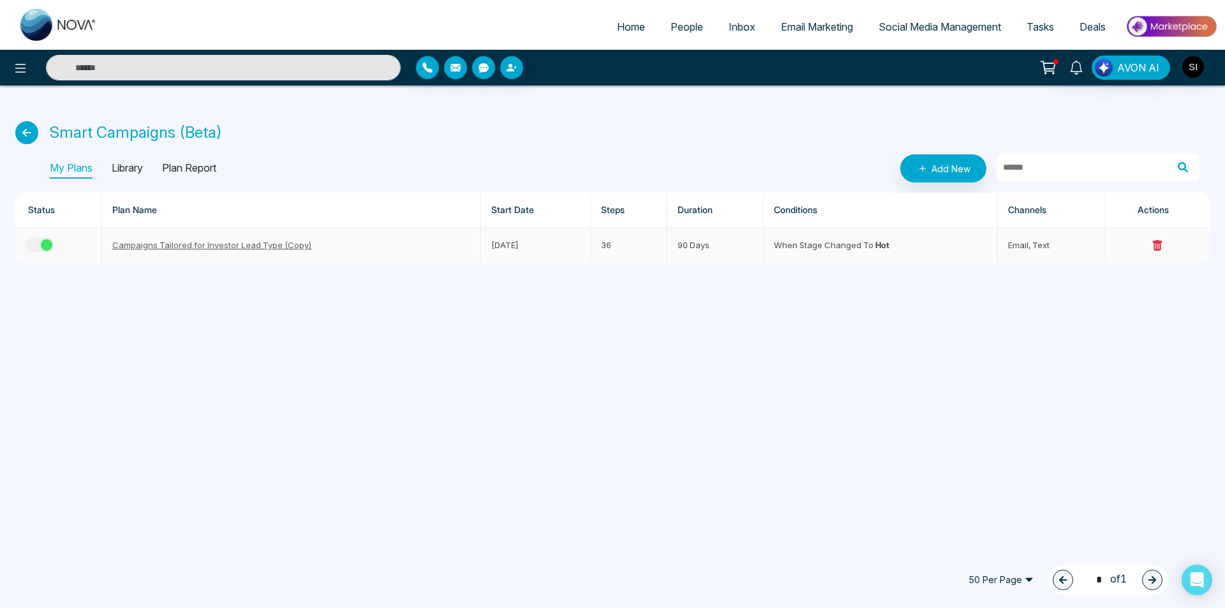
click at [223, 247] on link "Campaigns Tailored for Investor Lead Type (Copy)" at bounding box center [212, 245] width 200 height 10
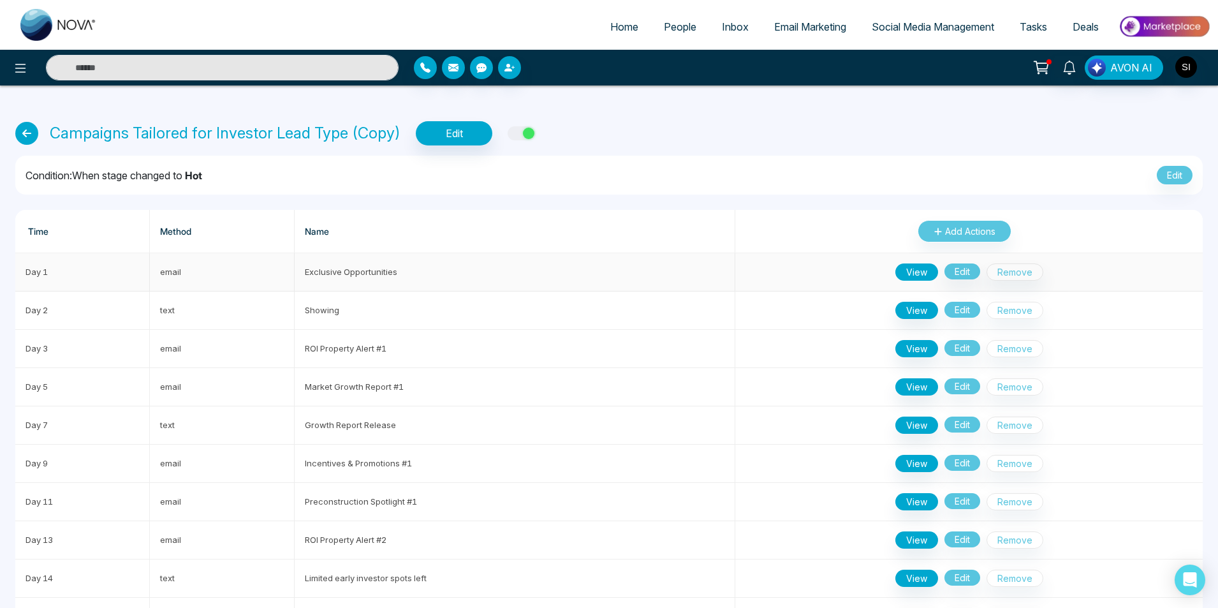
click at [916, 274] on button "View" at bounding box center [917, 271] width 43 height 17
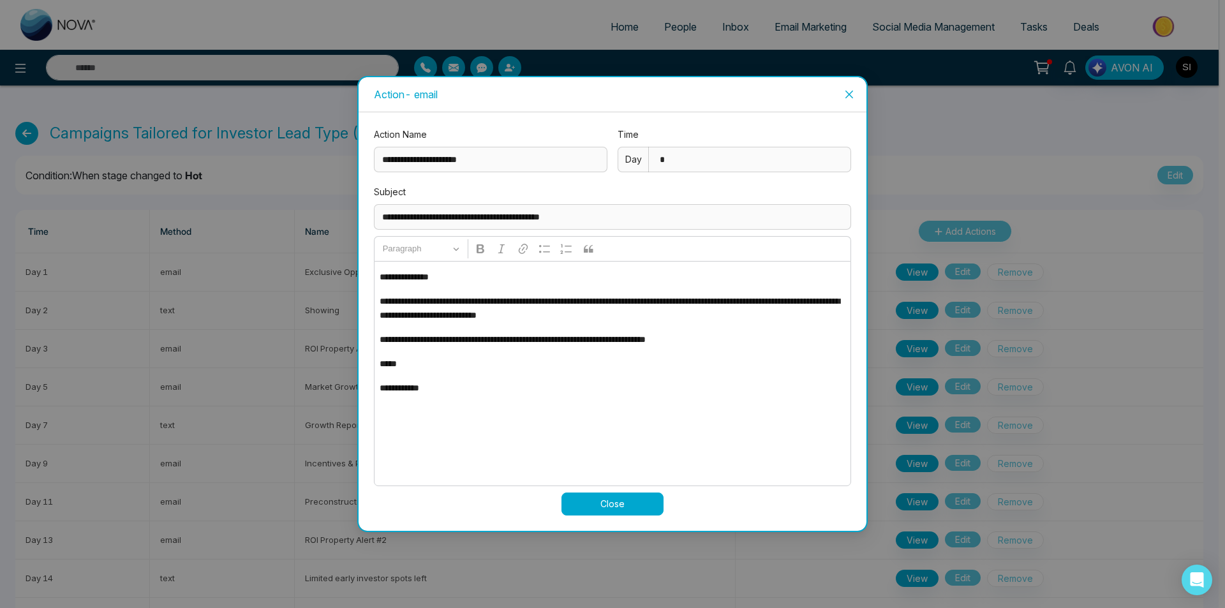
click at [843, 91] on span "Close" at bounding box center [849, 94] width 34 height 34
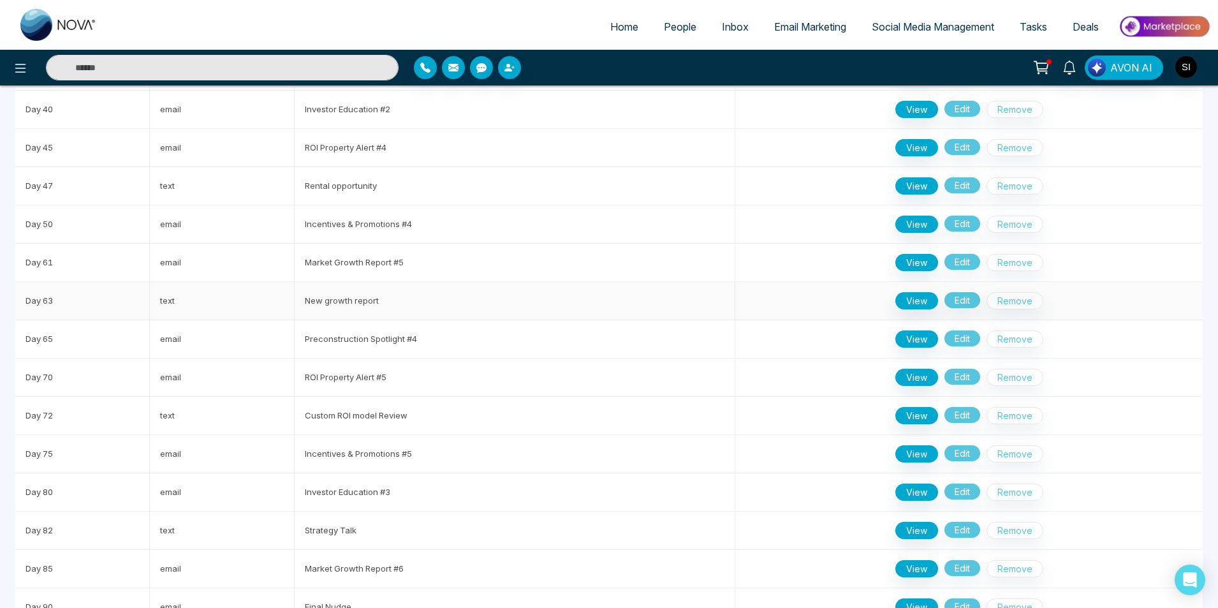
scroll to position [1001, 0]
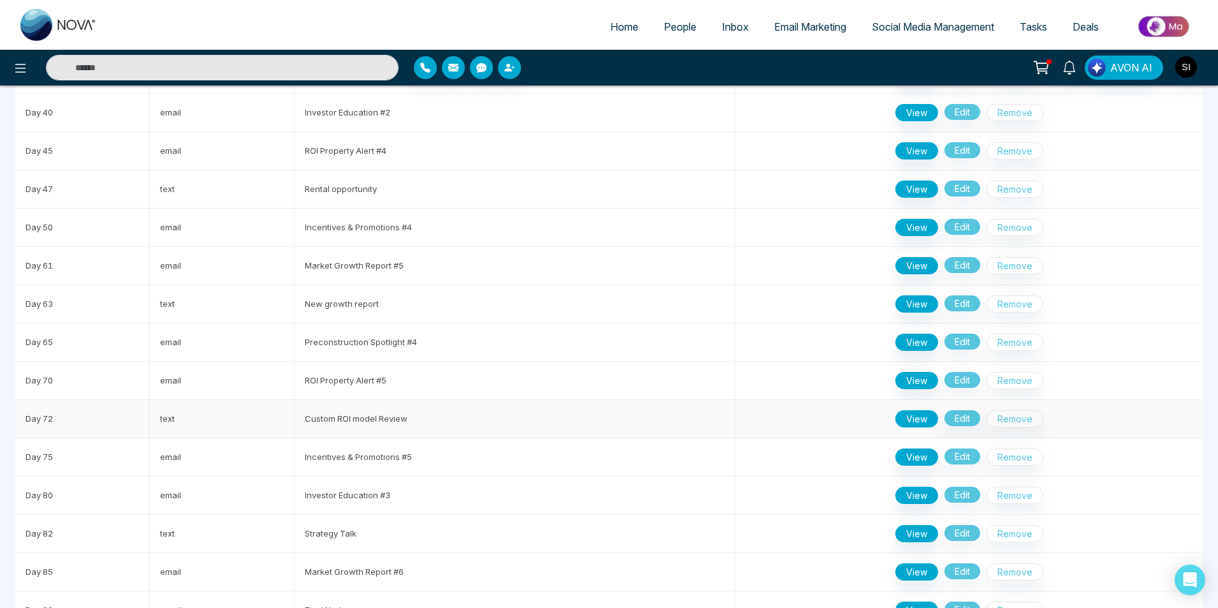
click at [922, 420] on button "View" at bounding box center [917, 418] width 43 height 17
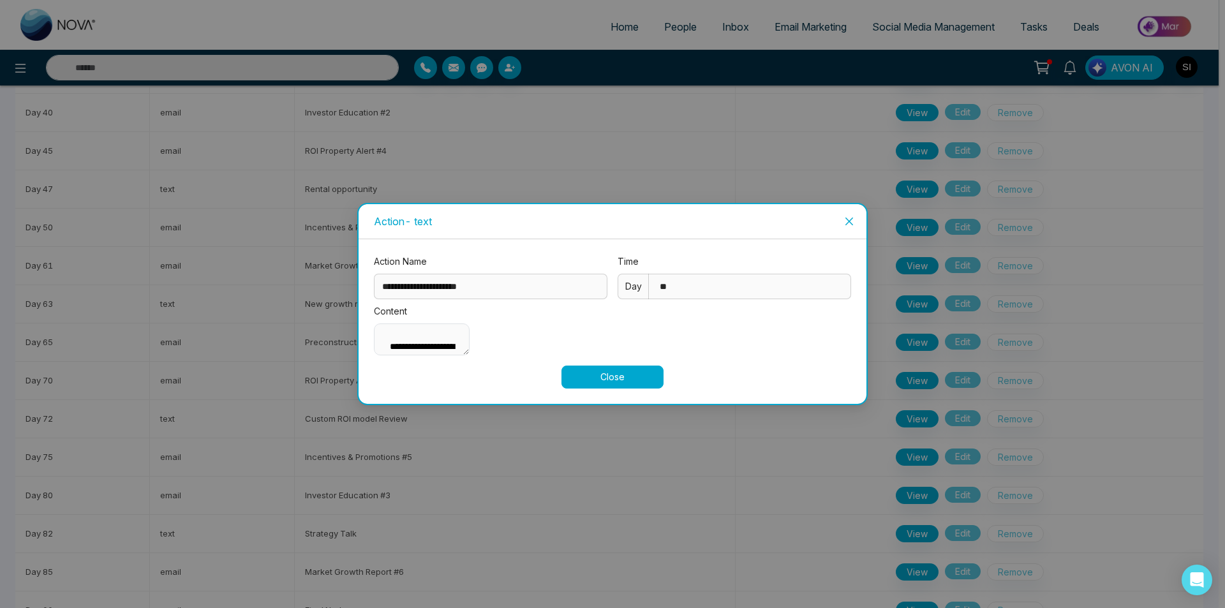
click at [850, 218] on icon "close" at bounding box center [849, 222] width 8 height 8
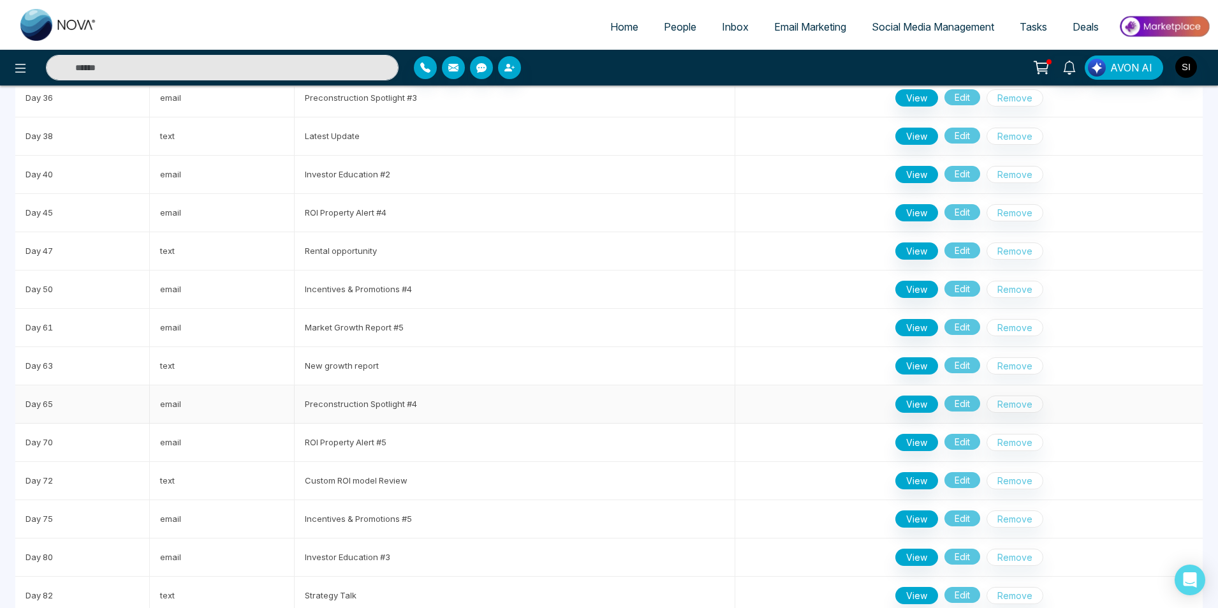
scroll to position [914, 0]
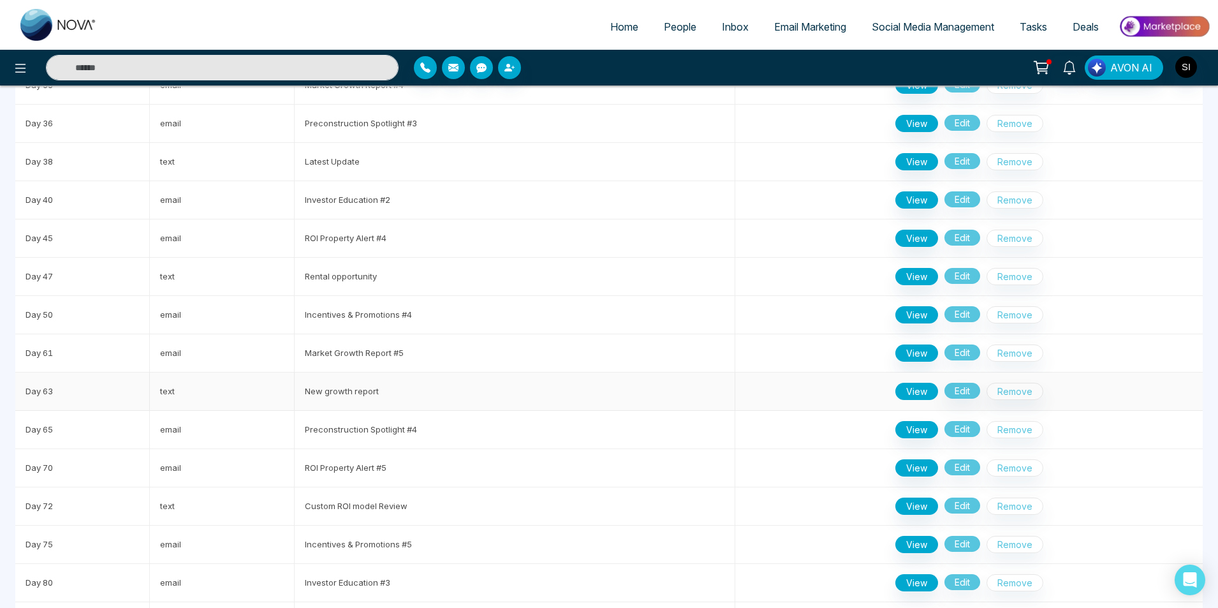
click at [918, 388] on button "View" at bounding box center [917, 391] width 43 height 17
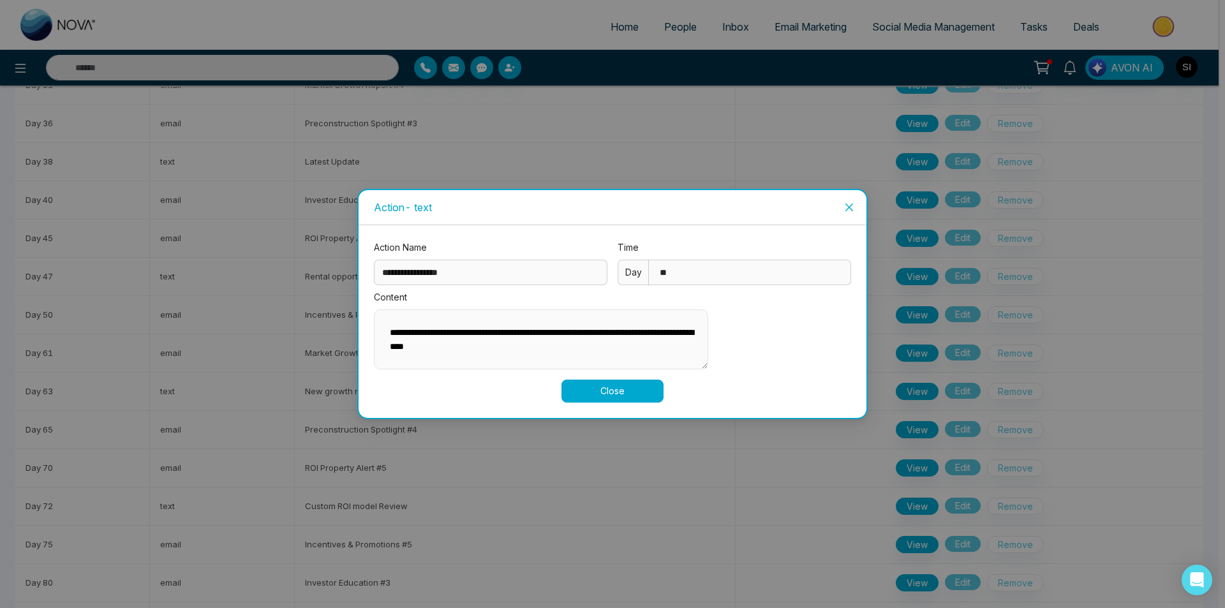
click at [848, 202] on icon "close" at bounding box center [849, 207] width 10 height 10
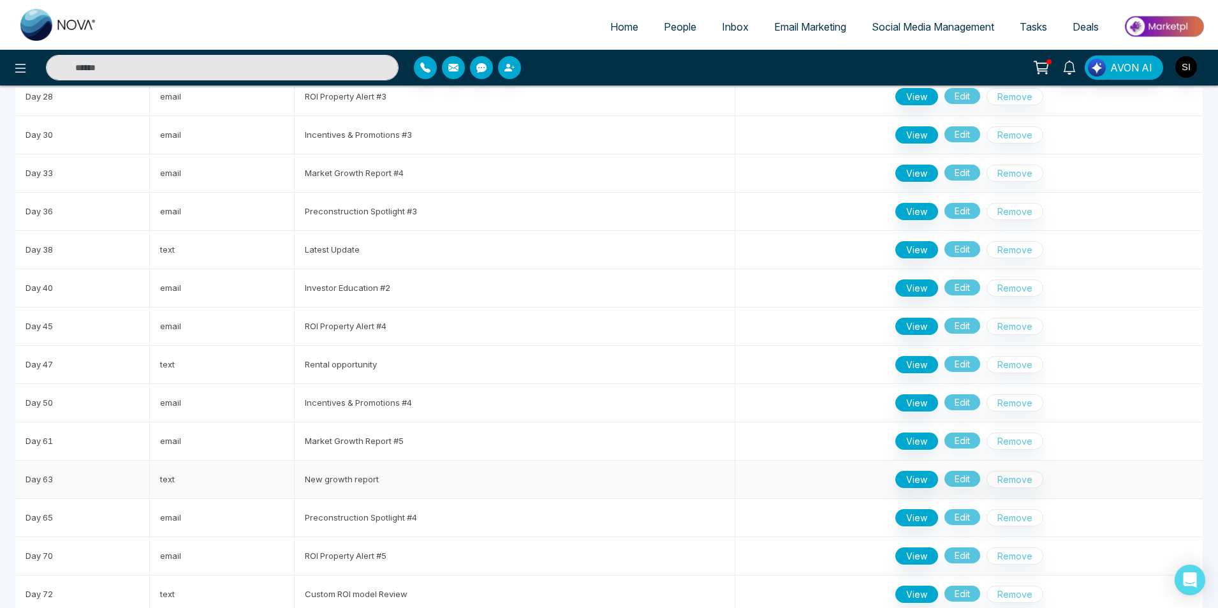
scroll to position [818, 0]
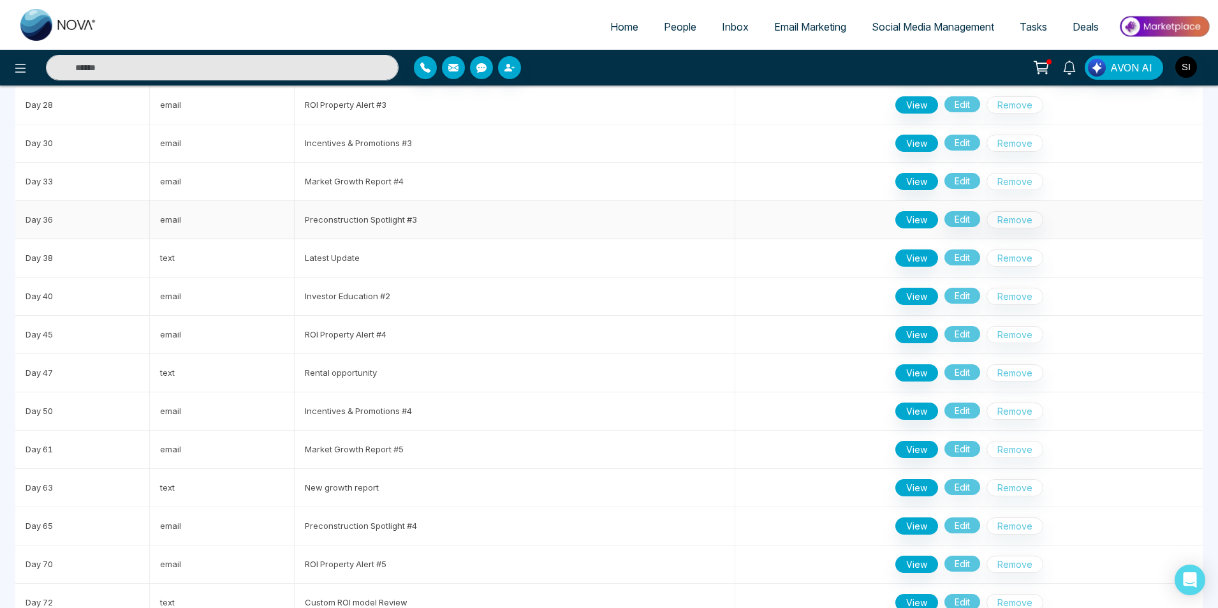
click at [917, 219] on button "View" at bounding box center [917, 219] width 43 height 17
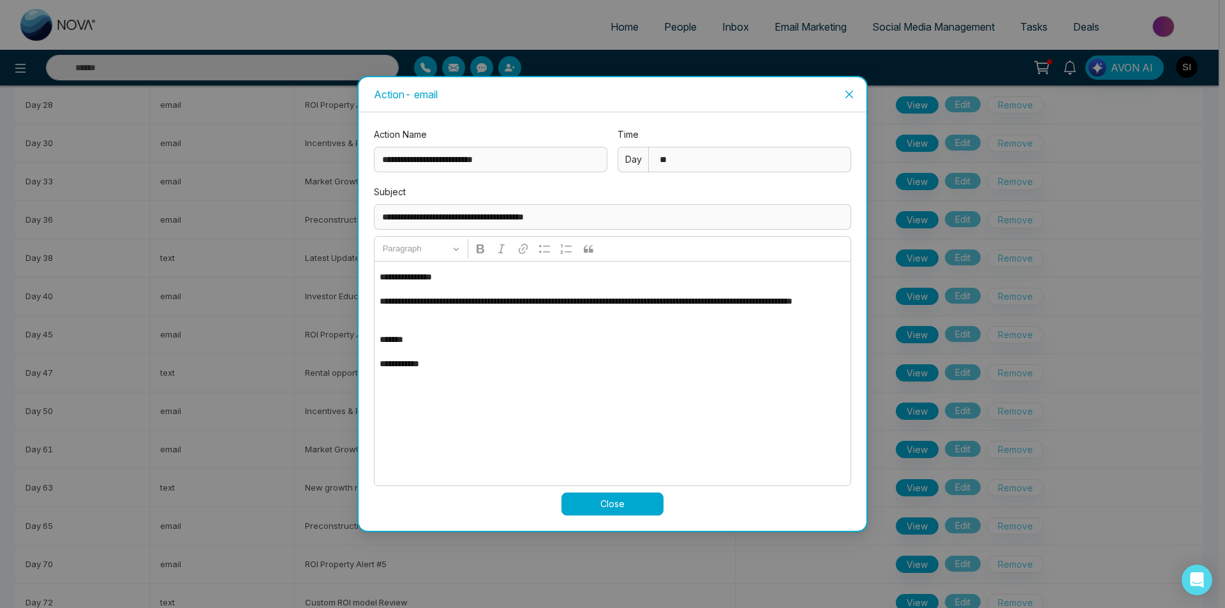
click at [853, 95] on icon "close" at bounding box center [849, 94] width 10 height 10
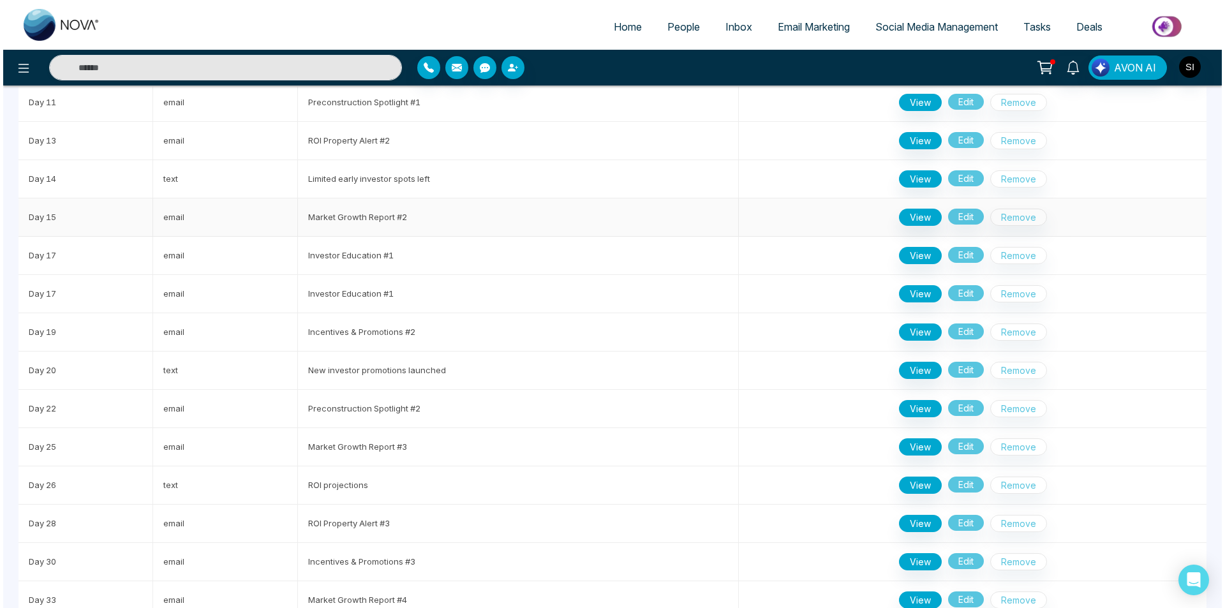
scroll to position [0, 0]
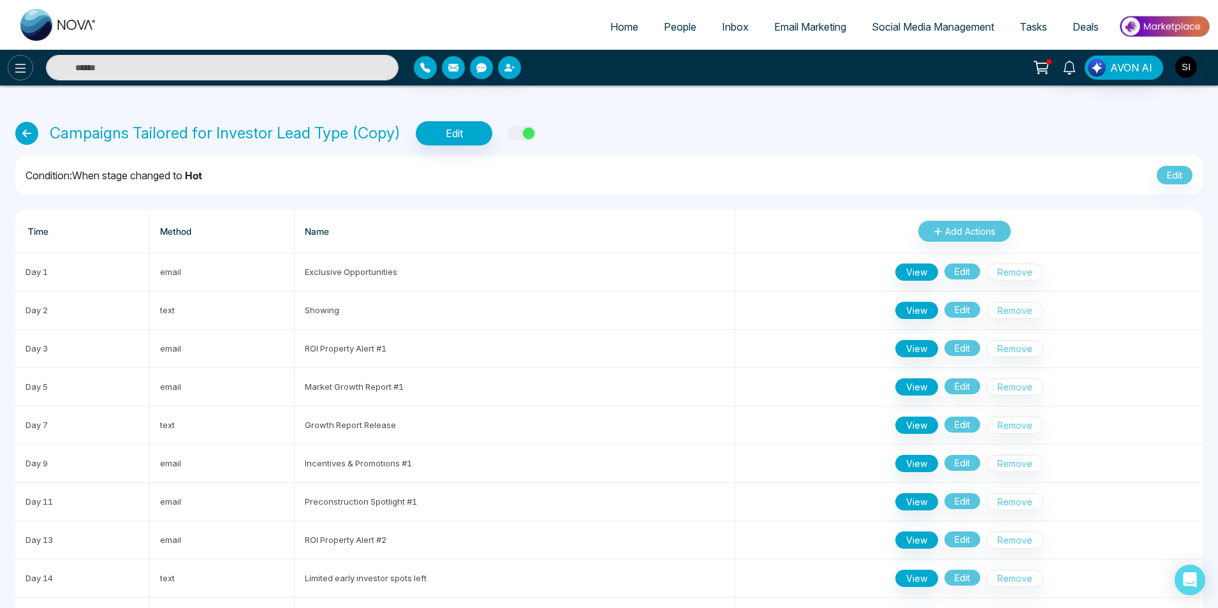
click at [17, 66] on icon at bounding box center [20, 68] width 15 height 15
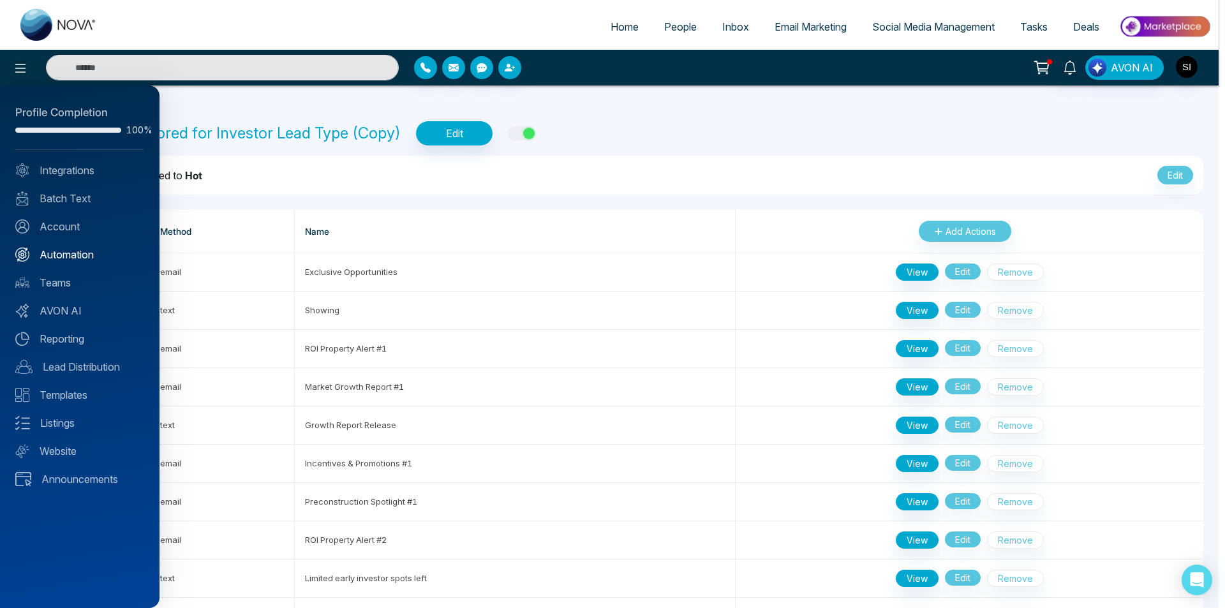
click at [74, 253] on link "Automation" at bounding box center [79, 254] width 129 height 15
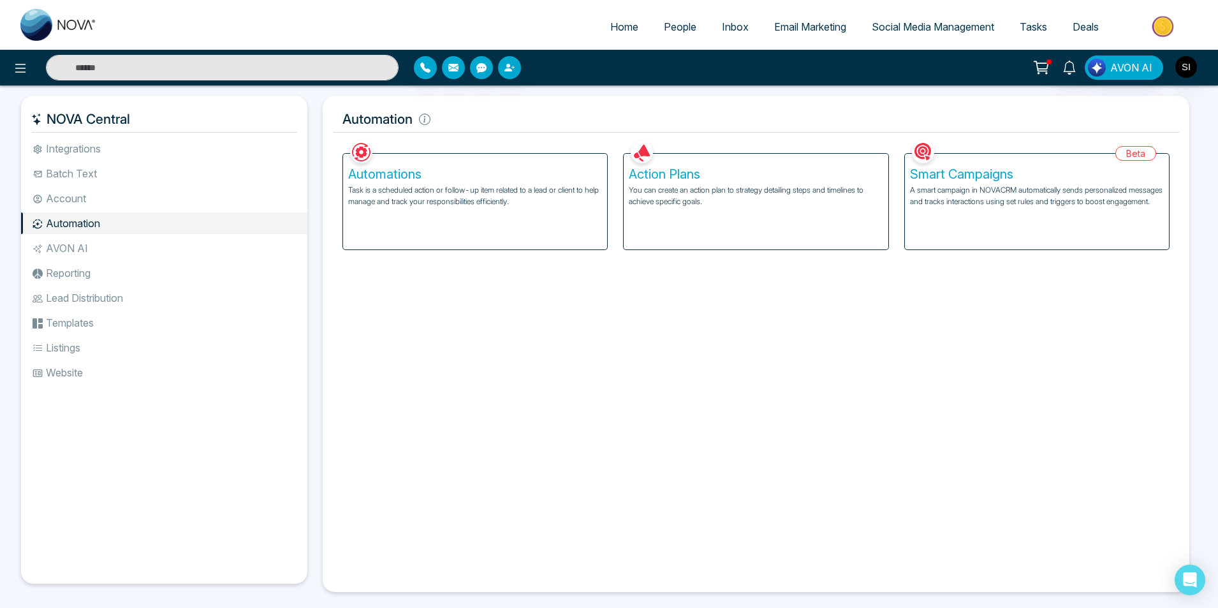
click at [985, 179] on h5 "Smart Campaigns" at bounding box center [1037, 173] width 254 height 15
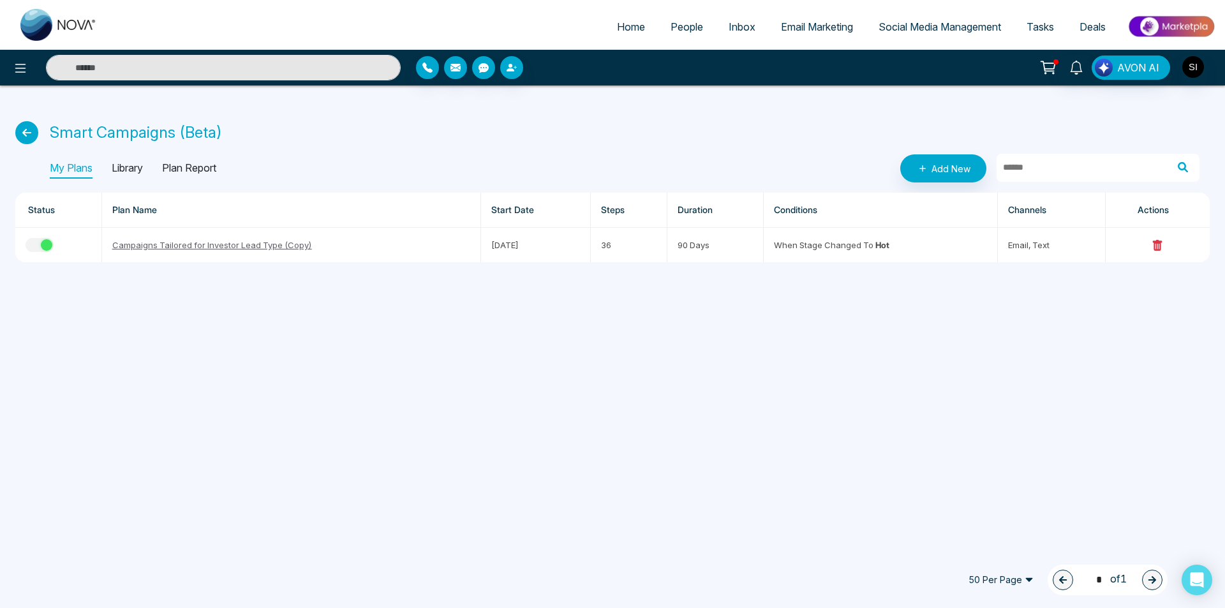
click at [140, 168] on p "Library" at bounding box center [127, 168] width 31 height 20
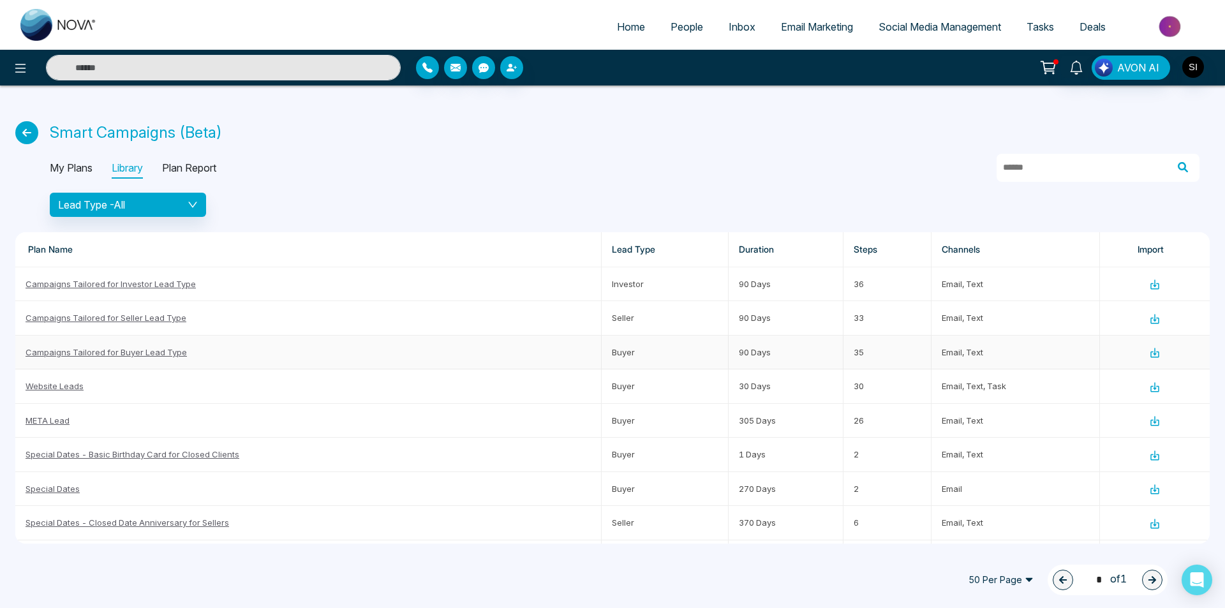
click at [166, 354] on link "Campaigns Tailored for Buyer Lead Type" at bounding box center [106, 352] width 161 height 10
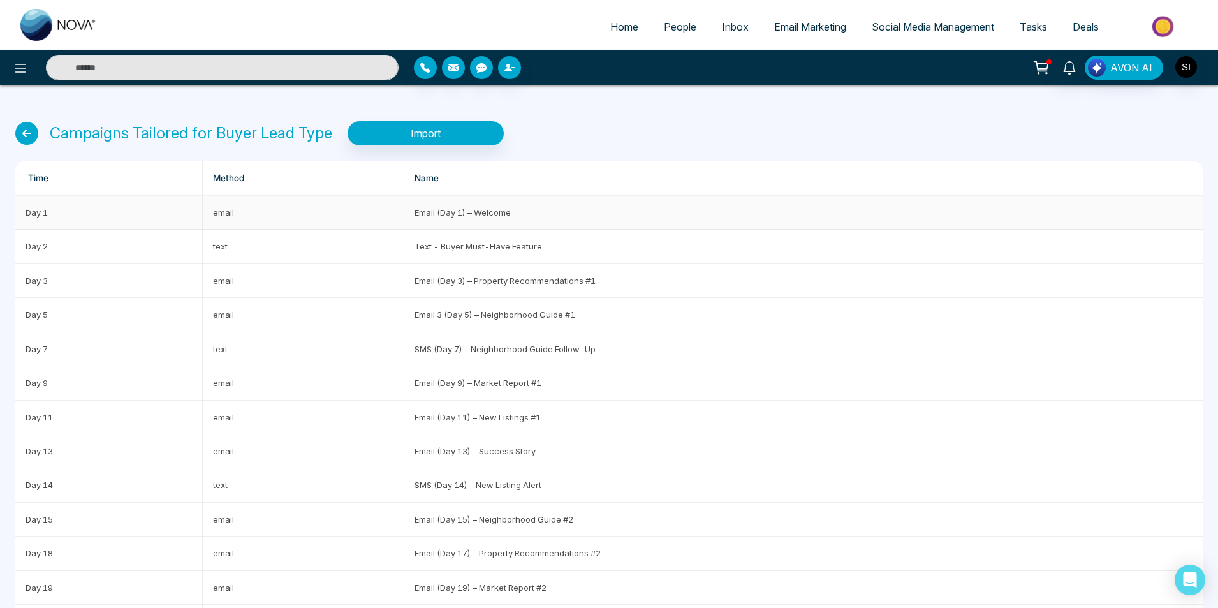
click at [35, 207] on td "Day 1" at bounding box center [109, 213] width 188 height 34
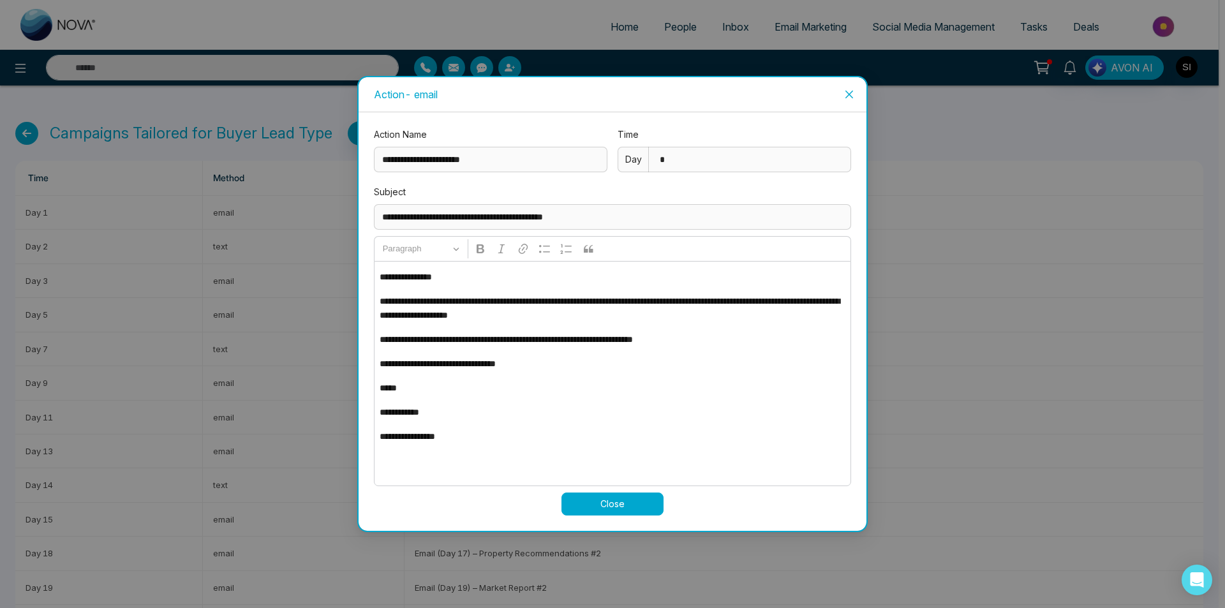
click at [632, 501] on button "Close" at bounding box center [612, 503] width 102 height 23
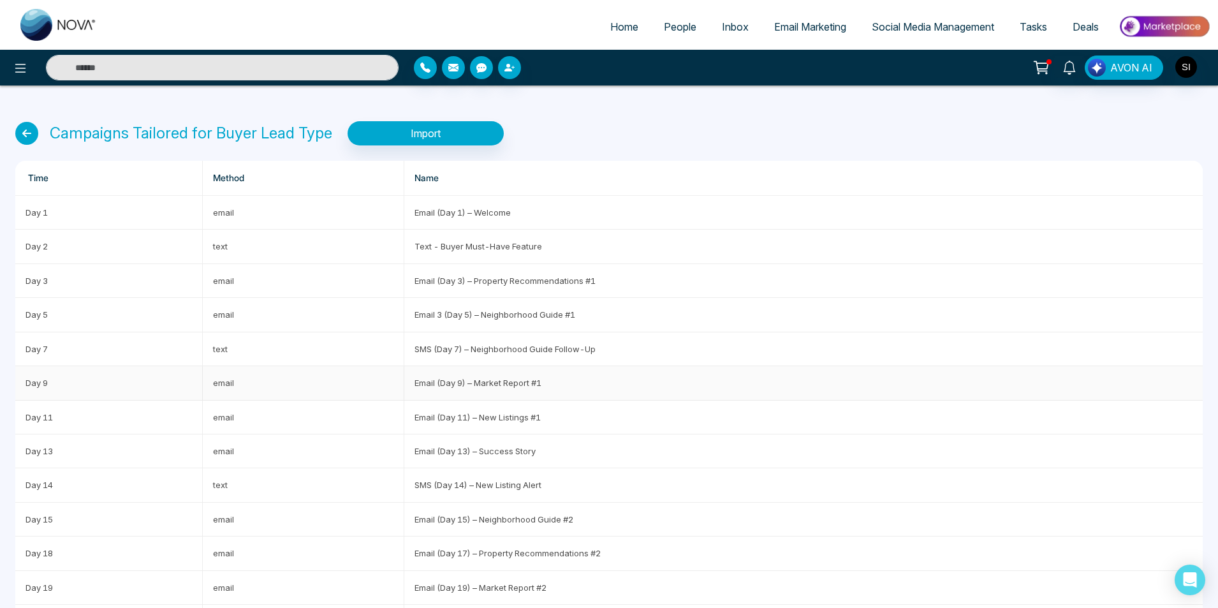
click at [223, 387] on td "email" at bounding box center [304, 383] width 202 height 34
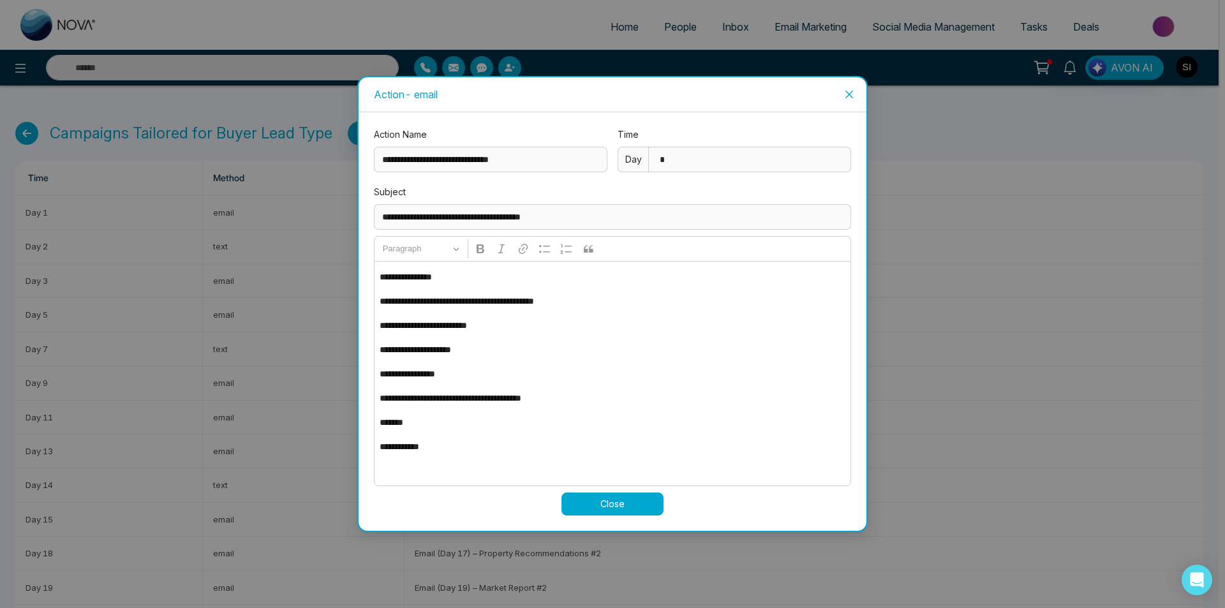
click at [850, 94] on icon "close" at bounding box center [849, 94] width 10 height 10
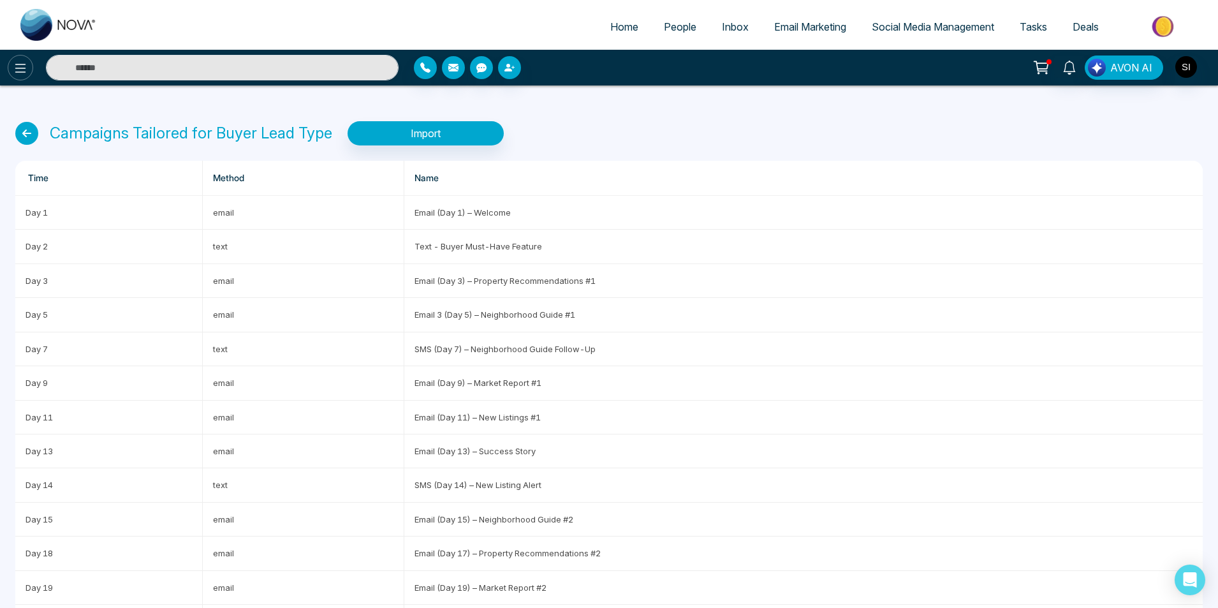
click at [19, 68] on icon at bounding box center [20, 68] width 11 height 9
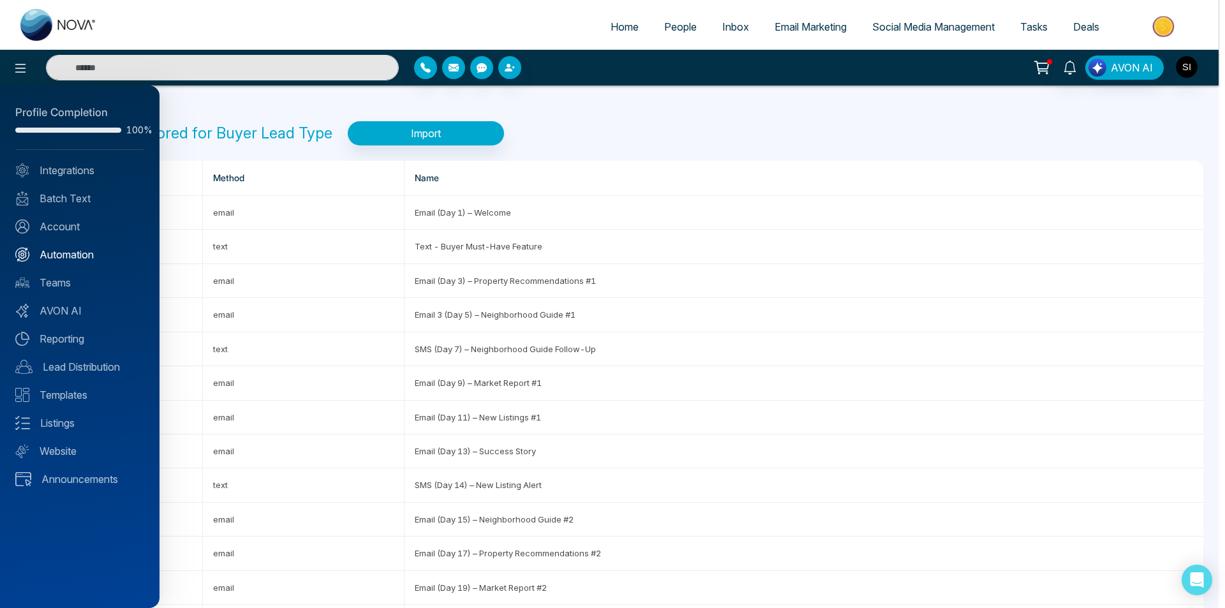
click at [41, 257] on link "Automation" at bounding box center [79, 254] width 129 height 15
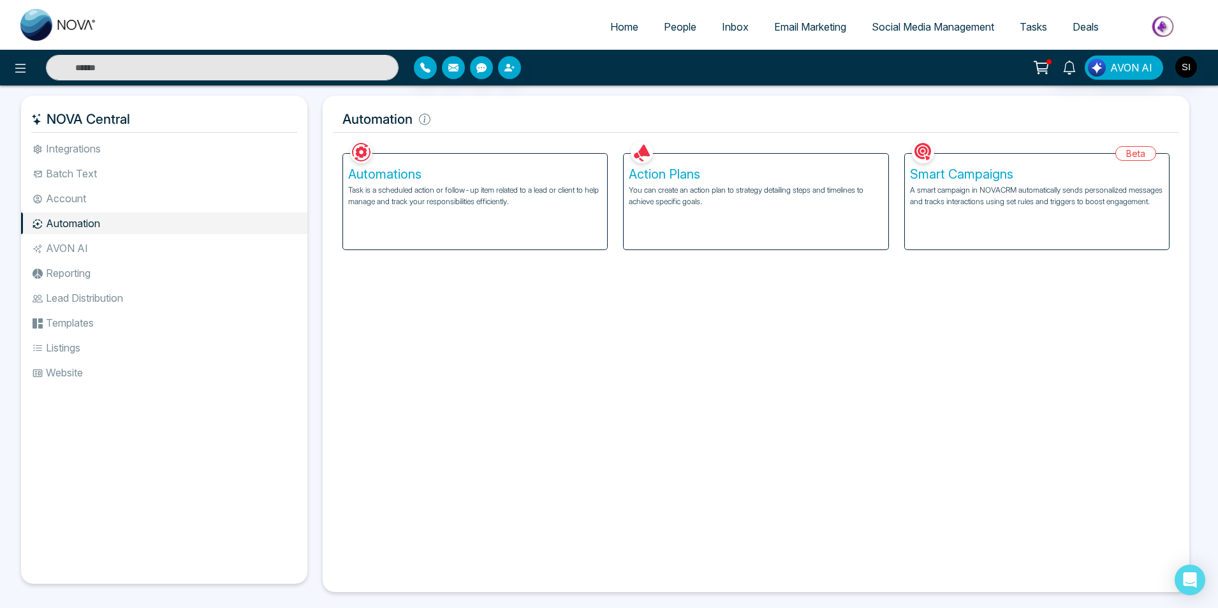
click at [640, 184] on p "You can create an action plan to strategy detailing steps and timelines to achi…" at bounding box center [756, 195] width 254 height 23
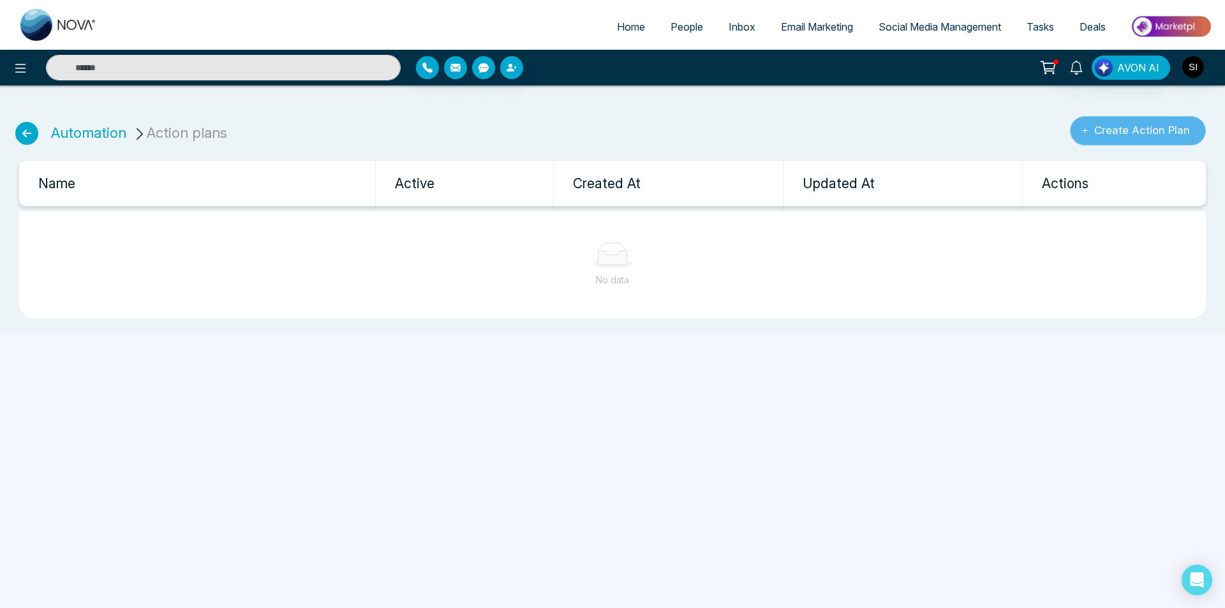
click at [1080, 123] on button "Create Action Plan" at bounding box center [1138, 130] width 136 height 29
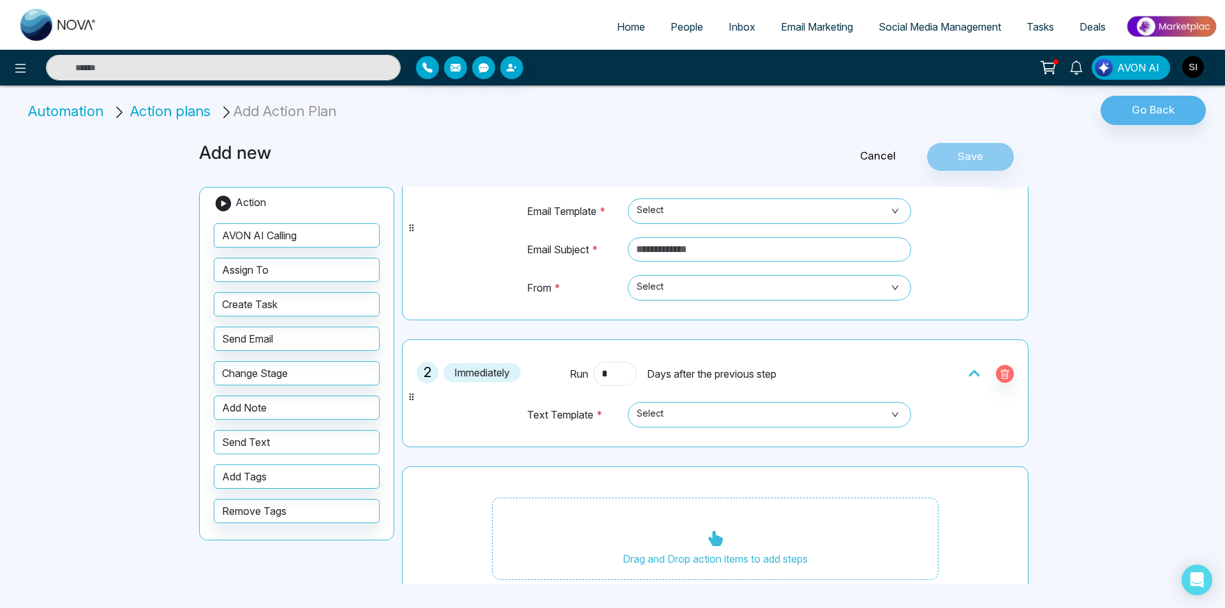
scroll to position [112, 0]
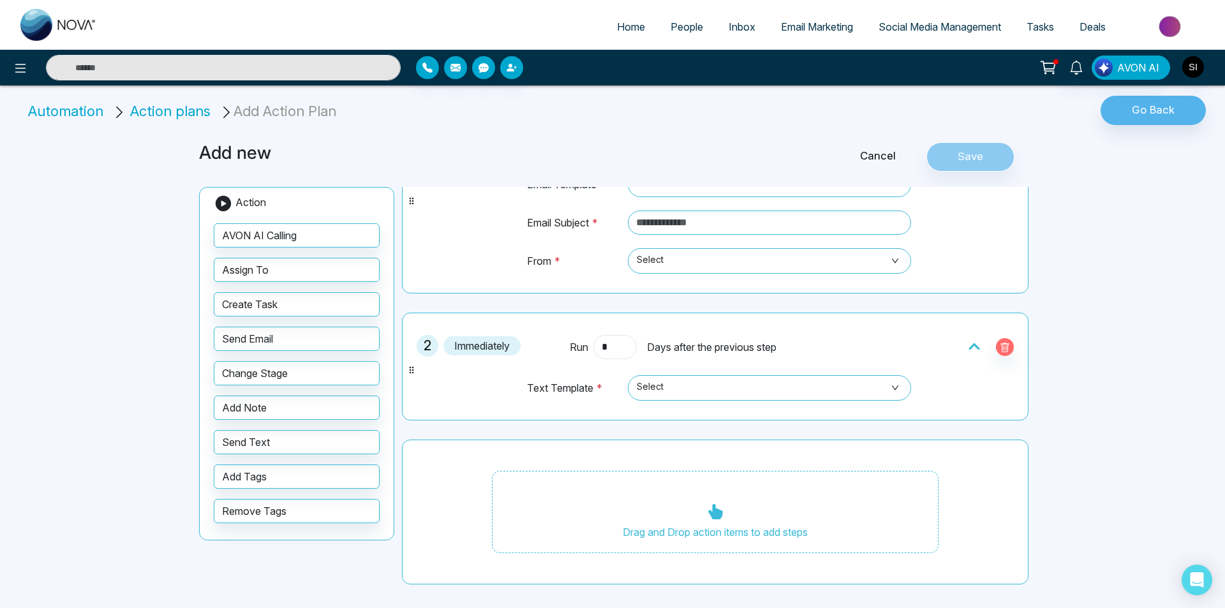
click at [617, 352] on input "*" at bounding box center [614, 347] width 43 height 24
click at [665, 388] on span "Select" at bounding box center [769, 388] width 265 height 22
type input "*"
click at [521, 386] on div "Text Template * Select 437 435 6 Months Post-Close SMS Birthday Wishes Browsing…" at bounding box center [715, 386] width 408 height 54
click at [698, 384] on span "Select" at bounding box center [769, 388] width 265 height 22
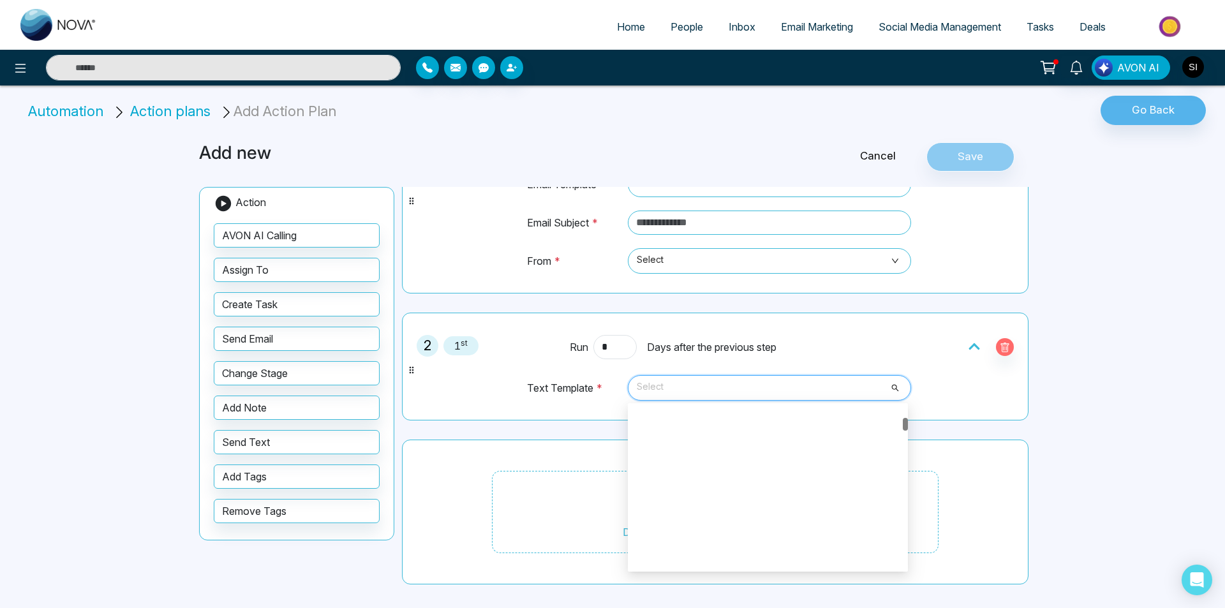
scroll to position [0, 0]
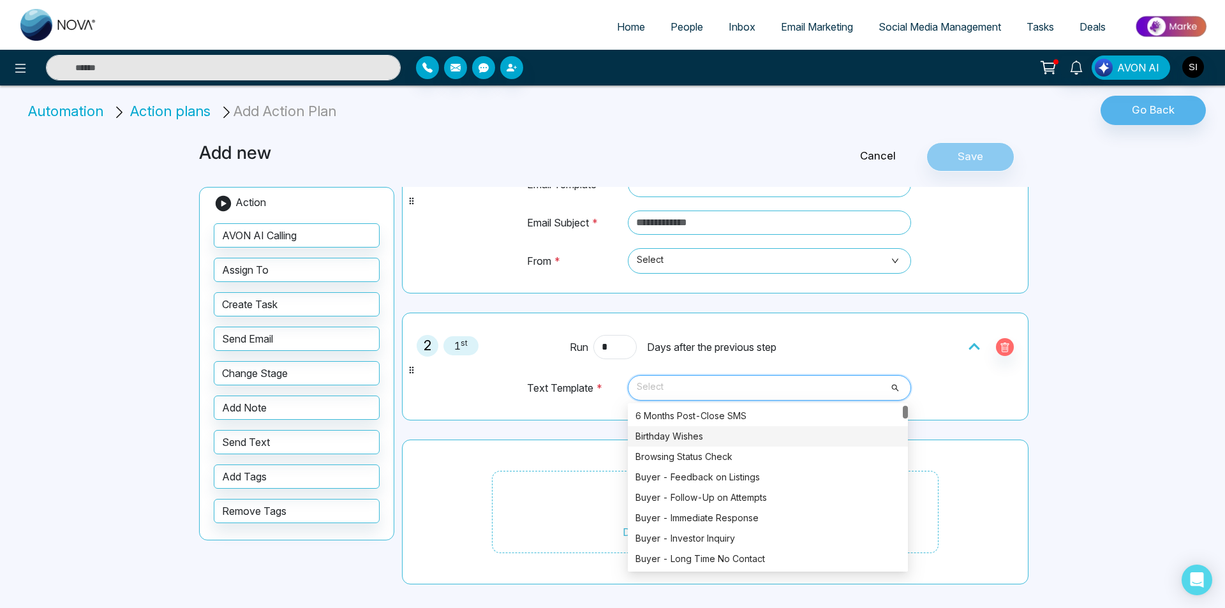
click at [693, 436] on div "Birthday Wishes" at bounding box center [767, 436] width 265 height 14
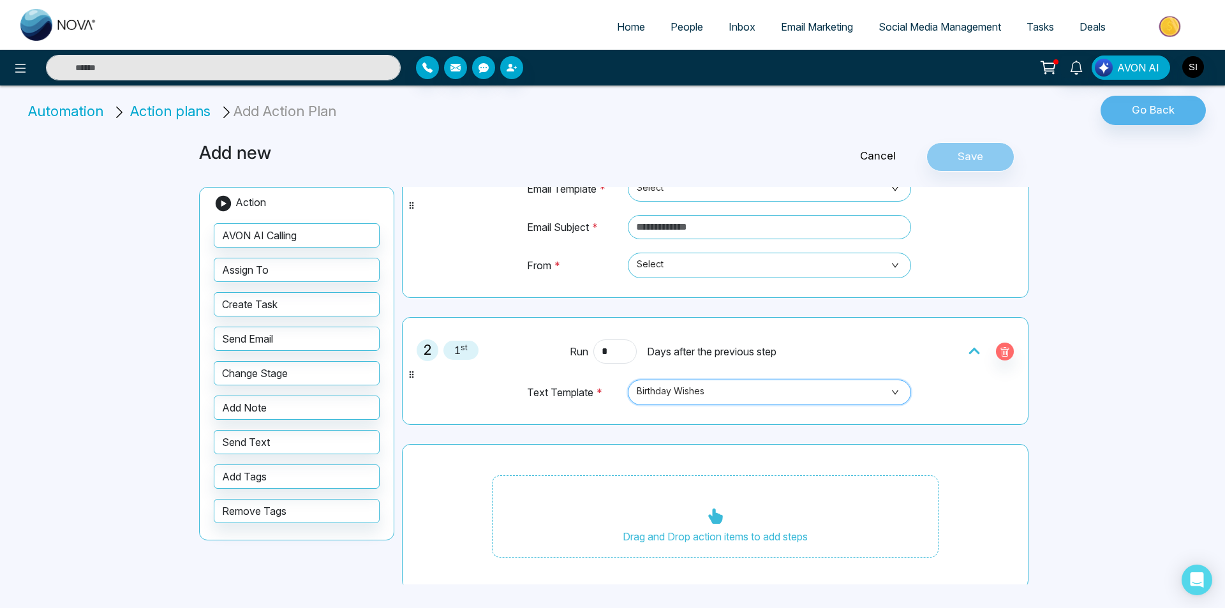
scroll to position [112, 0]
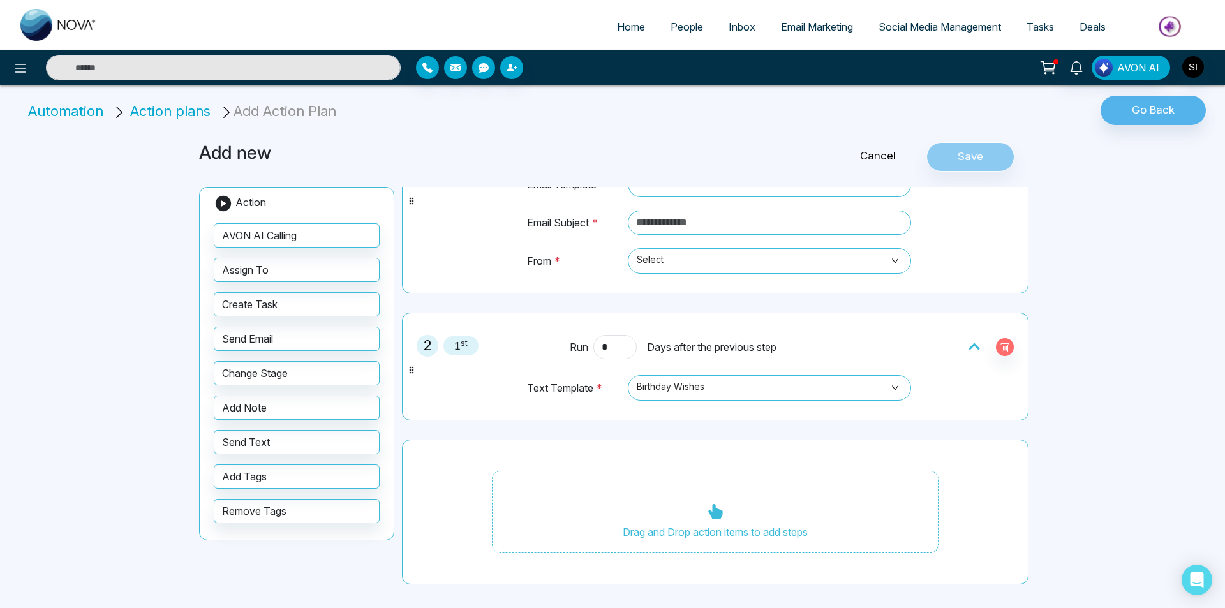
click at [915, 392] on div "2 1 st Run * Days after the previous step Text Template * Birthday Wishes 437 4…" at bounding box center [715, 367] width 612 height 94
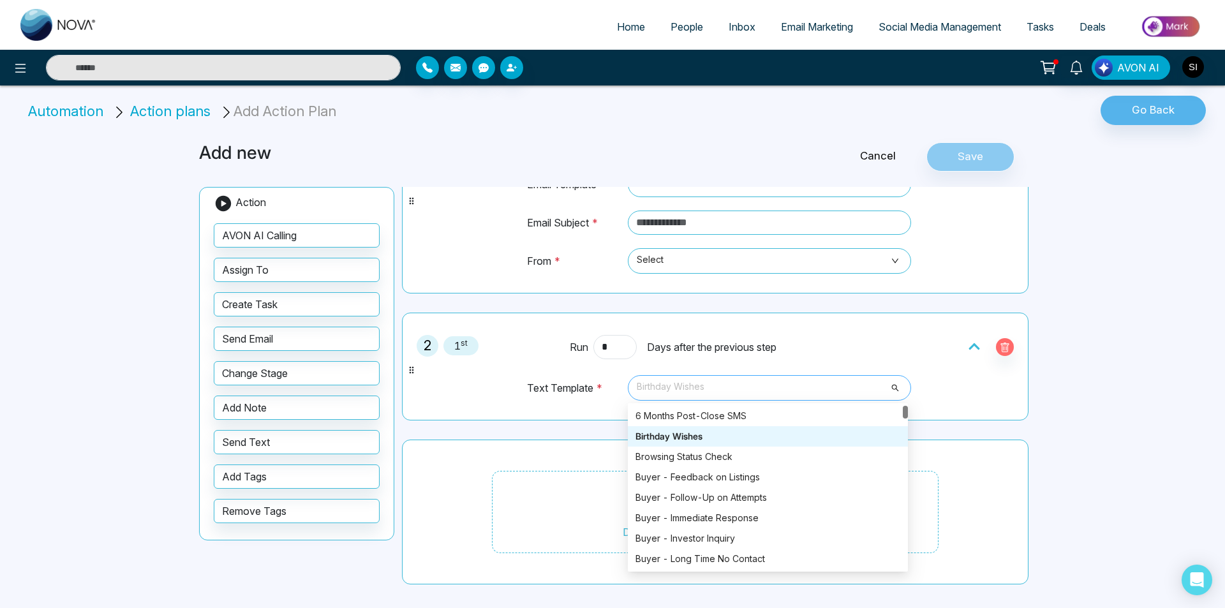
click at [851, 390] on span "Birthday Wishes" at bounding box center [769, 388] width 265 height 22
click at [465, 391] on div "2 1 st Run * Days after the previous step Text Template * Birthday Wishes 437 4…" at bounding box center [715, 367] width 612 height 94
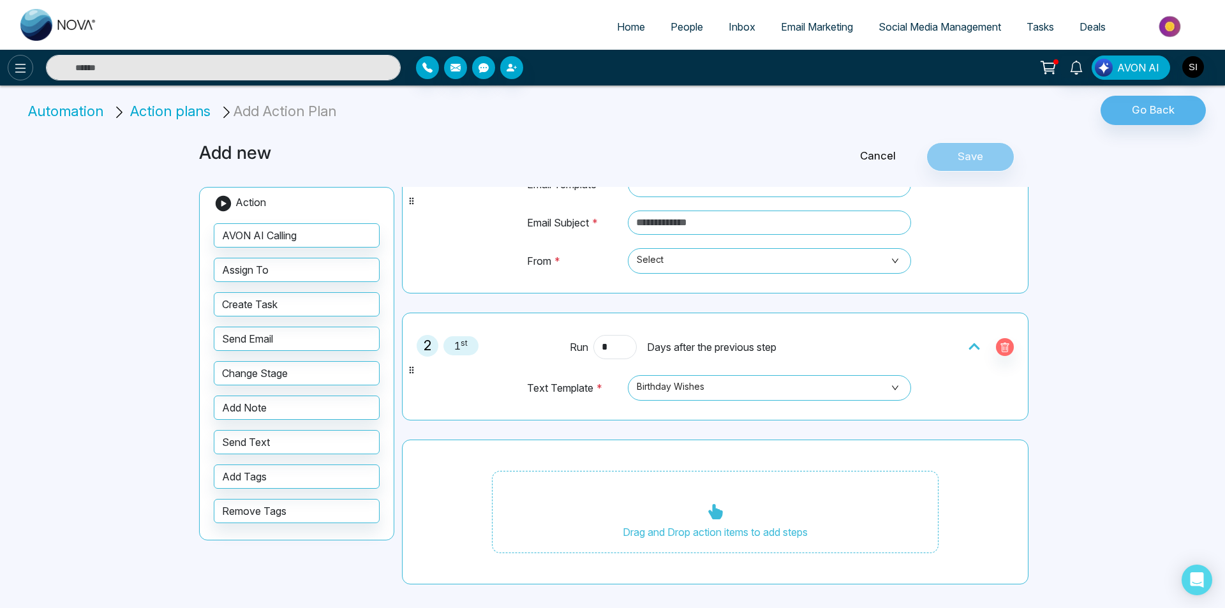
click at [18, 70] on icon at bounding box center [20, 68] width 15 height 15
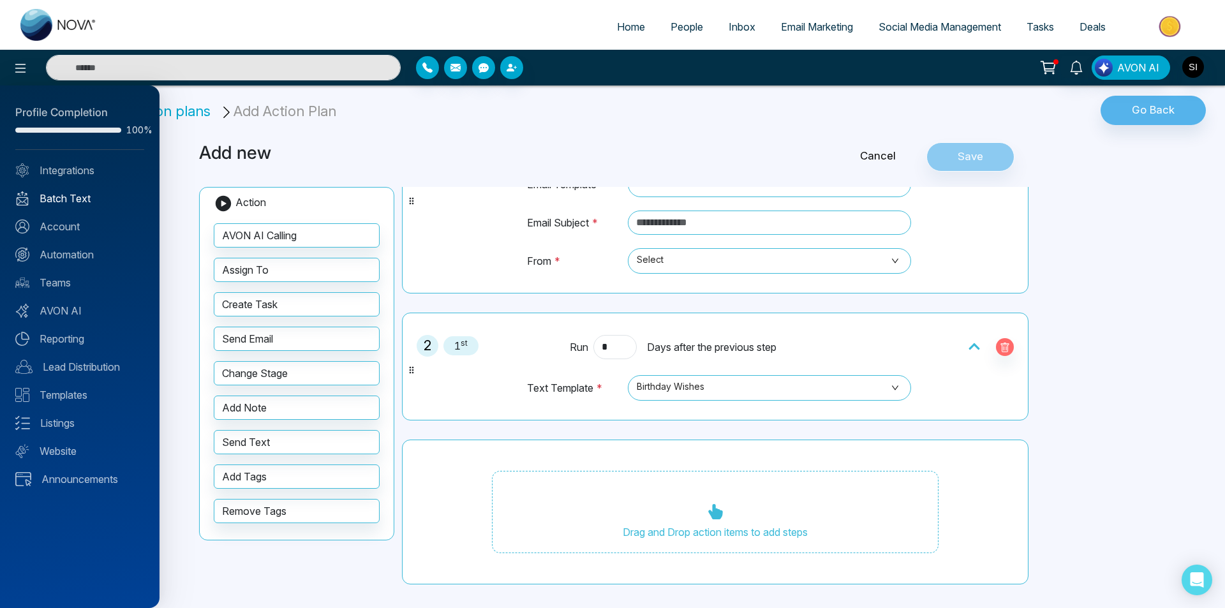
click at [60, 191] on link "Batch Text" at bounding box center [79, 198] width 129 height 15
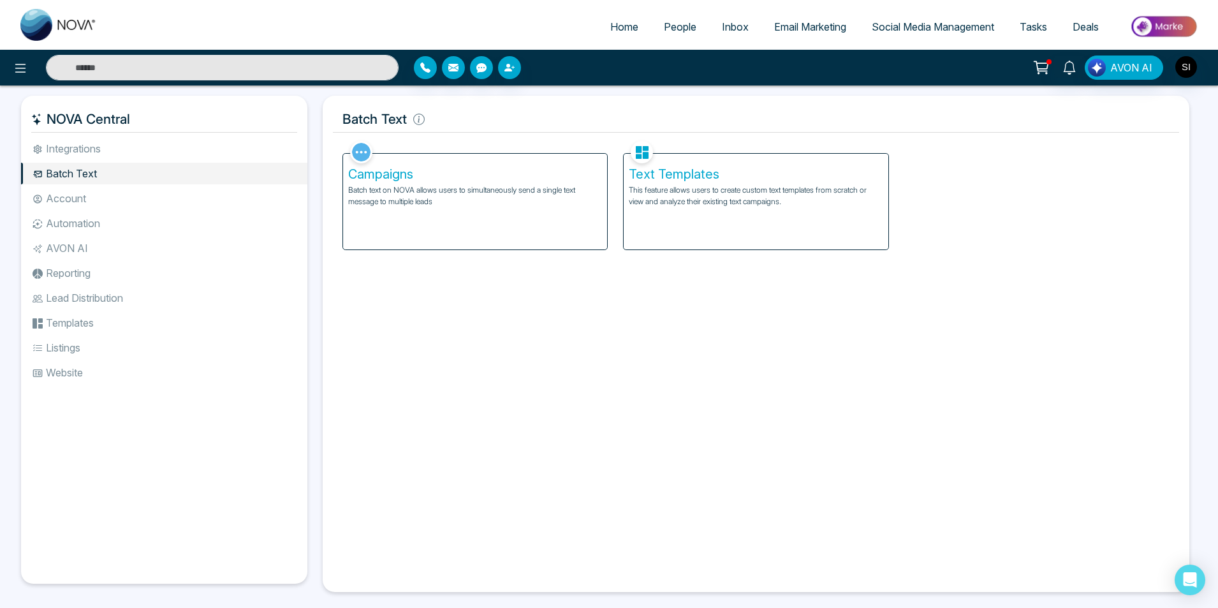
click at [700, 174] on h5 "Text Templates" at bounding box center [756, 173] width 254 height 15
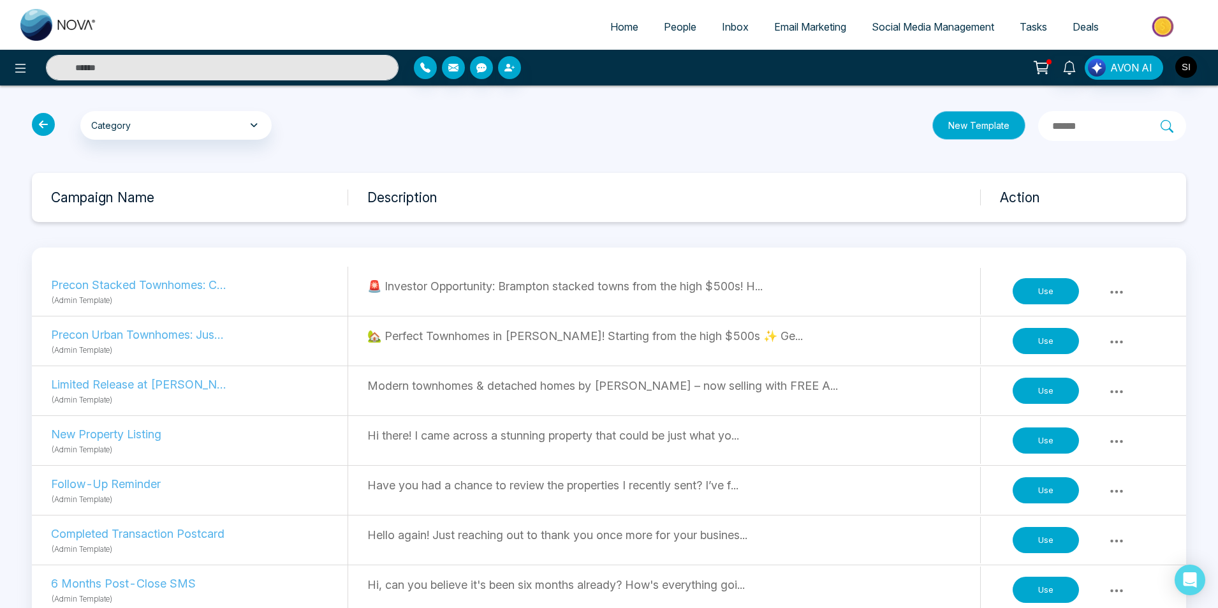
click at [933, 123] on button "New Template" at bounding box center [979, 125] width 93 height 29
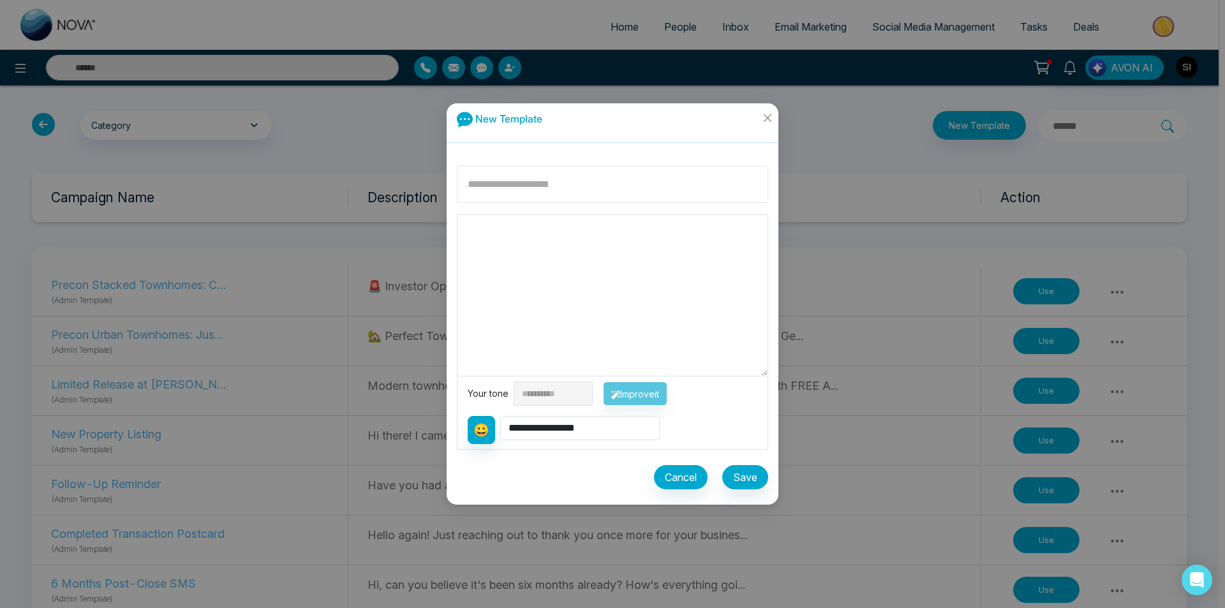
click at [555, 188] on input at bounding box center [612, 184] width 311 height 37
type input "**********"
click at [508, 238] on textarea at bounding box center [612, 295] width 310 height 161
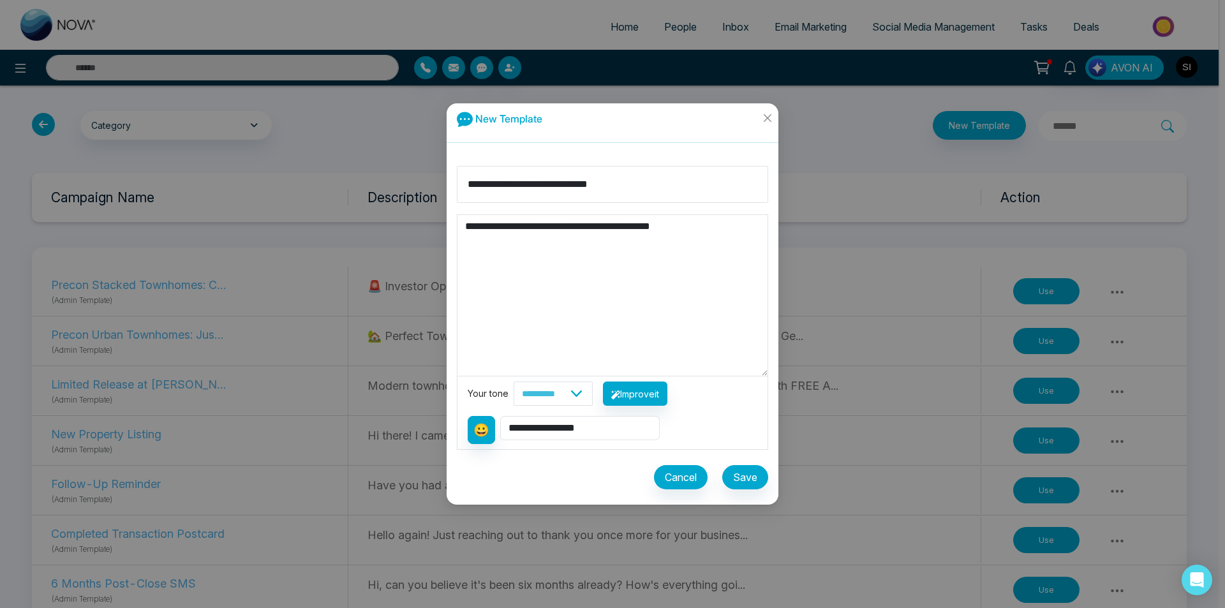
type textarea "**********"
click at [560, 392] on select "**********" at bounding box center [552, 393] width 79 height 24
select select "********"
click at [513, 381] on select "**********" at bounding box center [552, 393] width 79 height 24
click at [661, 395] on button "Improve it" at bounding box center [635, 393] width 64 height 24
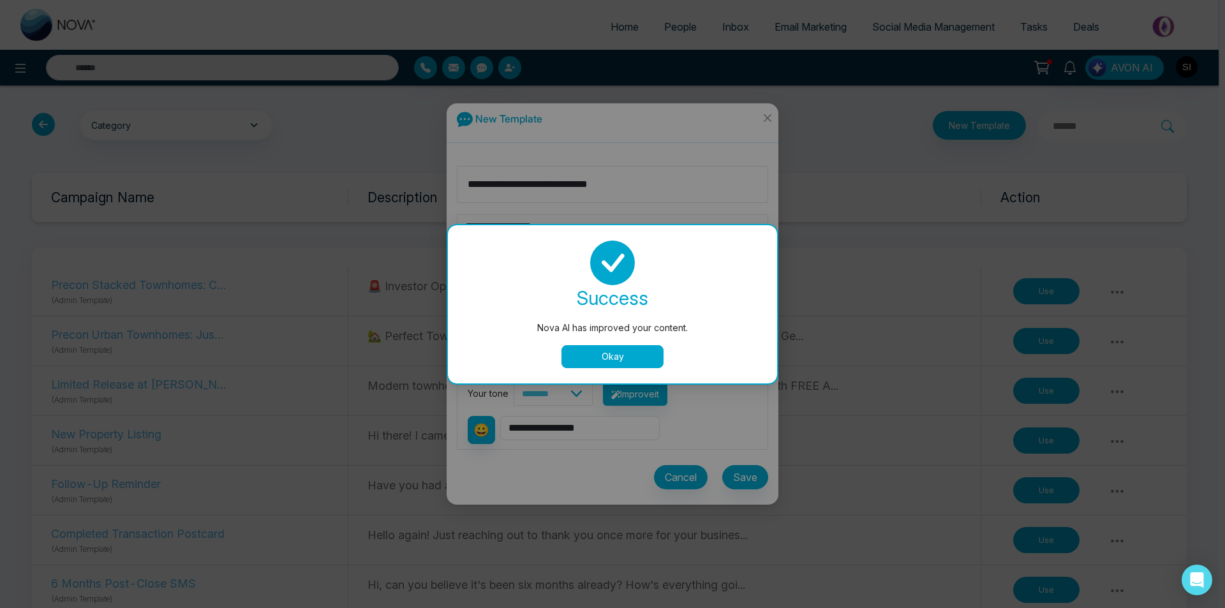
click at [603, 355] on button "Okay" at bounding box center [612, 356] width 102 height 23
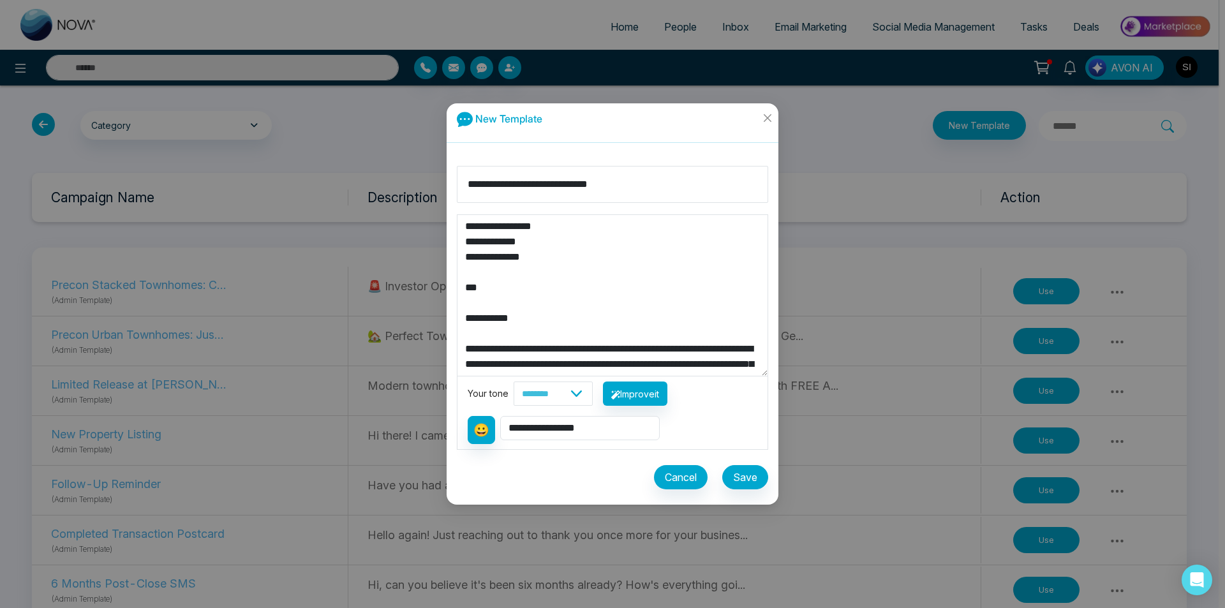
click at [502, 320] on textarea "**********" at bounding box center [612, 295] width 310 height 161
type textarea "**********"
click at [560, 428] on select "**********" at bounding box center [579, 428] width 159 height 24
select select "**********"
click at [501, 416] on select "**********" at bounding box center [579, 428] width 159 height 24
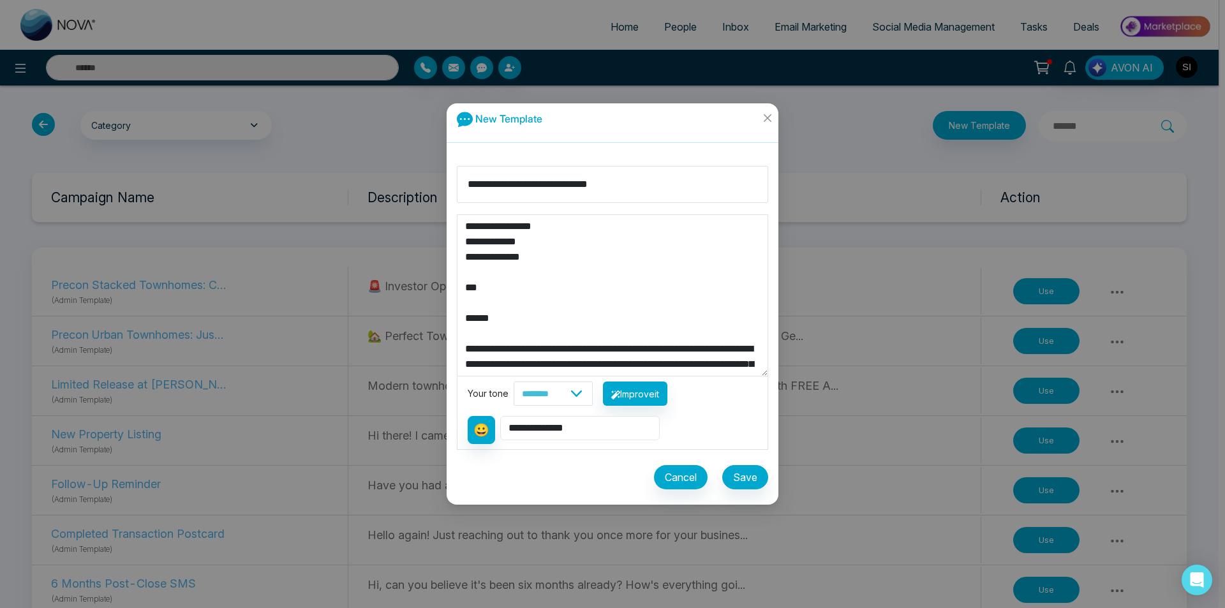
type textarea "**********"
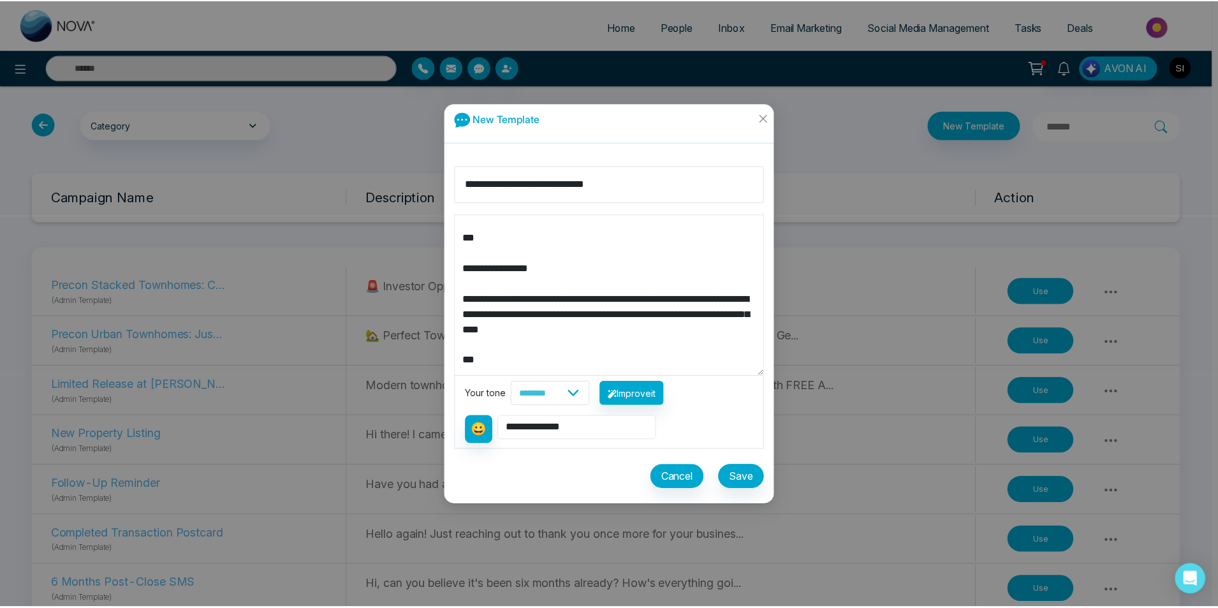
scroll to position [50, 0]
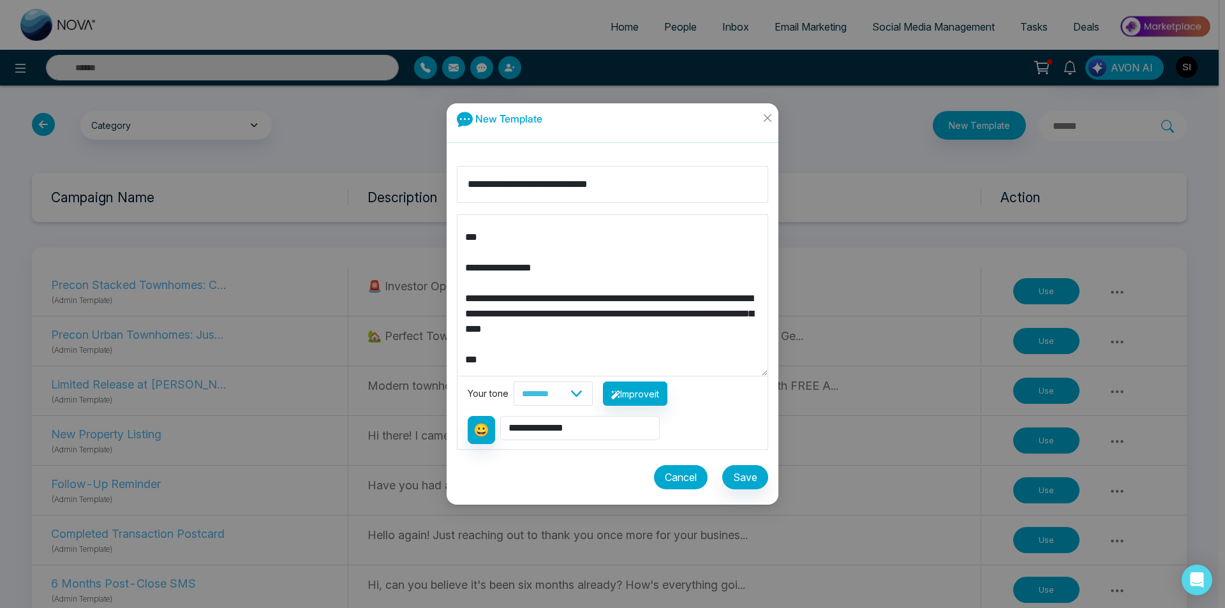
click at [690, 473] on button "Cancel" at bounding box center [681, 477] width 54 height 24
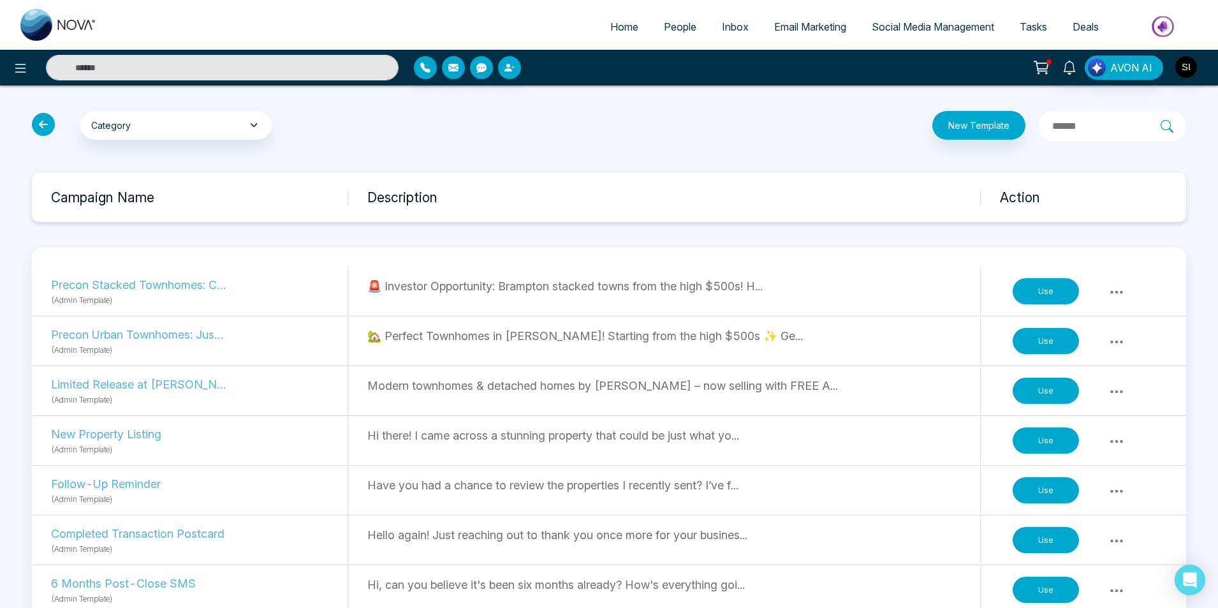
click at [787, 27] on span "Email Marketing" at bounding box center [810, 26] width 72 height 13
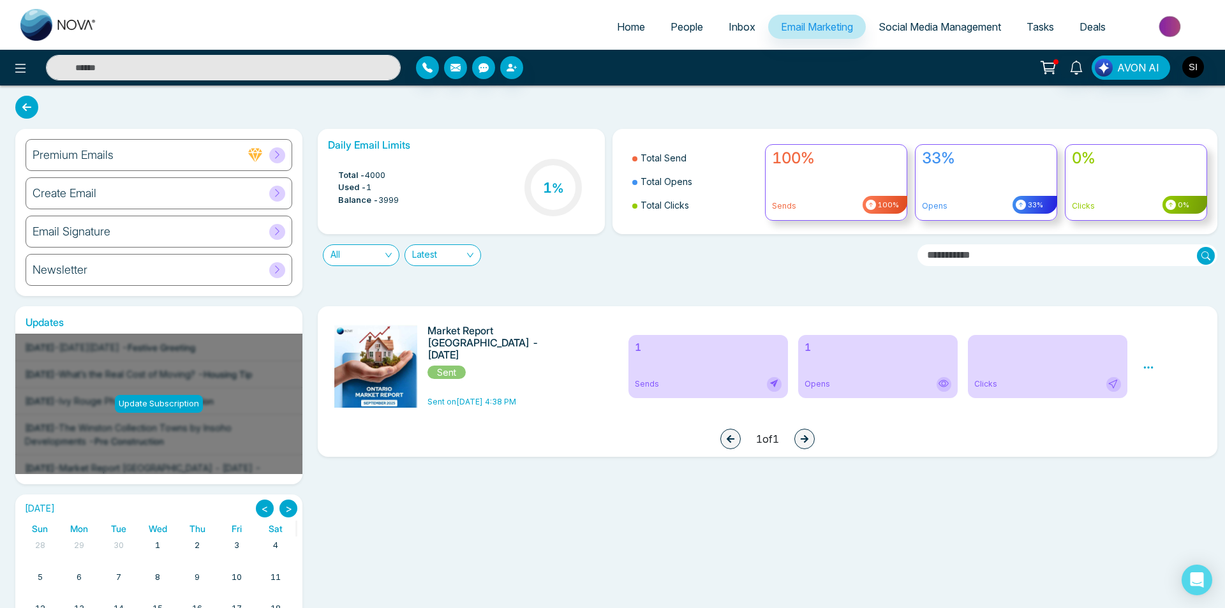
click at [153, 189] on div "Create Email" at bounding box center [159, 193] width 267 height 32
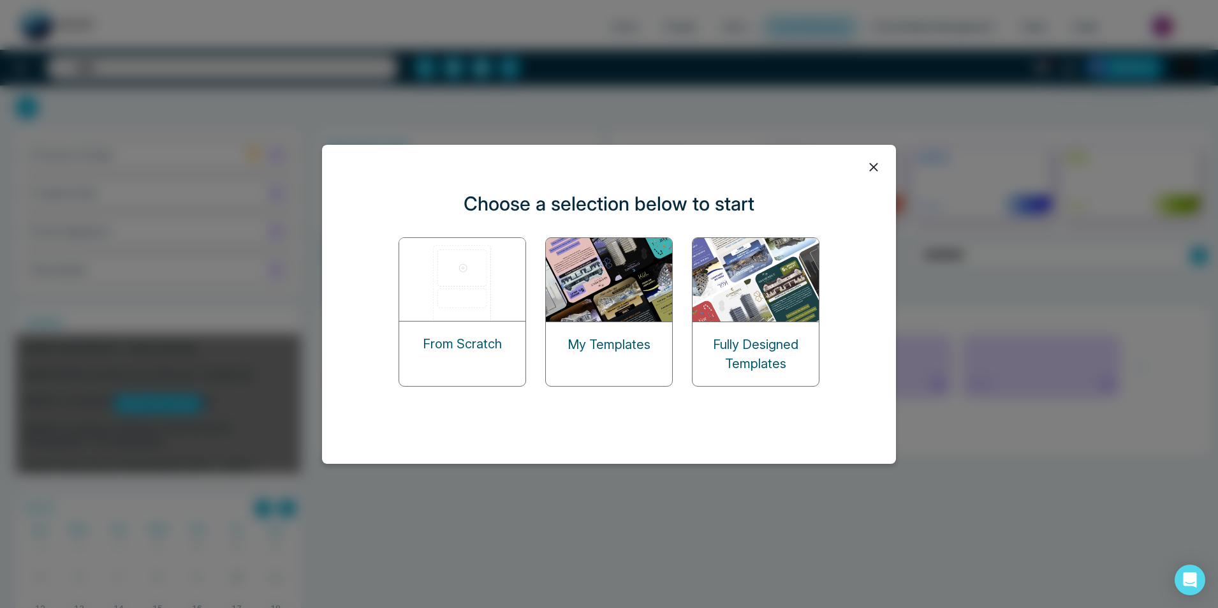
click at [469, 299] on img at bounding box center [463, 279] width 128 height 83
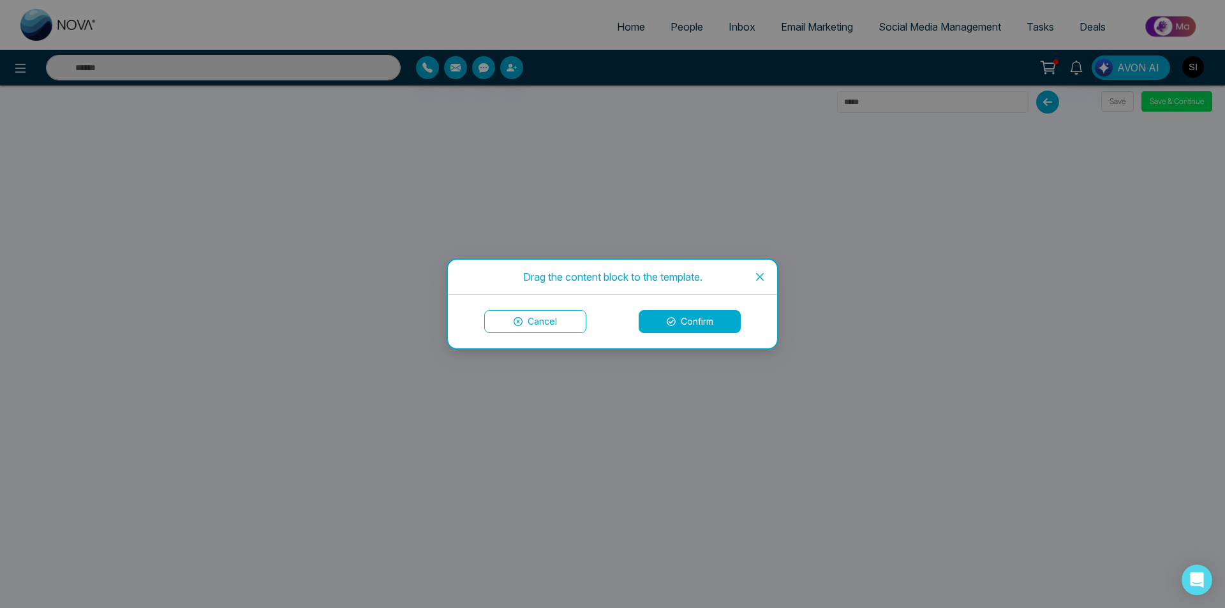
click at [686, 324] on button "Confirm" at bounding box center [690, 321] width 102 height 23
drag, startPoint x: 672, startPoint y: 324, endPoint x: 651, endPoint y: 324, distance: 21.1
click at [651, 324] on button "Confirm" at bounding box center [690, 321] width 102 height 23
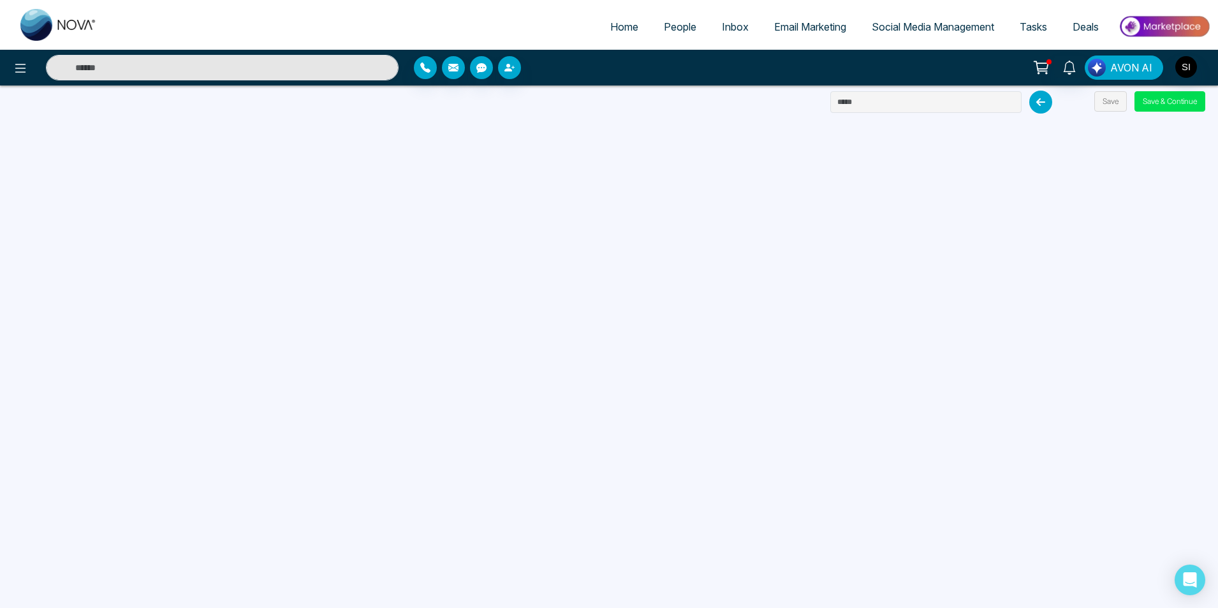
click at [1112, 69] on span "AVON AI" at bounding box center [1132, 67] width 42 height 15
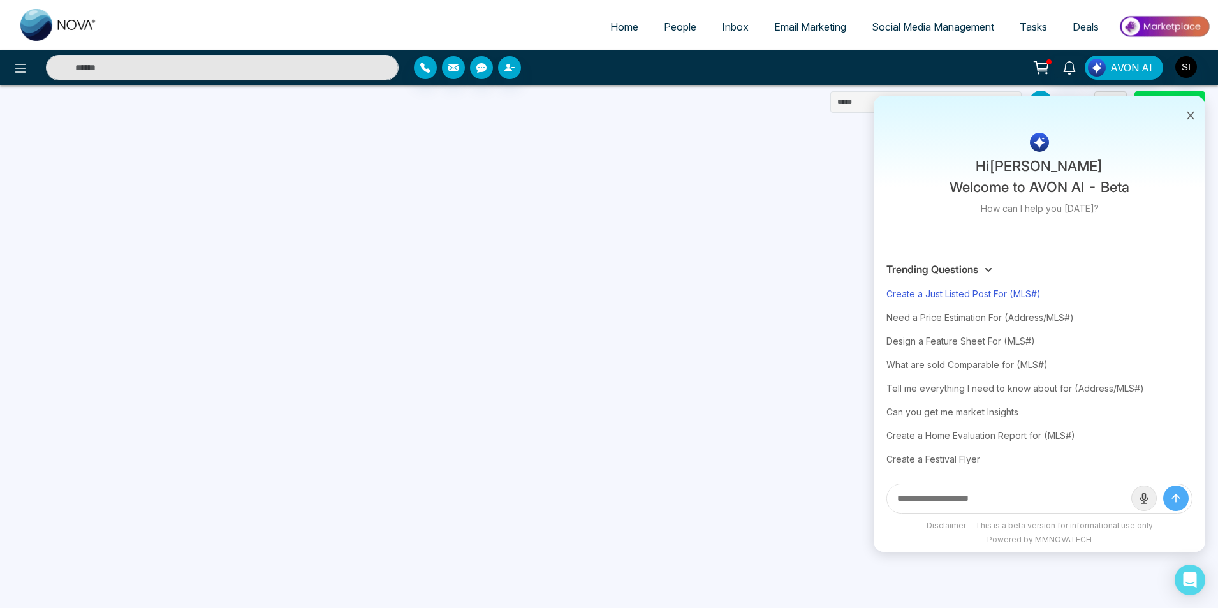
click at [954, 296] on div "Create a Just Listed Post For (MLS#)" at bounding box center [1040, 294] width 306 height 24
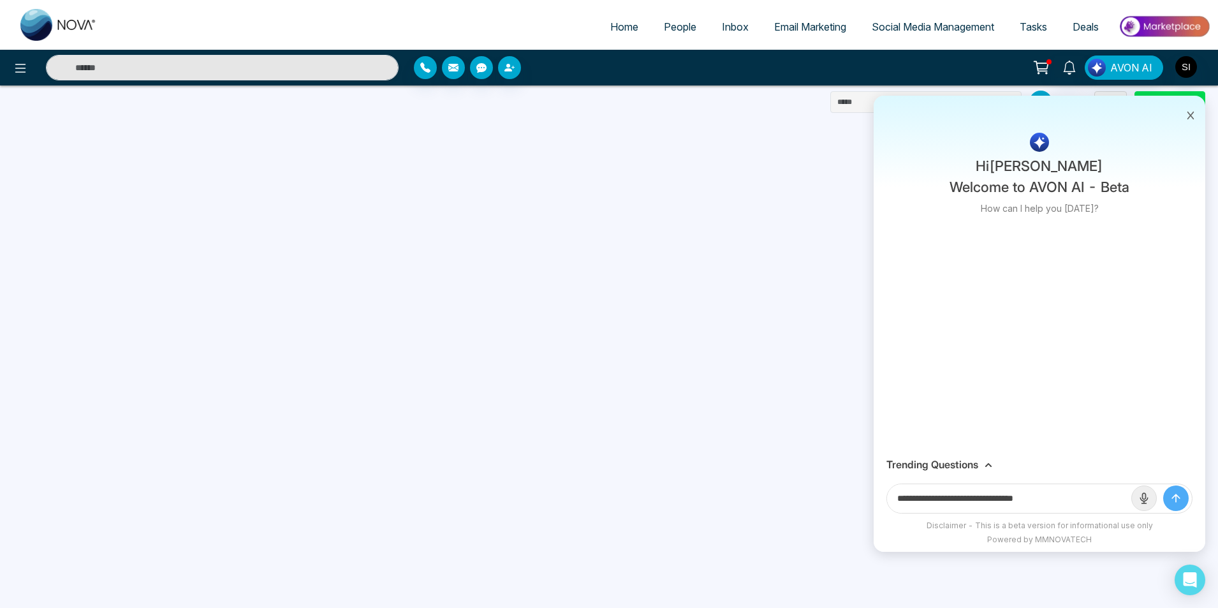
click at [1056, 499] on input "**********" at bounding box center [1009, 498] width 244 height 29
drag, startPoint x: 1039, startPoint y: 492, endPoint x: 1031, endPoint y: 496, distance: 9.1
click at [1037, 492] on input "**********" at bounding box center [1009, 498] width 244 height 29
drag, startPoint x: 1038, startPoint y: 498, endPoint x: 1069, endPoint y: 494, distance: 31.4
click at [1069, 494] on input "**********" at bounding box center [1009, 498] width 244 height 29
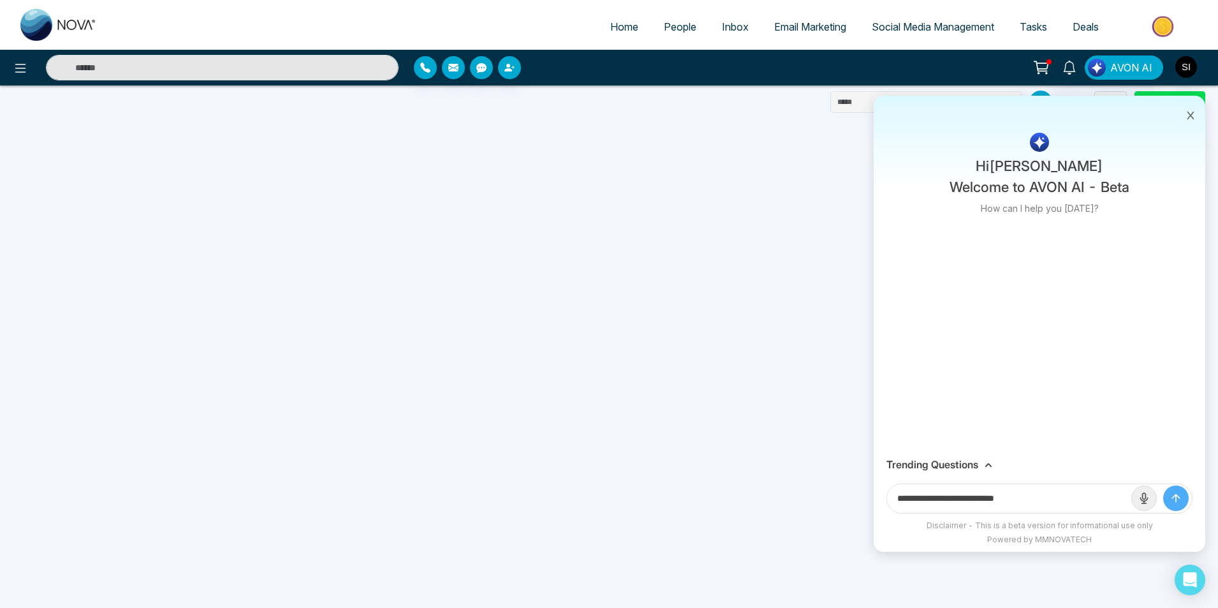
paste input "**********"
type input "**********"
click at [1175, 500] on icon "submit" at bounding box center [1176, 498] width 13 height 13
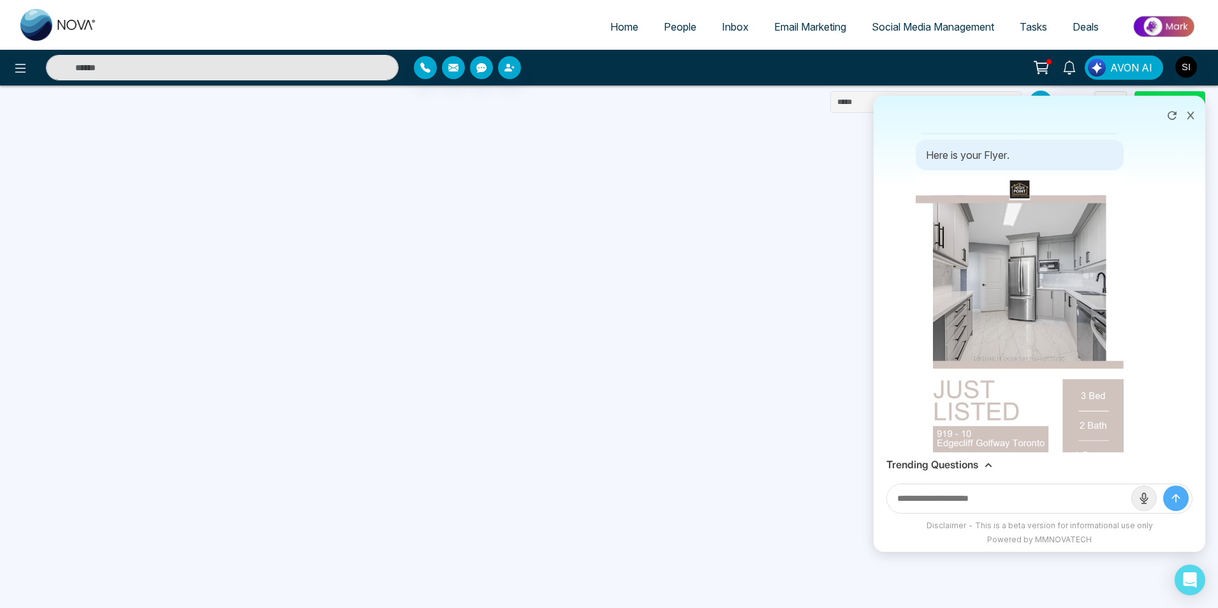
scroll to position [33, 0]
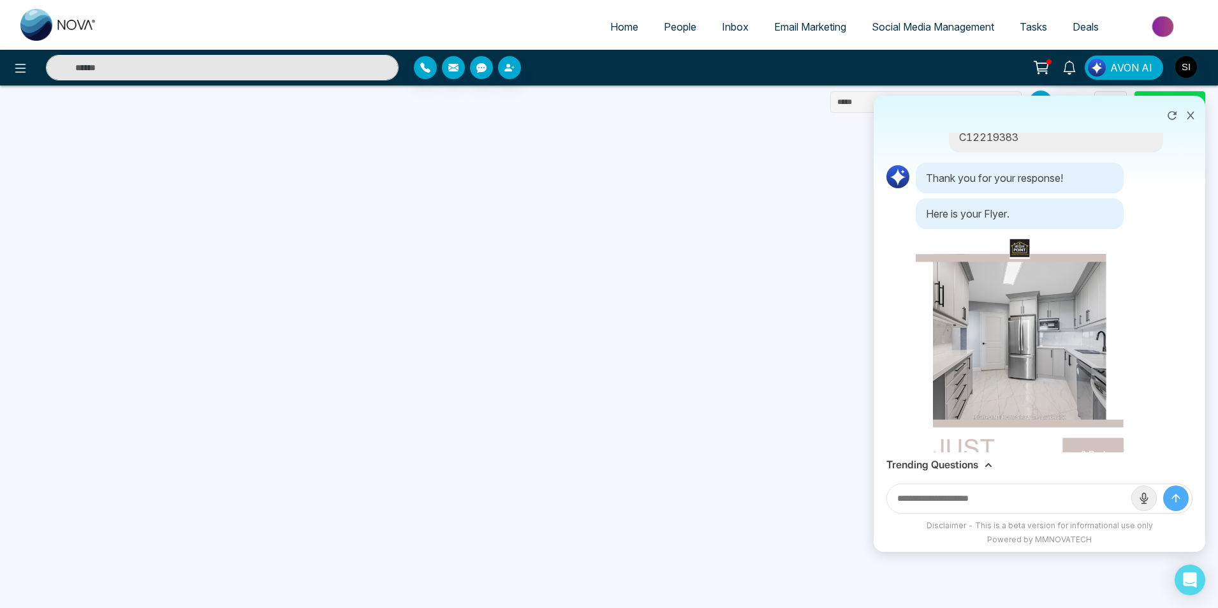
click at [985, 466] on icon at bounding box center [989, 465] width 8 height 8
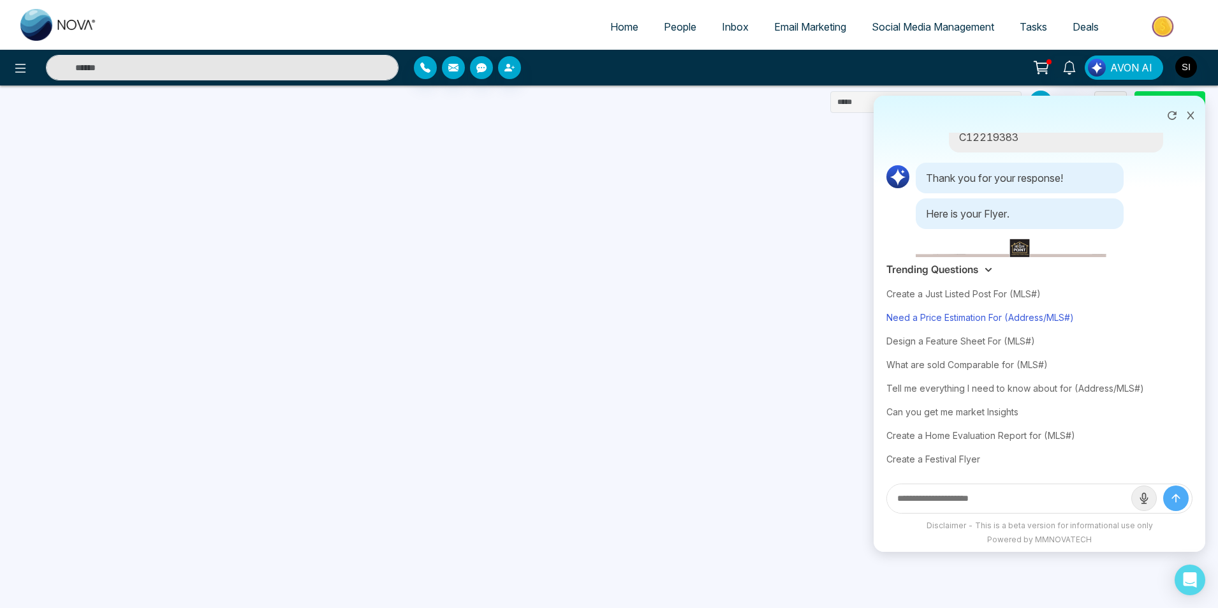
click at [967, 321] on div "Need a Price Estimation For (Address/MLS#)" at bounding box center [1040, 318] width 306 height 24
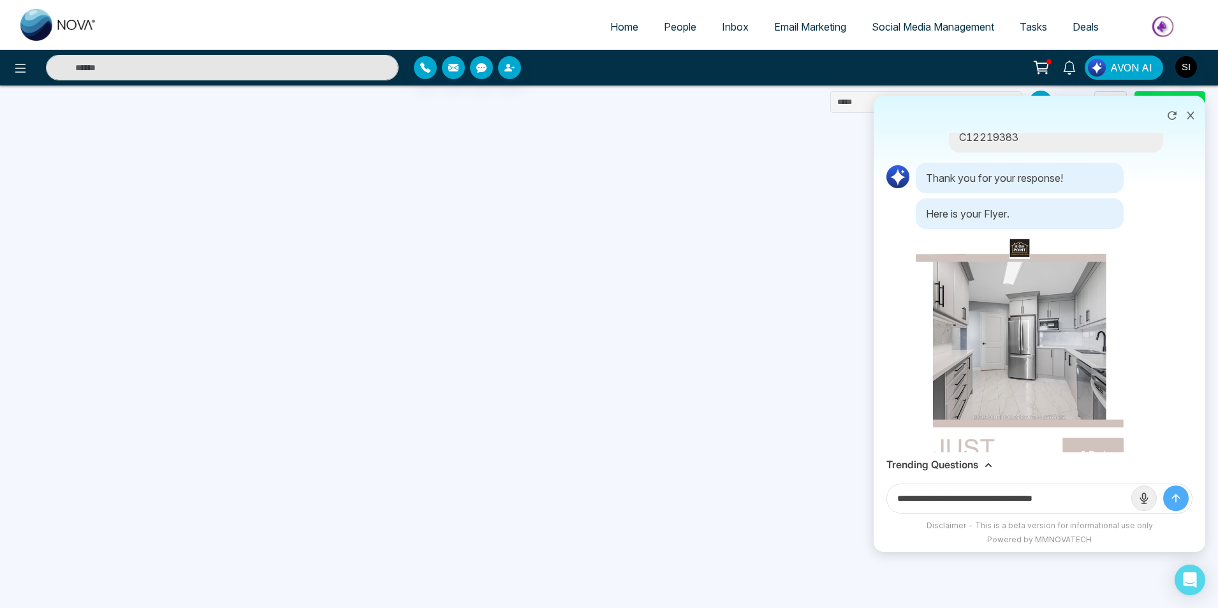
drag, startPoint x: 1081, startPoint y: 498, endPoint x: 1015, endPoint y: 499, distance: 66.4
click at [1015, 499] on input "**********" at bounding box center [1009, 498] width 244 height 29
paste input "**********"
type input "**********"
click at [1176, 496] on icon "submit" at bounding box center [1176, 498] width 8 height 8
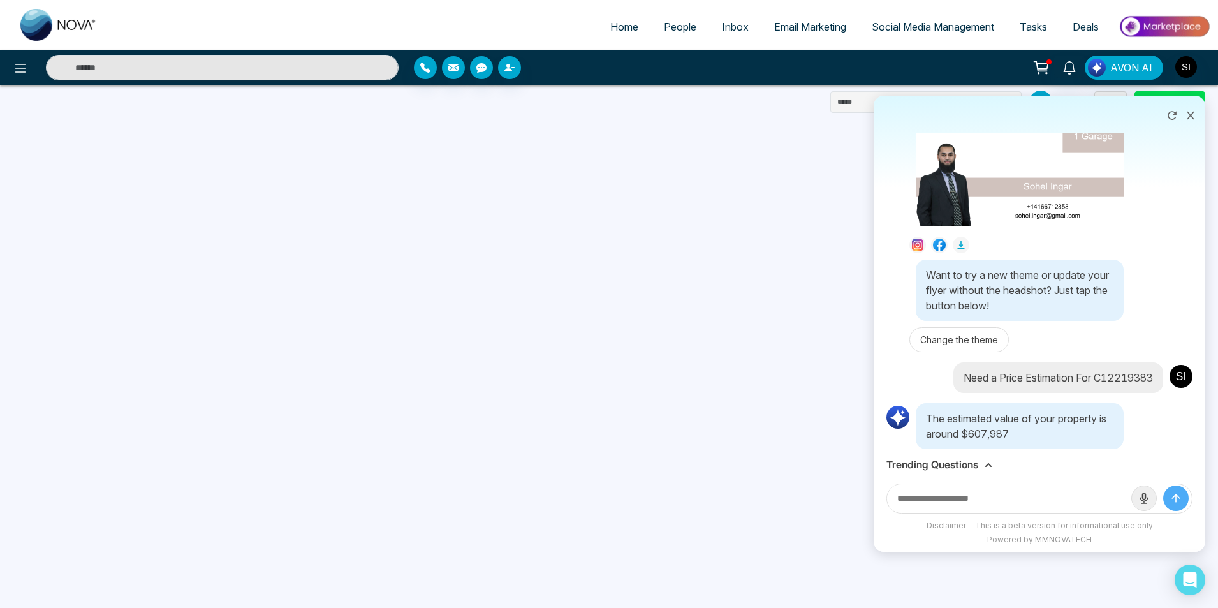
scroll to position [515, 0]
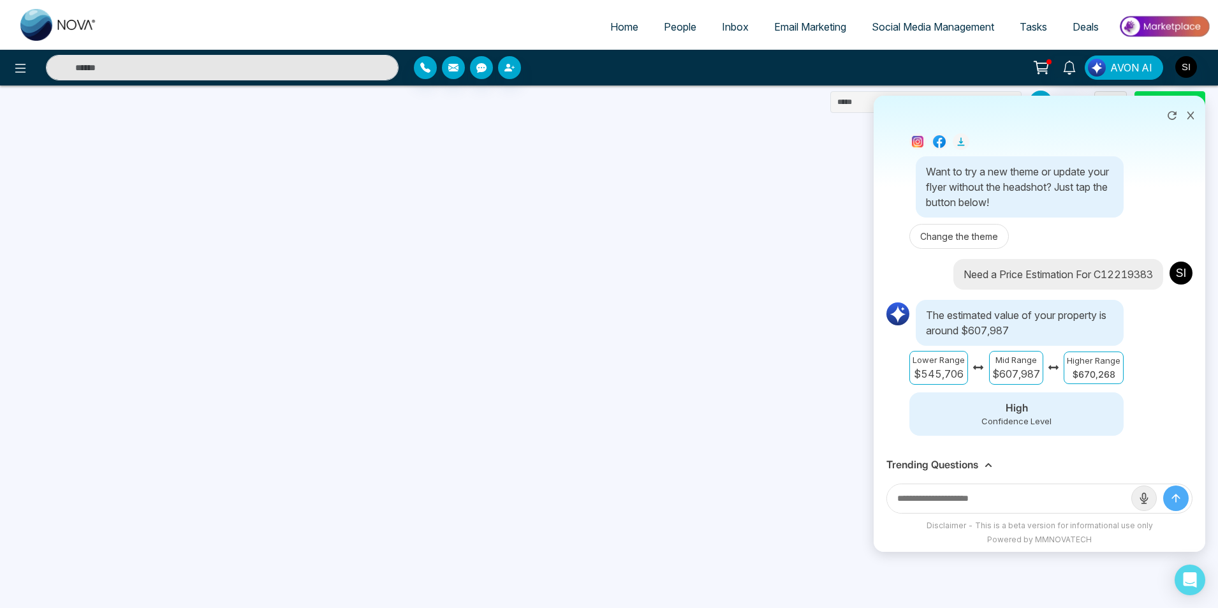
click at [989, 468] on div "Trending Questions" at bounding box center [1040, 464] width 332 height 25
click at [989, 468] on icon at bounding box center [989, 465] width 8 height 8
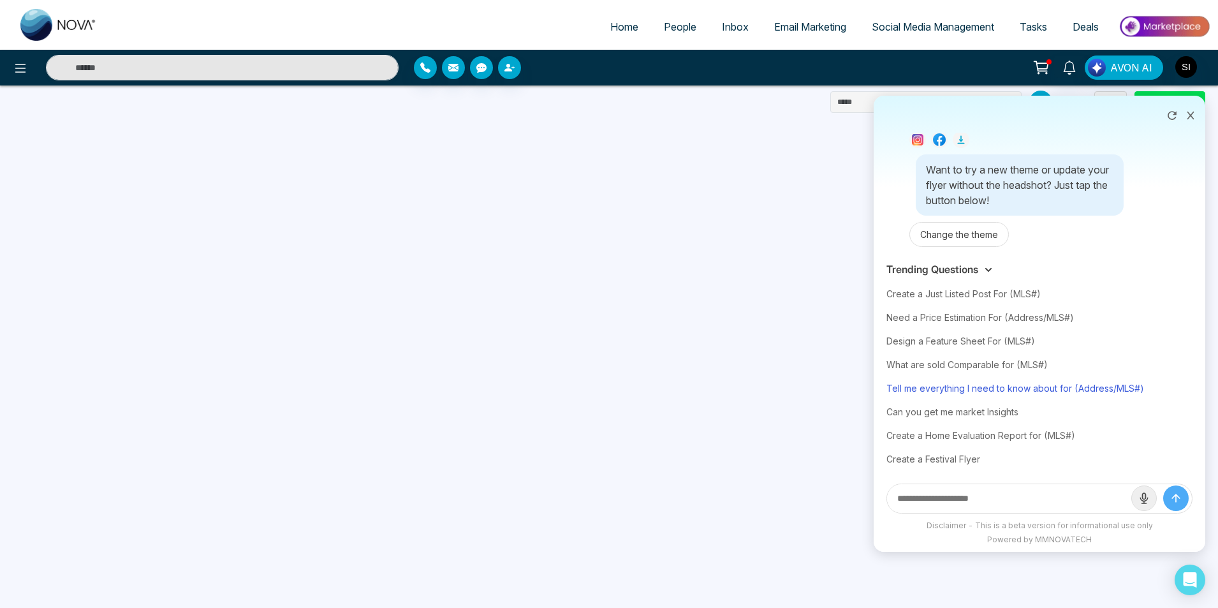
click at [1018, 388] on div "Tell me everything I need to know about for (Address/MLS#)" at bounding box center [1040, 388] width 306 height 24
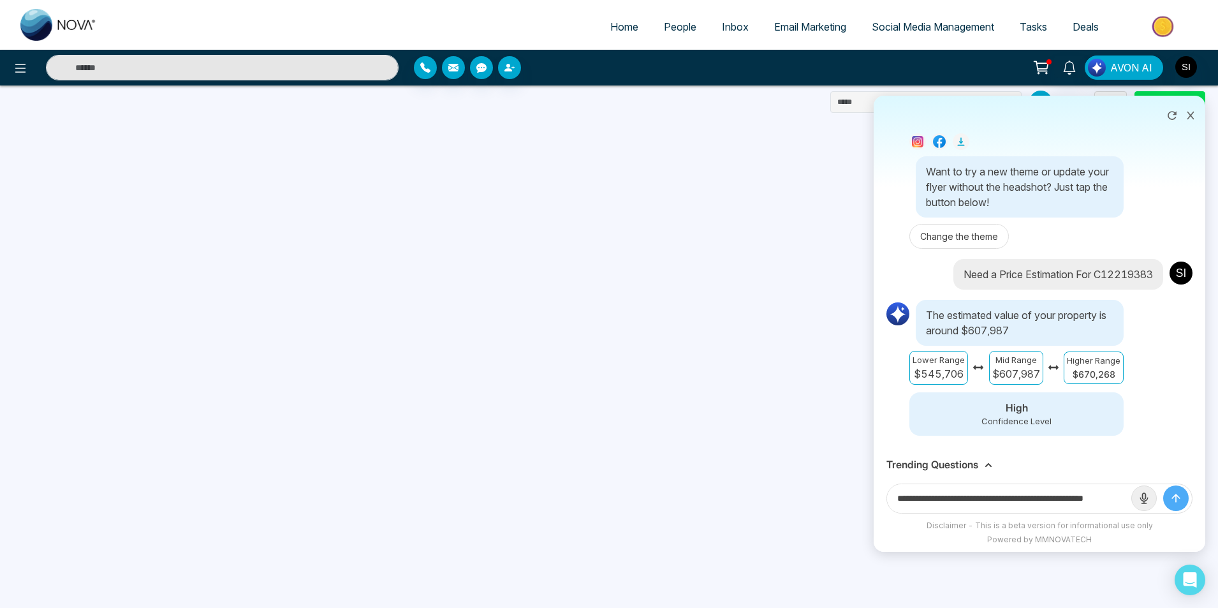
click at [1079, 498] on input "**********" at bounding box center [1009, 498] width 244 height 29
paste input "text"
type input "**********"
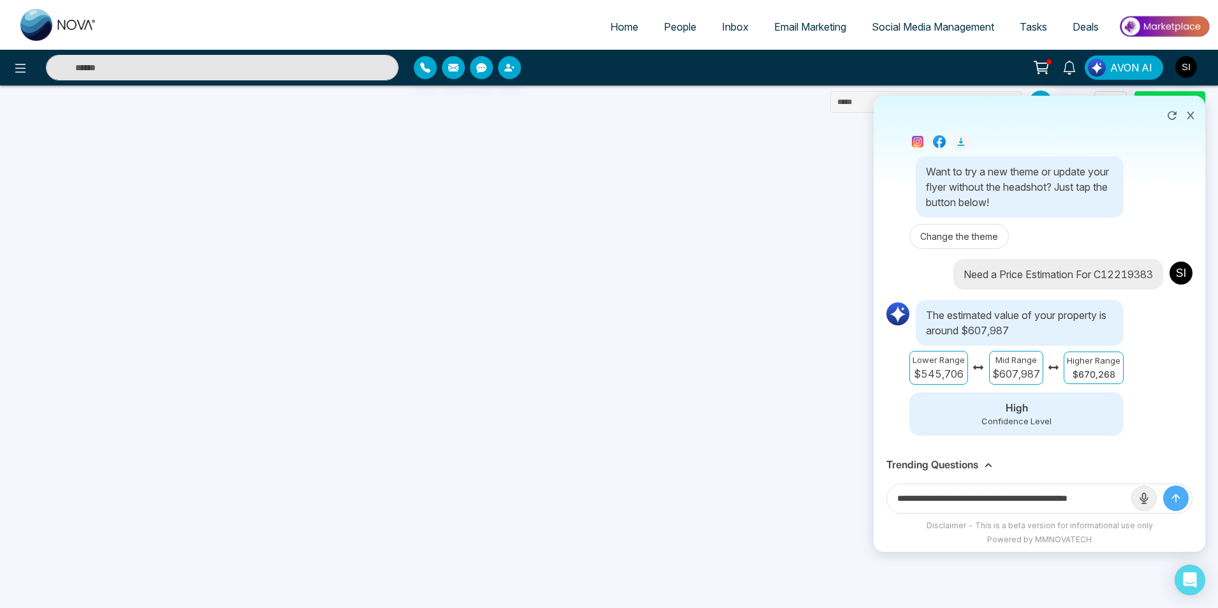
click at [1164, 485] on button "submit" at bounding box center [1177, 498] width 26 height 26
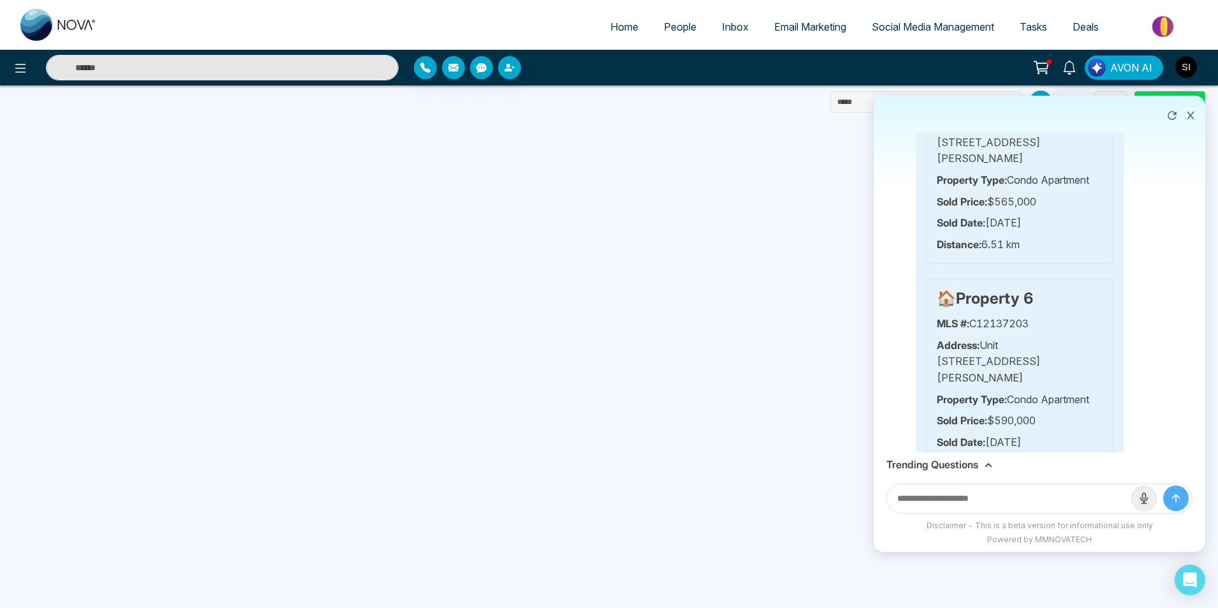
scroll to position [2549, 0]
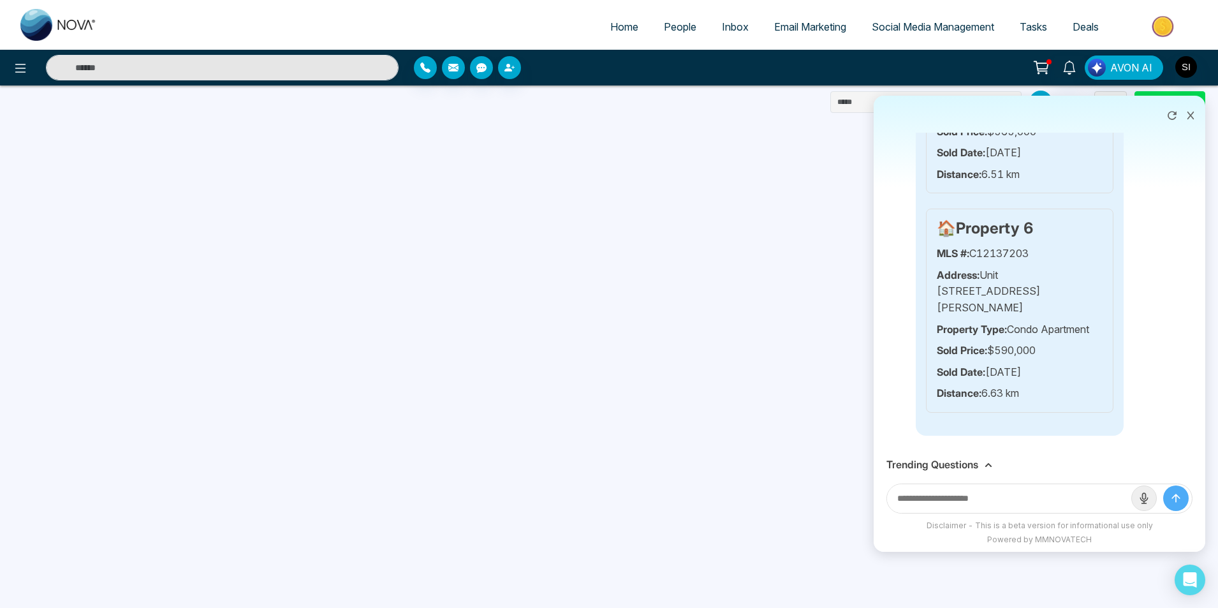
click at [986, 465] on icon at bounding box center [989, 465] width 8 height 8
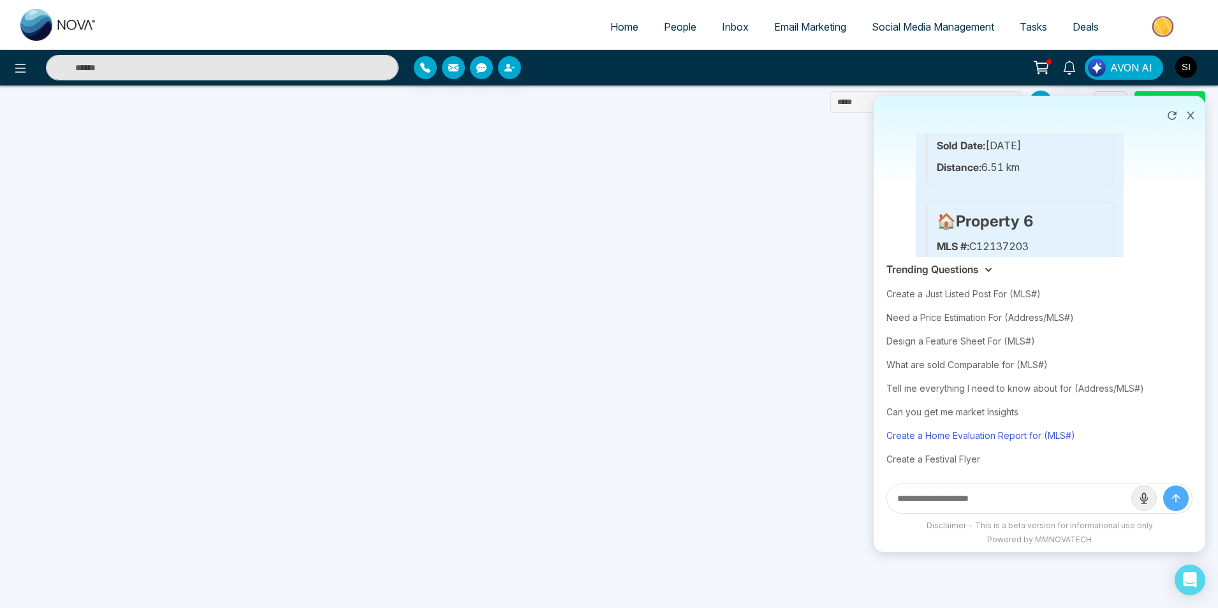
click at [991, 436] on div "Create a Home Evaluation Report for (MLS#)" at bounding box center [1040, 436] width 306 height 24
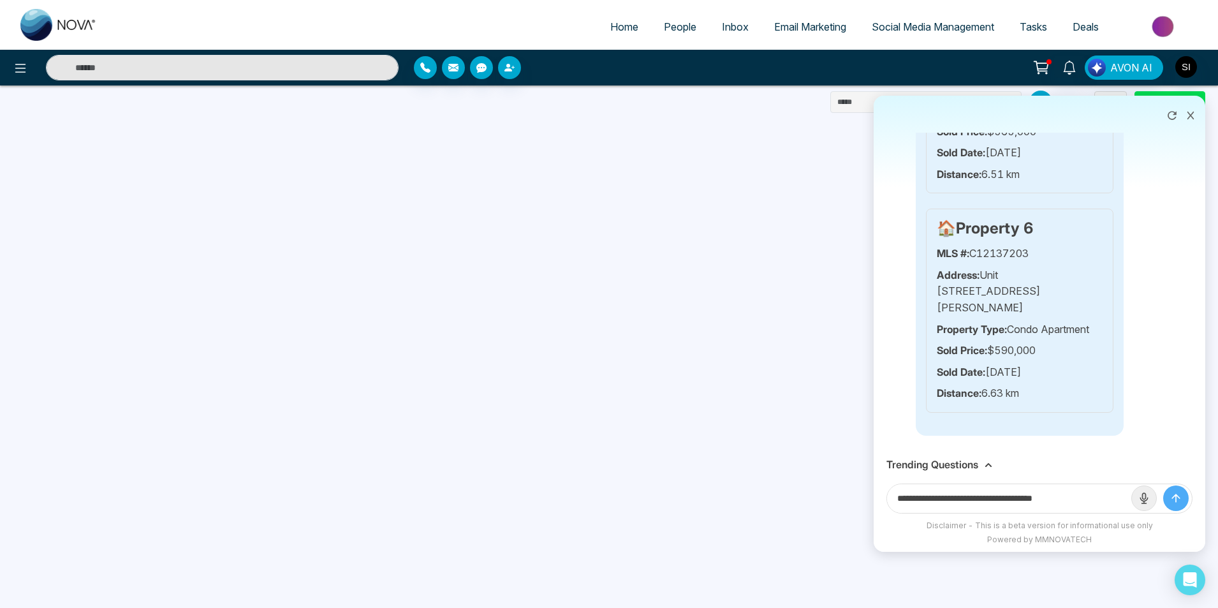
drag, startPoint x: 1053, startPoint y: 496, endPoint x: 1127, endPoint y: 495, distance: 73.4
click at [1127, 495] on input "**********" at bounding box center [1009, 498] width 244 height 29
paste input "***"
type input "**********"
click at [1164, 485] on button "submit" at bounding box center [1177, 498] width 26 height 26
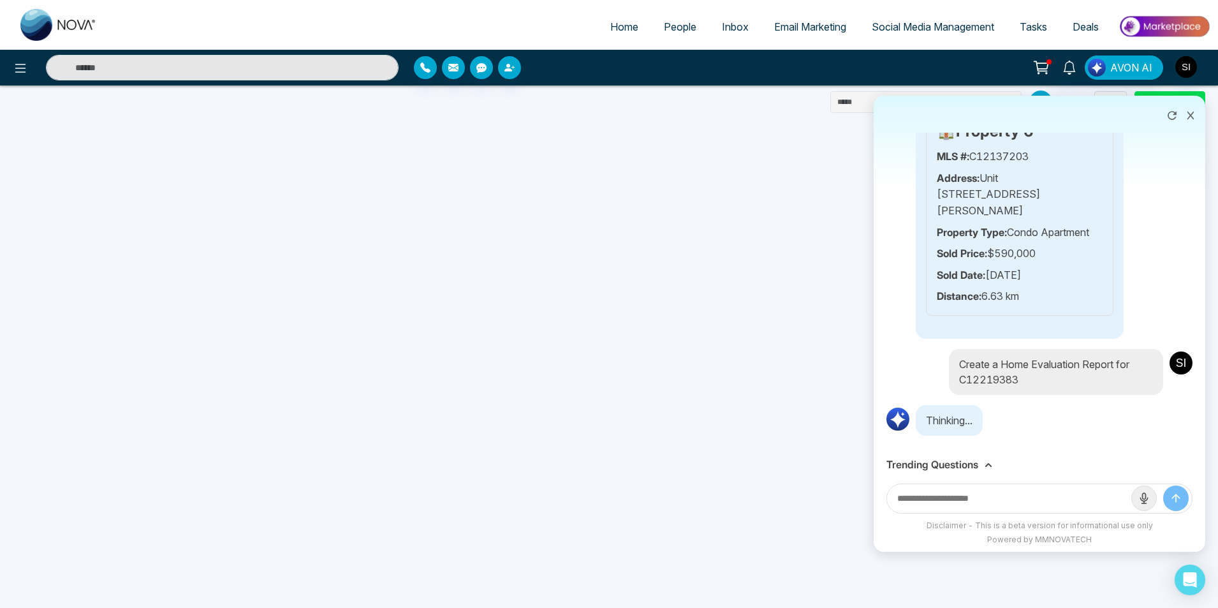
scroll to position [2679, 0]
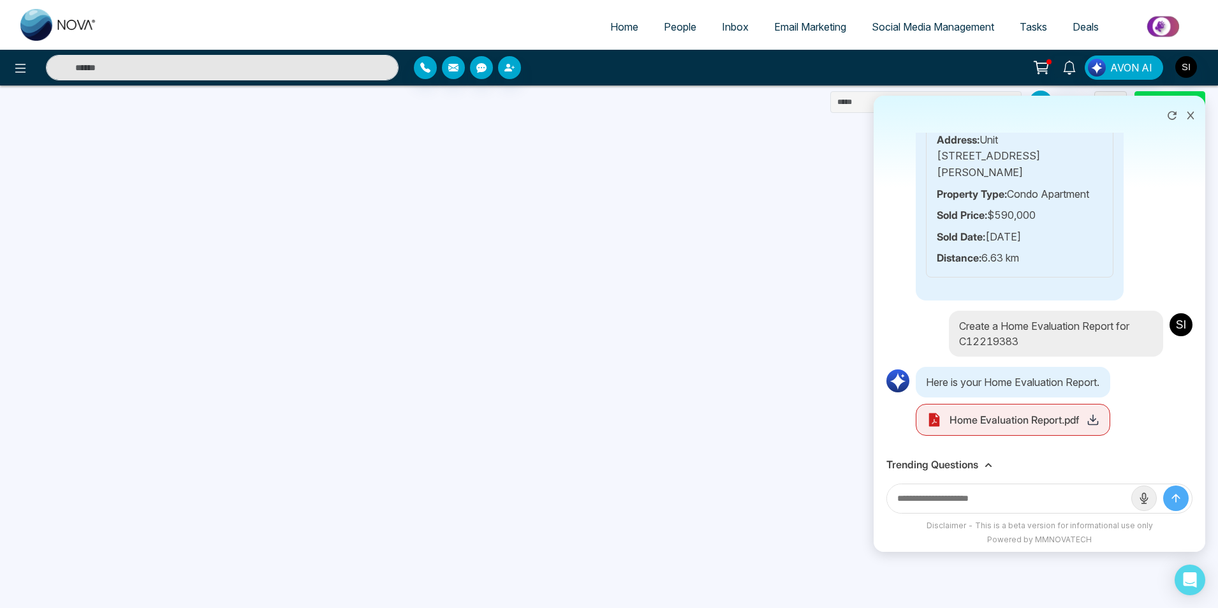
click at [1063, 421] on span "Home Evaluation Report.pdf" at bounding box center [1014, 419] width 129 height 15
click at [1100, 423] on icon at bounding box center [1093, 419] width 13 height 13
click at [990, 465] on icon at bounding box center [989, 465] width 6 height 4
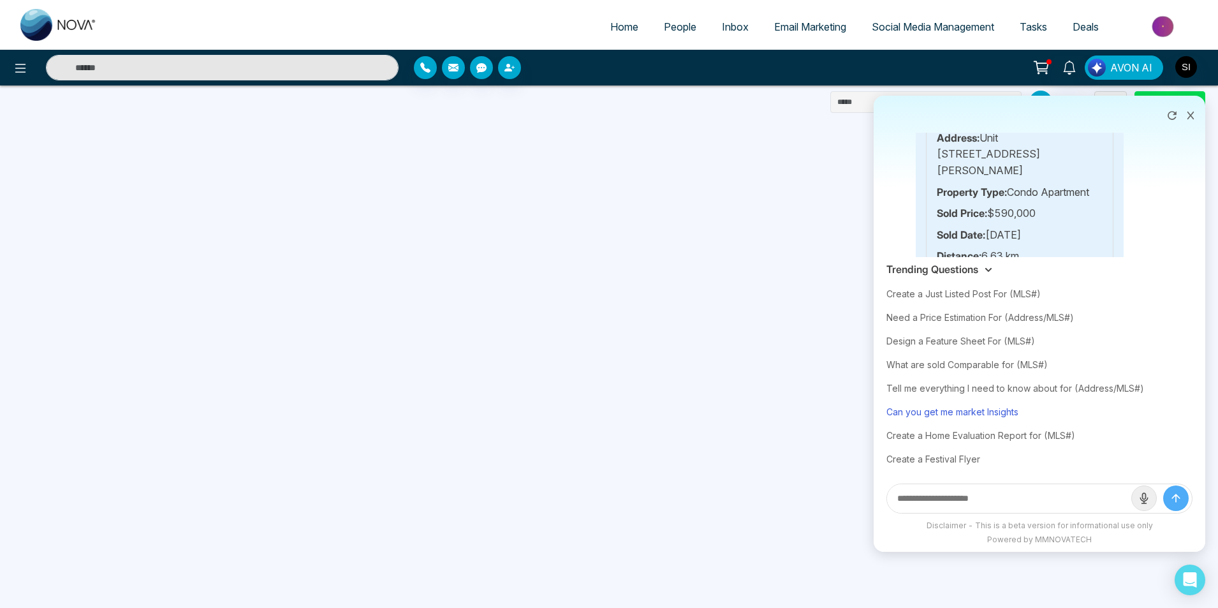
click at [975, 410] on div "Can you get me market Insights" at bounding box center [1040, 412] width 306 height 24
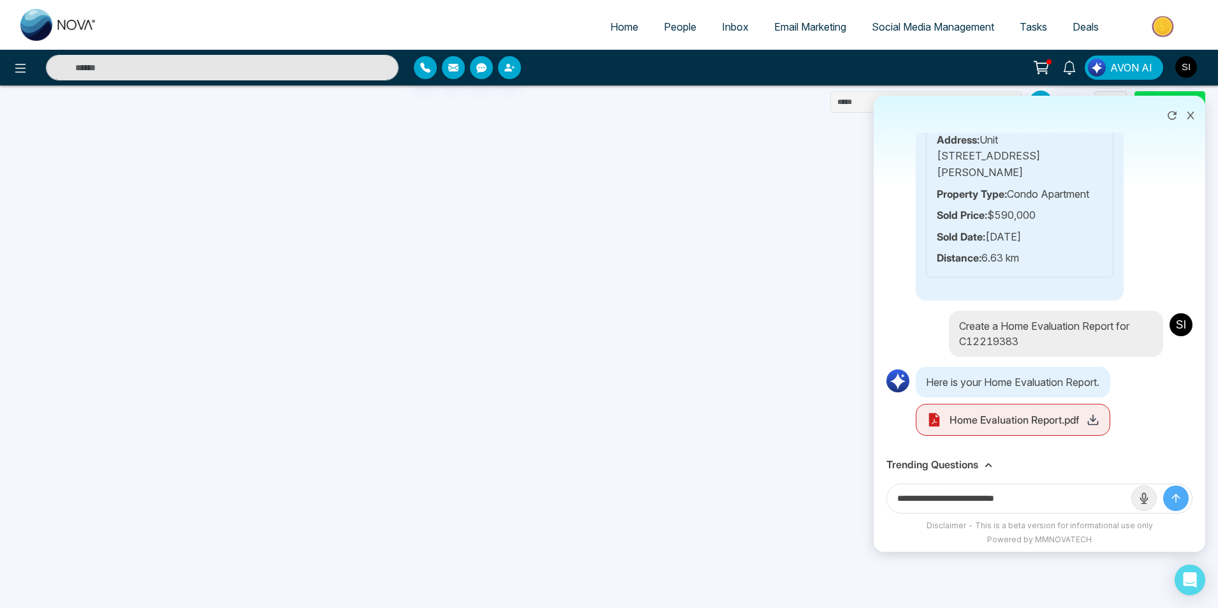
click at [1054, 499] on input "**********" at bounding box center [1009, 498] width 244 height 29
type input "**********"
click at [1164, 485] on button "submit" at bounding box center [1177, 498] width 26 height 26
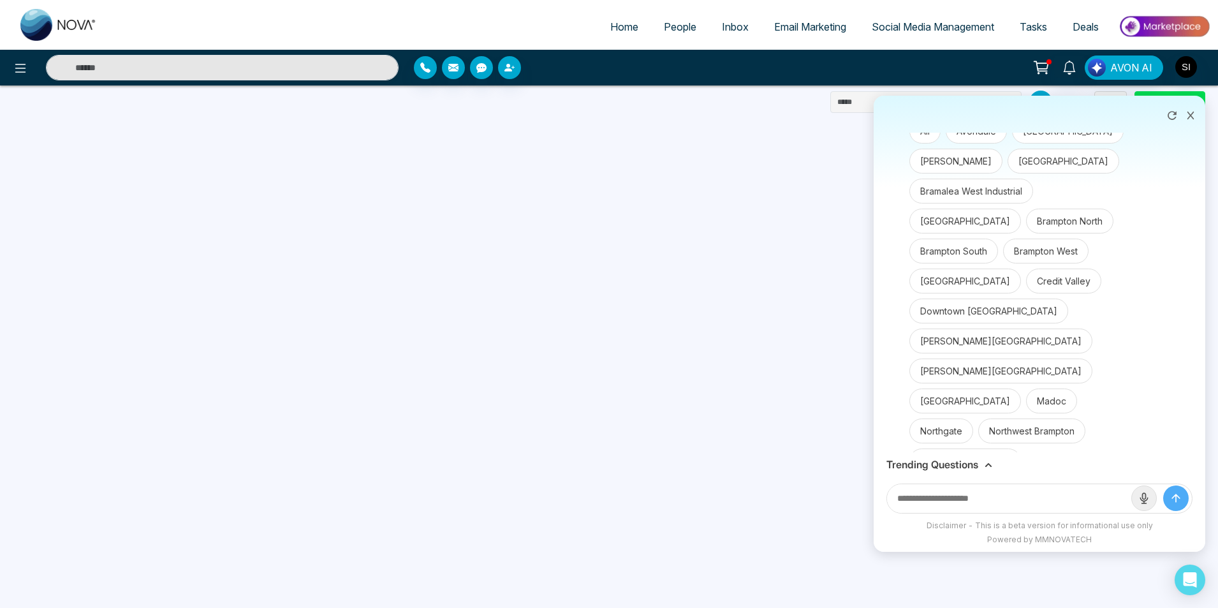
scroll to position [3083, 0]
click at [933, 293] on button "Central Park" at bounding box center [966, 280] width 112 height 25
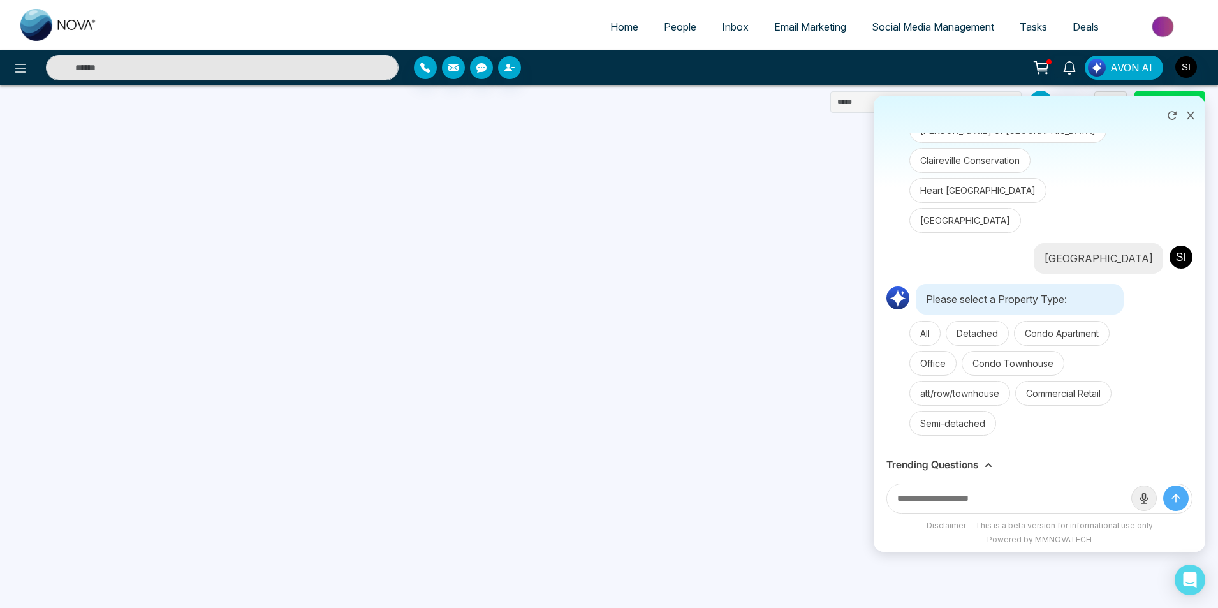
scroll to position [4000, 0]
click at [993, 336] on button "Detached" at bounding box center [977, 333] width 63 height 25
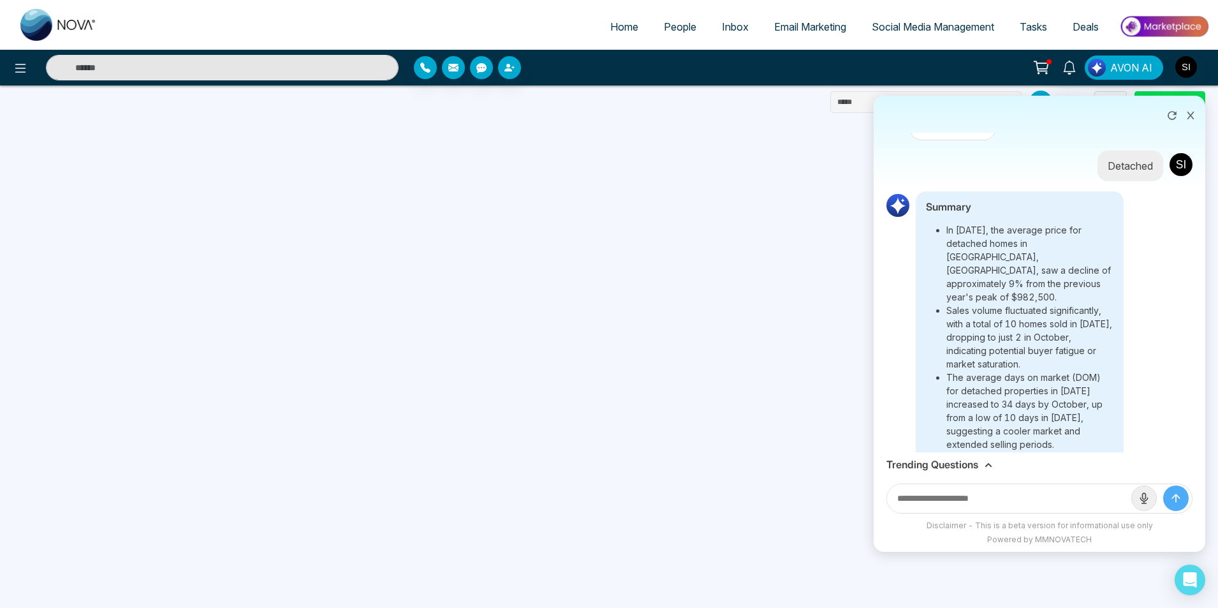
scroll to position [4256, 0]
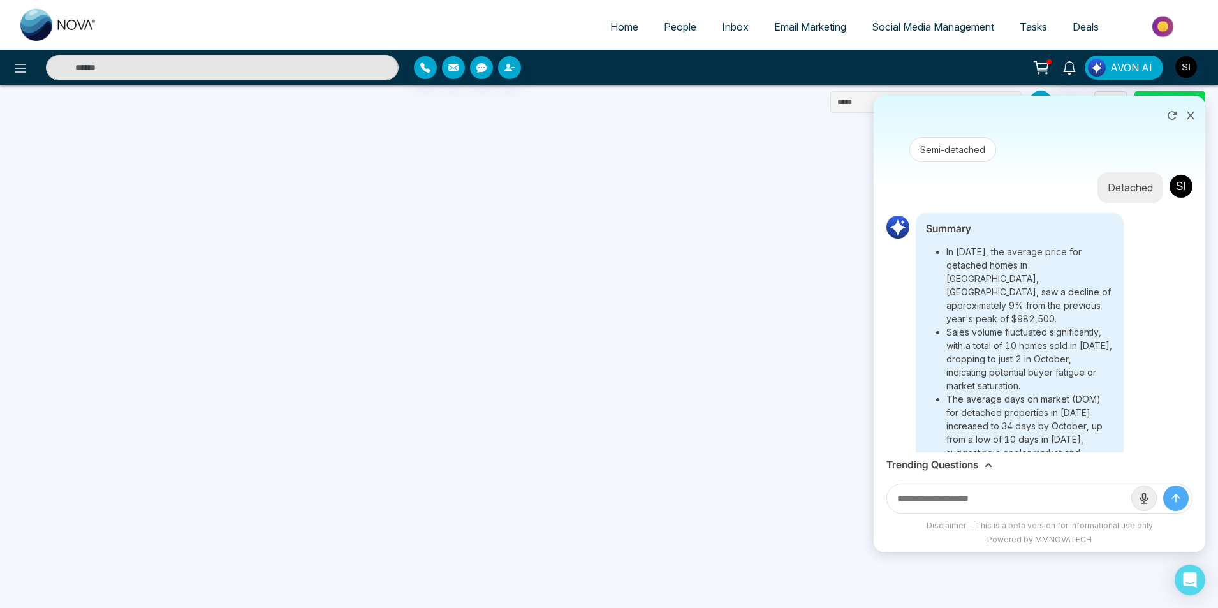
drag, startPoint x: 935, startPoint y: 272, endPoint x: 979, endPoint y: 295, distance: 49.9
drag, startPoint x: 976, startPoint y: 293, endPoint x: 937, endPoint y: 274, distance: 43.6
click at [947, 274] on li "In 2025, the average price for detached homes in Central Park, Brampton, saw a …" at bounding box center [1030, 285] width 167 height 80
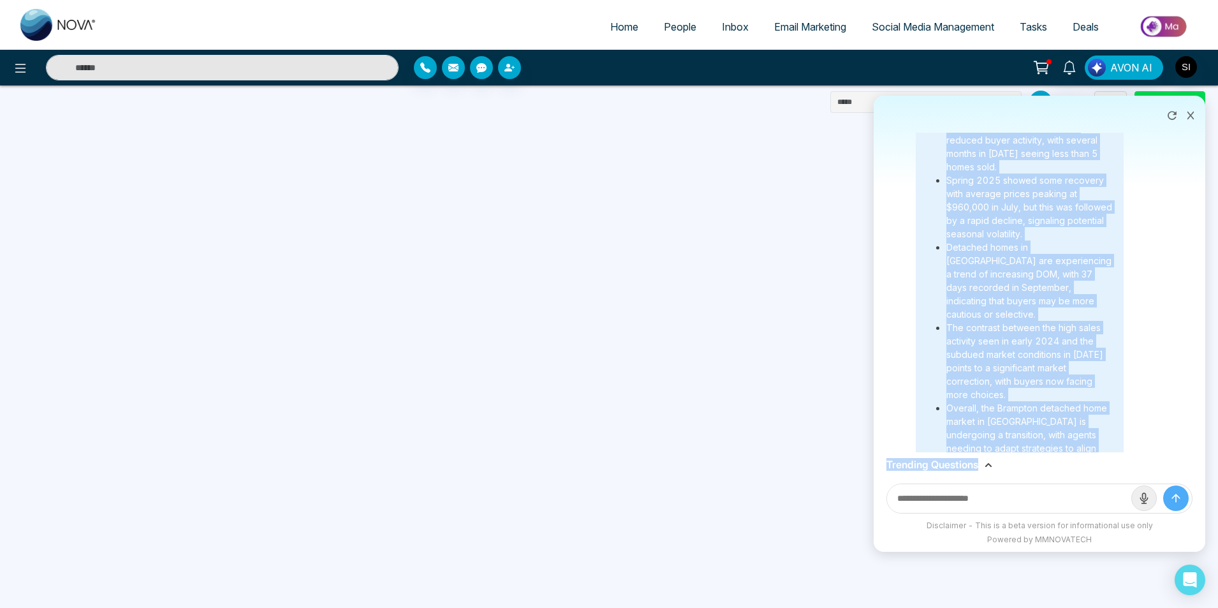
scroll to position [4858, 0]
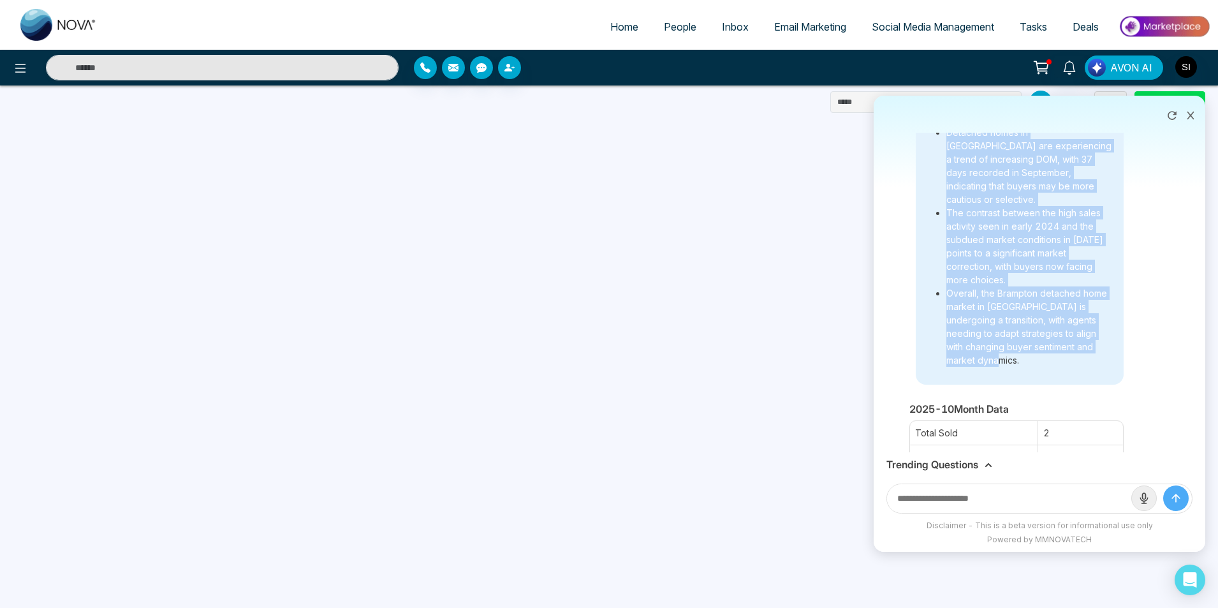
drag, startPoint x: 936, startPoint y: 274, endPoint x: 1080, endPoint y: 354, distance: 164.5
click at [1080, 354] on ul "In 2025, the average price for detached homes in Central Park, Brampton, saw a …" at bounding box center [1020, 4] width 188 height 723
copy ul "In 2025, the average price for detached homes in Central Park, Brampton, saw a …"
click at [676, 27] on span "People" at bounding box center [680, 26] width 33 height 13
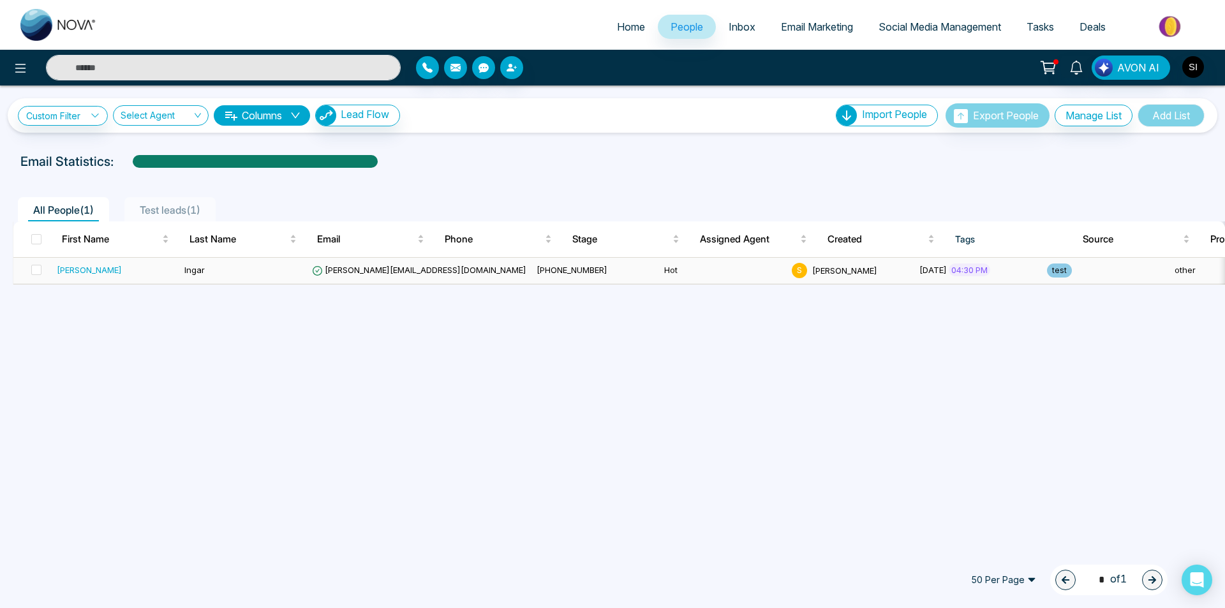
click at [66, 270] on div "Sohel" at bounding box center [89, 269] width 65 height 13
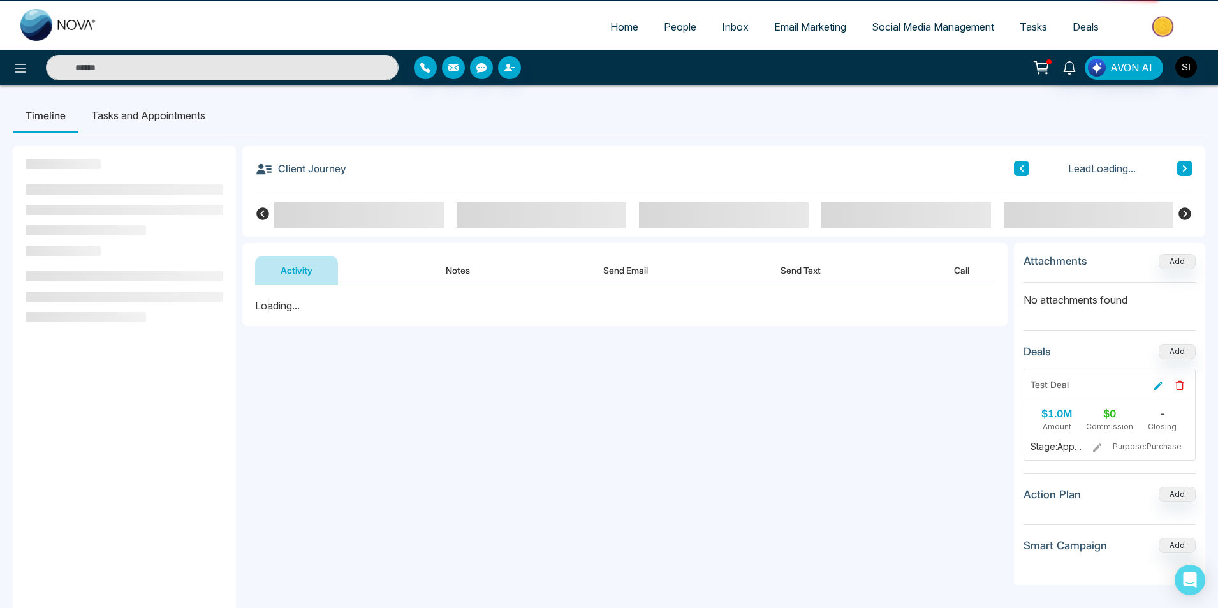
click at [616, 272] on button "Send Email" at bounding box center [626, 270] width 96 height 29
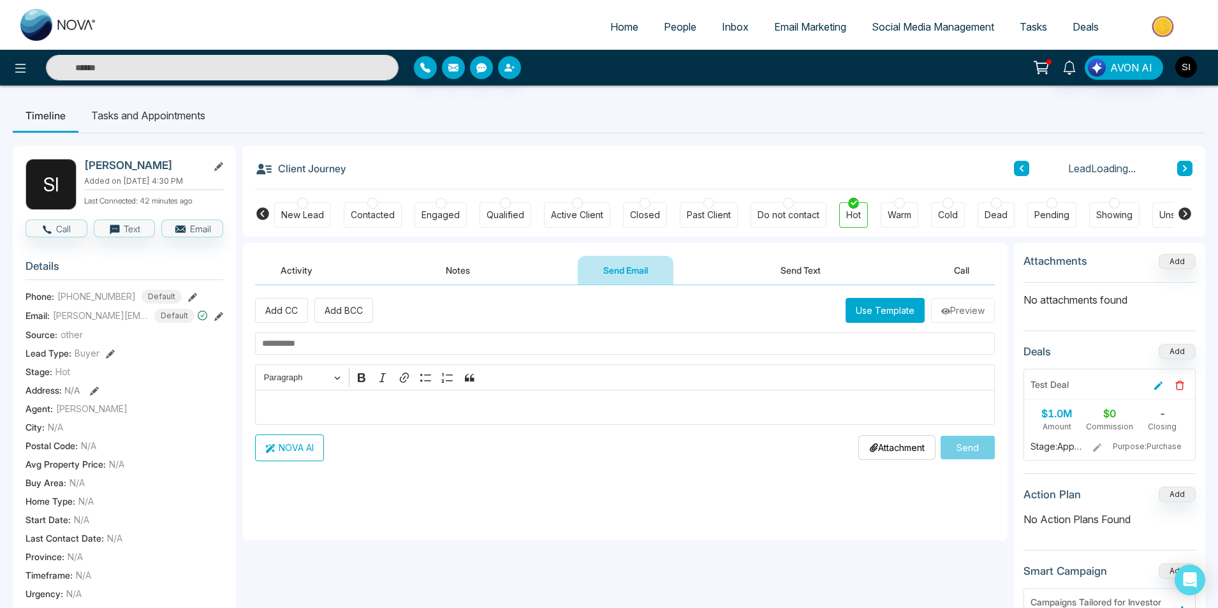
click at [302, 417] on div "Editor editing area: main" at bounding box center [625, 407] width 740 height 35
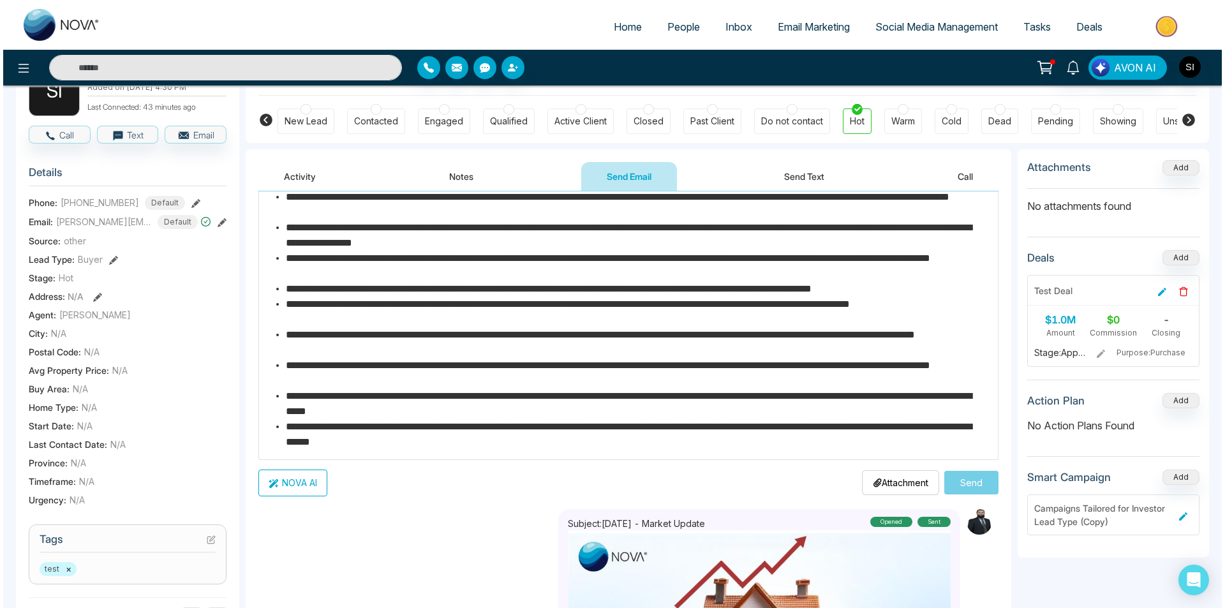
scroll to position [225, 0]
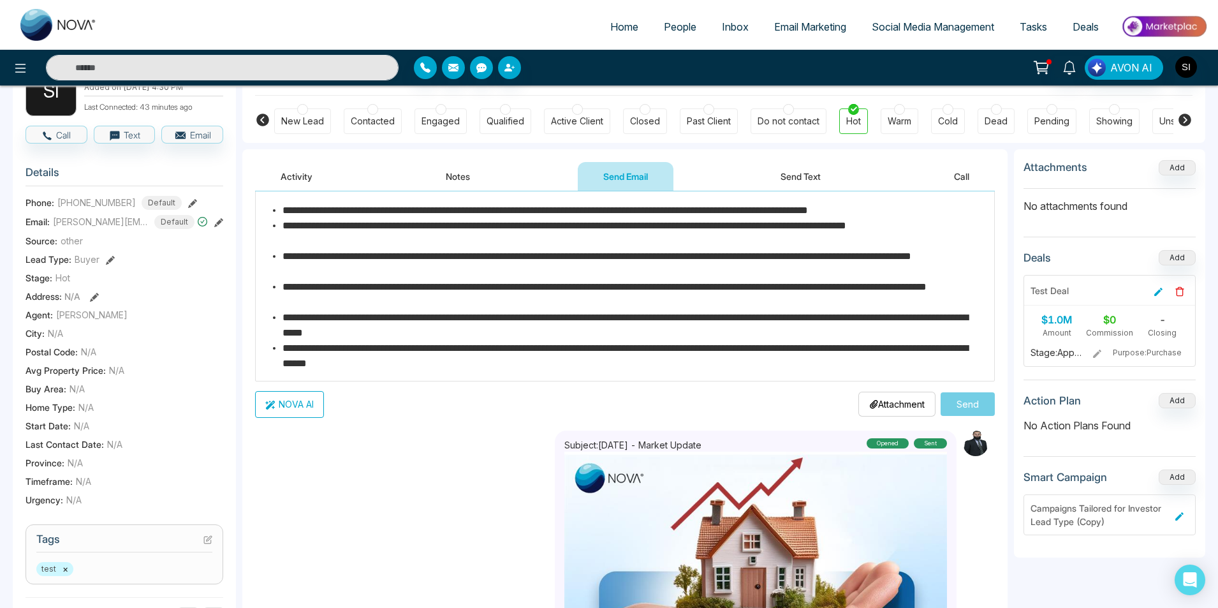
click at [302, 403] on button "NOVA AI" at bounding box center [289, 404] width 69 height 27
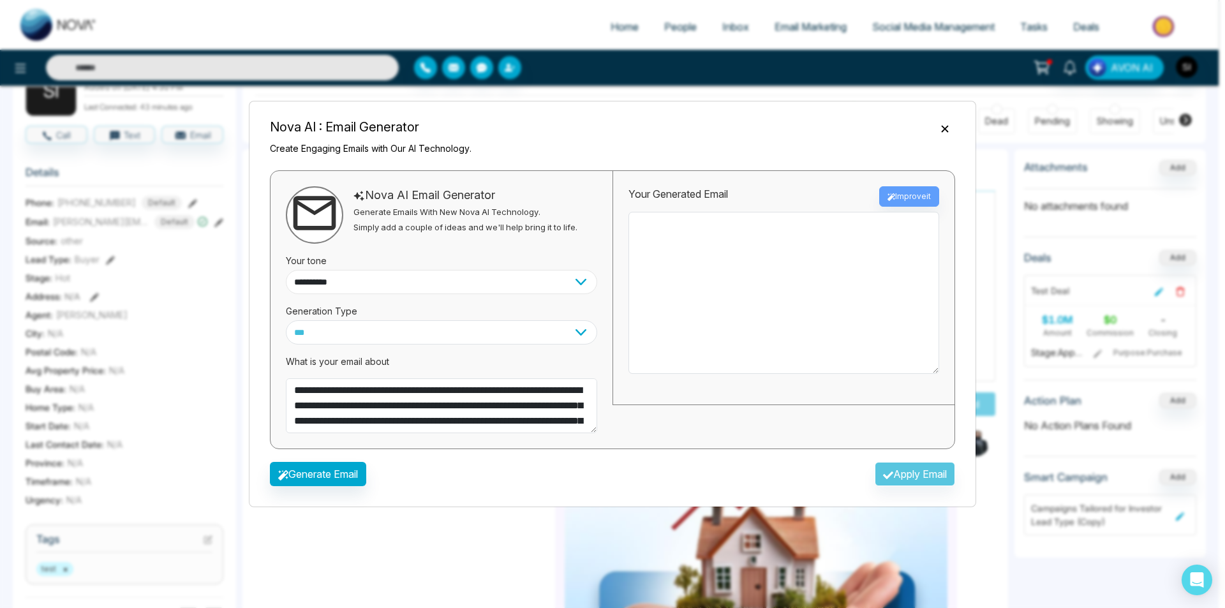
click at [457, 285] on select "**********" at bounding box center [441, 282] width 311 height 24
select select "********"
click at [286, 270] on select "**********" at bounding box center [441, 282] width 311 height 24
click at [350, 329] on select "*** ***** ******* ******* ********" at bounding box center [441, 332] width 311 height 24
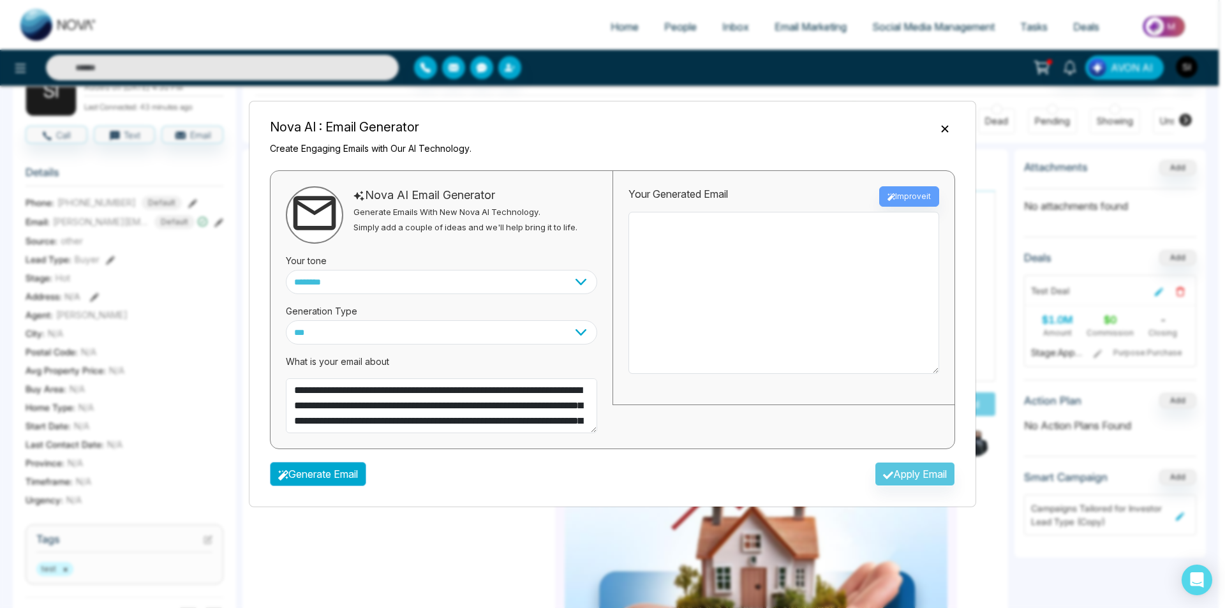
click at [339, 471] on button "Generate Email" at bounding box center [318, 474] width 96 height 24
type textarea "**********"
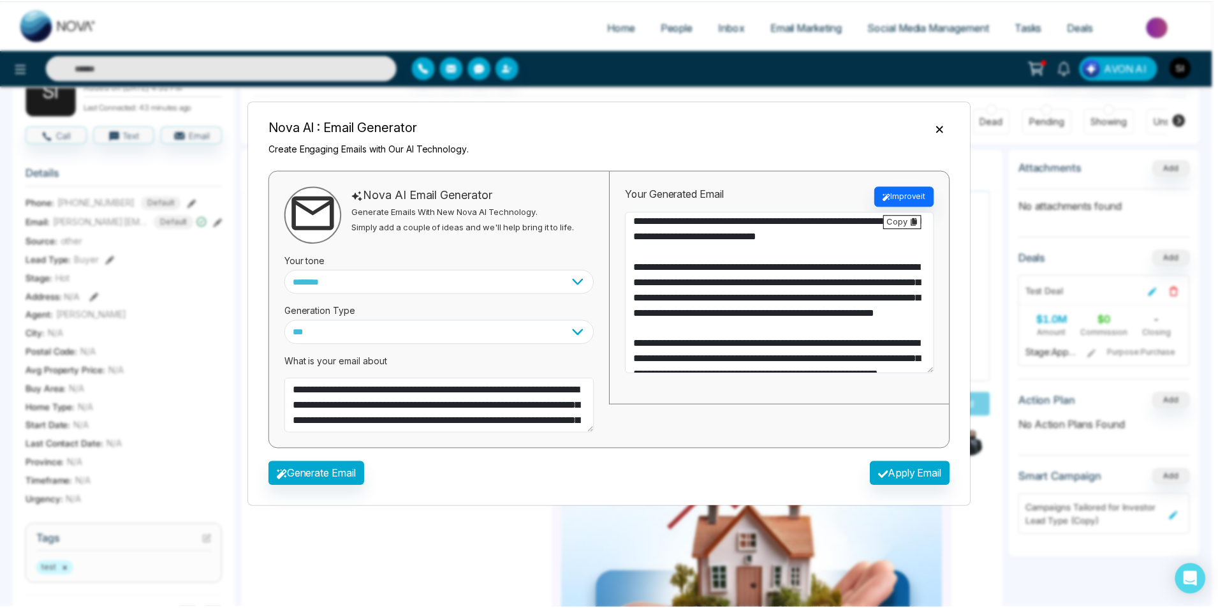
scroll to position [355, 0]
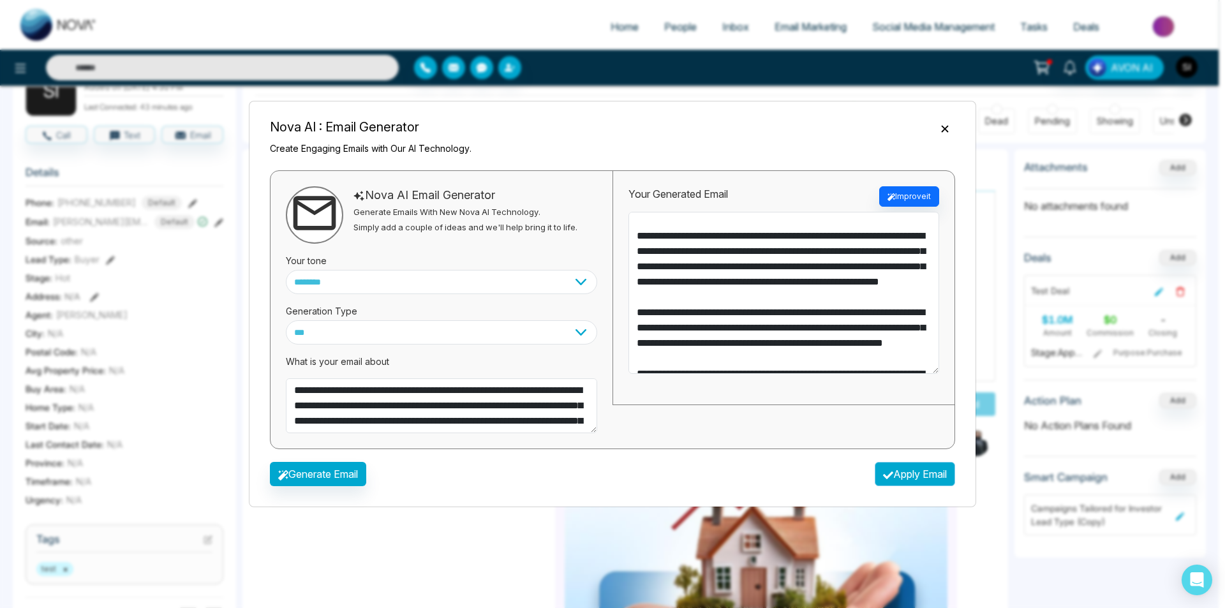
click at [894, 477] on button "Apply Email" at bounding box center [915, 474] width 80 height 24
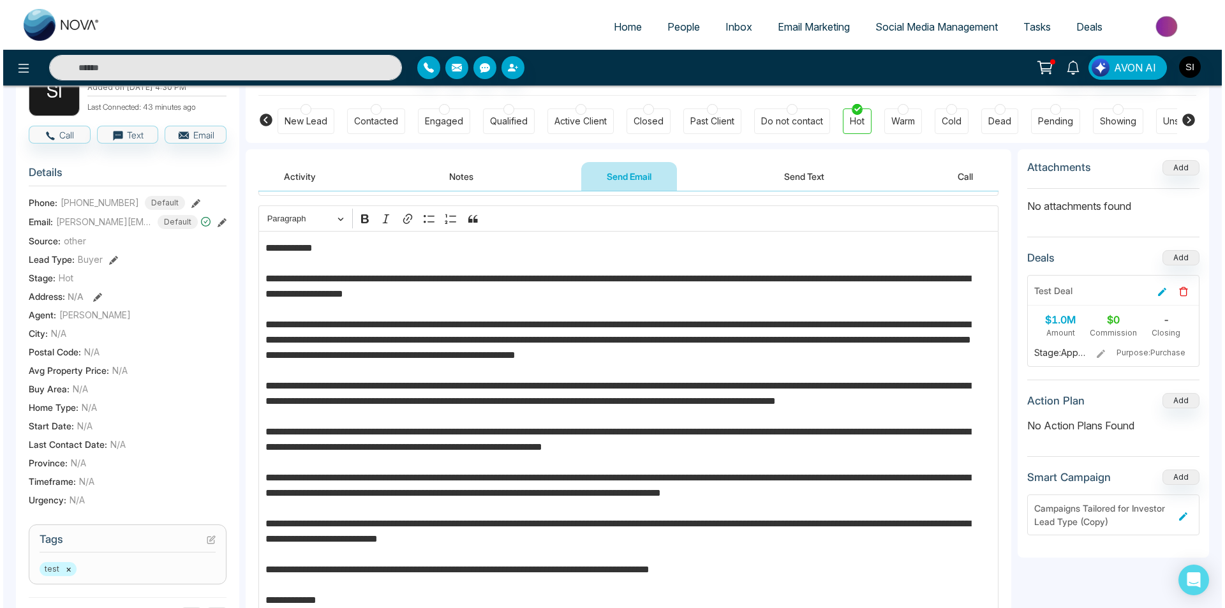
scroll to position [0, 0]
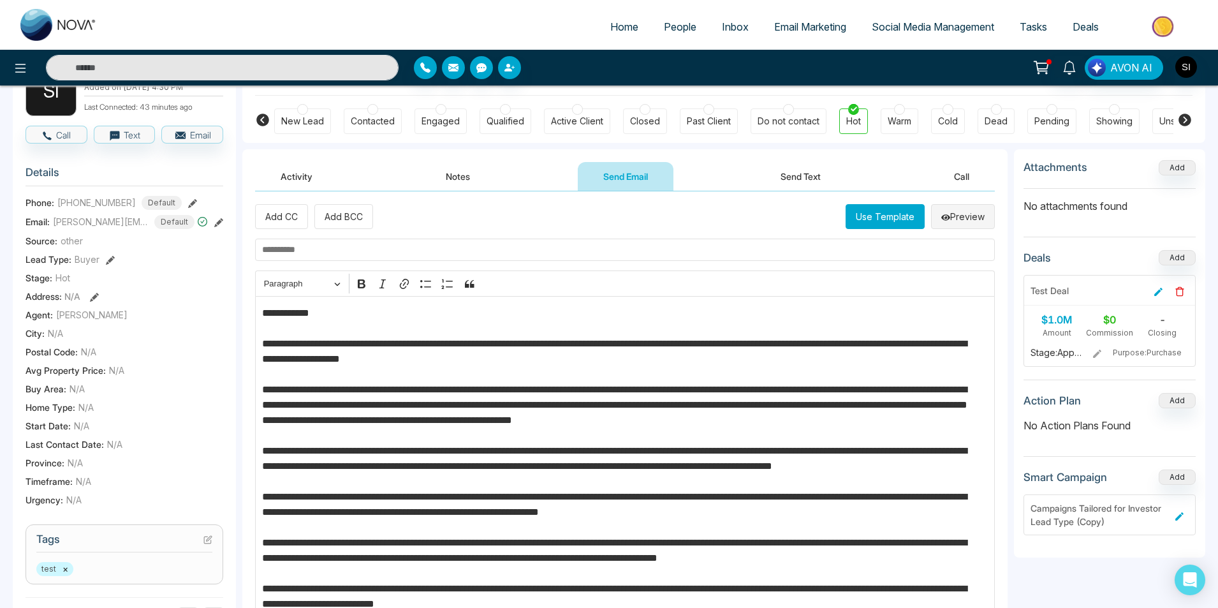
click at [947, 215] on button "Preview" at bounding box center [963, 216] width 64 height 25
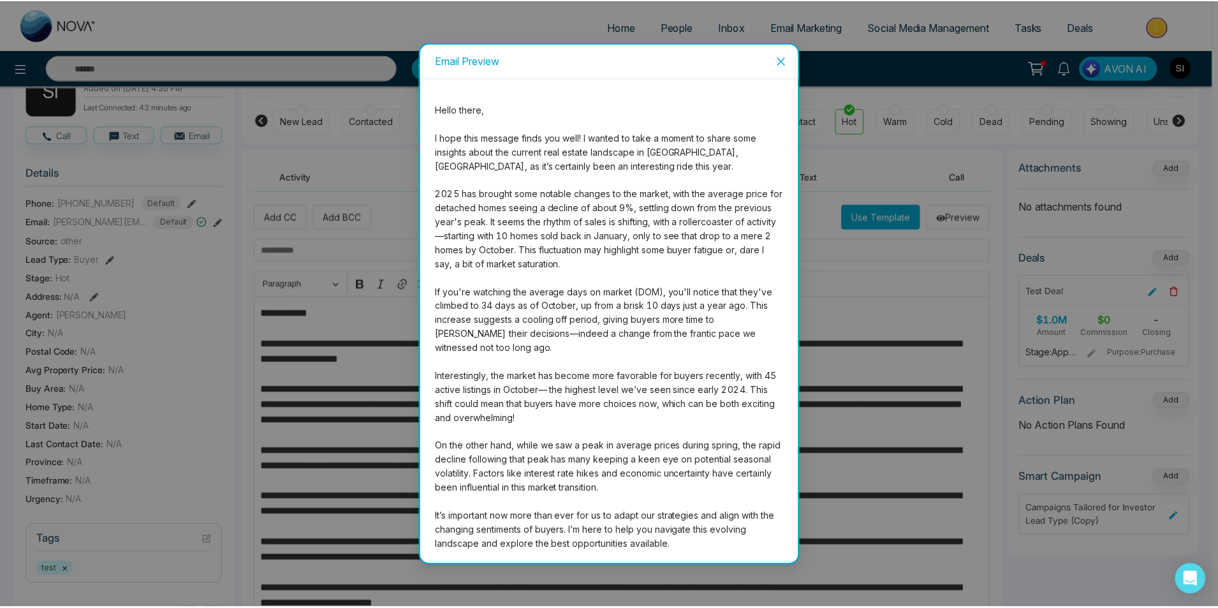
scroll to position [96, 0]
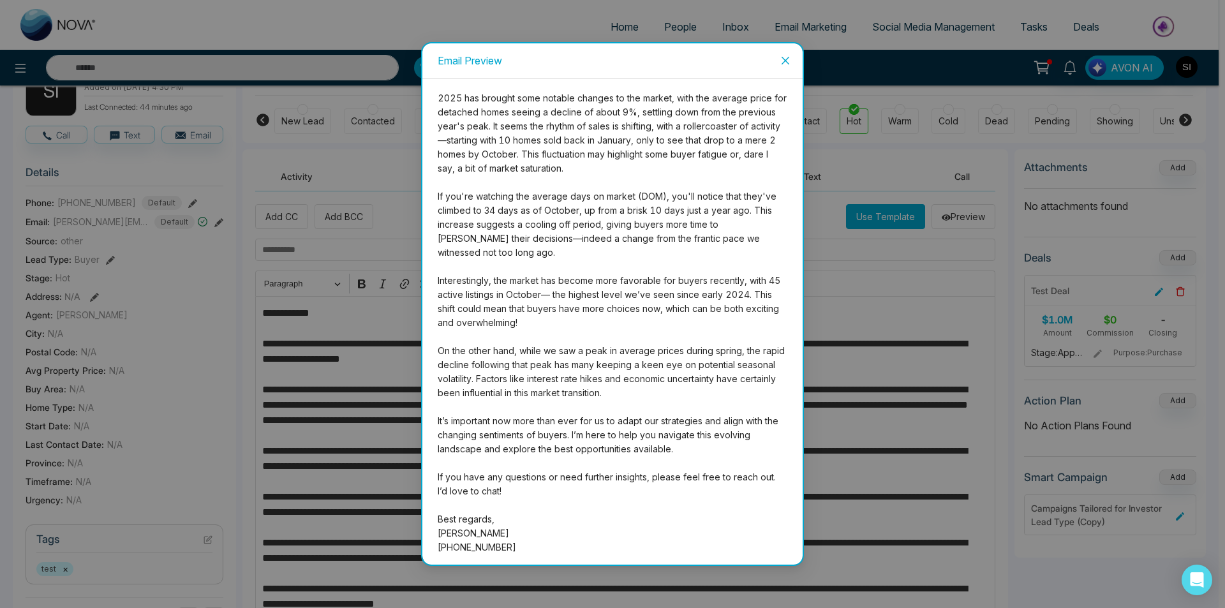
click at [777, 57] on span "Close" at bounding box center [785, 60] width 34 height 34
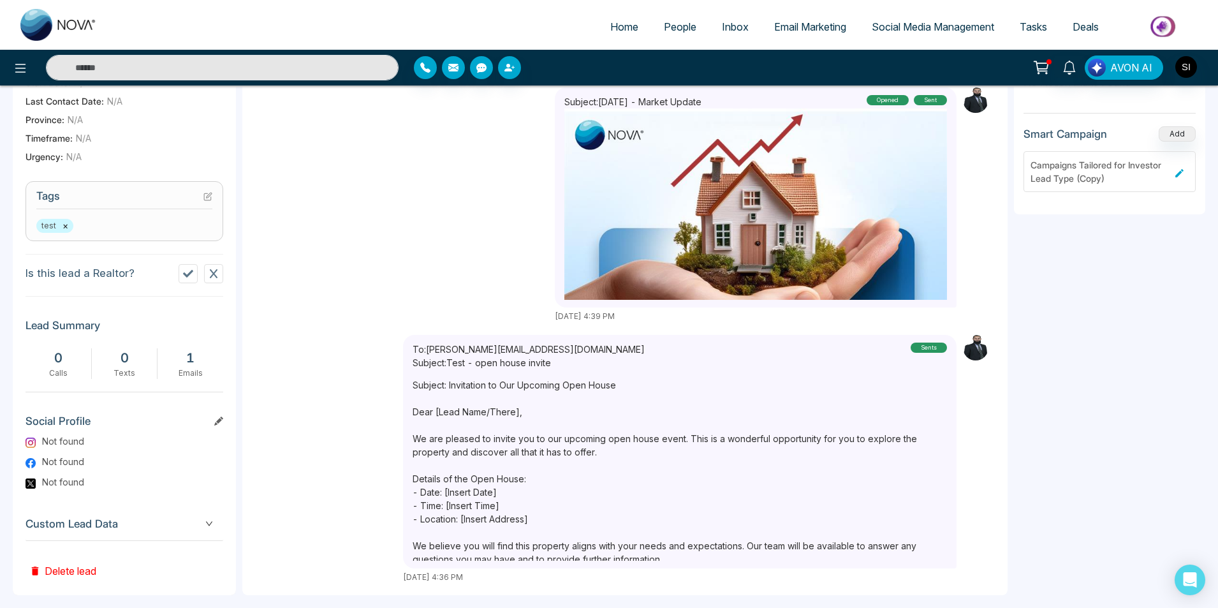
scroll to position [450, 0]
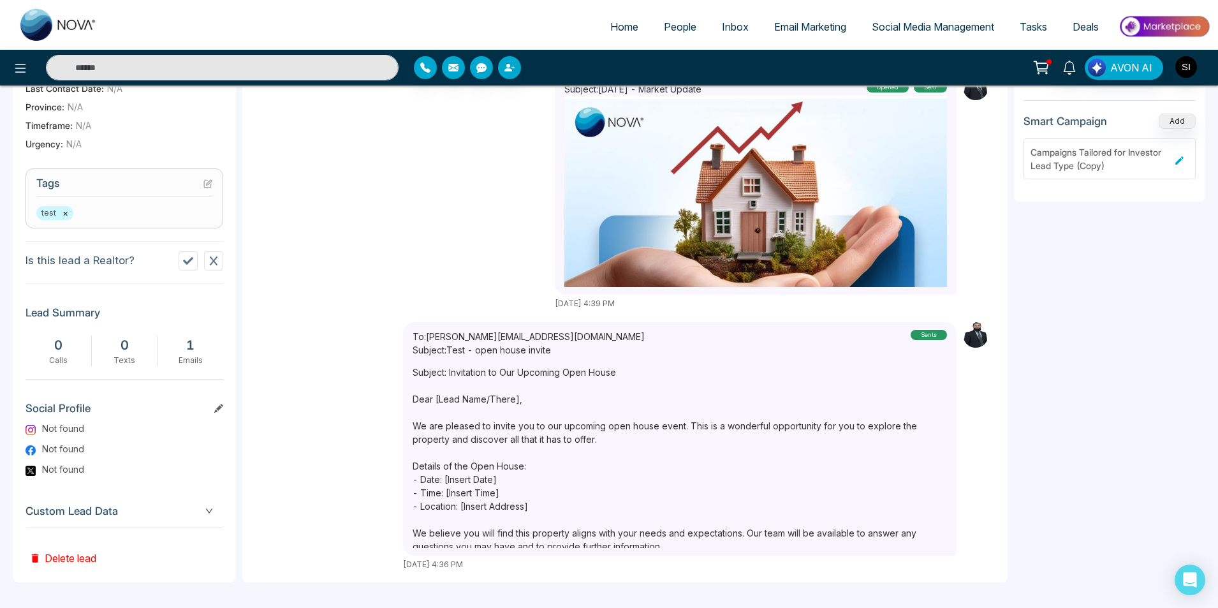
click at [86, 510] on span "Custom Lead Data" at bounding box center [125, 511] width 198 height 17
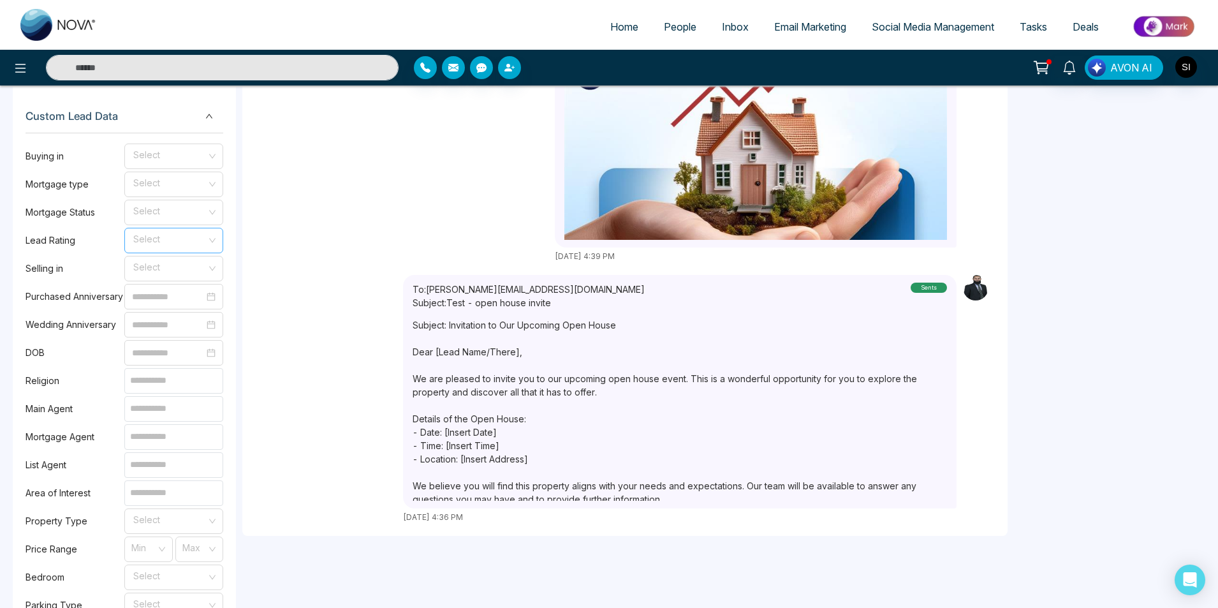
scroll to position [859, 0]
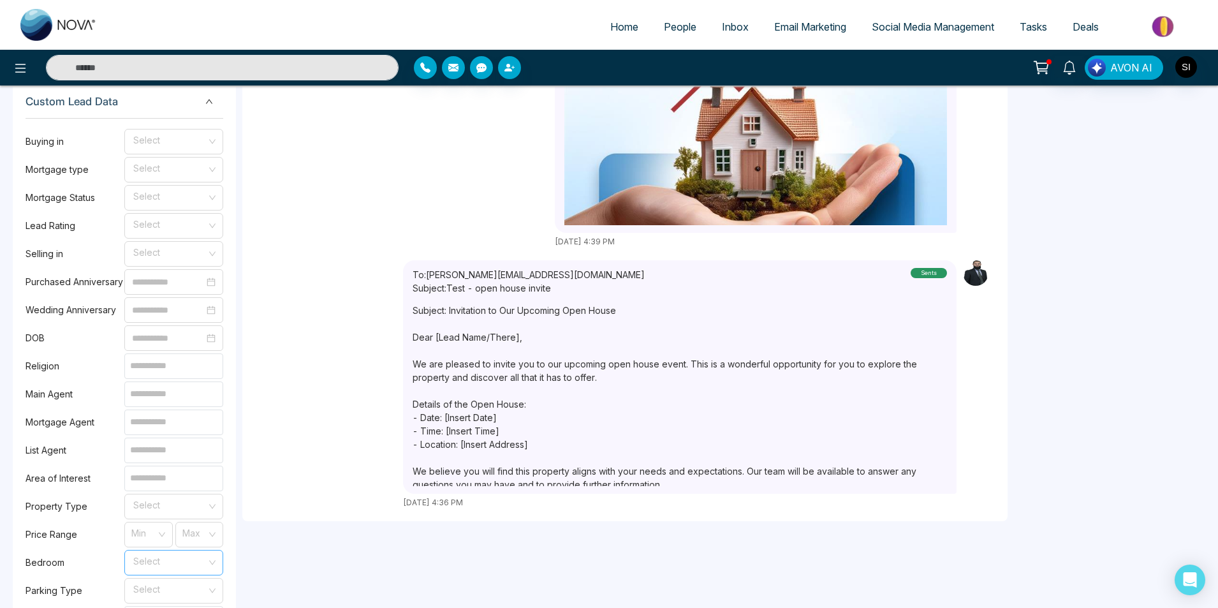
click at [163, 558] on input "search" at bounding box center [169, 559] width 75 height 19
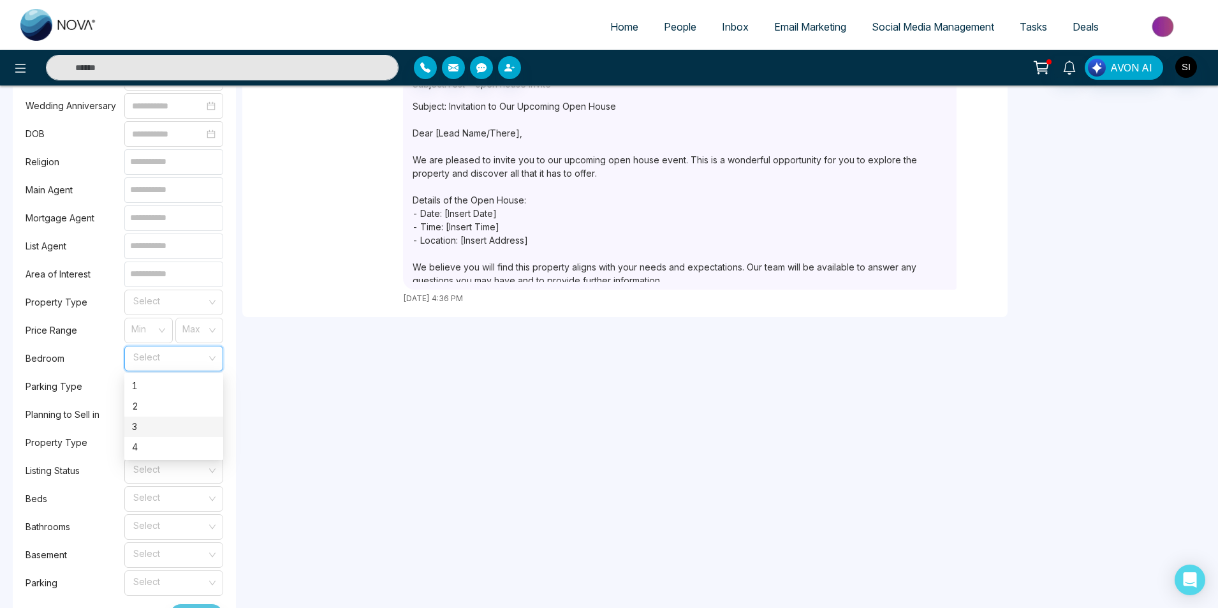
click at [160, 425] on div "3" at bounding box center [174, 427] width 84 height 14
click at [161, 520] on input "search" at bounding box center [169, 524] width 75 height 19
click at [163, 528] on input "search" at bounding box center [169, 524] width 75 height 19
click at [196, 528] on input "search" at bounding box center [169, 524] width 75 height 19
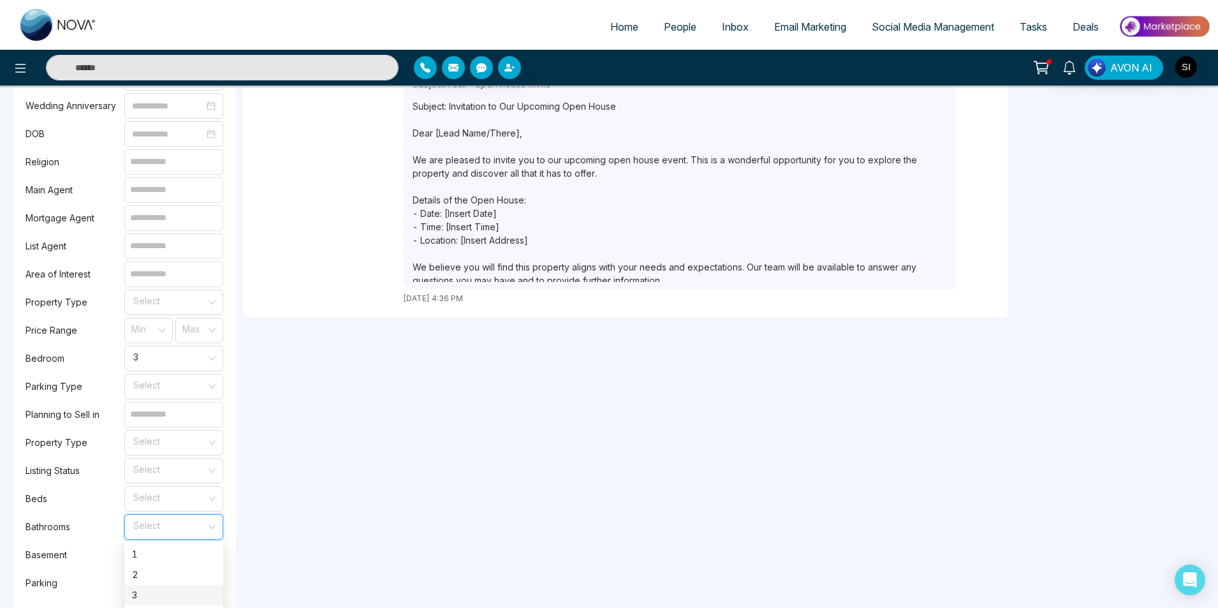
click at [138, 595] on div "3" at bounding box center [174, 595] width 84 height 14
click at [138, 595] on span at bounding box center [169, 583] width 75 height 24
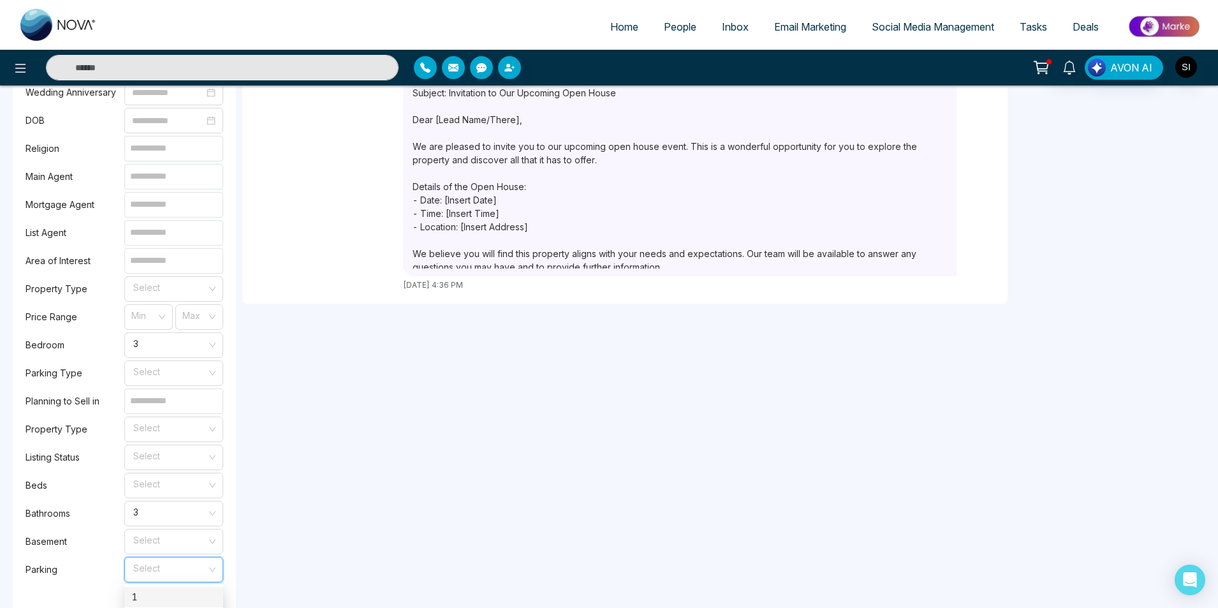
click at [63, 585] on div "Save" at bounding box center [125, 598] width 198 height 27
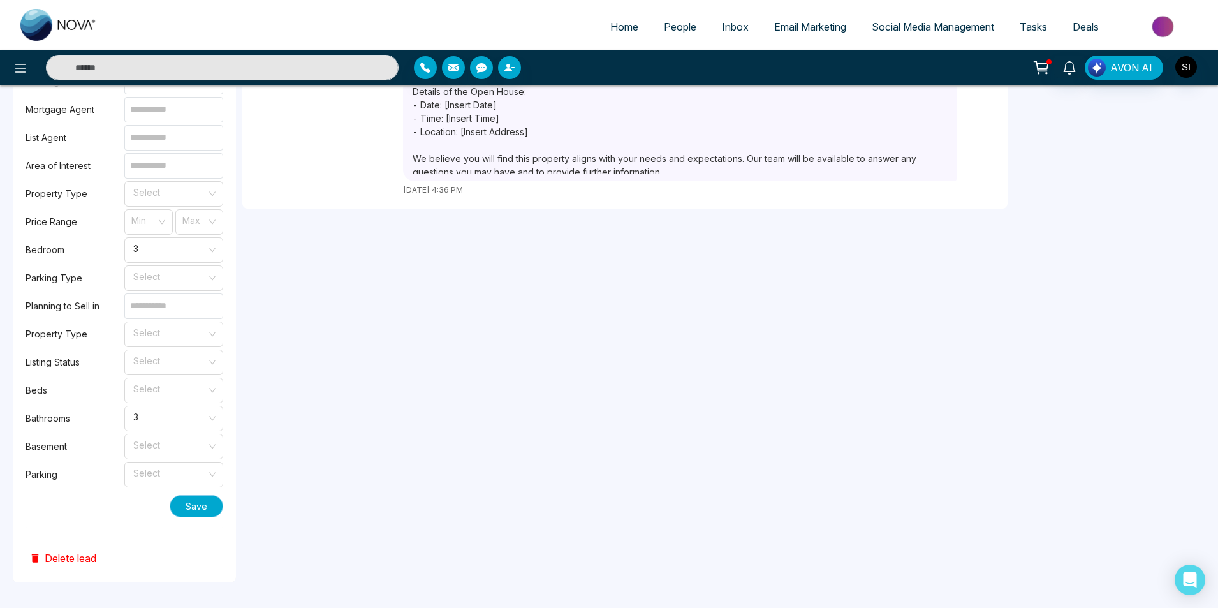
click at [191, 505] on button "Save" at bounding box center [197, 506] width 54 height 22
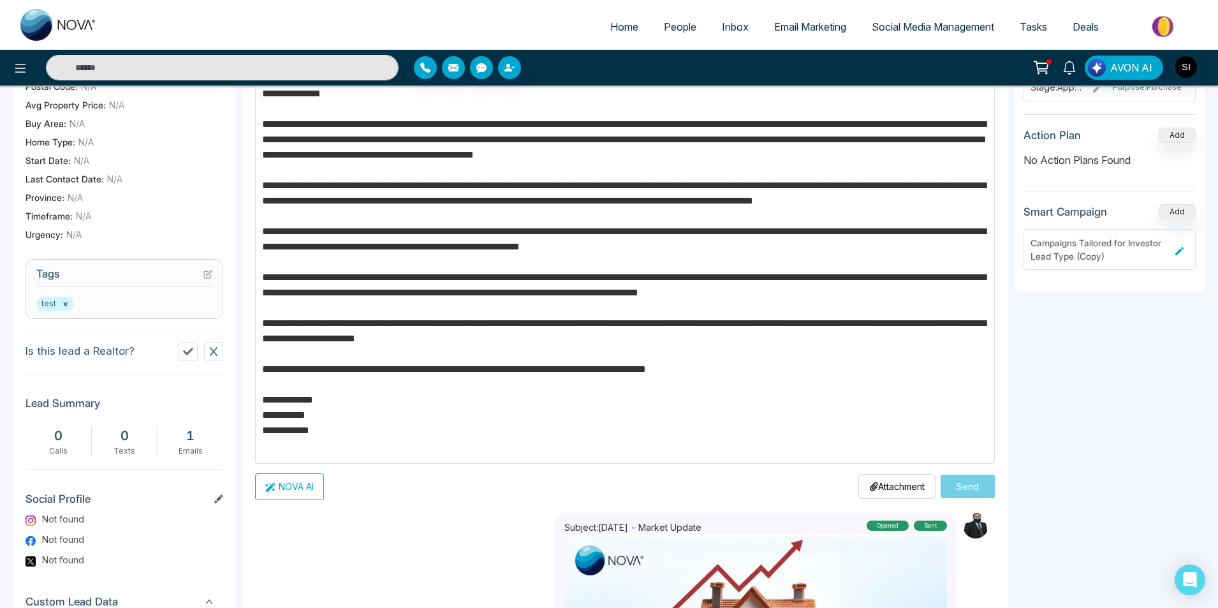
scroll to position [0, 0]
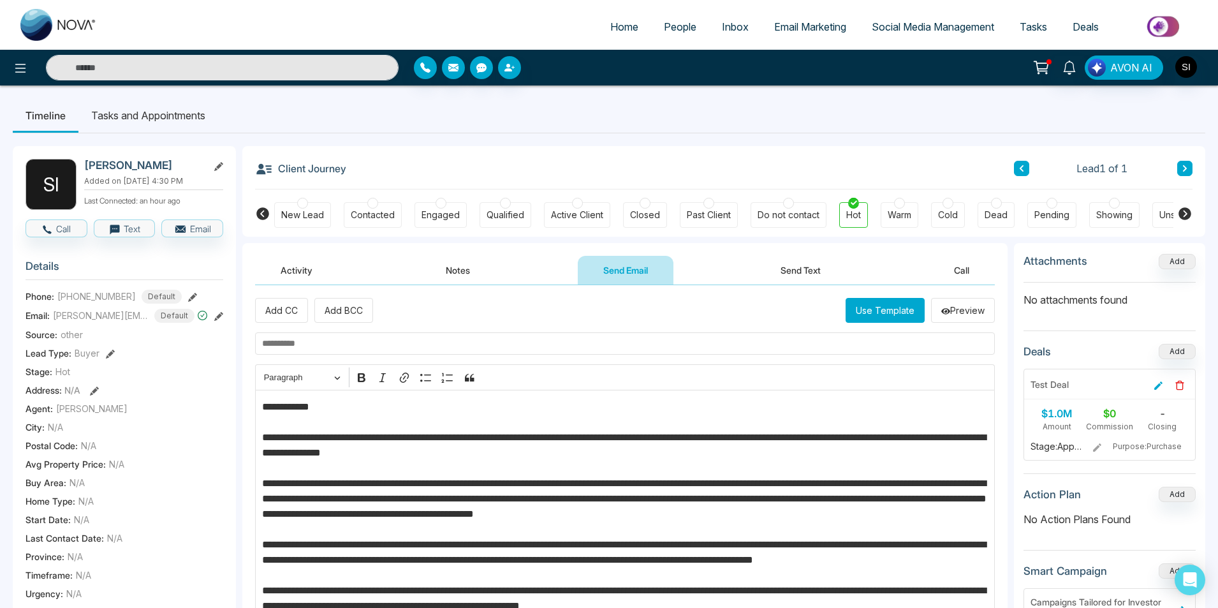
click at [290, 271] on button "Activity" at bounding box center [296, 270] width 83 height 29
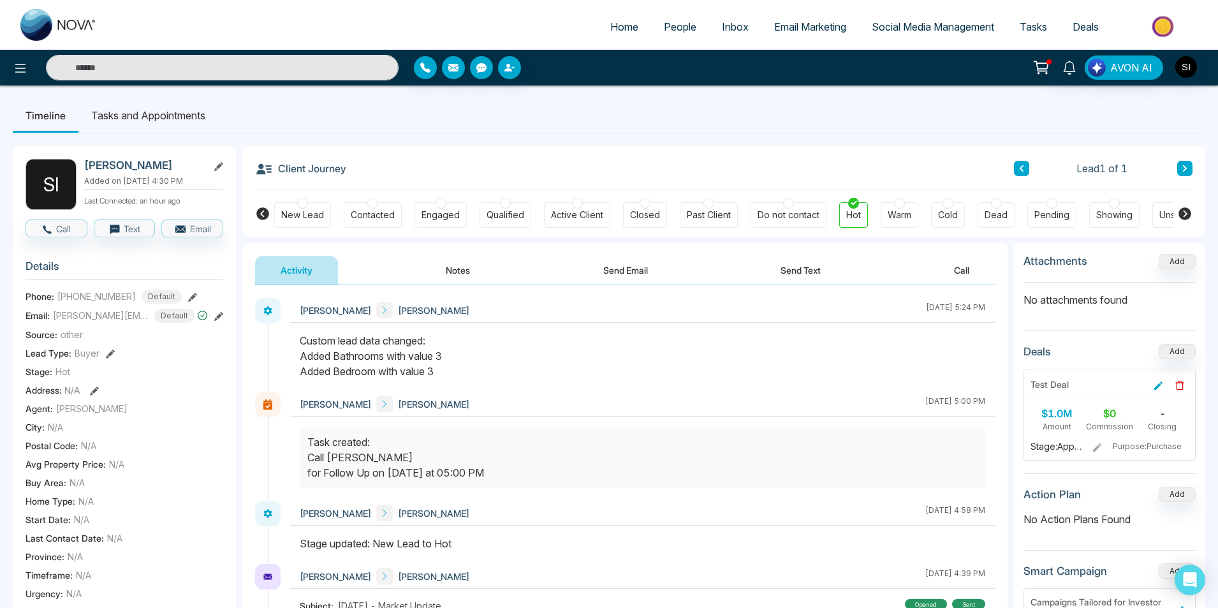
click at [129, 115] on li "Tasks and Appointments" at bounding box center [148, 115] width 140 height 34
click at [189, 120] on li "Tasks and Appointments" at bounding box center [148, 115] width 140 height 34
click at [161, 117] on li "Tasks and Appointments" at bounding box center [148, 115] width 140 height 34
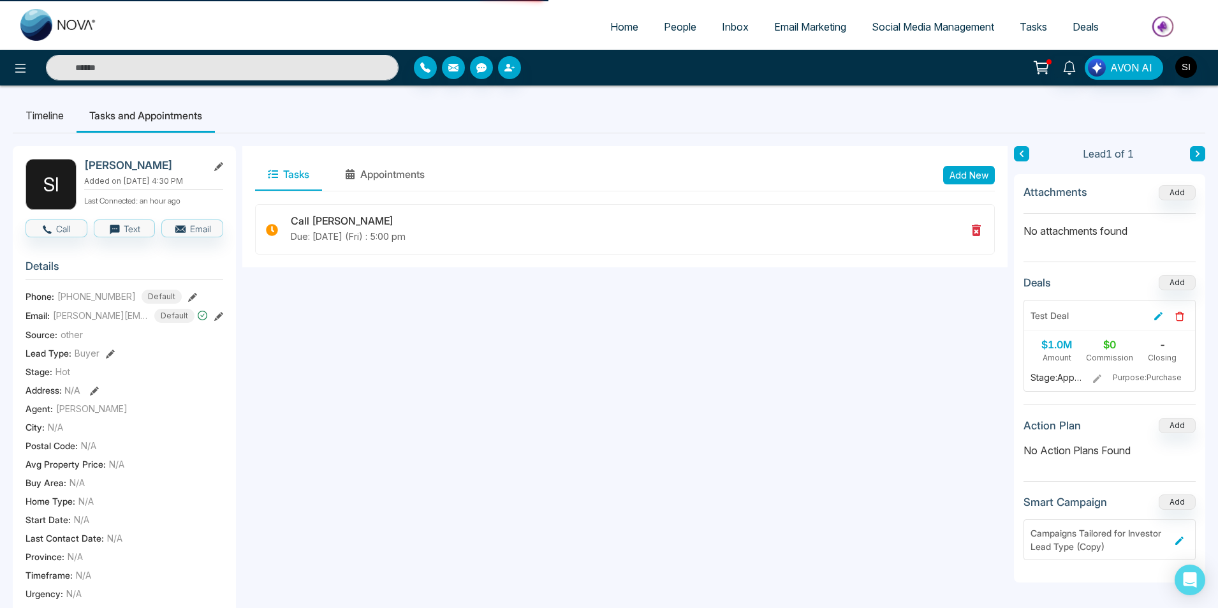
click at [108, 115] on li "Tasks and Appointments" at bounding box center [146, 115] width 138 height 34
click at [376, 177] on button "Appointments" at bounding box center [384, 175] width 105 height 32
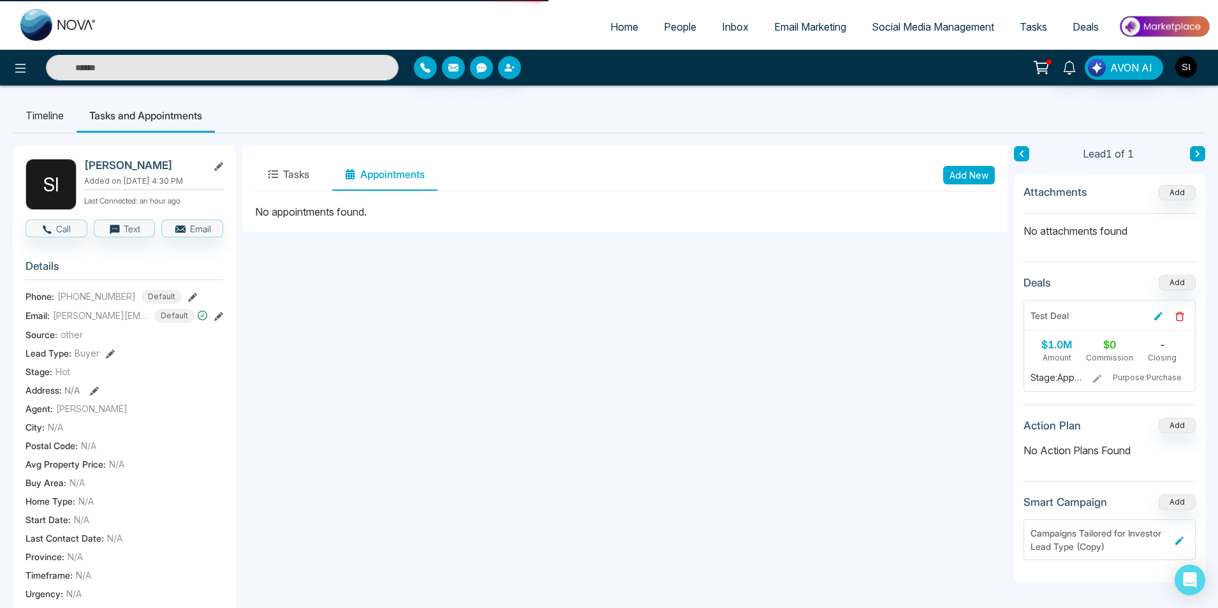
click at [979, 176] on button "Add New" at bounding box center [969, 175] width 52 height 18
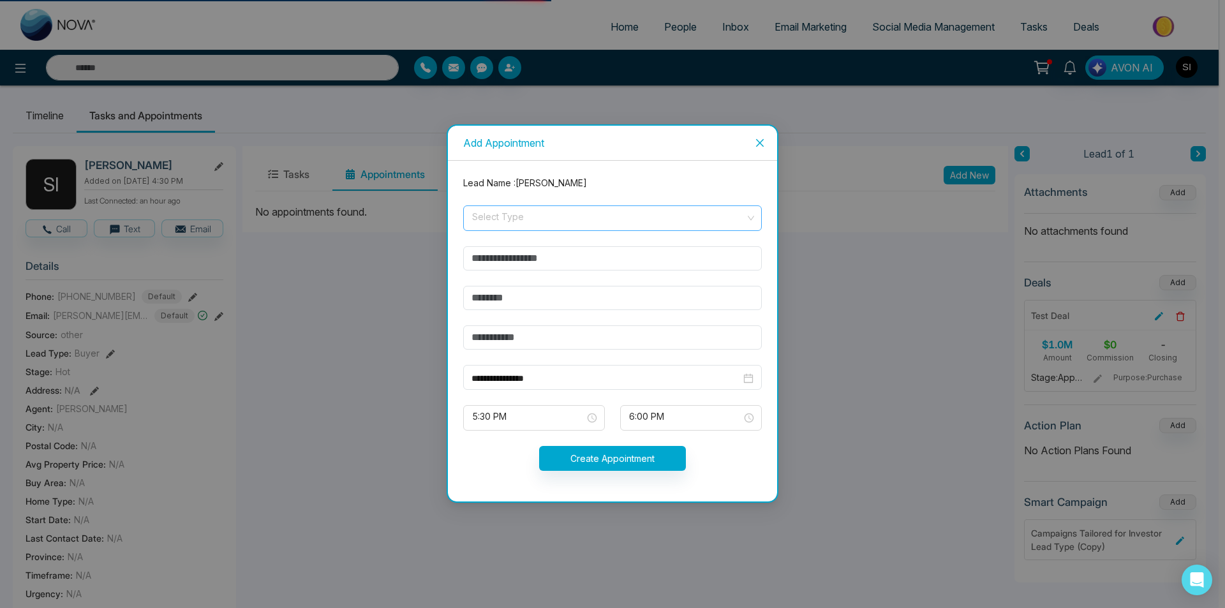
click at [531, 218] on input "search" at bounding box center [608, 215] width 274 height 19
click at [494, 266] on div "Online" at bounding box center [612, 267] width 283 height 14
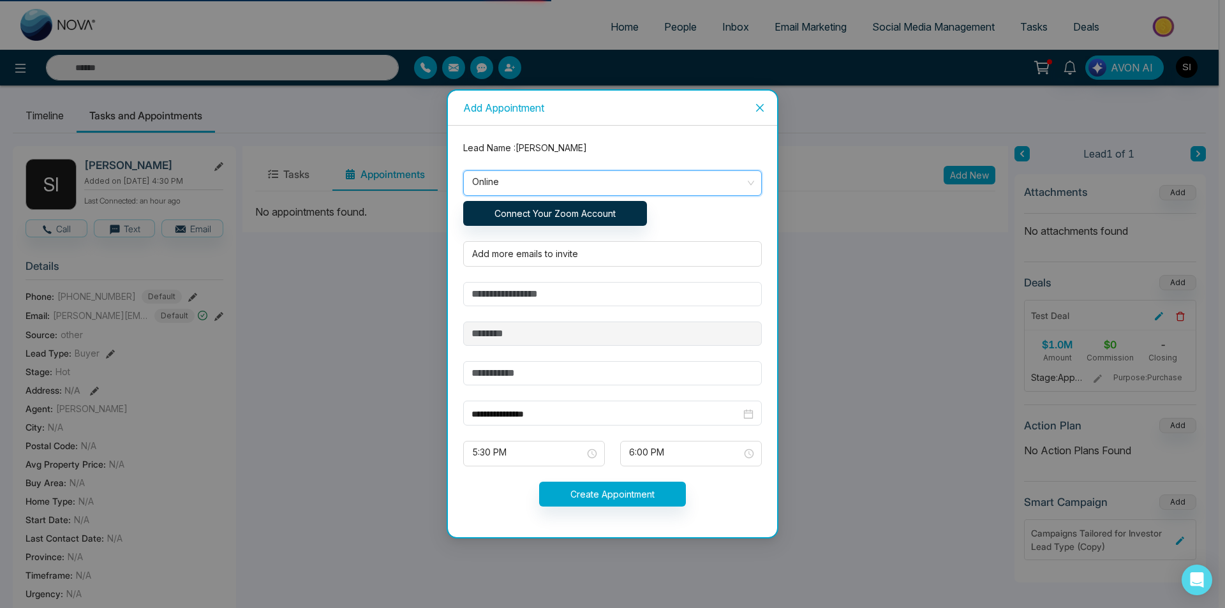
click at [577, 186] on span "Online" at bounding box center [612, 183] width 281 height 22
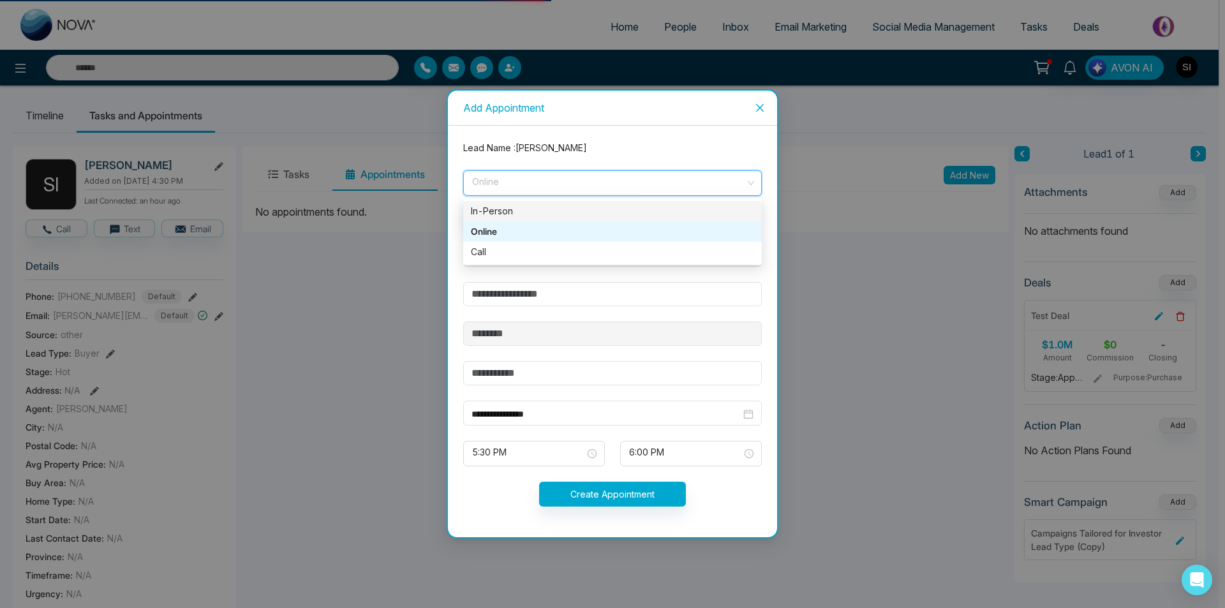
click at [494, 208] on div "In-Person" at bounding box center [612, 211] width 283 height 14
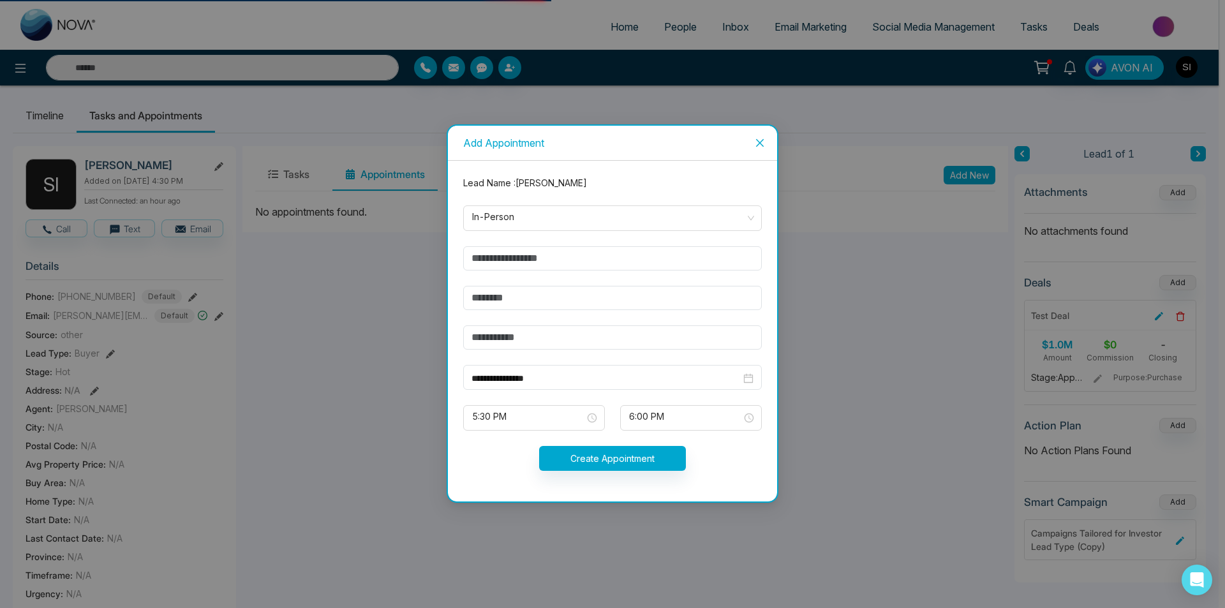
click at [759, 142] on icon "close" at bounding box center [760, 143] width 8 height 8
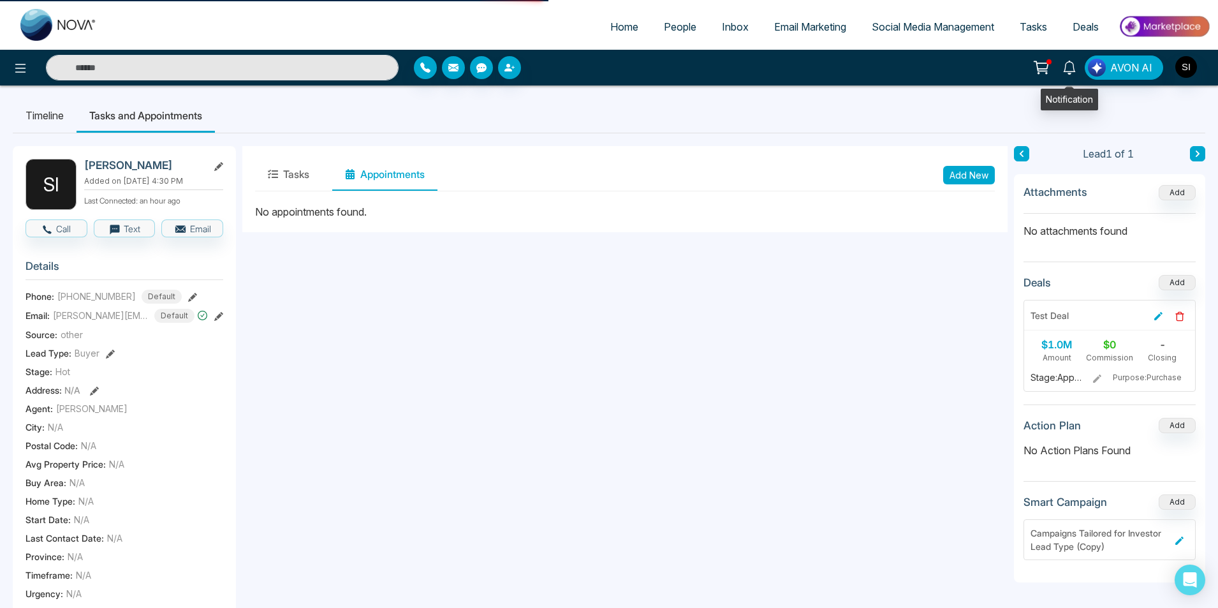
click at [1072, 71] on icon at bounding box center [1069, 68] width 12 height 14
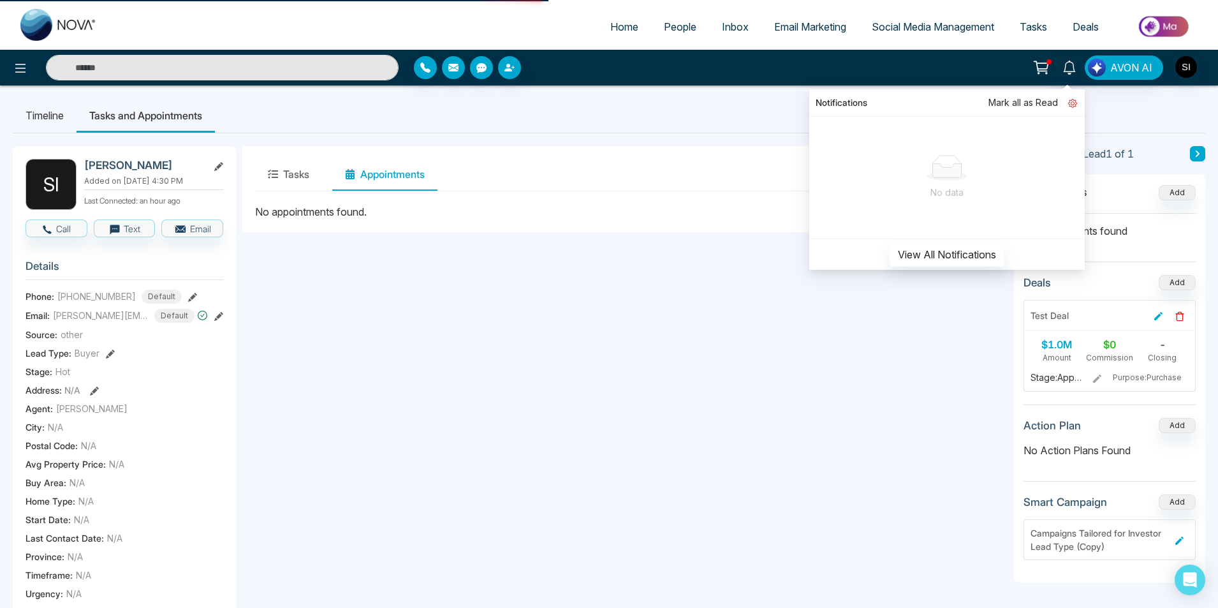
click at [1074, 103] on icon at bounding box center [1072, 103] width 9 height 9
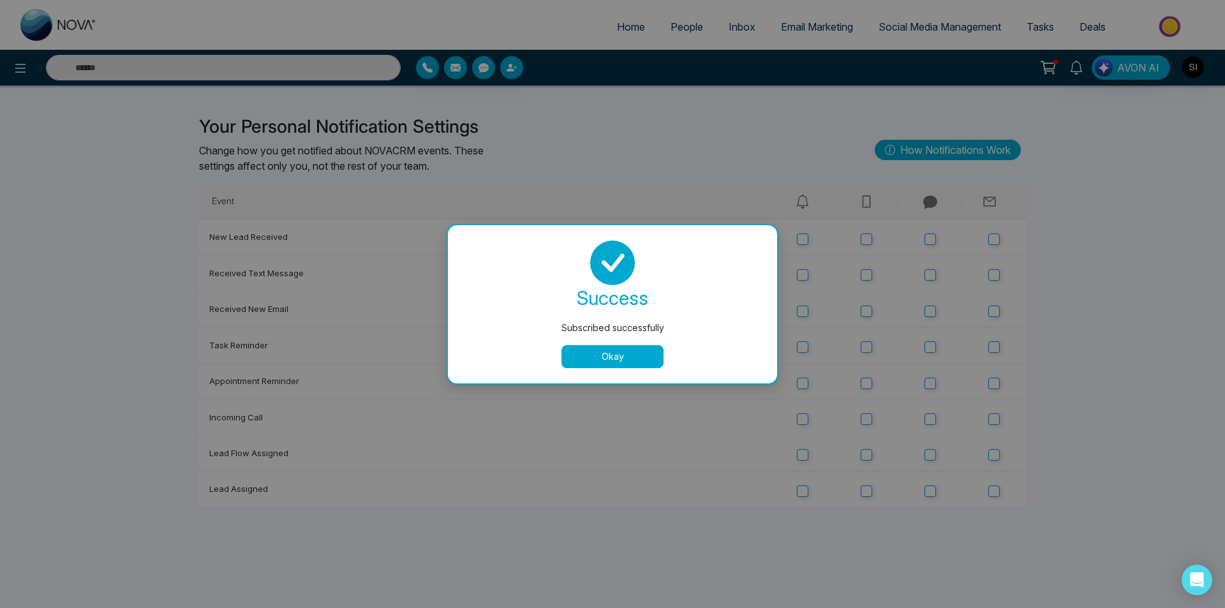
click at [624, 351] on button "Okay" at bounding box center [612, 356] width 102 height 23
click at [615, 360] on button "Okay" at bounding box center [612, 356] width 102 height 23
drag, startPoint x: 619, startPoint y: 365, endPoint x: 801, endPoint y: 325, distance: 186.8
click at [624, 363] on button "Okay" at bounding box center [612, 356] width 102 height 23
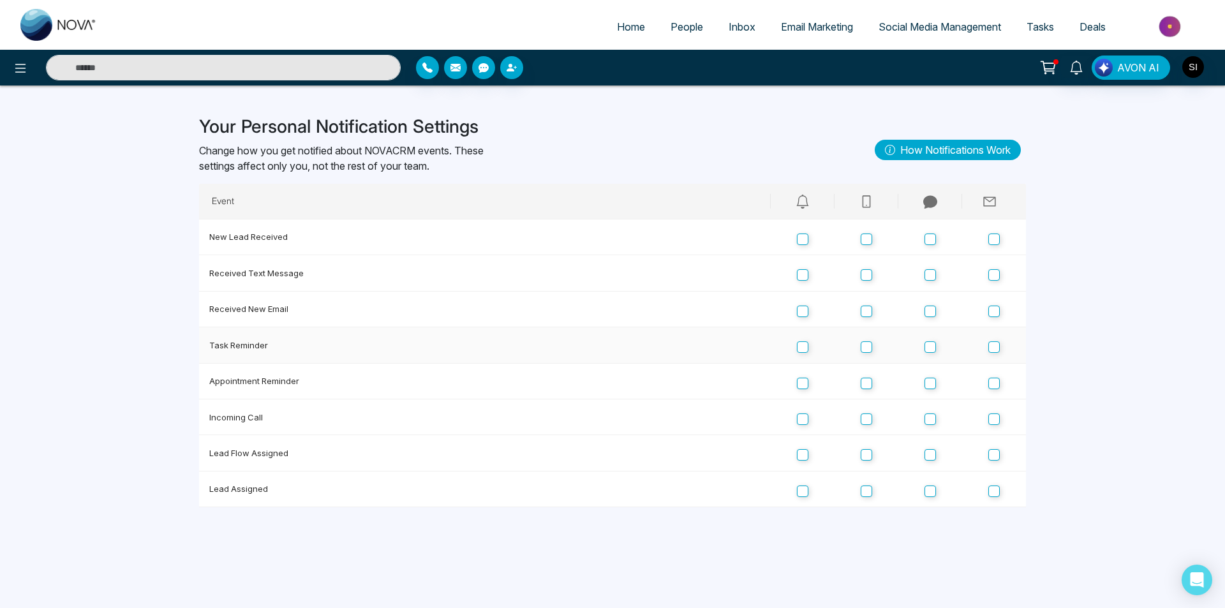
click at [616, 360] on td "Task Reminder" at bounding box center [485, 345] width 572 height 36
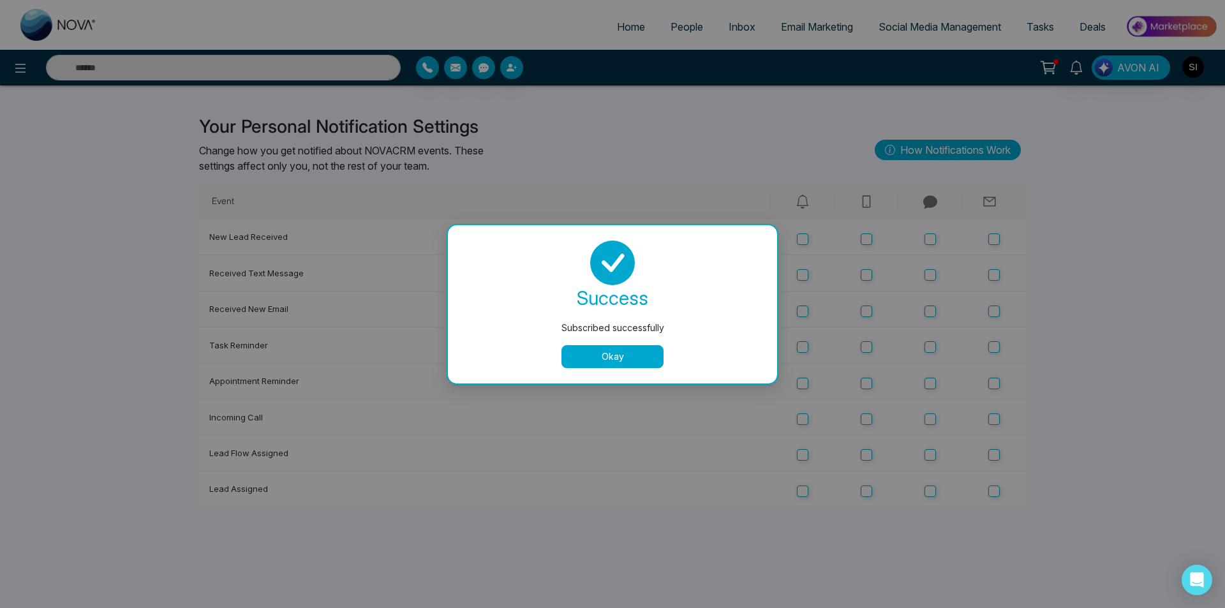
click at [634, 357] on button "Okay" at bounding box center [612, 356] width 102 height 23
click at [614, 351] on button "Okay" at bounding box center [612, 356] width 102 height 23
click at [604, 353] on button "Okay" at bounding box center [612, 356] width 102 height 23
click at [589, 354] on button "Okay" at bounding box center [612, 356] width 102 height 23
click at [635, 363] on button "Okay" at bounding box center [612, 356] width 102 height 23
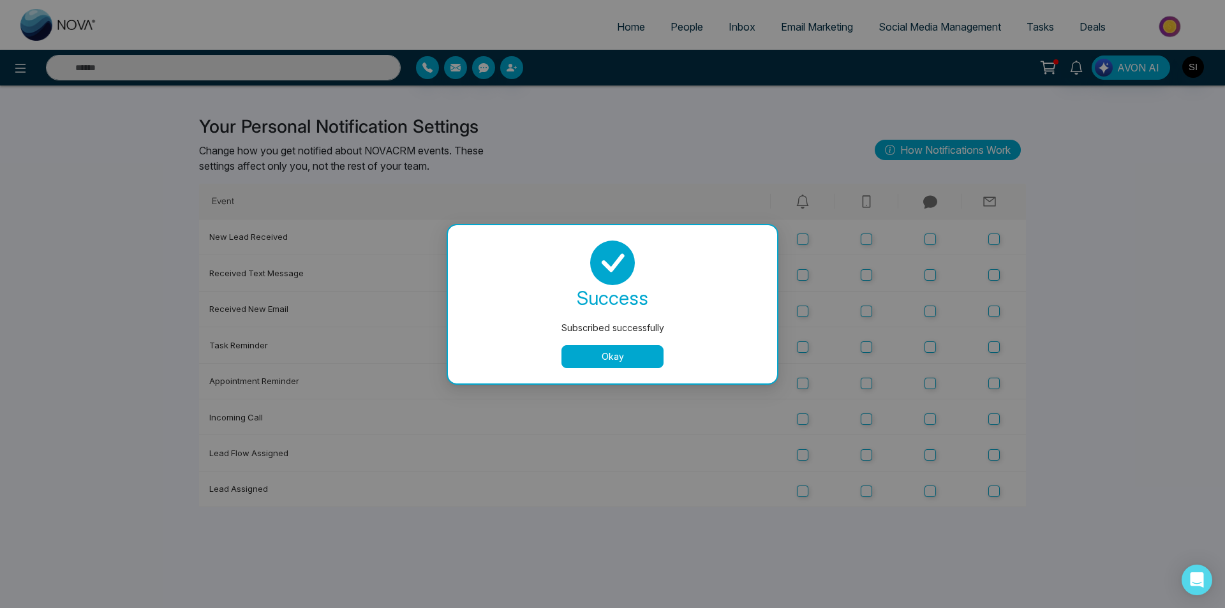
click at [631, 358] on button "Okay" at bounding box center [612, 356] width 102 height 23
click at [639, 346] on button "Okay" at bounding box center [612, 356] width 102 height 23
click at [635, 347] on button "Okay" at bounding box center [612, 356] width 102 height 23
click at [635, 358] on button "Okay" at bounding box center [612, 356] width 102 height 23
click at [631, 358] on button "Okay" at bounding box center [612, 356] width 102 height 23
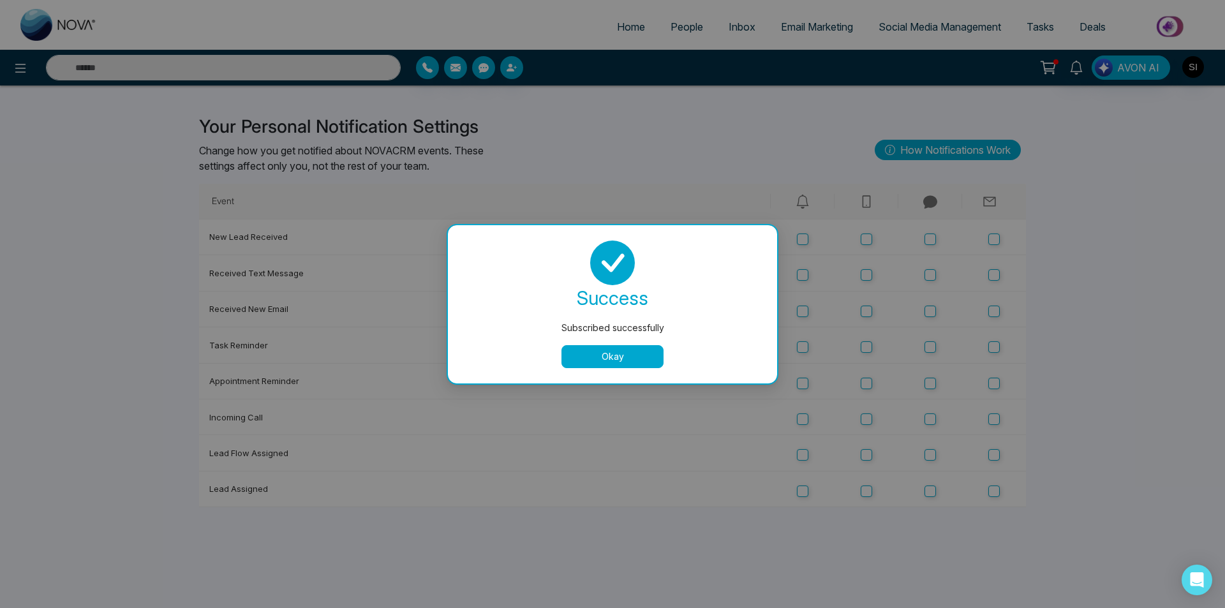
click at [628, 356] on button "Okay" at bounding box center [612, 356] width 102 height 23
click at [632, 346] on button "Okay" at bounding box center [612, 356] width 102 height 23
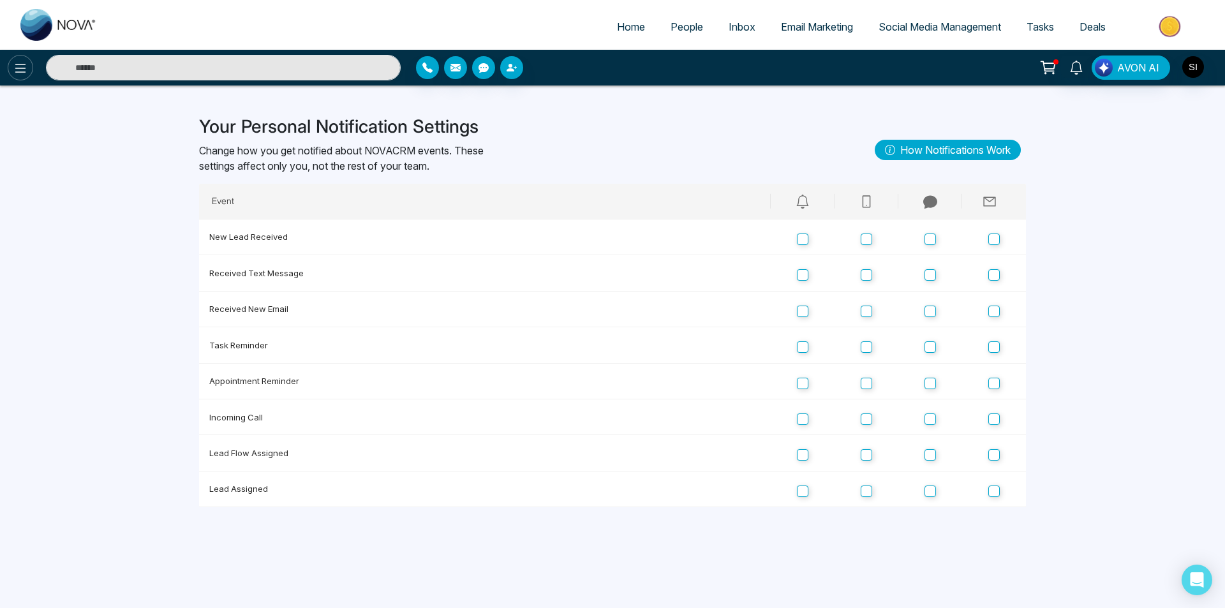
click at [14, 70] on icon at bounding box center [20, 68] width 15 height 15
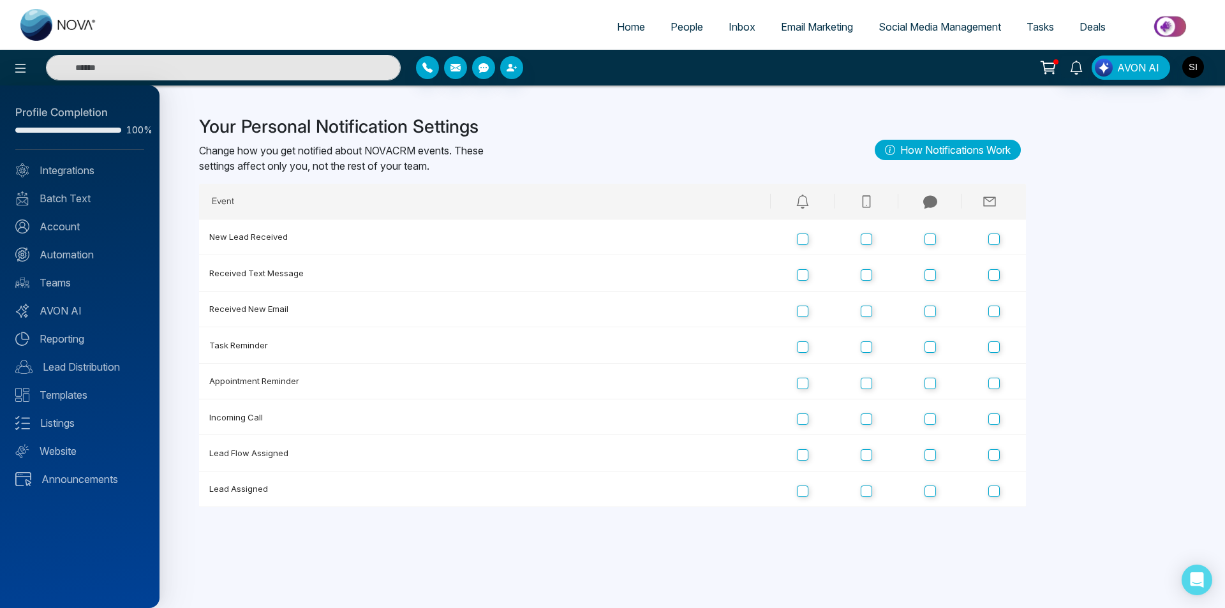
click at [679, 20] on div at bounding box center [612, 304] width 1225 height 608
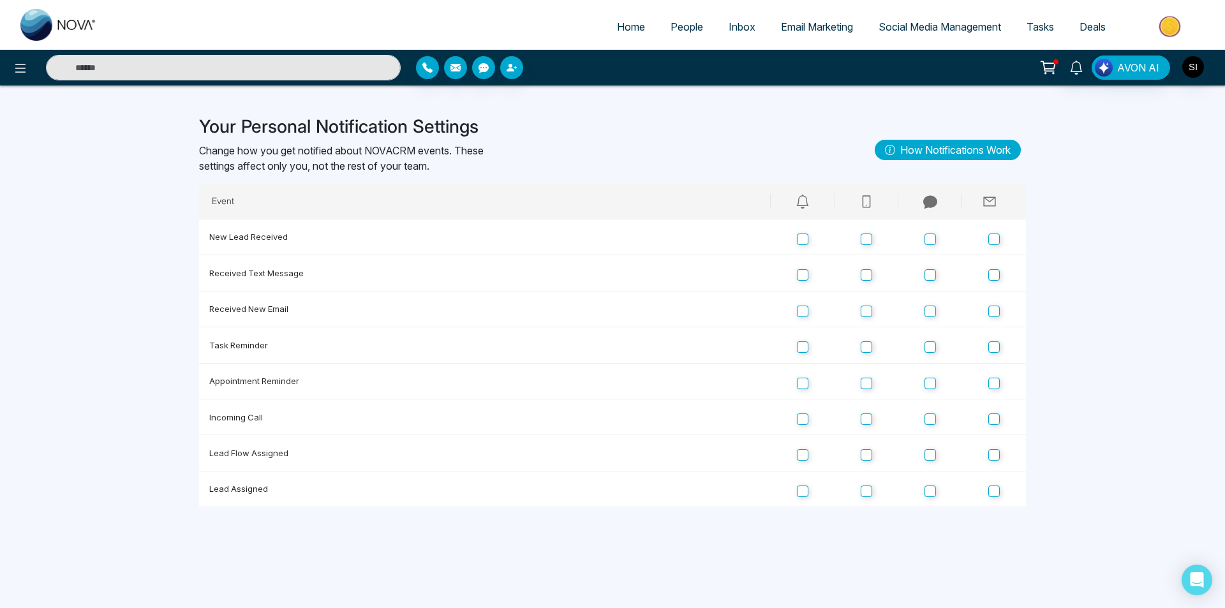
click at [679, 27] on span "People" at bounding box center [686, 26] width 33 height 13
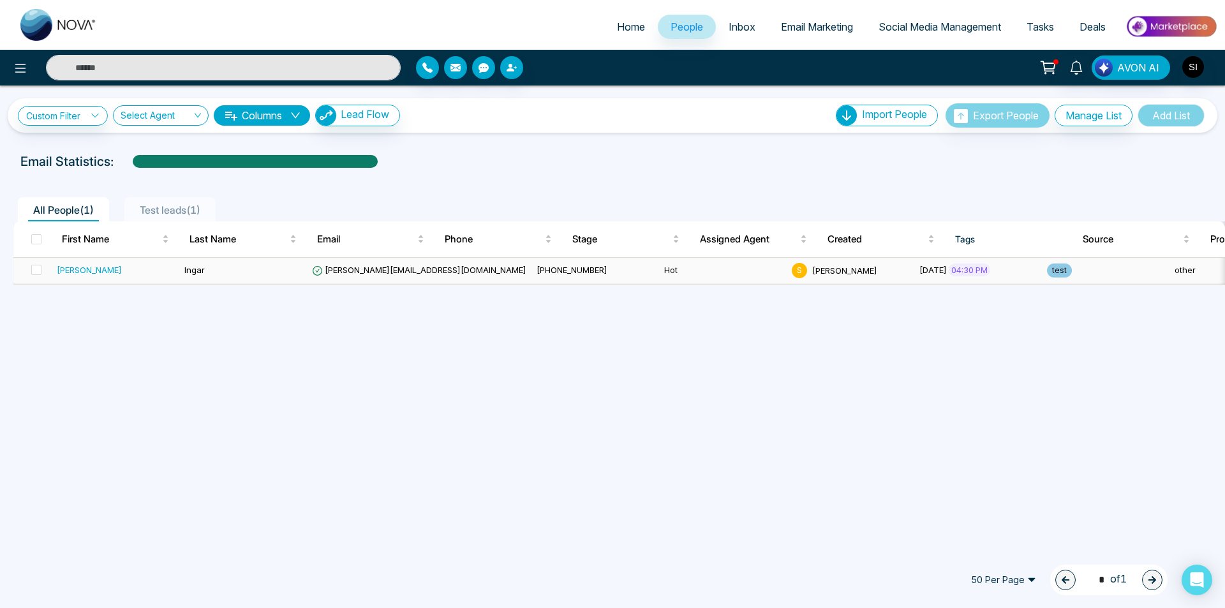
click at [72, 274] on div "Sohel" at bounding box center [89, 269] width 65 height 13
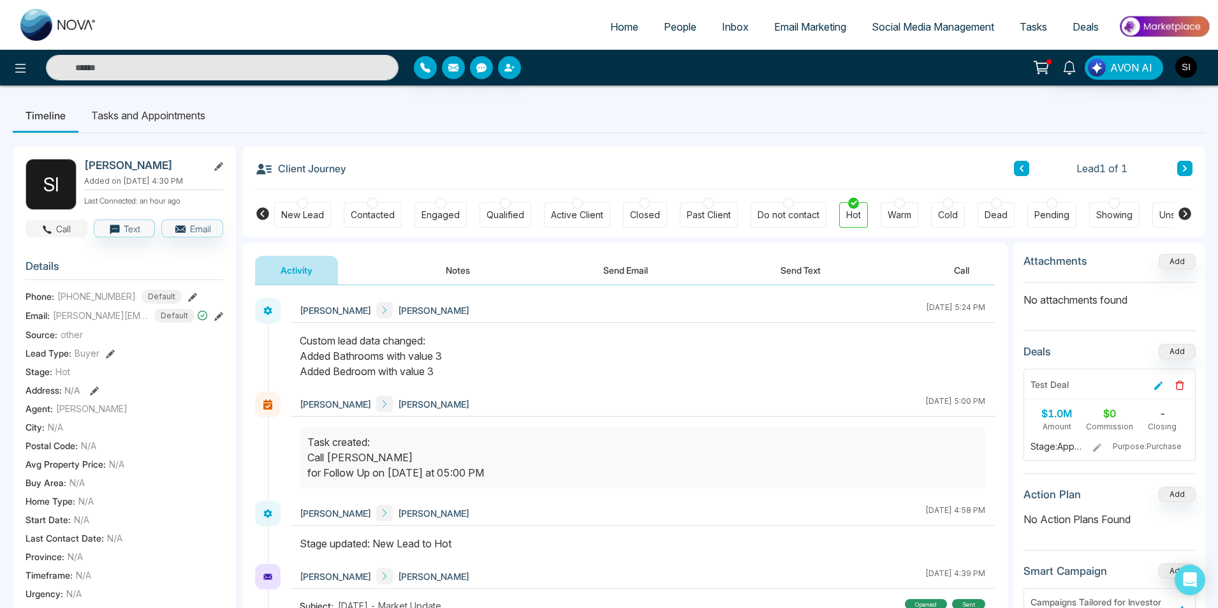
click at [59, 231] on button "Call" at bounding box center [57, 228] width 62 height 18
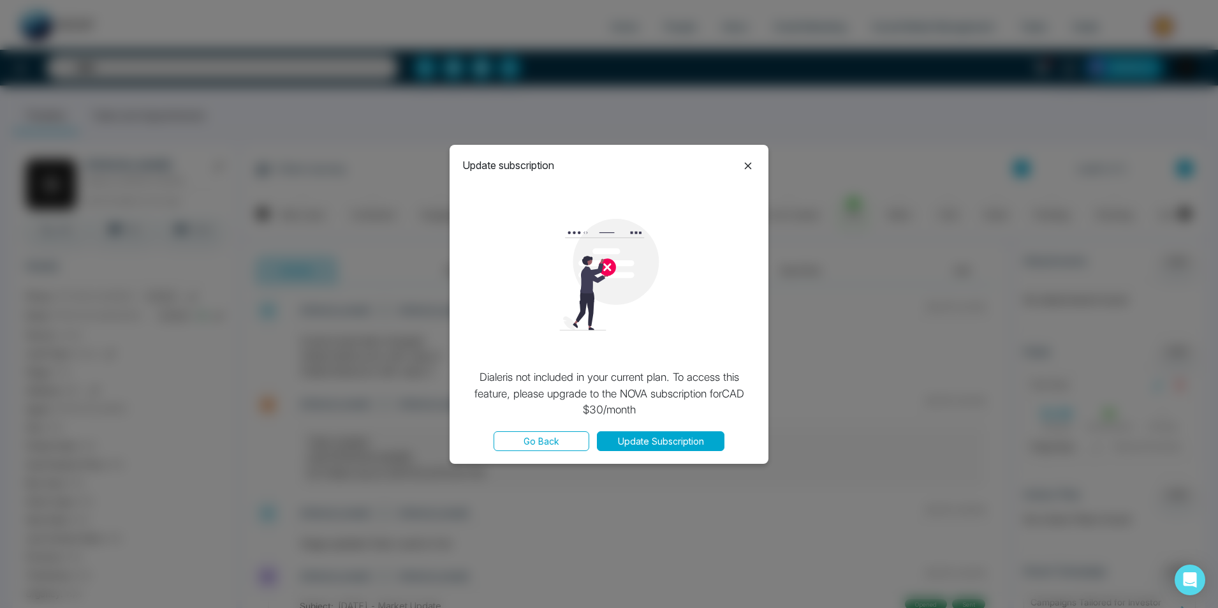
click at [660, 447] on button "Update Subscription" at bounding box center [661, 441] width 128 height 20
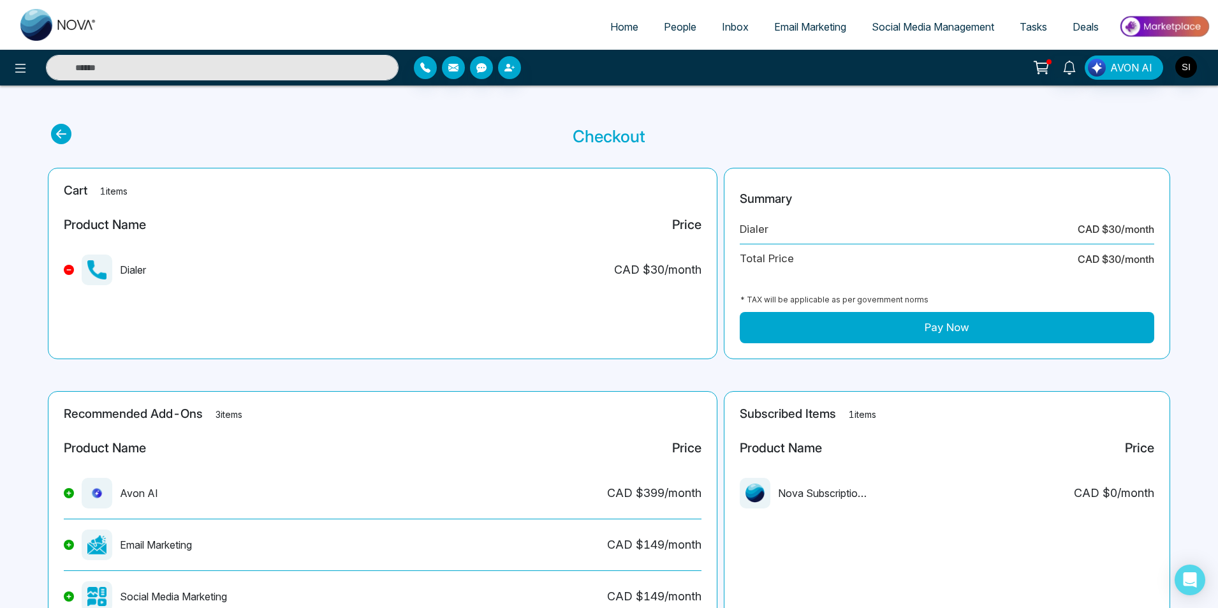
click at [840, 315] on button "Pay Now" at bounding box center [947, 328] width 415 height 32
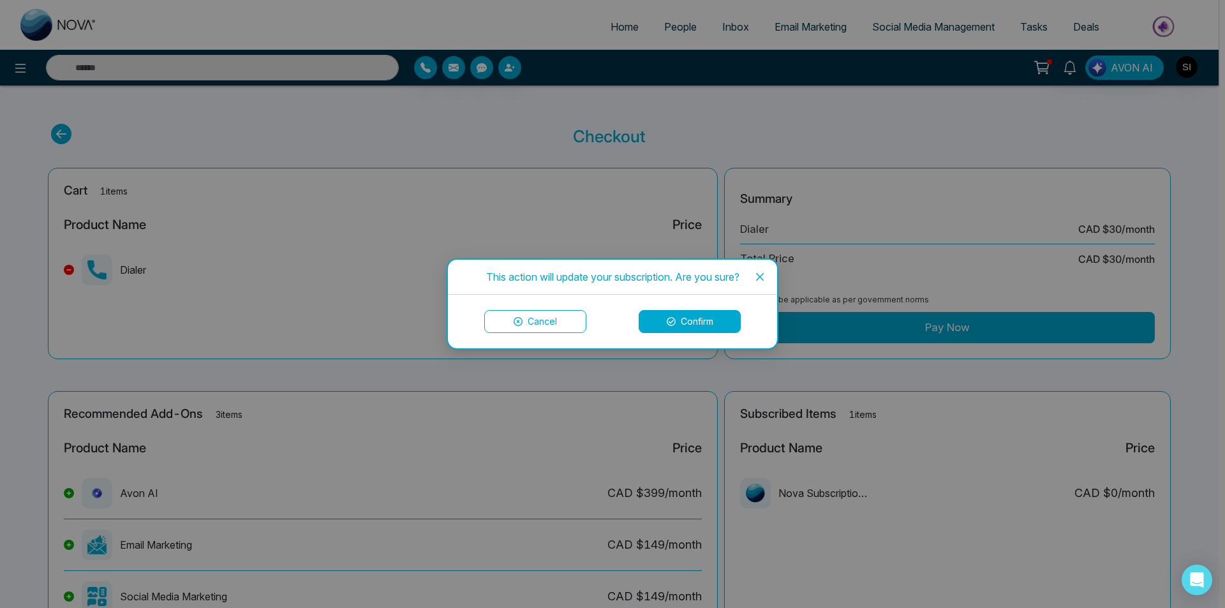
click at [688, 329] on button "Confirm" at bounding box center [690, 321] width 102 height 23
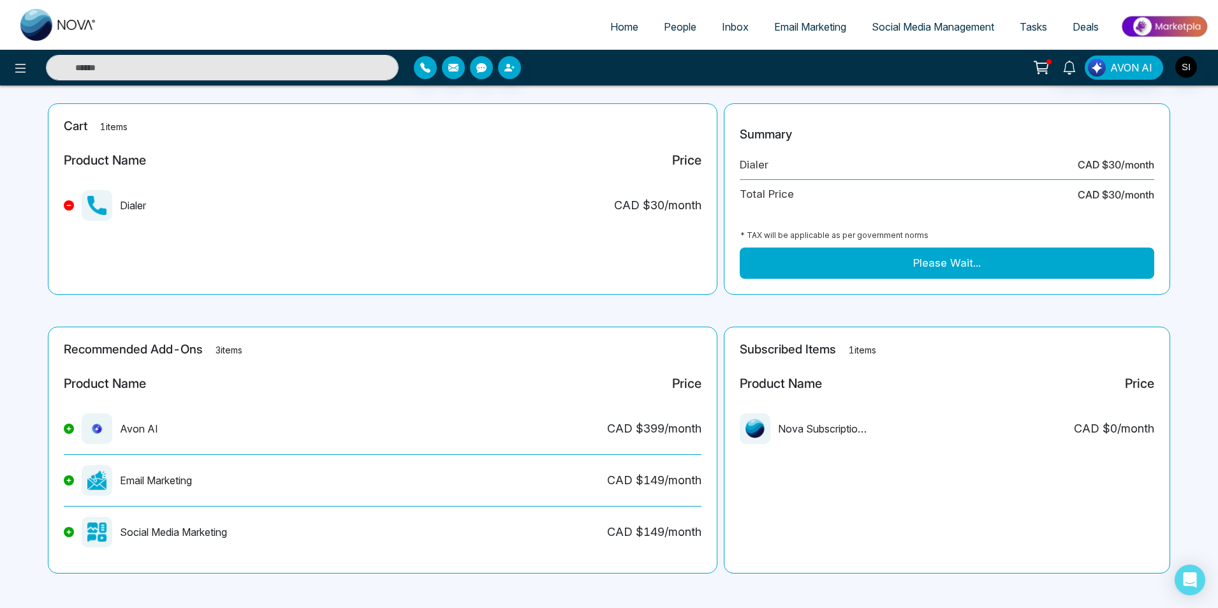
scroll to position [68, 0]
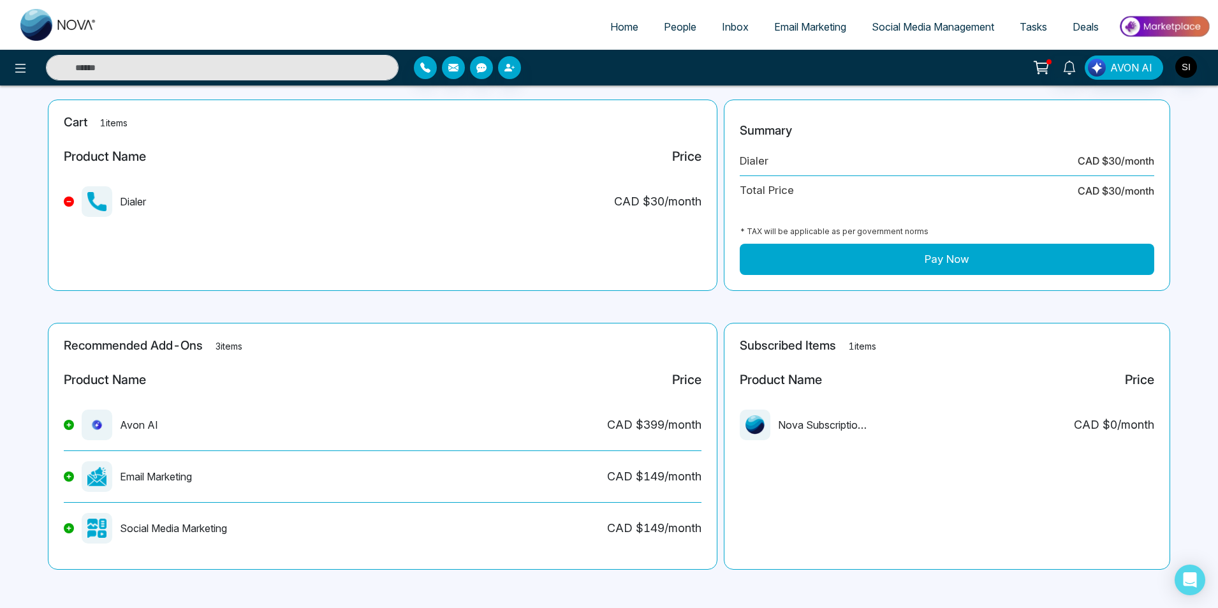
scroll to position [68, 0]
click at [1187, 60] on img "button" at bounding box center [1187, 67] width 22 height 22
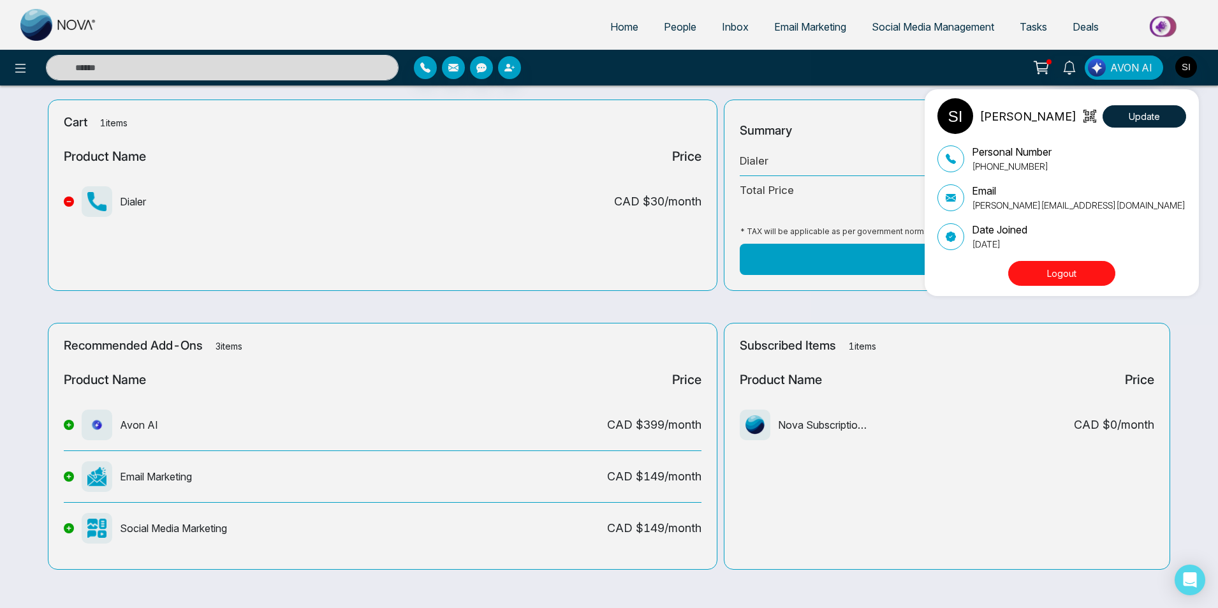
click at [1063, 277] on button "Logout" at bounding box center [1062, 273] width 107 height 25
